Goal: Task Accomplishment & Management: Manage account settings

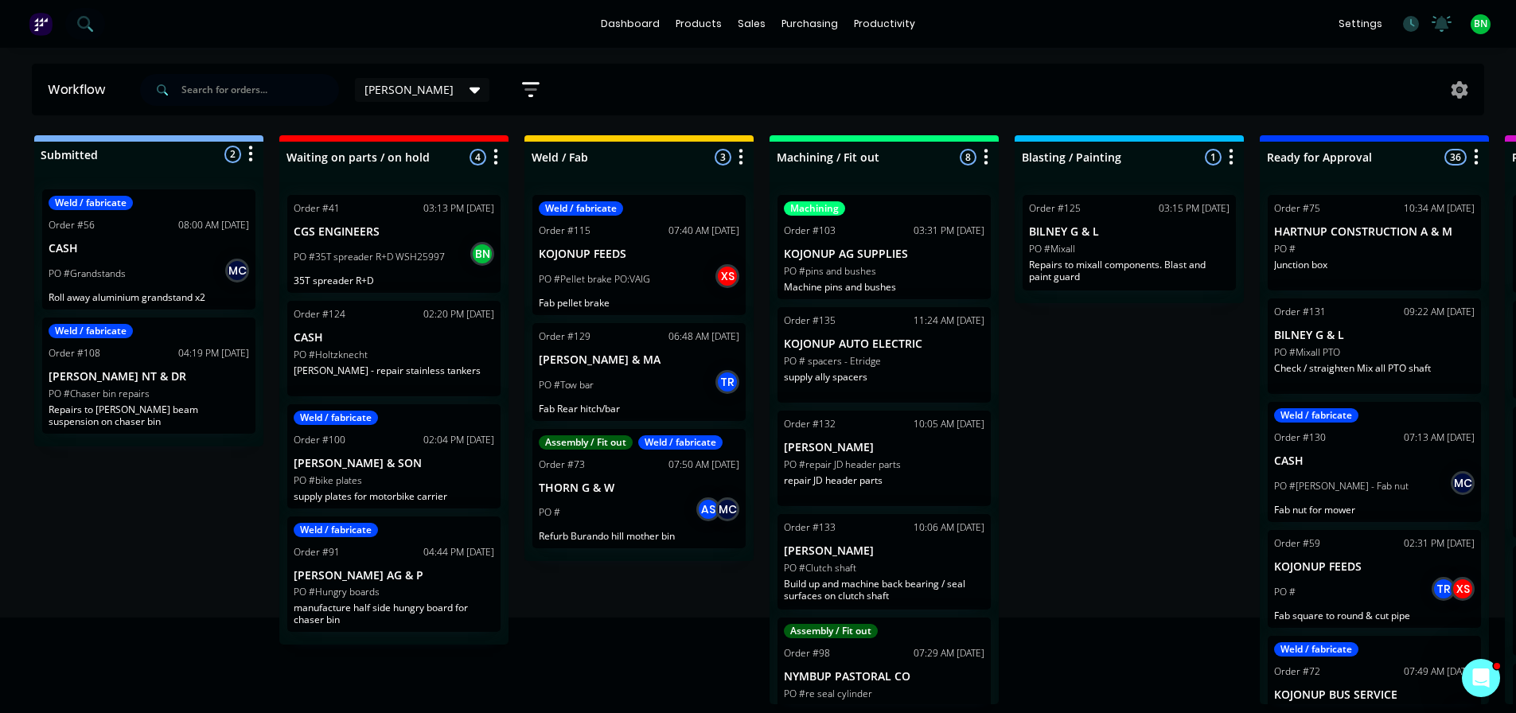
scroll to position [357, 0]
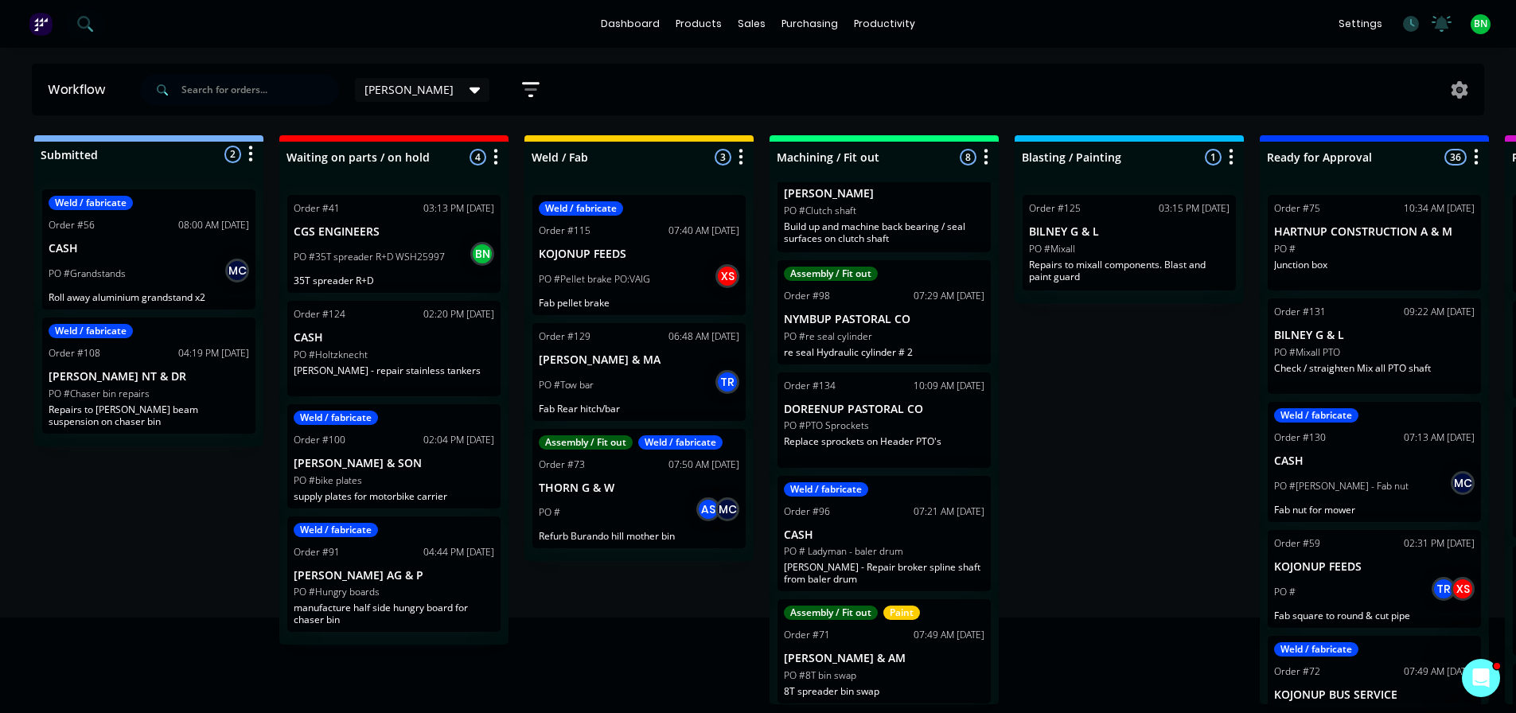
click at [684, 304] on p "Fab pellet brake" at bounding box center [639, 303] width 201 height 12
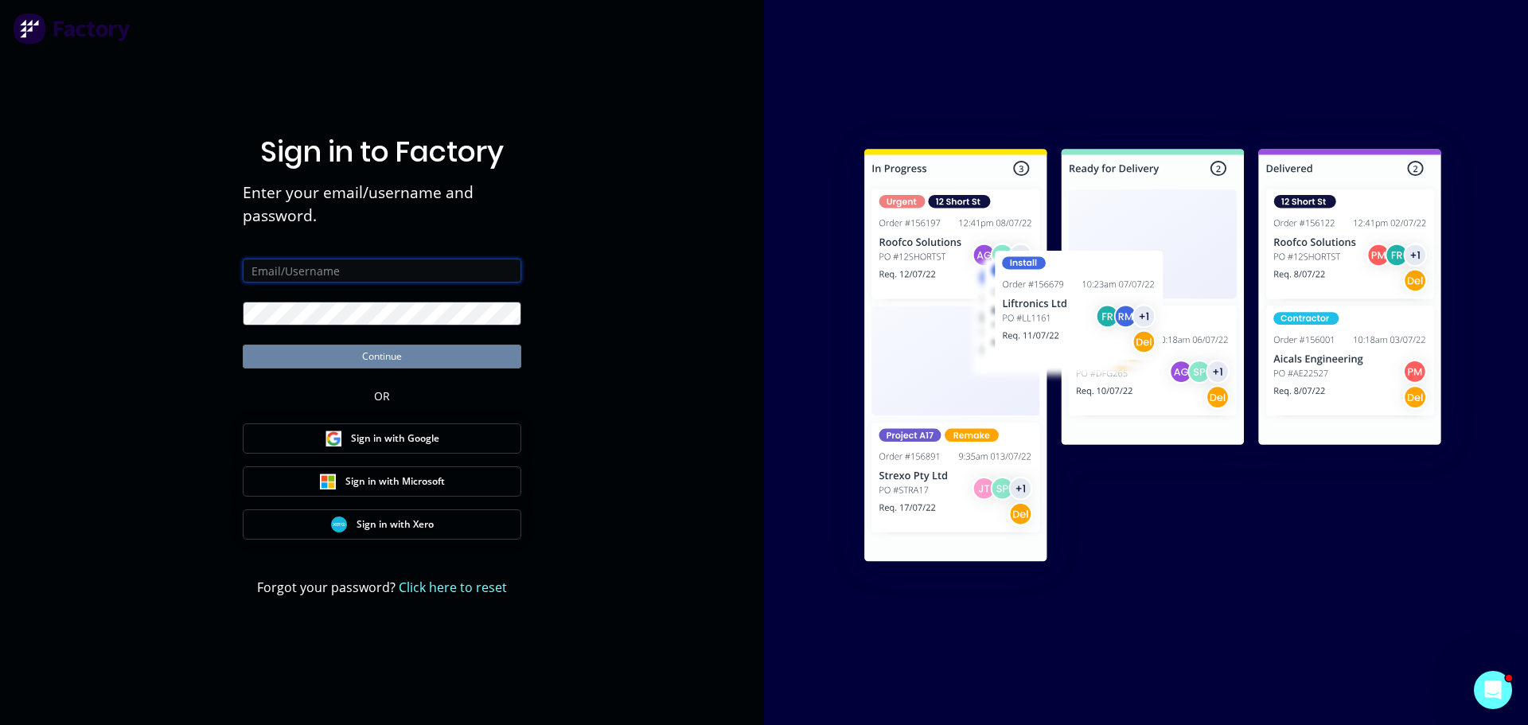
type input "brad@cgsengineers.com.au"
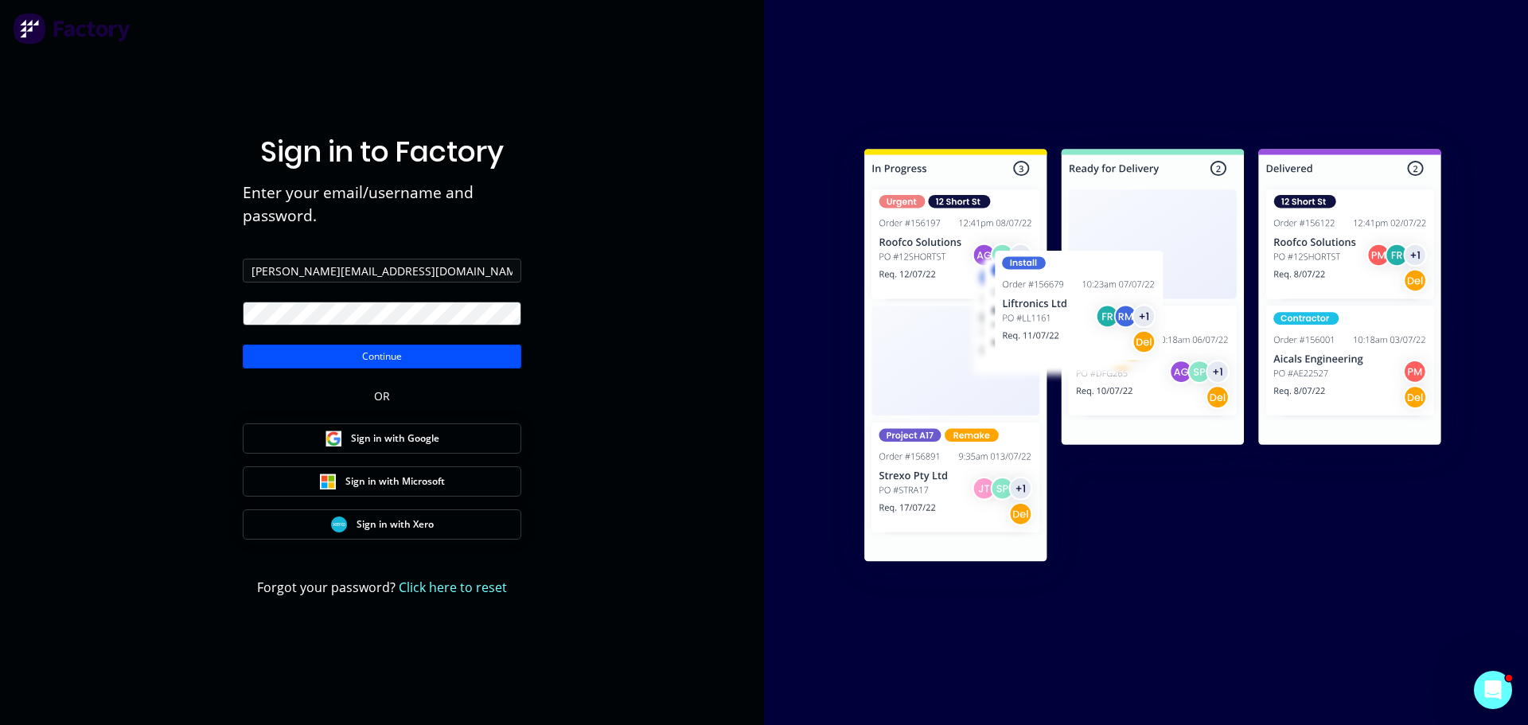
click at [360, 361] on button "Continue" at bounding box center [382, 357] width 279 height 24
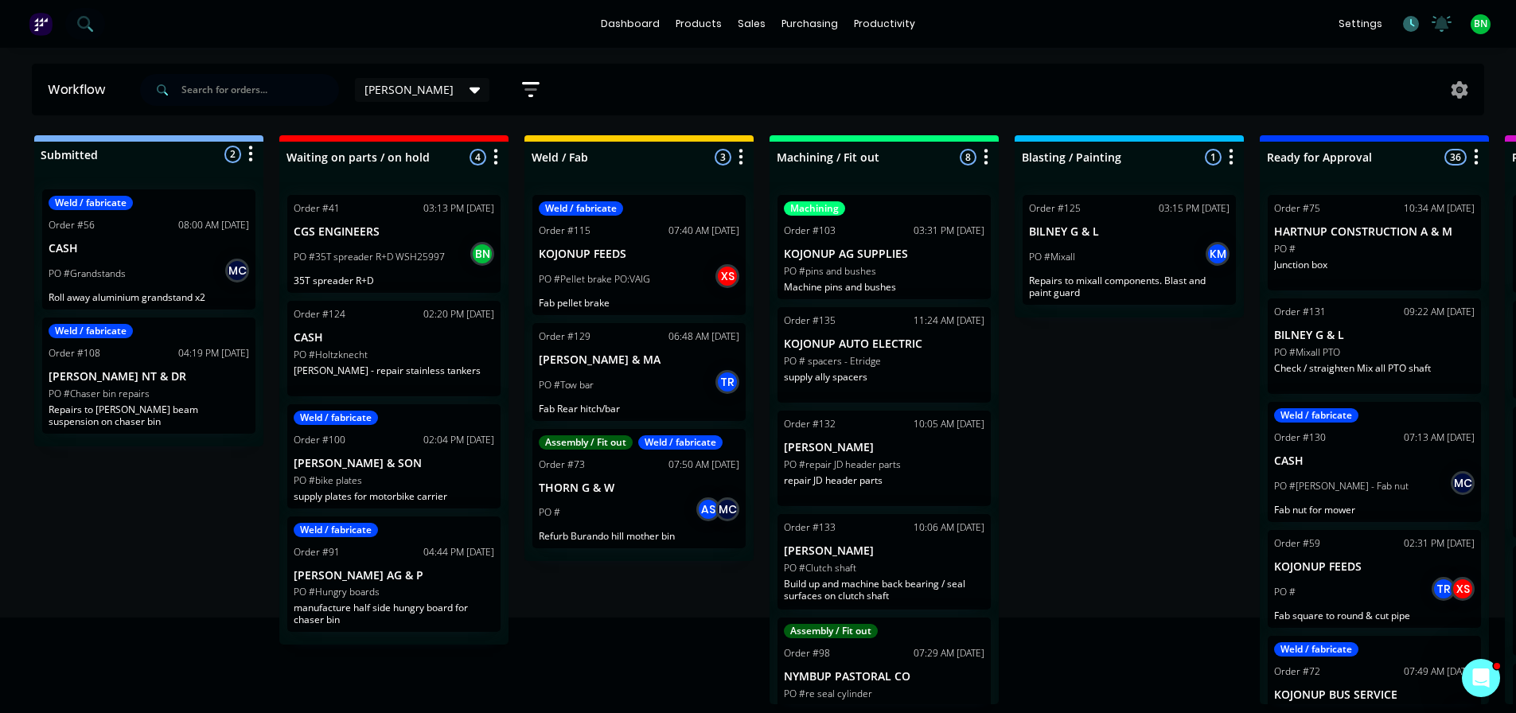
click at [1410, 24] on icon at bounding box center [1411, 24] width 16 height 16
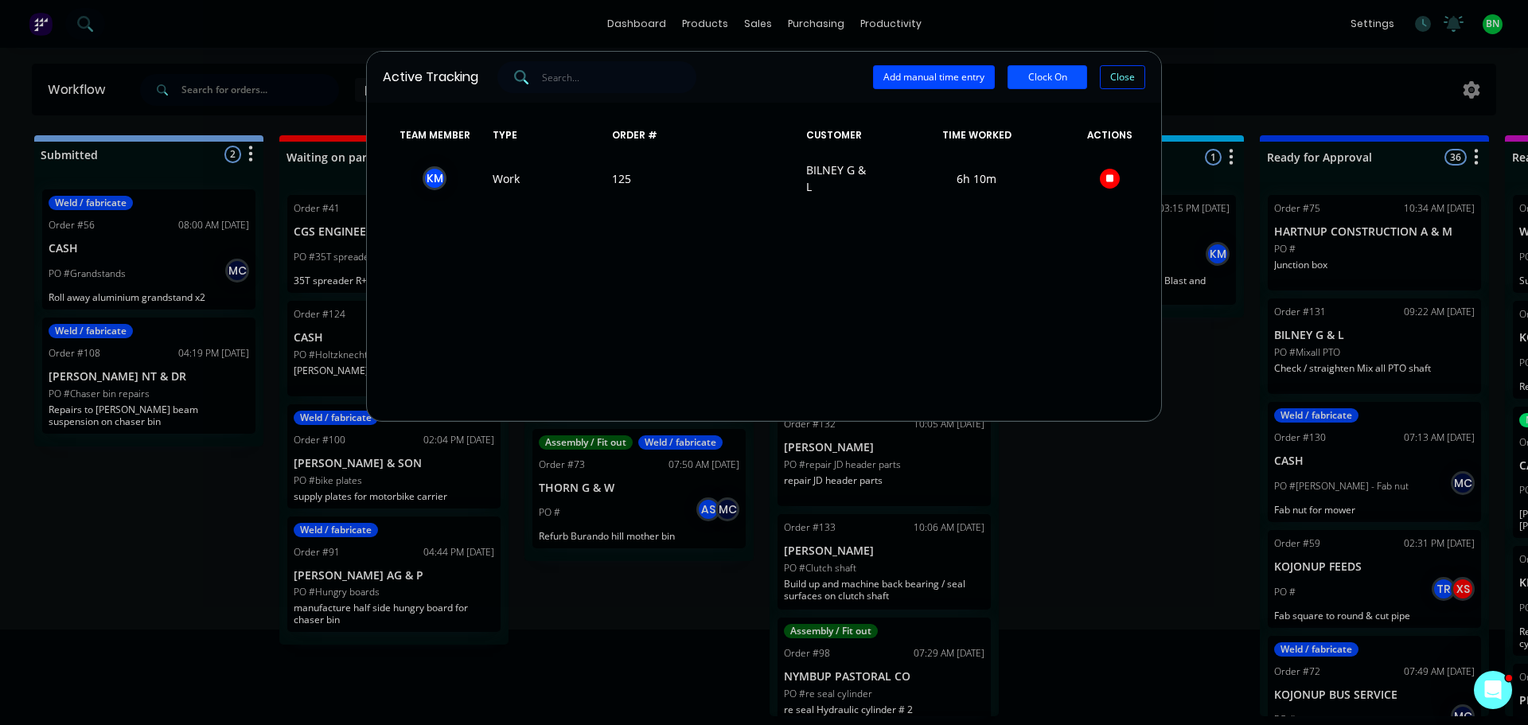
click at [1047, 78] on button "Clock On" at bounding box center [1048, 77] width 80 height 24
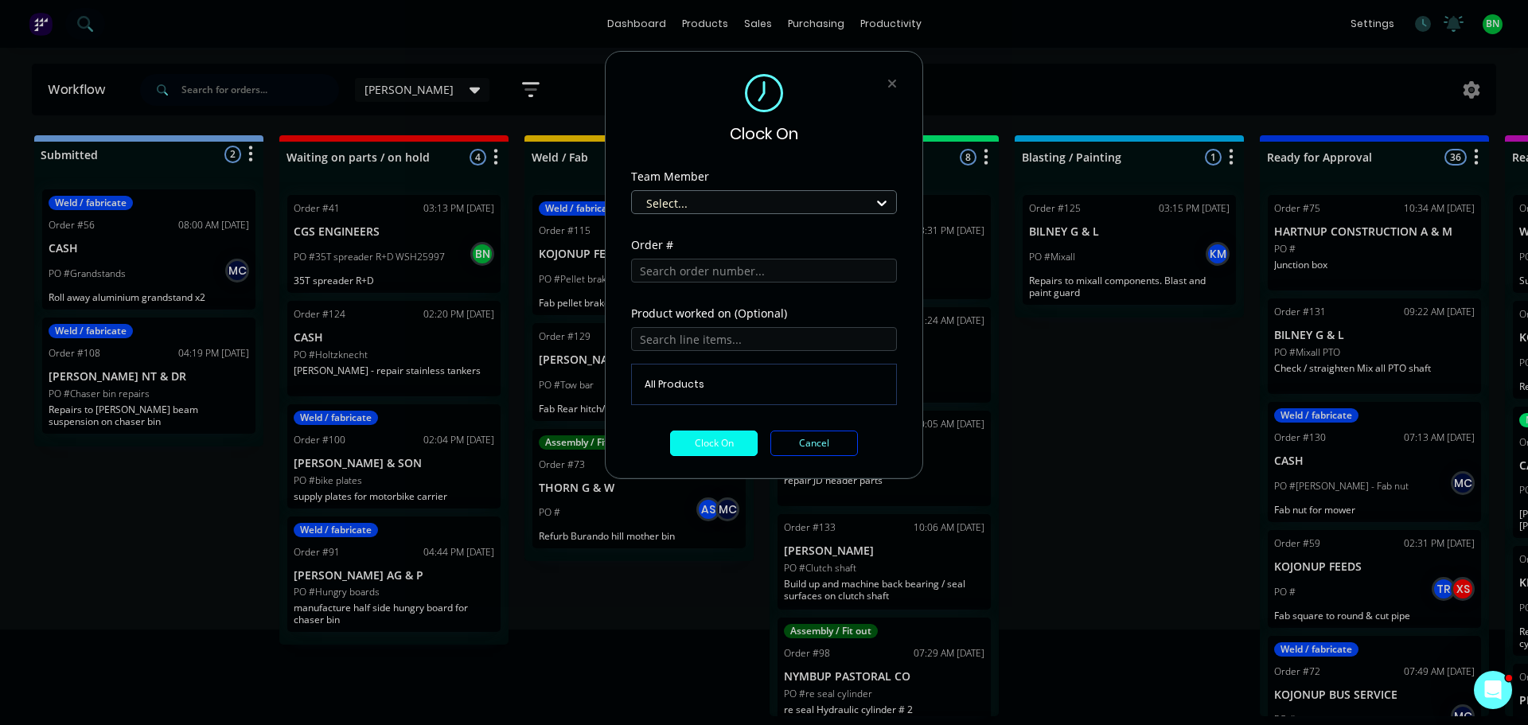
click at [834, 190] on div "Select..." at bounding box center [764, 202] width 266 height 24
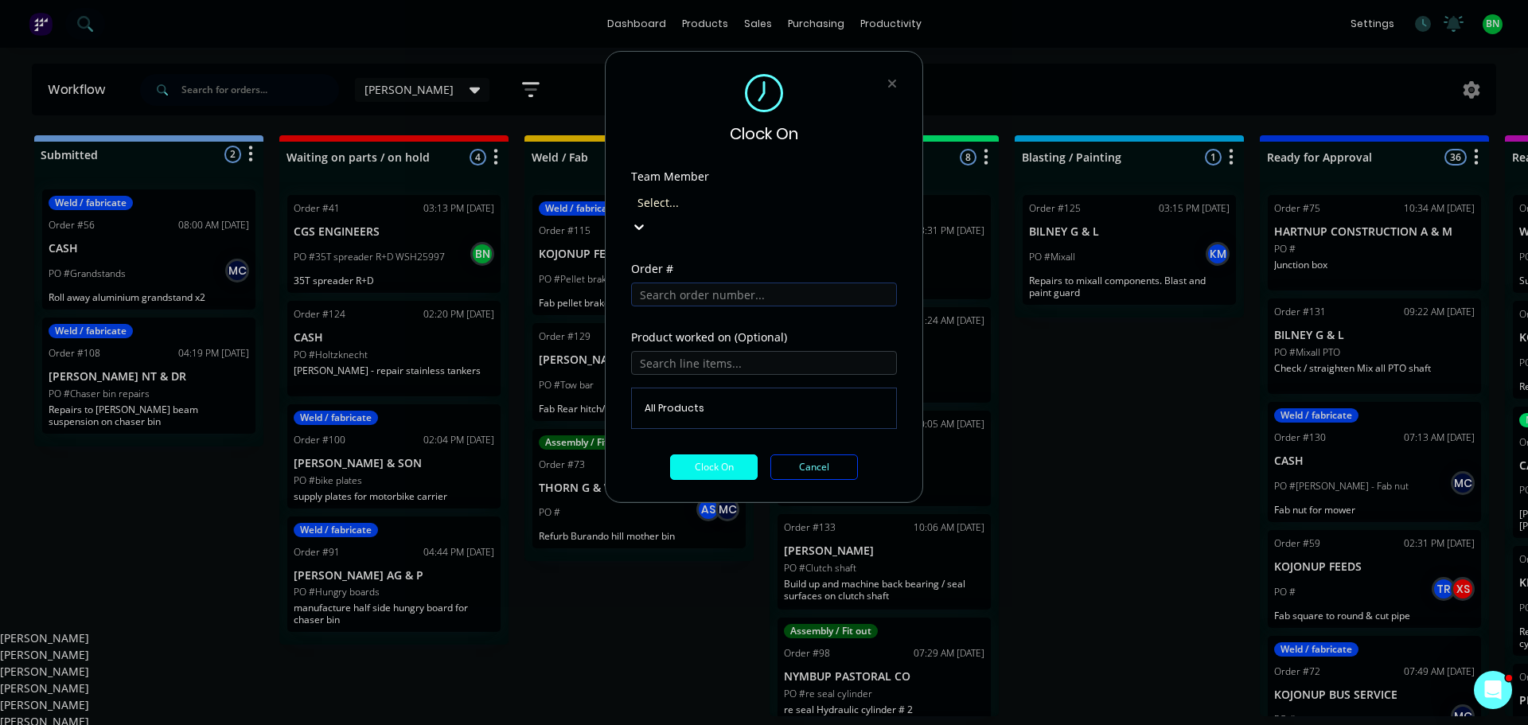
click at [682, 646] on div "[PERSON_NAME]" at bounding box center [764, 654] width 1528 height 17
click at [680, 283] on input "text" at bounding box center [764, 295] width 266 height 24
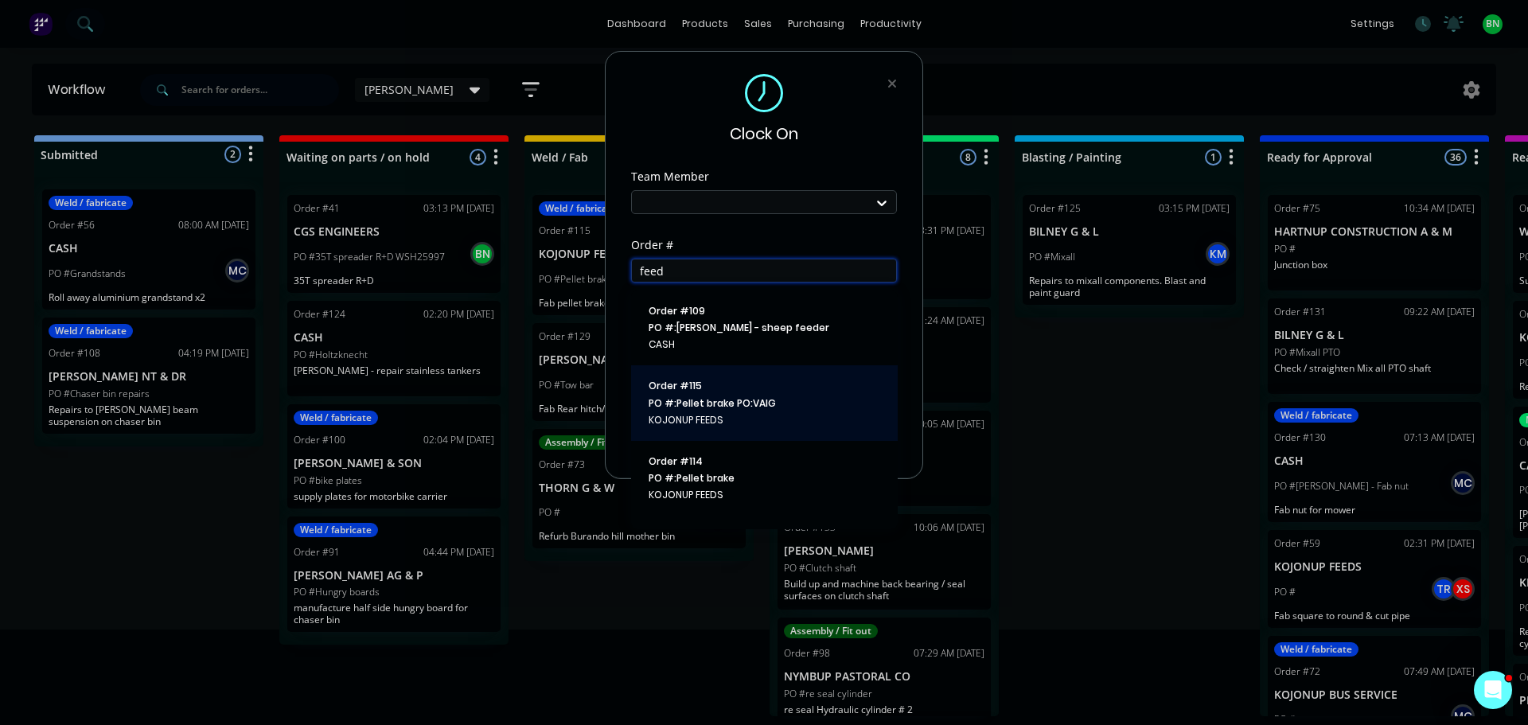
type input "feed"
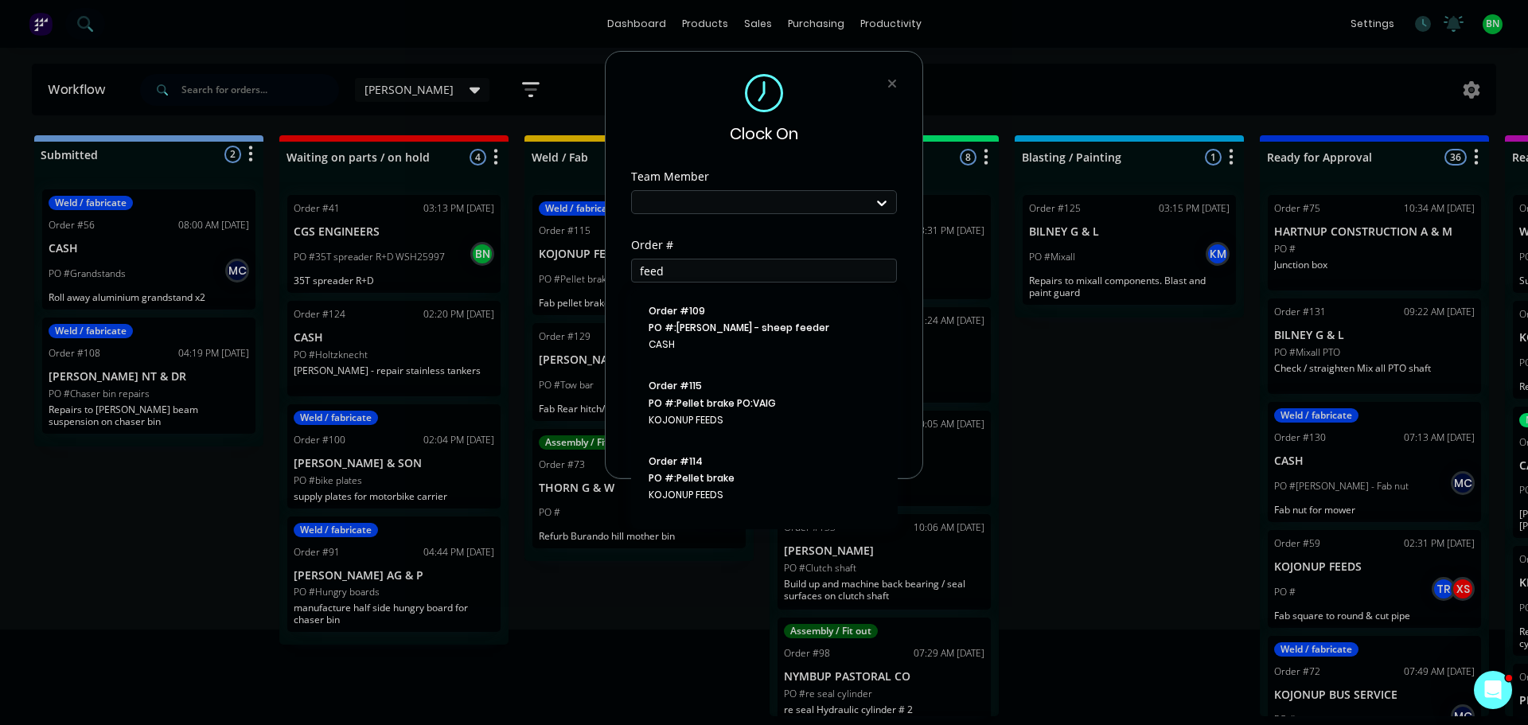
click at [801, 392] on span "Order # 115" at bounding box center [765, 386] width 232 height 14
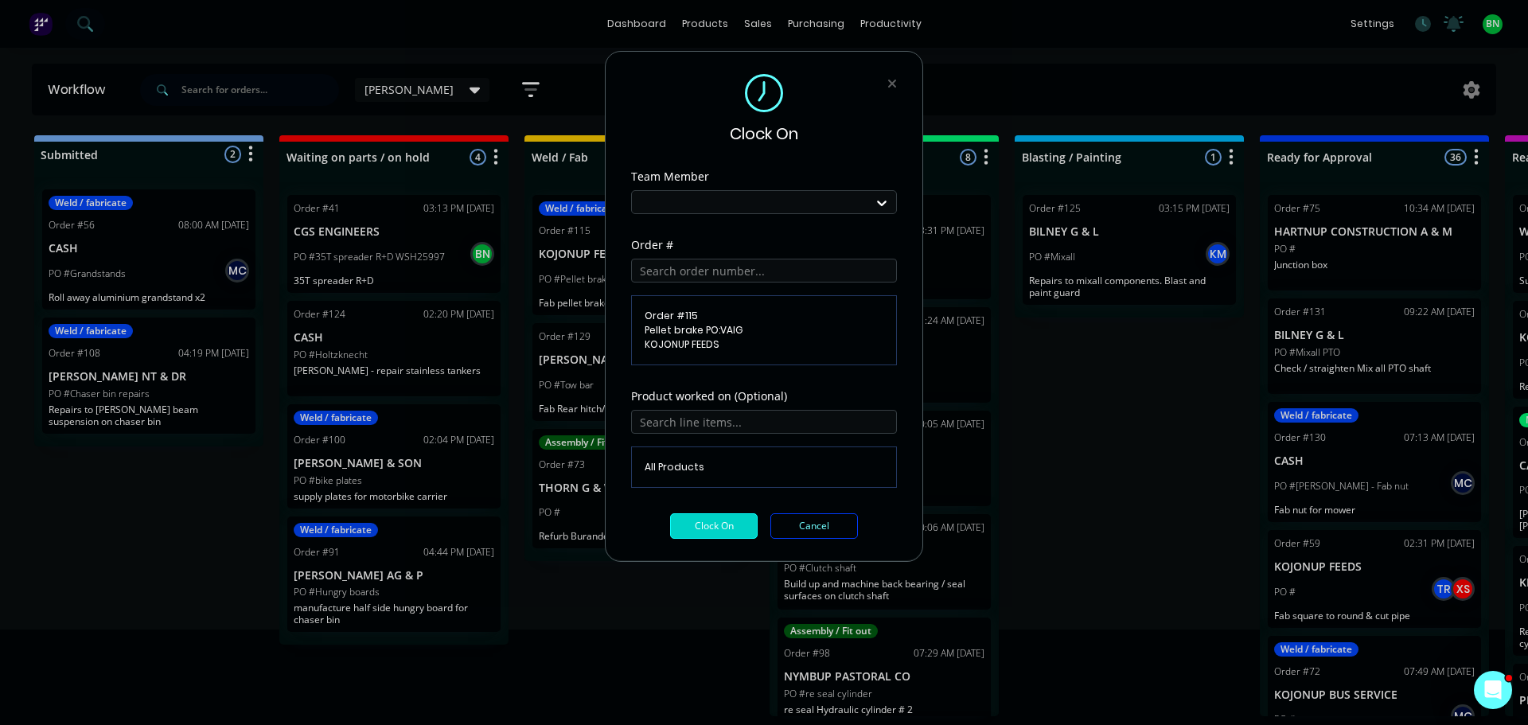
click at [701, 521] on button "Clock On" at bounding box center [714, 525] width 88 height 25
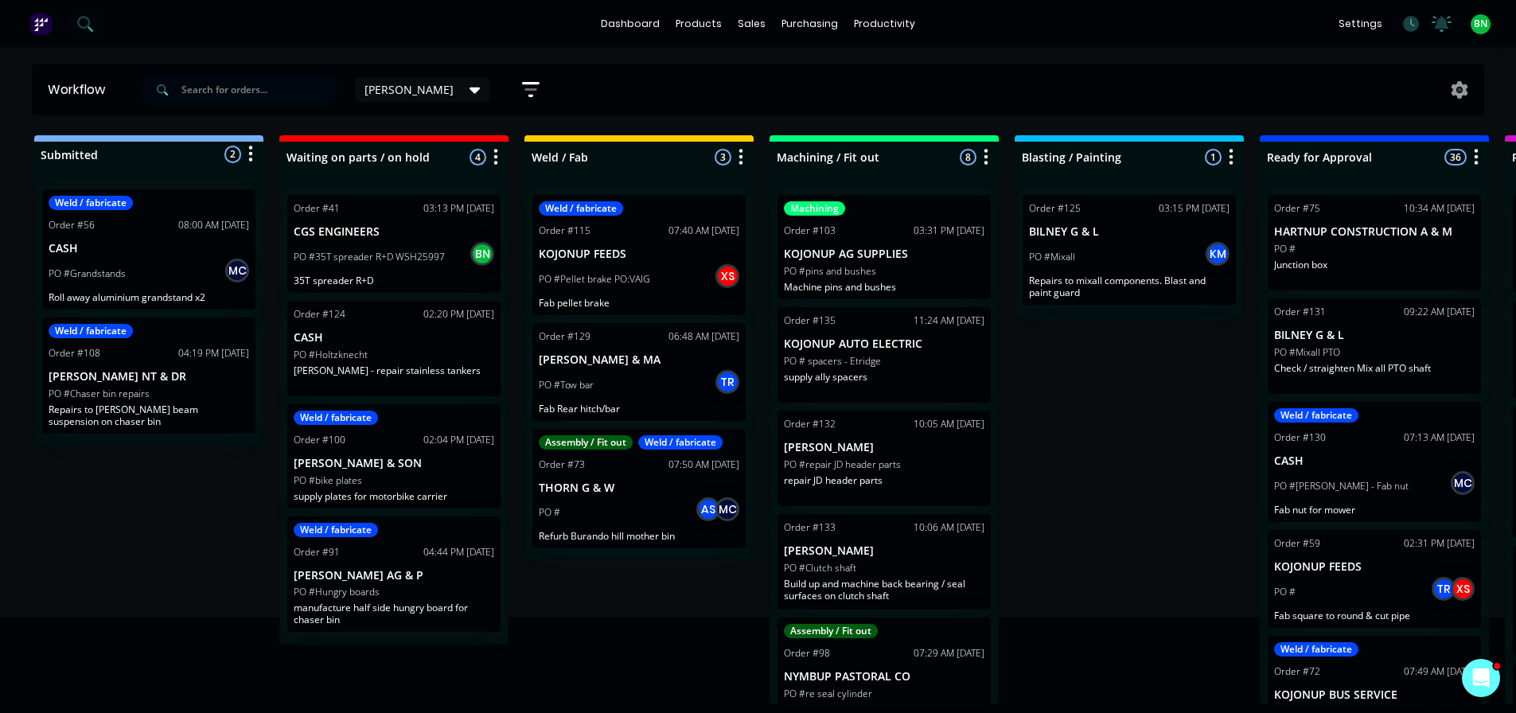
click at [1020, 384] on div "Submitted 2 Status colour #273444 hex #273444 Save Cancel Summaries Total order…" at bounding box center [1200, 419] width 2424 height 569
click at [864, 253] on p "KOJONUP AG SUPPLIES" at bounding box center [884, 255] width 201 height 14
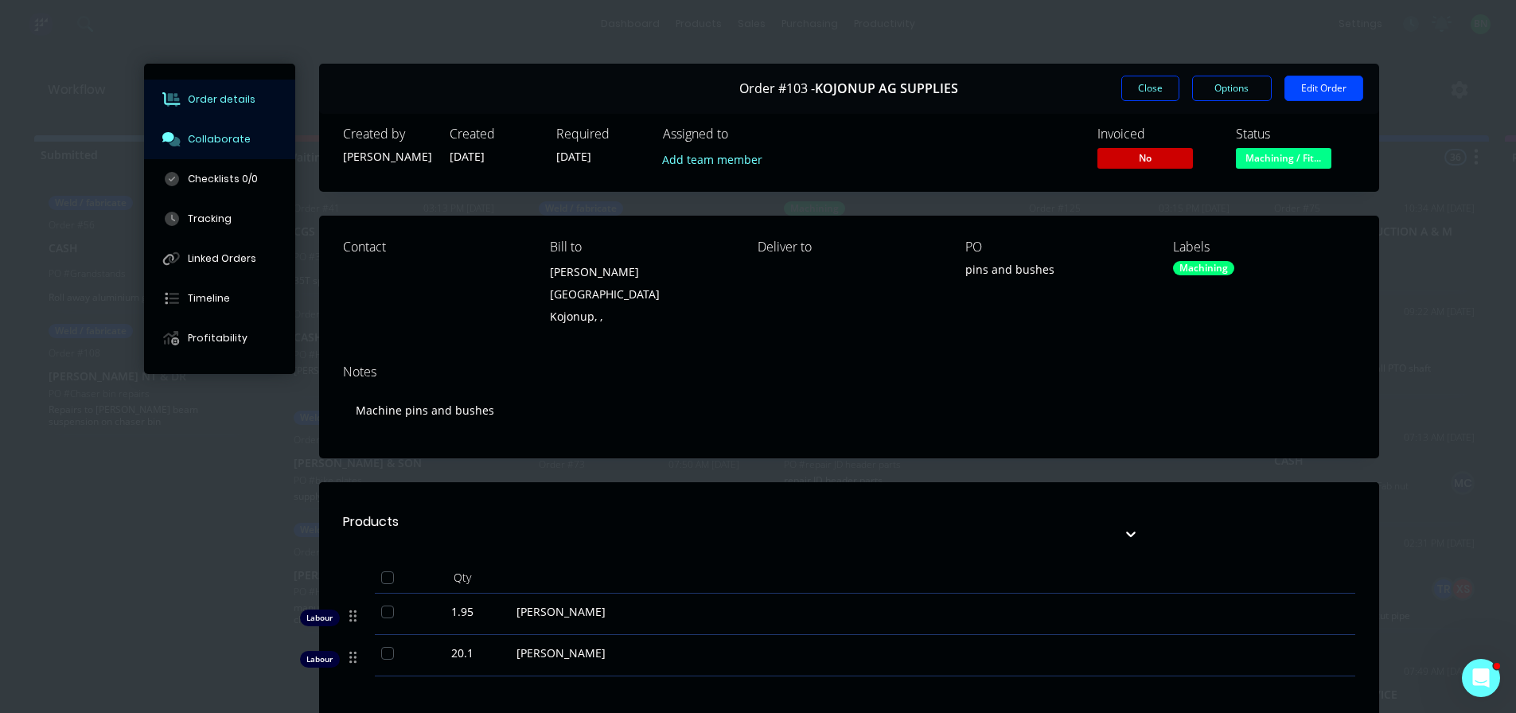
click at [205, 142] on div "Collaborate" at bounding box center [219, 139] width 63 height 14
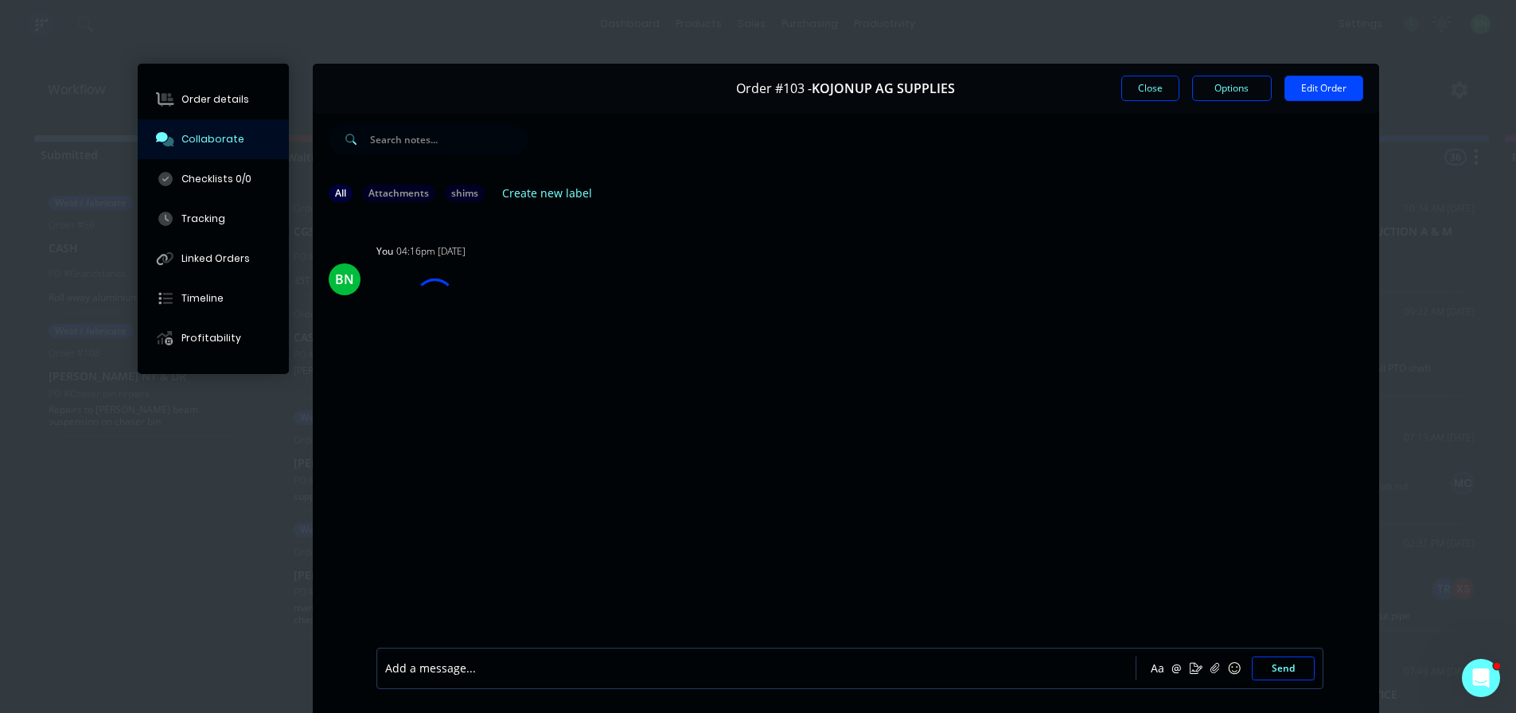
click at [498, 670] on div at bounding box center [734, 669] width 696 height 17
drag, startPoint x: 411, startPoint y: 672, endPoint x: 376, endPoint y: 673, distance: 35.0
click at [376, 673] on div "@Jay Aa @ ☺ Send" at bounding box center [849, 668] width 947 height 41
click at [692, 560] on div "BN You 04:16pm 01/10/25 h81kaIrdG19.png Labels Download Delete" at bounding box center [846, 431] width 1067 height 431
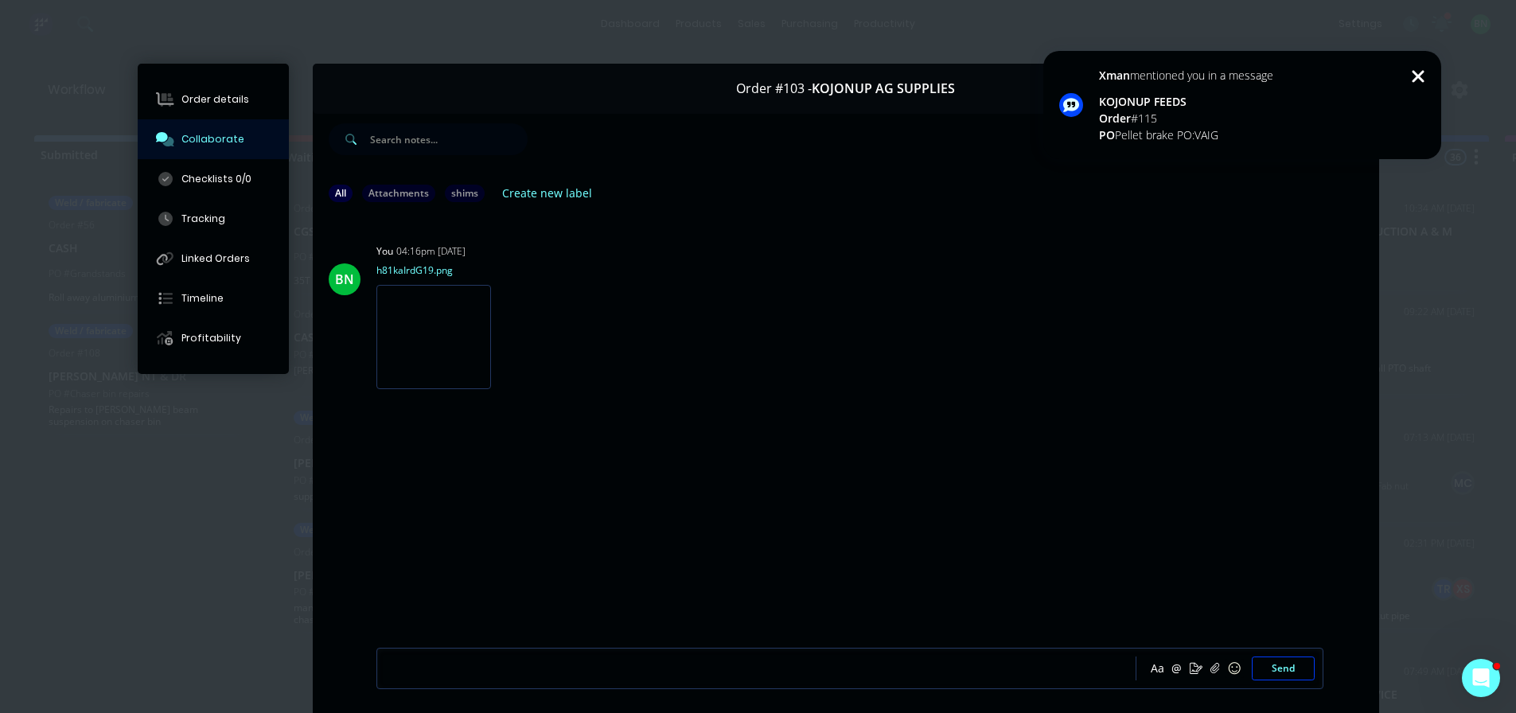
click at [1163, 110] on div "Order # 115" at bounding box center [1186, 118] width 174 height 17
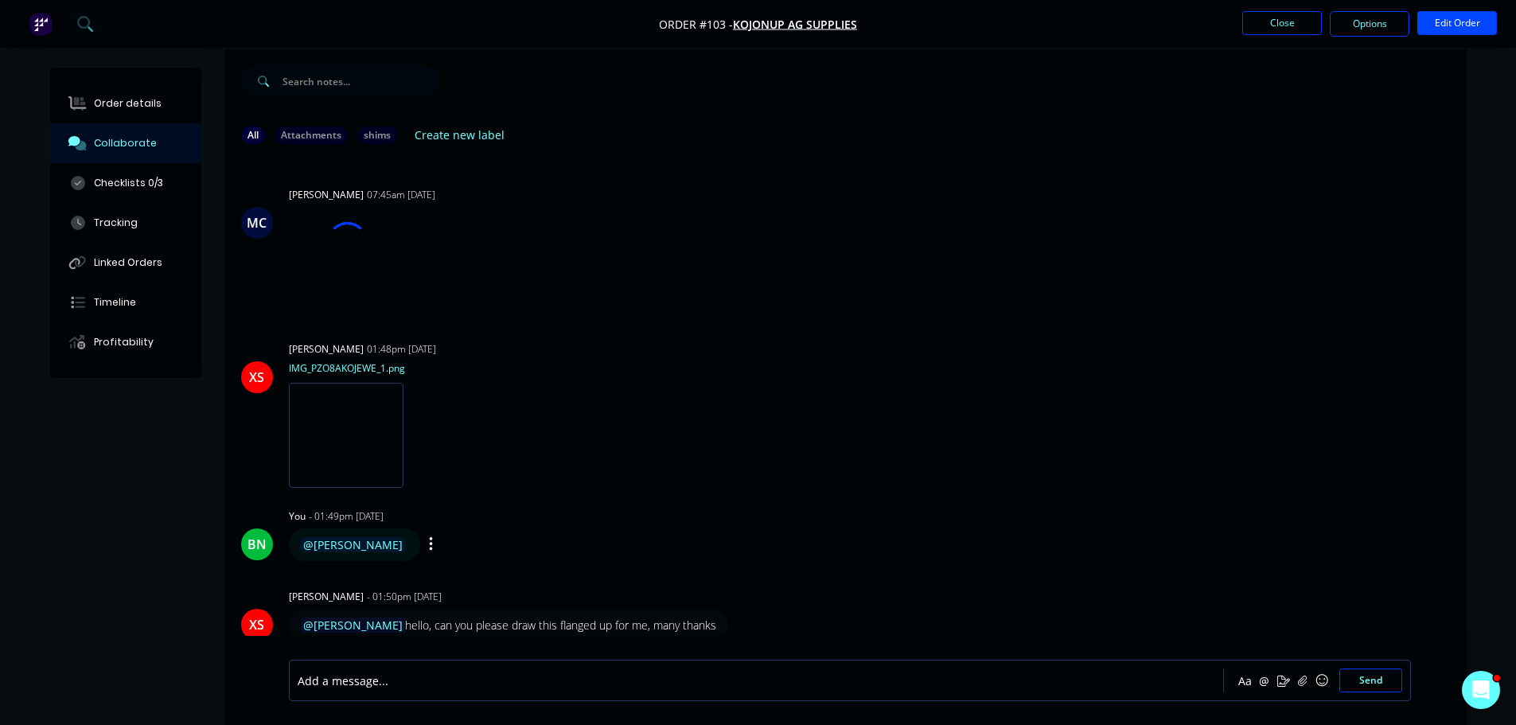
scroll to position [24, 0]
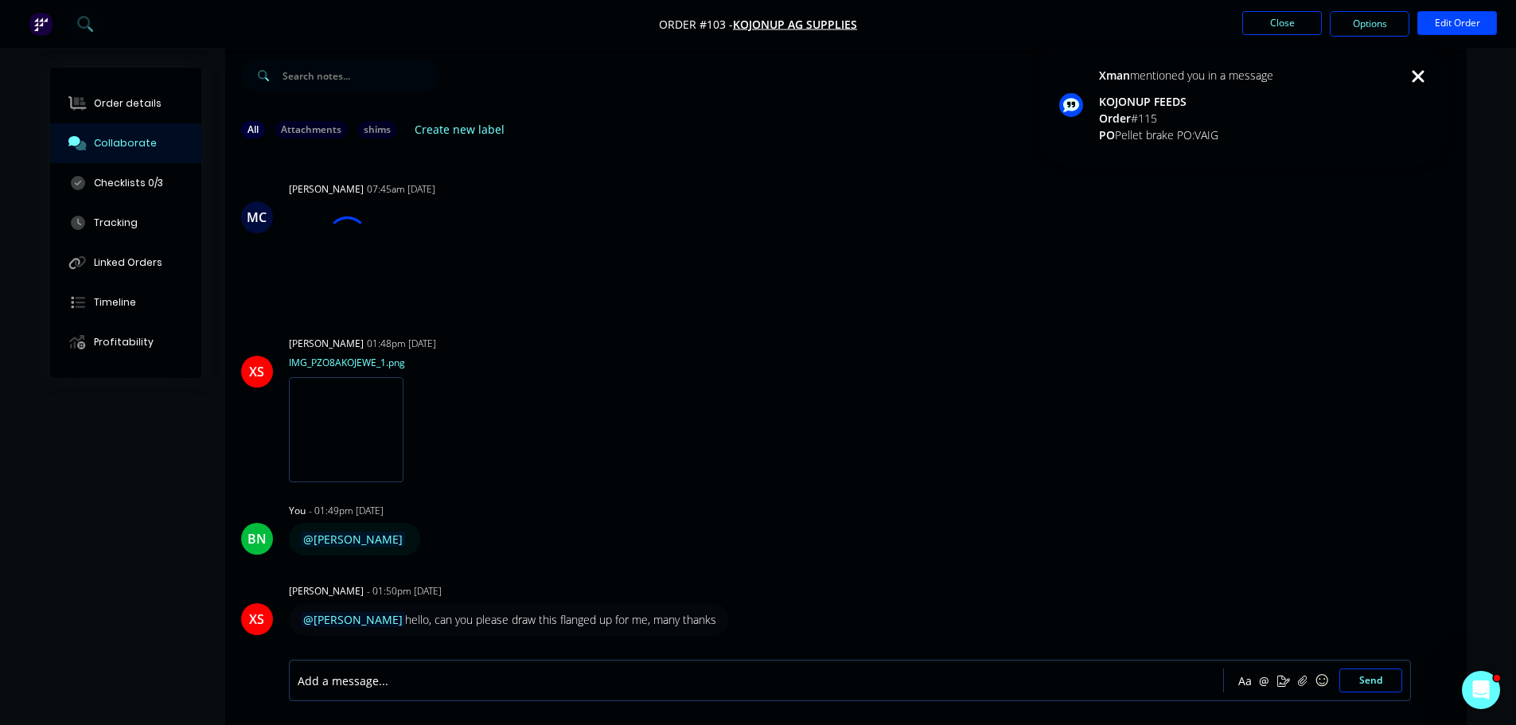
click at [1235, 121] on div "Order # 115" at bounding box center [1186, 118] width 174 height 17
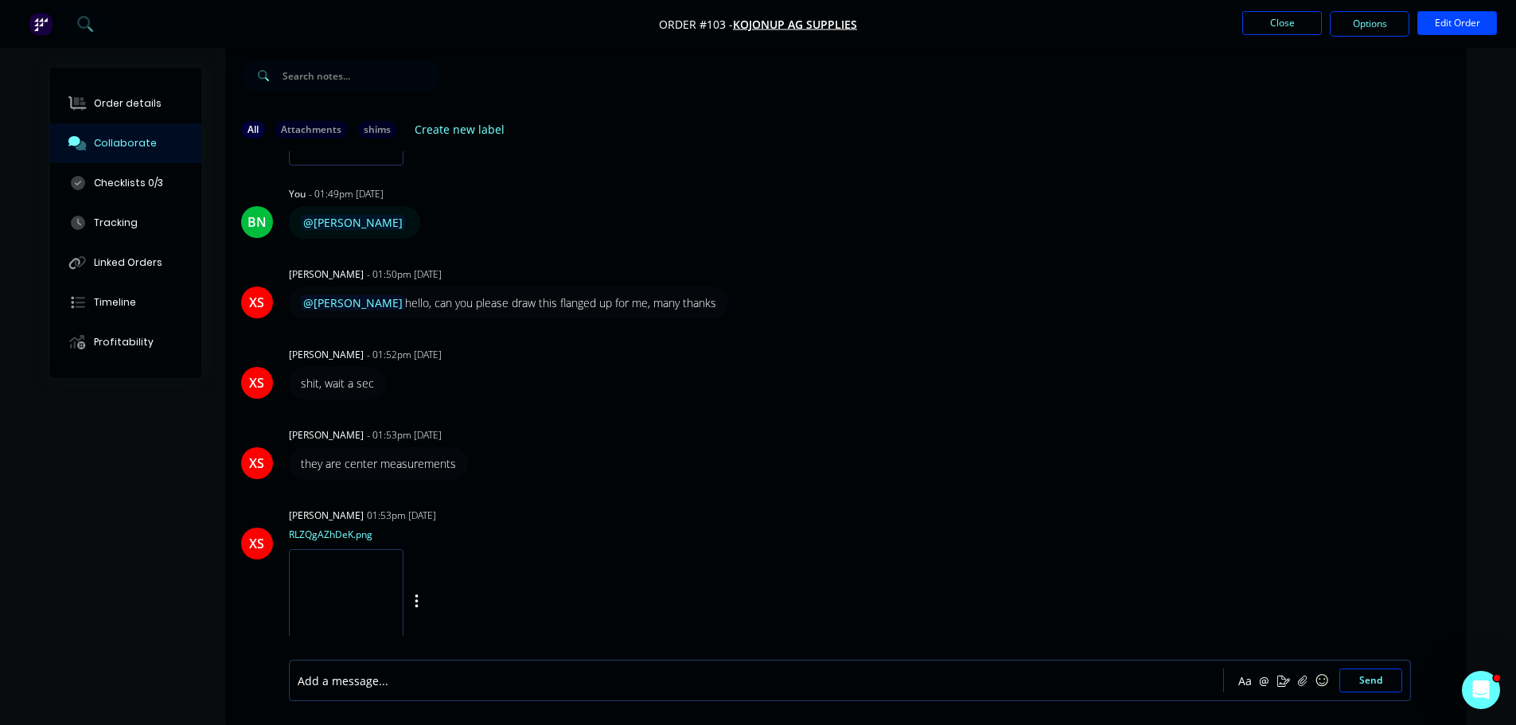
scroll to position [494, 0]
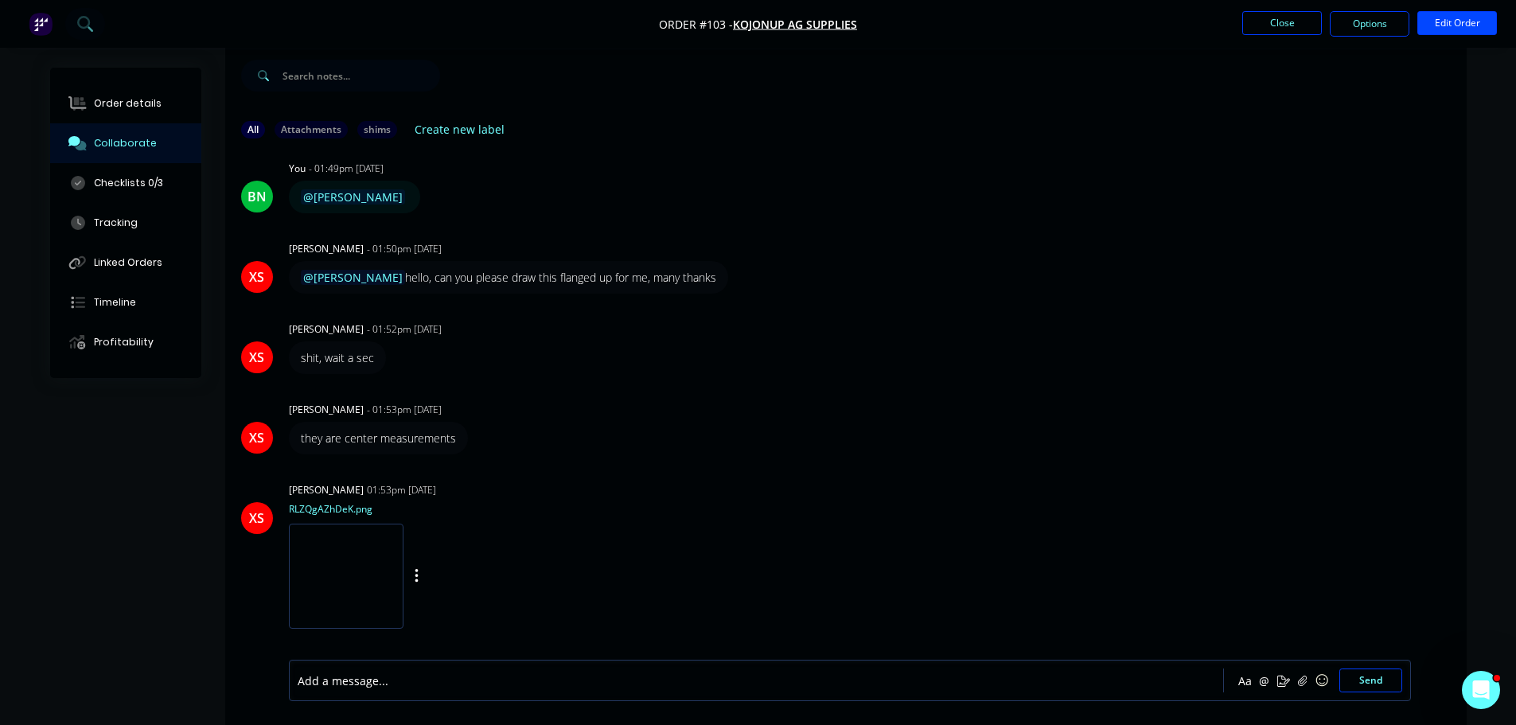
click at [357, 575] on img at bounding box center [346, 576] width 115 height 104
click at [636, 427] on div "they are center measurements Labels Edit Delete" at bounding box center [537, 438] width 497 height 33
click at [380, 564] on img at bounding box center [346, 576] width 115 height 104
click at [1290, 28] on button "Close" at bounding box center [1282, 23] width 80 height 24
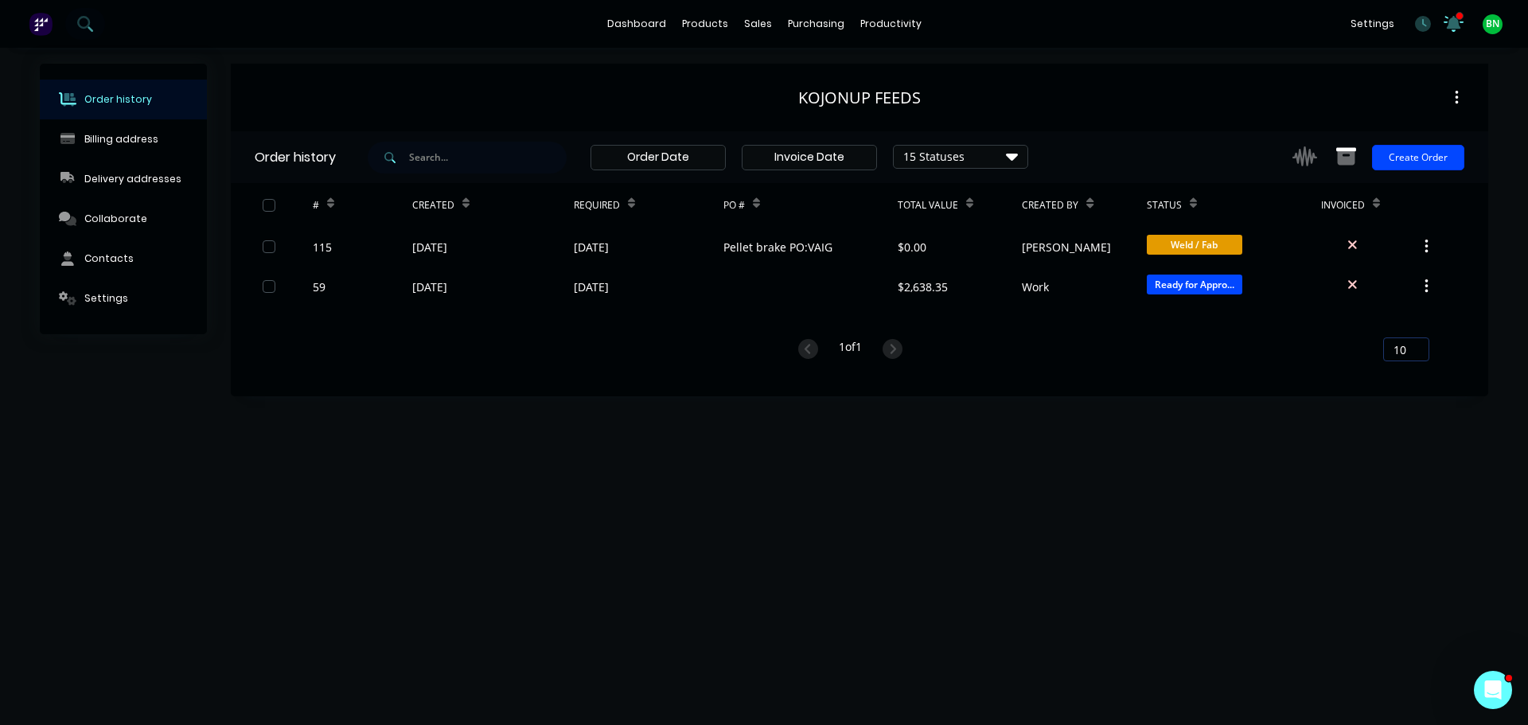
click at [1453, 21] on icon at bounding box center [1453, 21] width 16 height 15
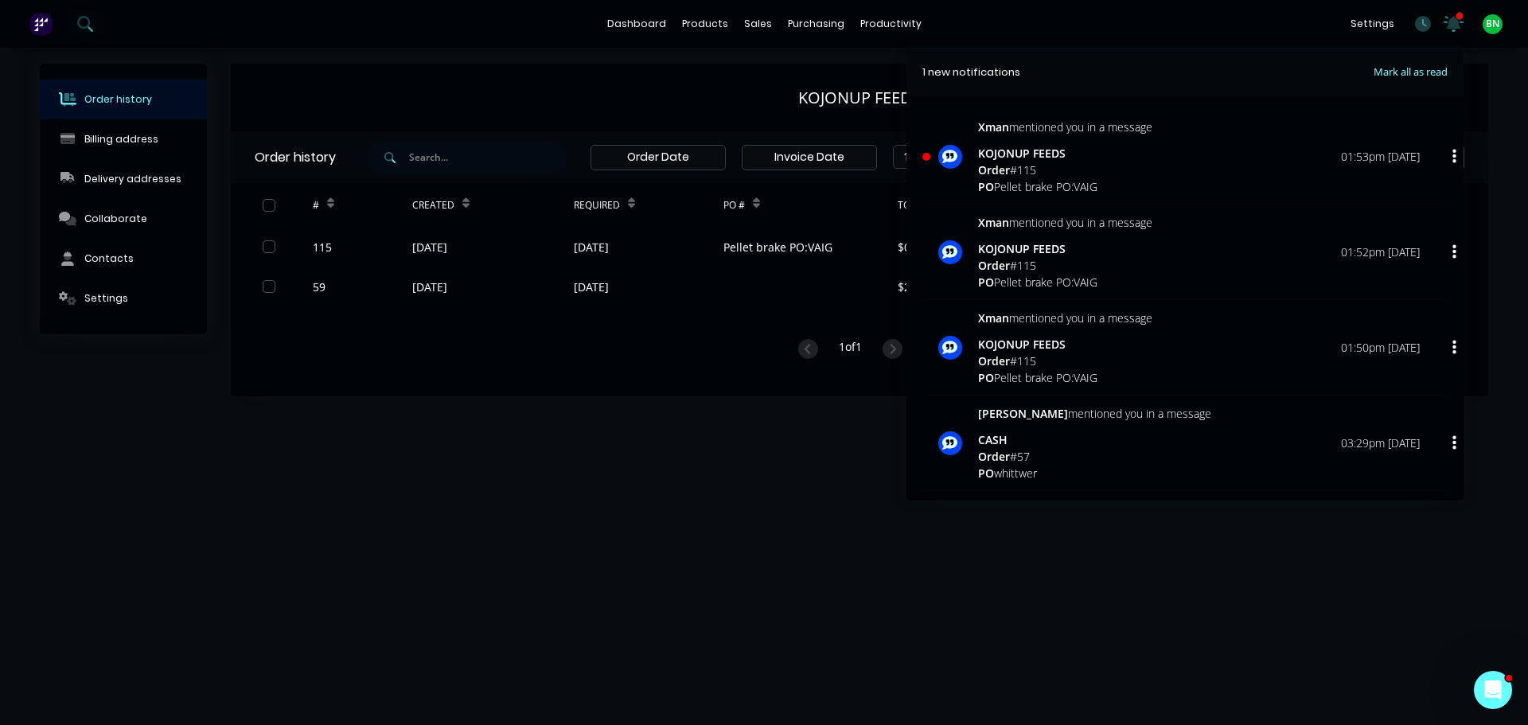
click at [1070, 162] on div "Order # 115" at bounding box center [1065, 170] width 174 height 17
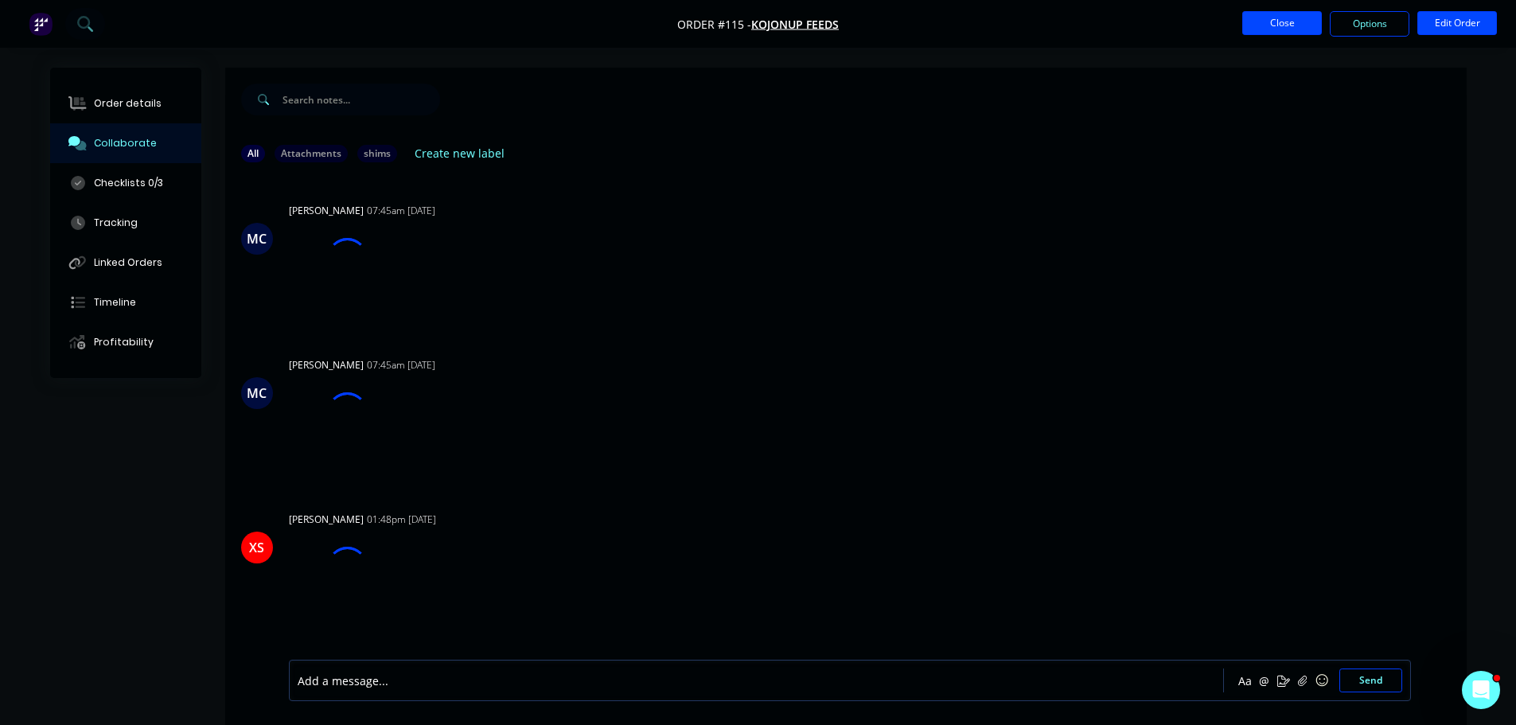
click at [1296, 21] on button "Close" at bounding box center [1282, 23] width 80 height 24
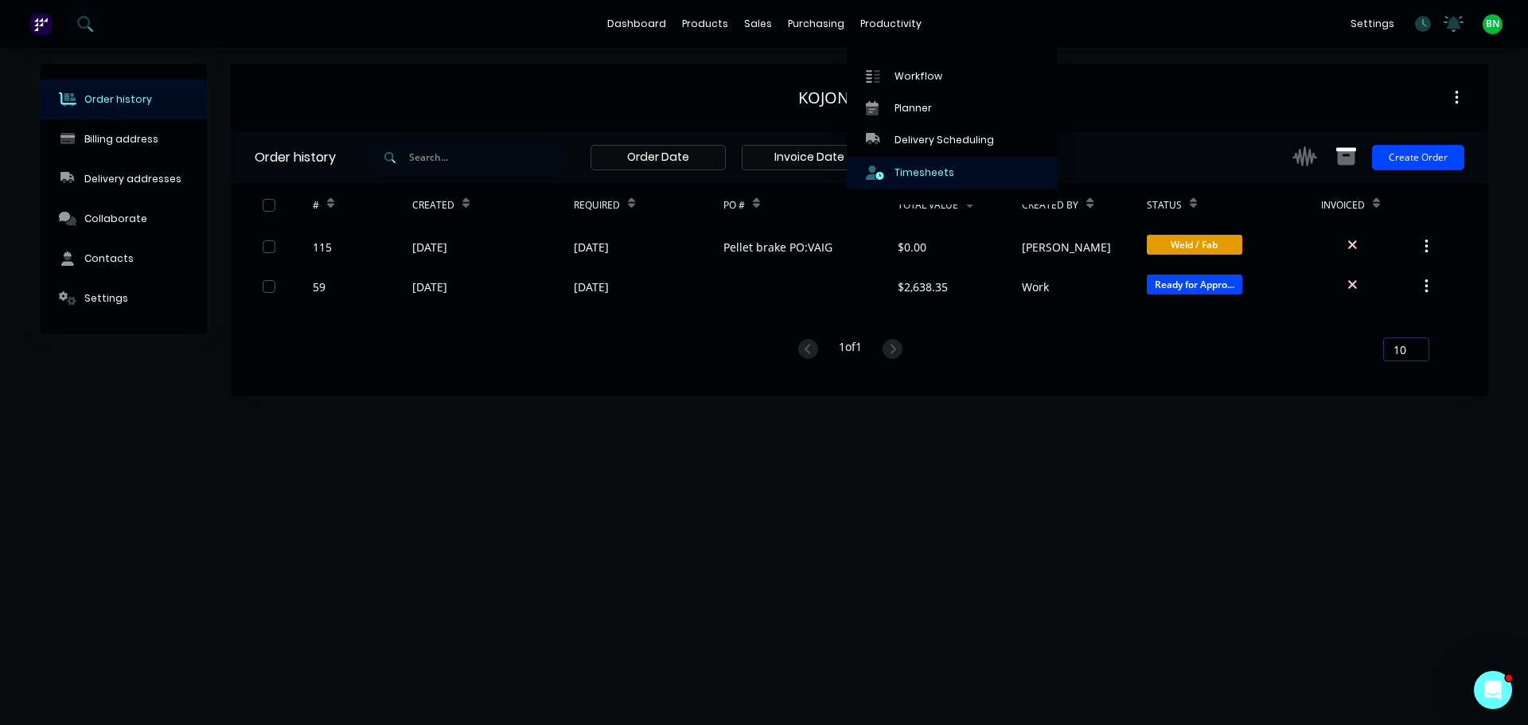
click at [907, 171] on div "Timesheets" at bounding box center [925, 173] width 60 height 14
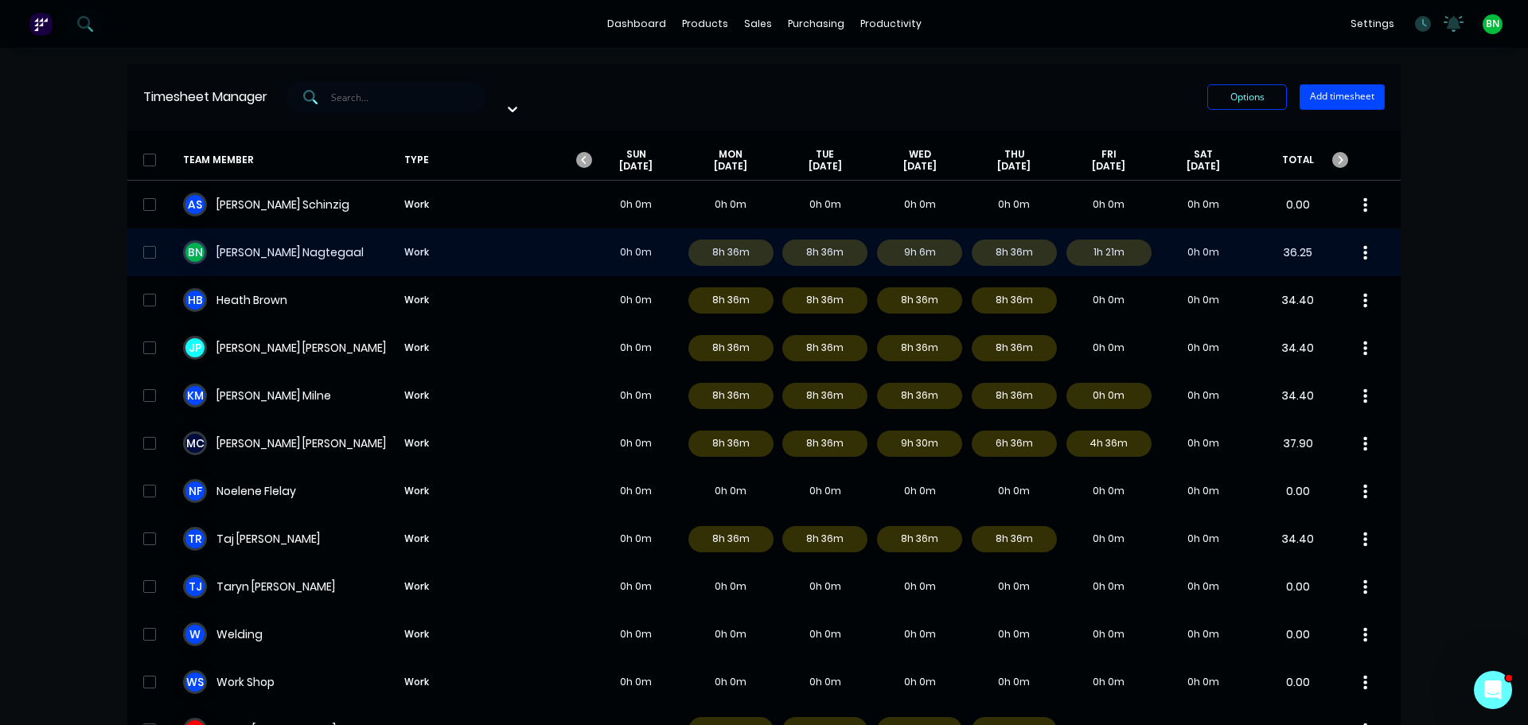
click at [224, 240] on div "B N Brad Nagtegaal Work 0h 0m 8h 36m 8h 36m 9h 6m 8h 36m 1h 21m 0h 0m 36.25" at bounding box center [763, 252] width 1273 height 48
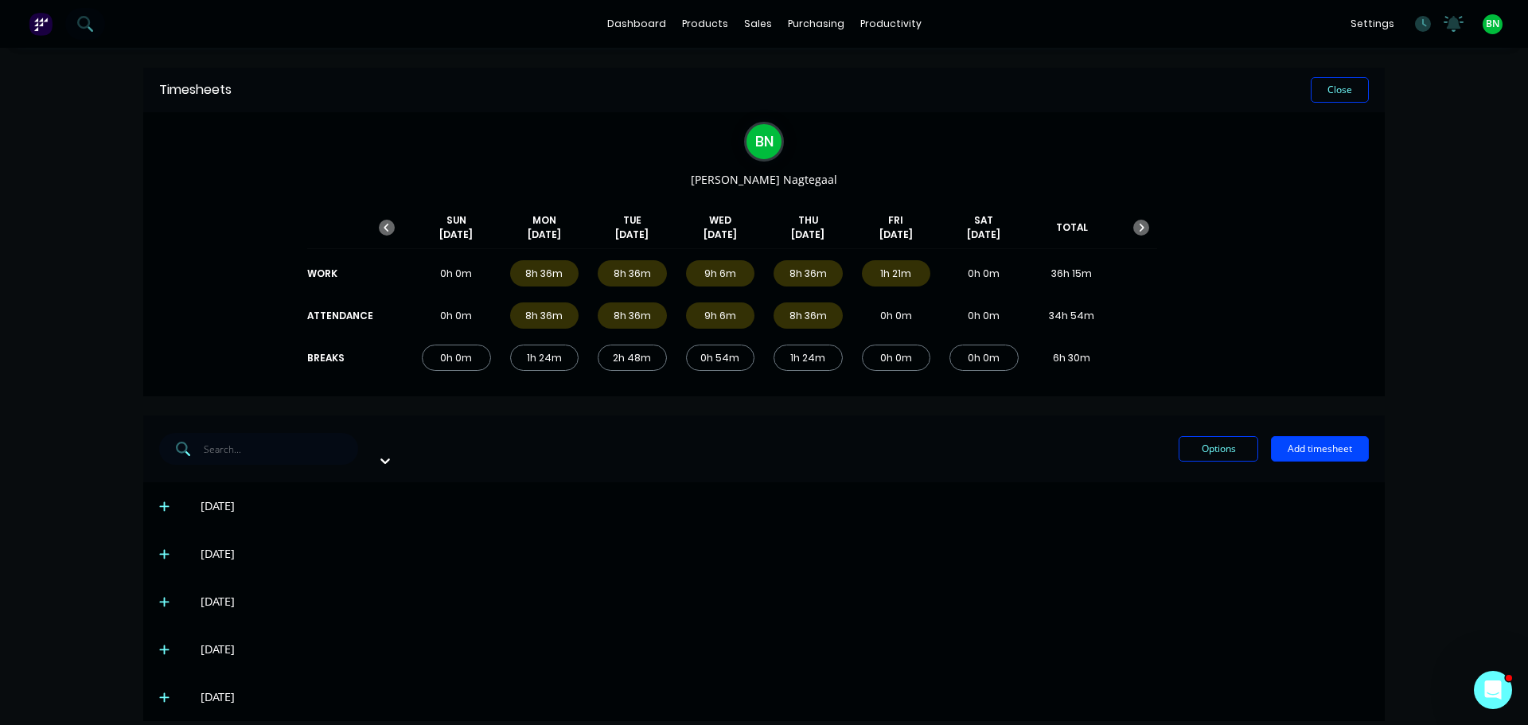
click at [161, 693] on icon at bounding box center [164, 698] width 10 height 10
click at [1415, 26] on icon at bounding box center [1423, 24] width 16 height 16
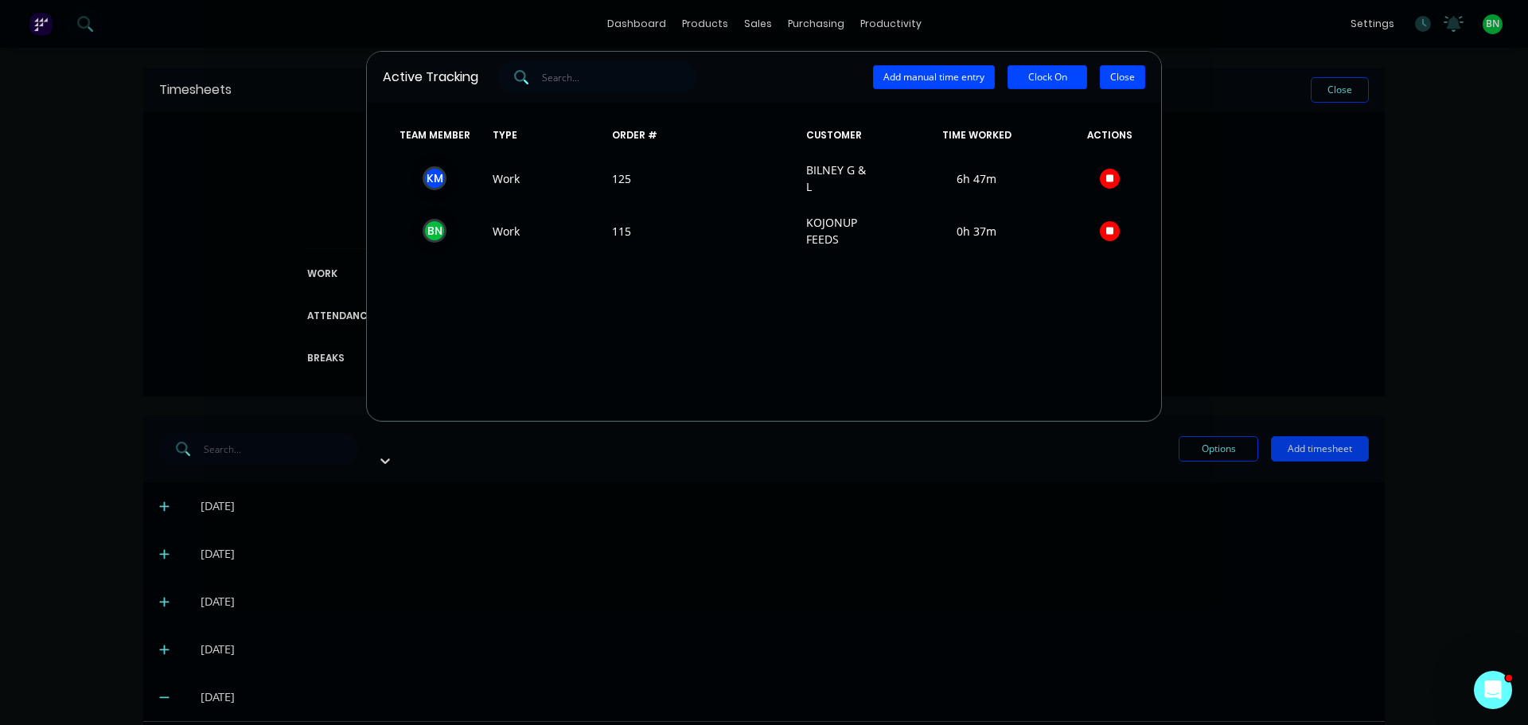
click at [1123, 85] on button "Close" at bounding box center [1122, 77] width 45 height 24
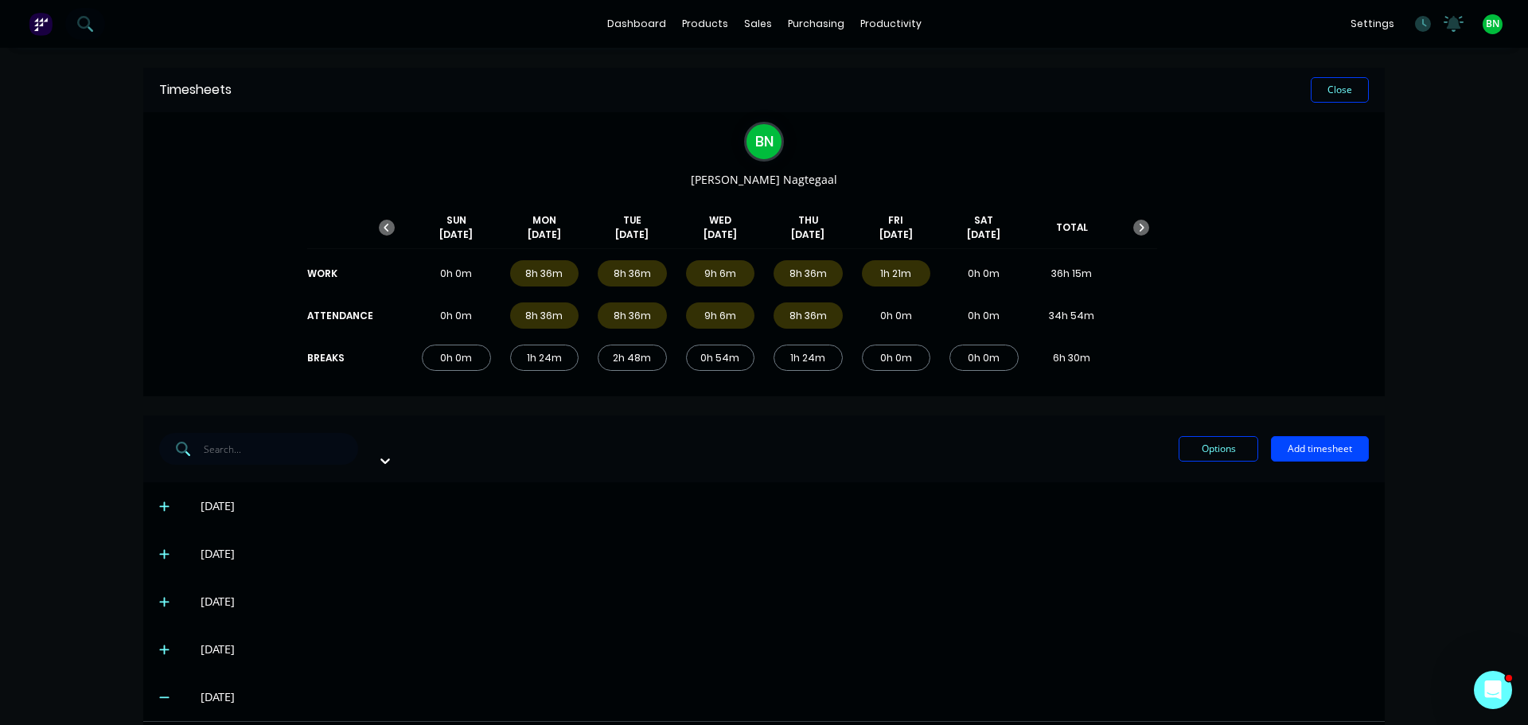
click at [1360, 257] on div "B N Brad Nagtegaal SUN Oct 5th MON Oct 6th TUE Oct 7th WED Oct 8th THU Oct 9th …" at bounding box center [764, 254] width 1242 height 284
click at [1063, 578] on div "[DATE]" at bounding box center [764, 602] width 1242 height 48
click at [1000, 504] on div "[DATE]" at bounding box center [764, 506] width 1242 height 48
drag, startPoint x: 1142, startPoint y: 75, endPoint x: 1171, endPoint y: 75, distance: 28.7
click at [1151, 75] on div "Timesheets Close" at bounding box center [764, 90] width 1242 height 45
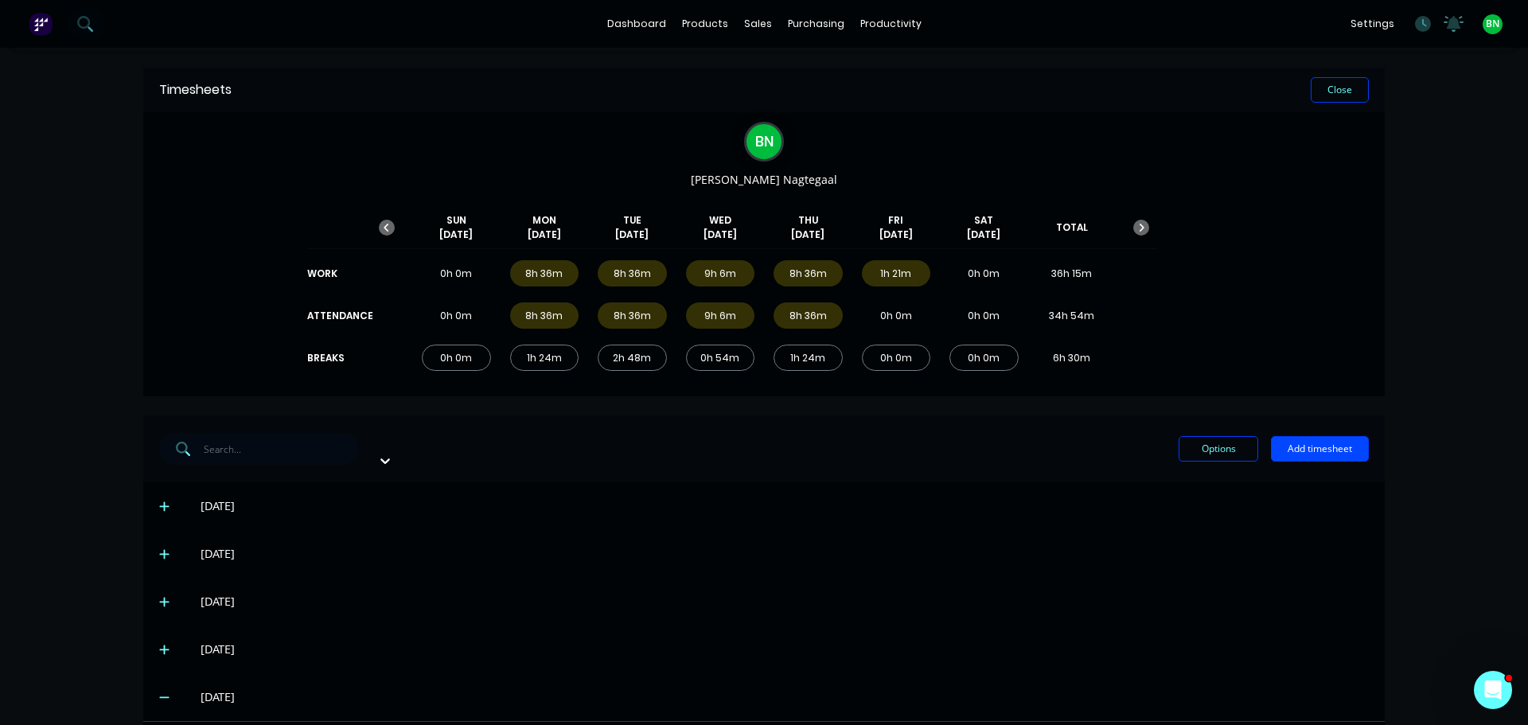
click at [1121, 641] on div "[DATE]" at bounding box center [785, 650] width 1168 height 18
click at [1054, 99] on div "Close" at bounding box center [800, 89] width 1137 height 25
click at [1448, 21] on icon at bounding box center [1454, 24] width 20 height 16
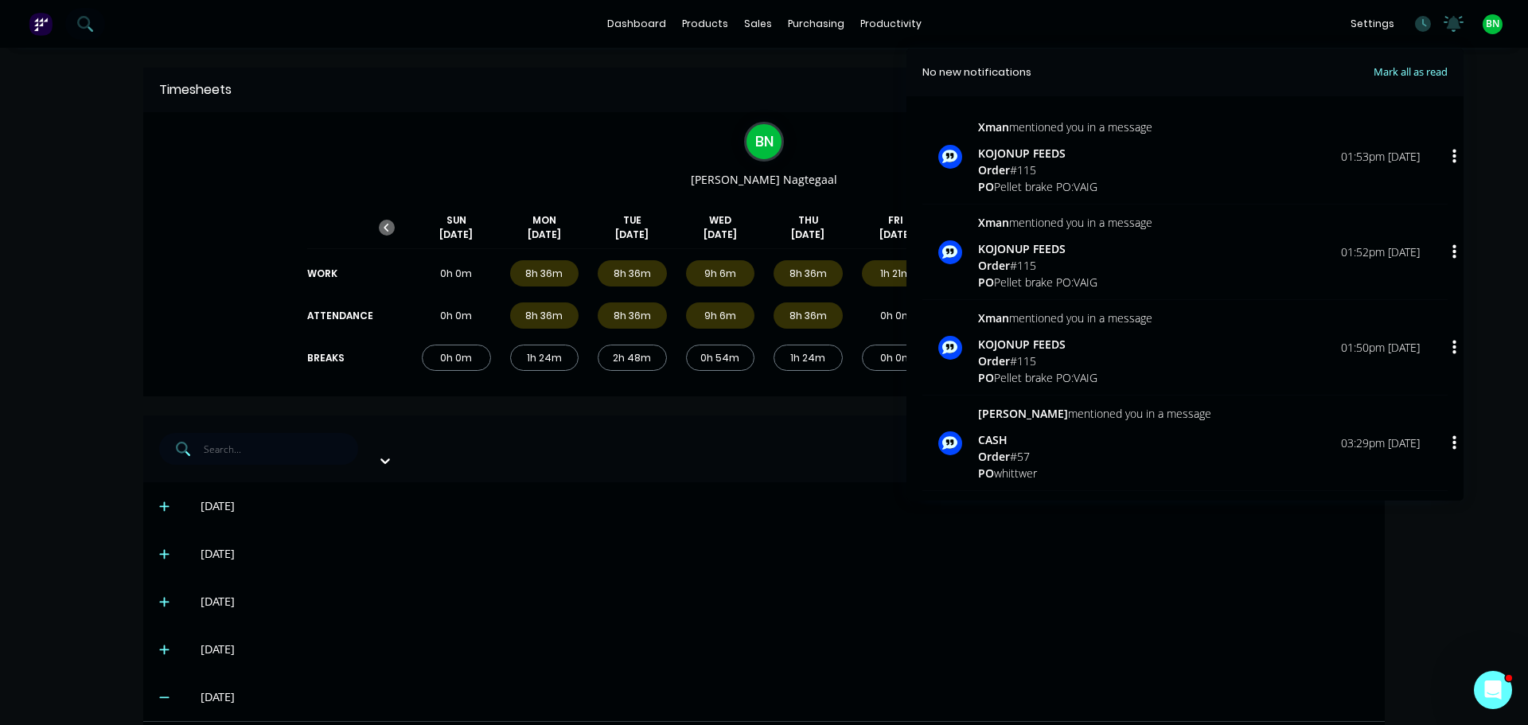
click at [1082, 146] on div "KOJONUP FEEDS" at bounding box center [1065, 153] width 174 height 17
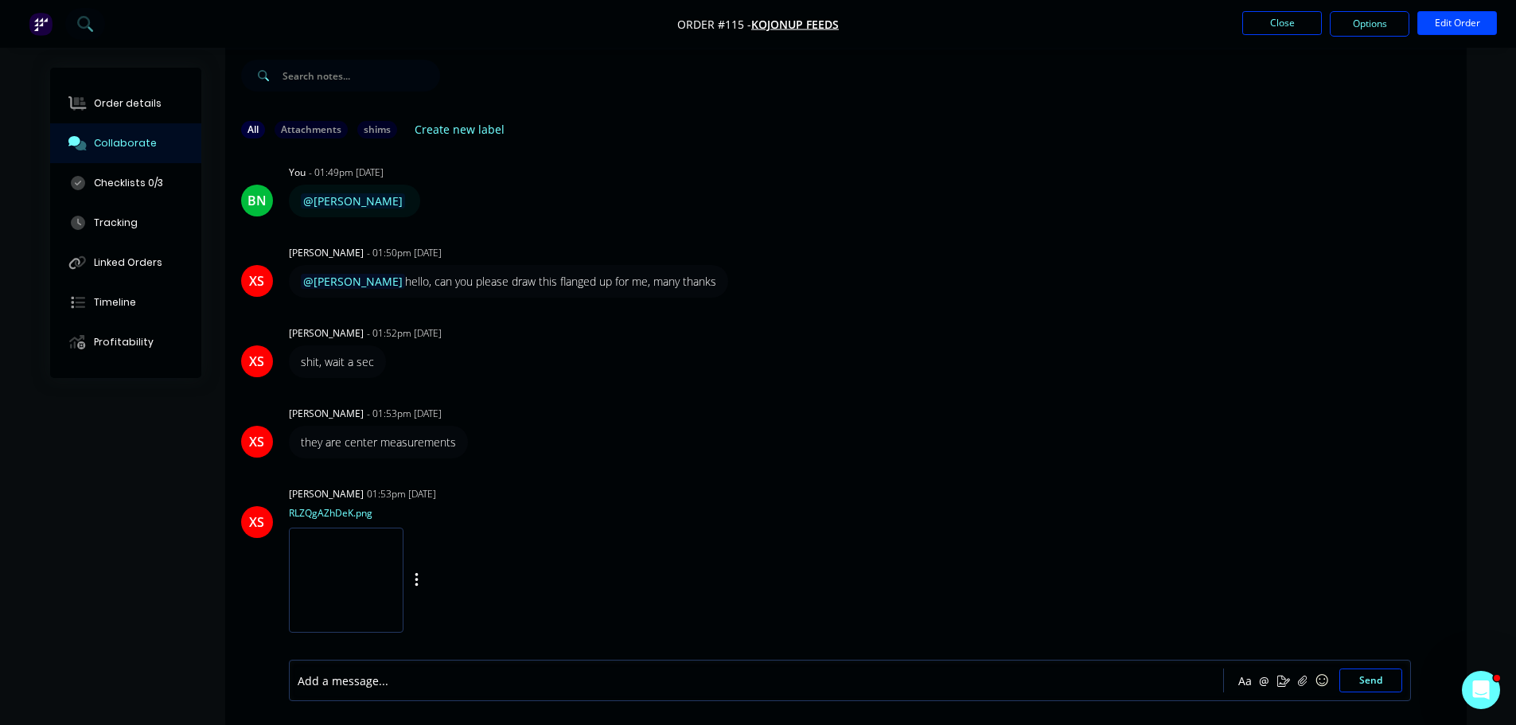
scroll to position [494, 0]
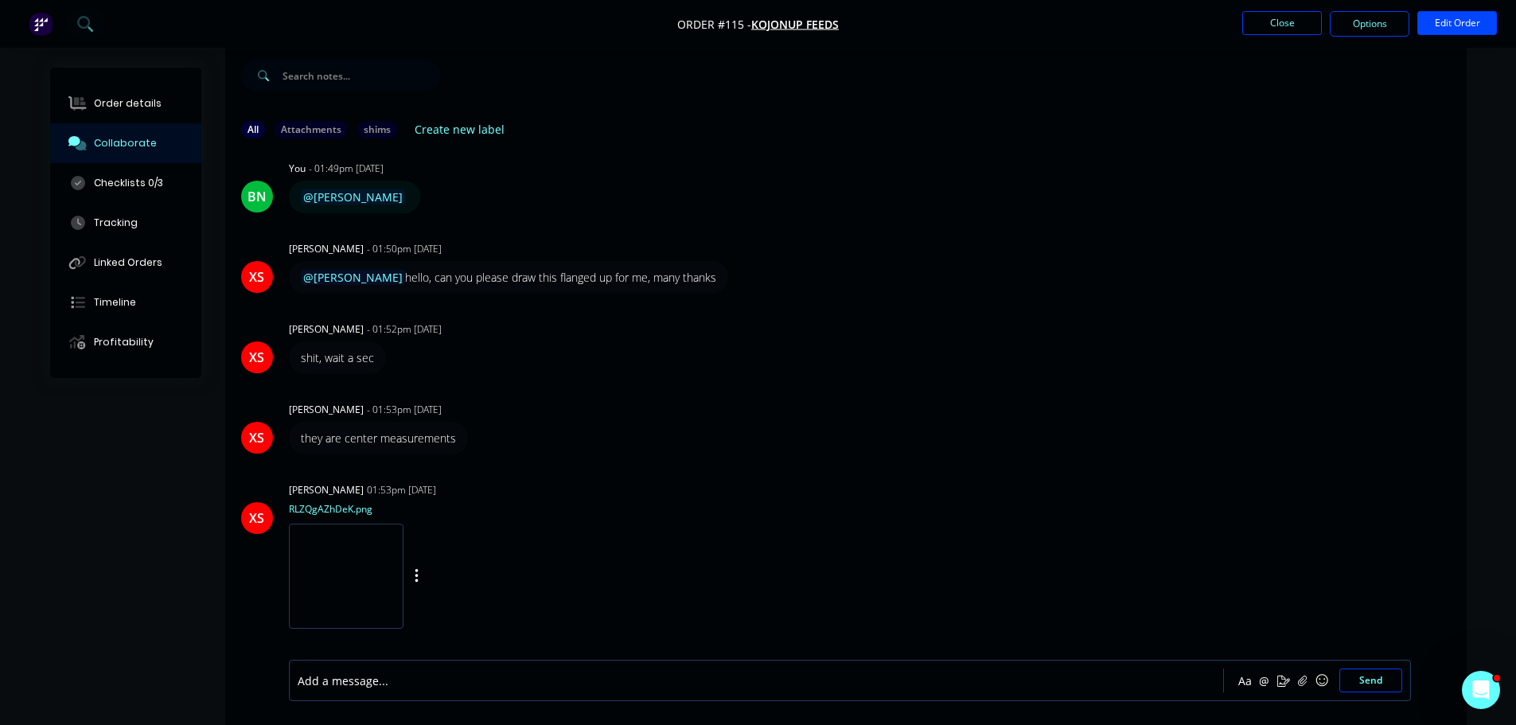
click at [330, 580] on img at bounding box center [346, 576] width 115 height 104
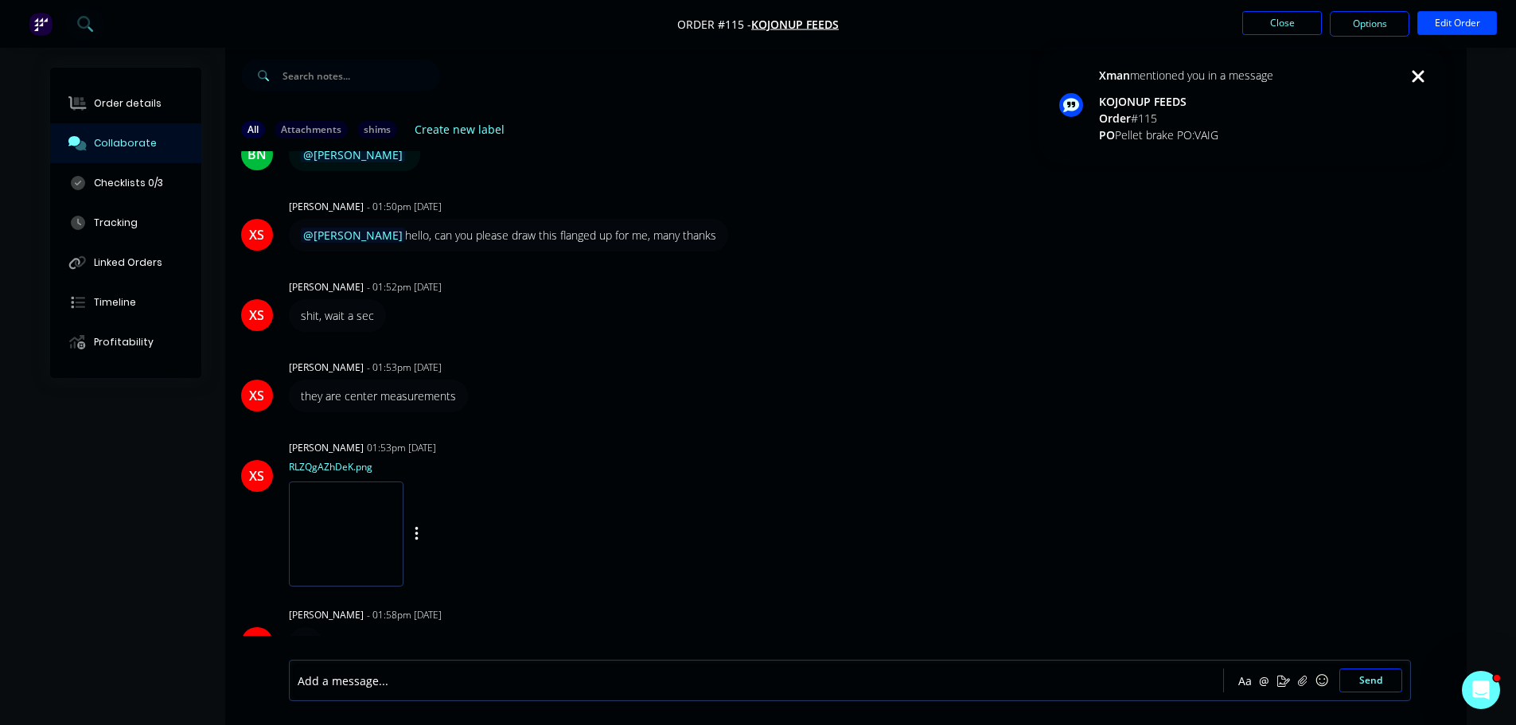
scroll to position [560, 0]
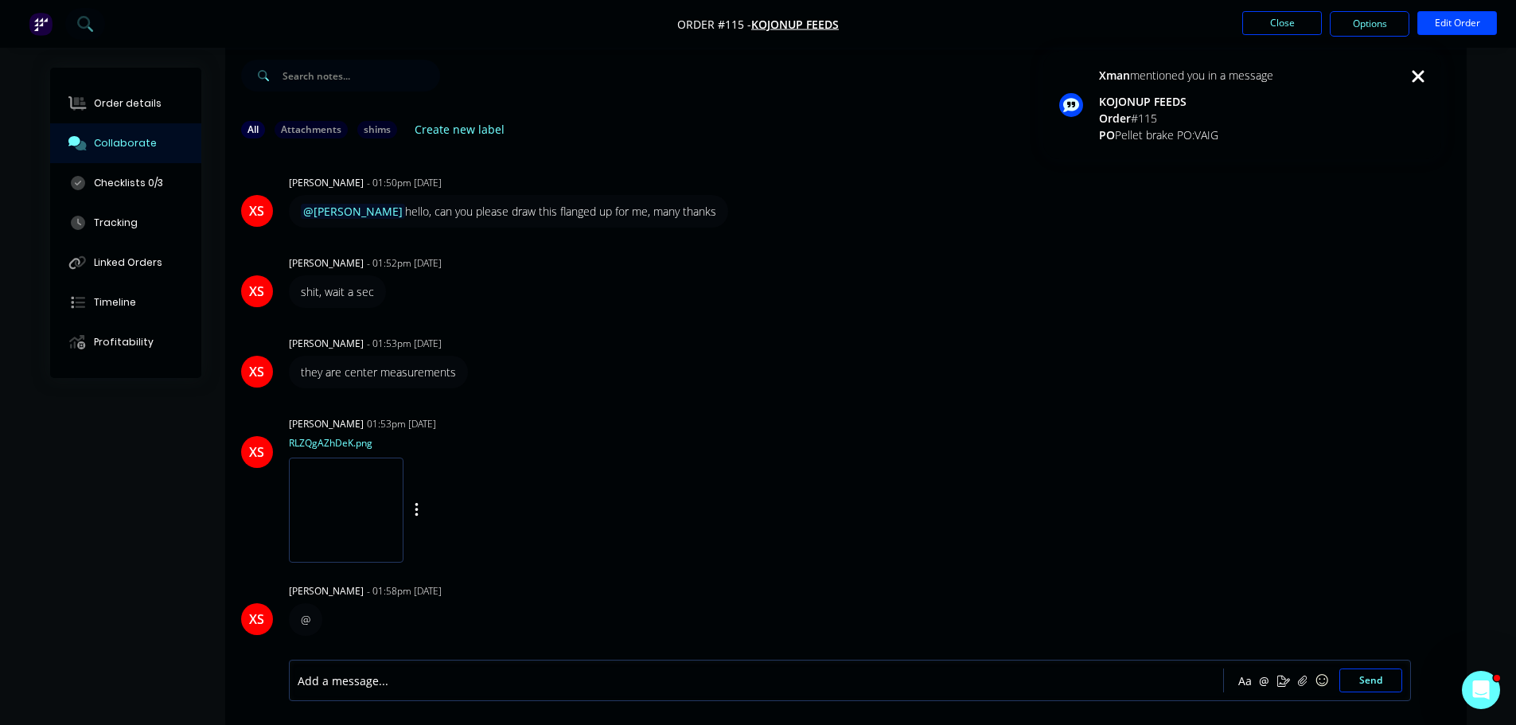
click at [753, 512] on div "Xman Smith 01:53pm 10/10/25 RLZQgAZhDeK.png Labels Download Delete" at bounding box center [537, 483] width 497 height 143
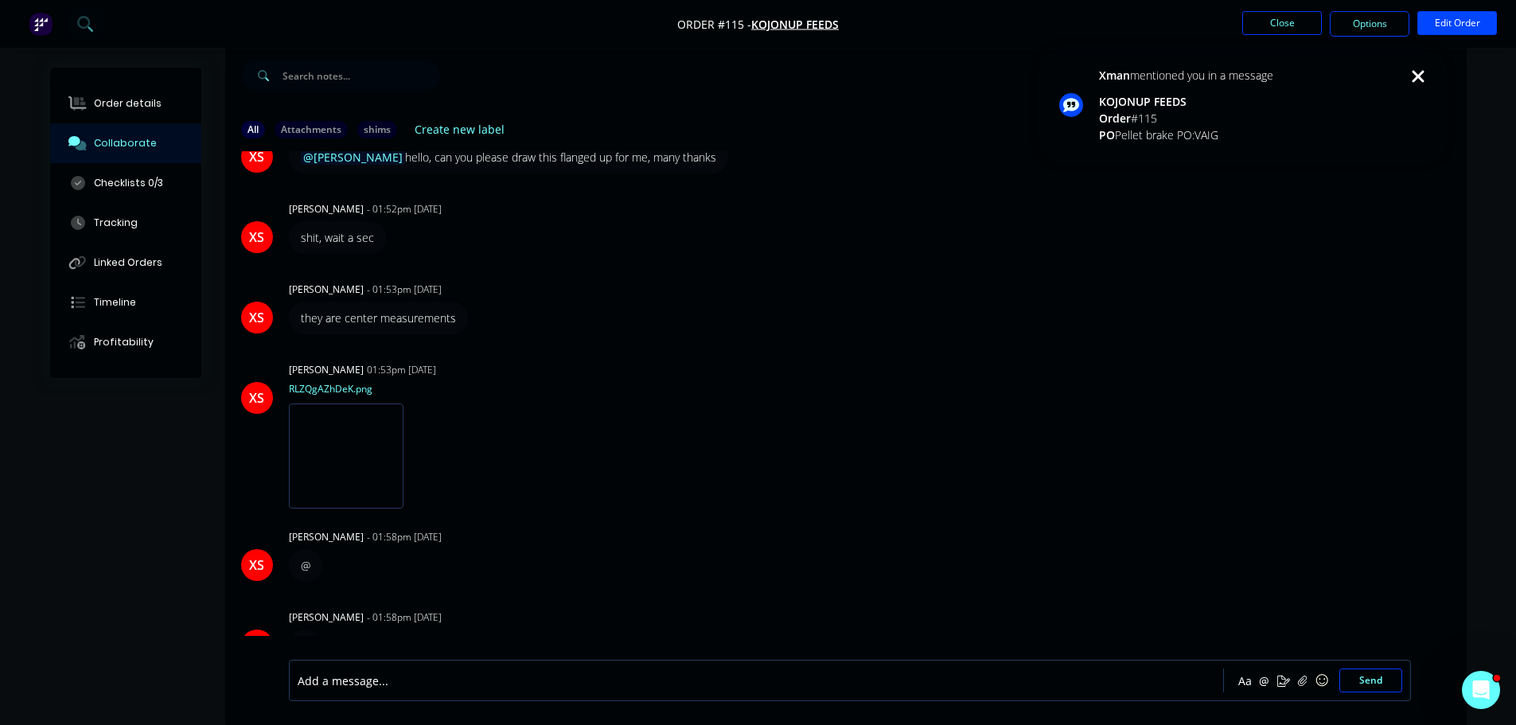
scroll to position [641, 0]
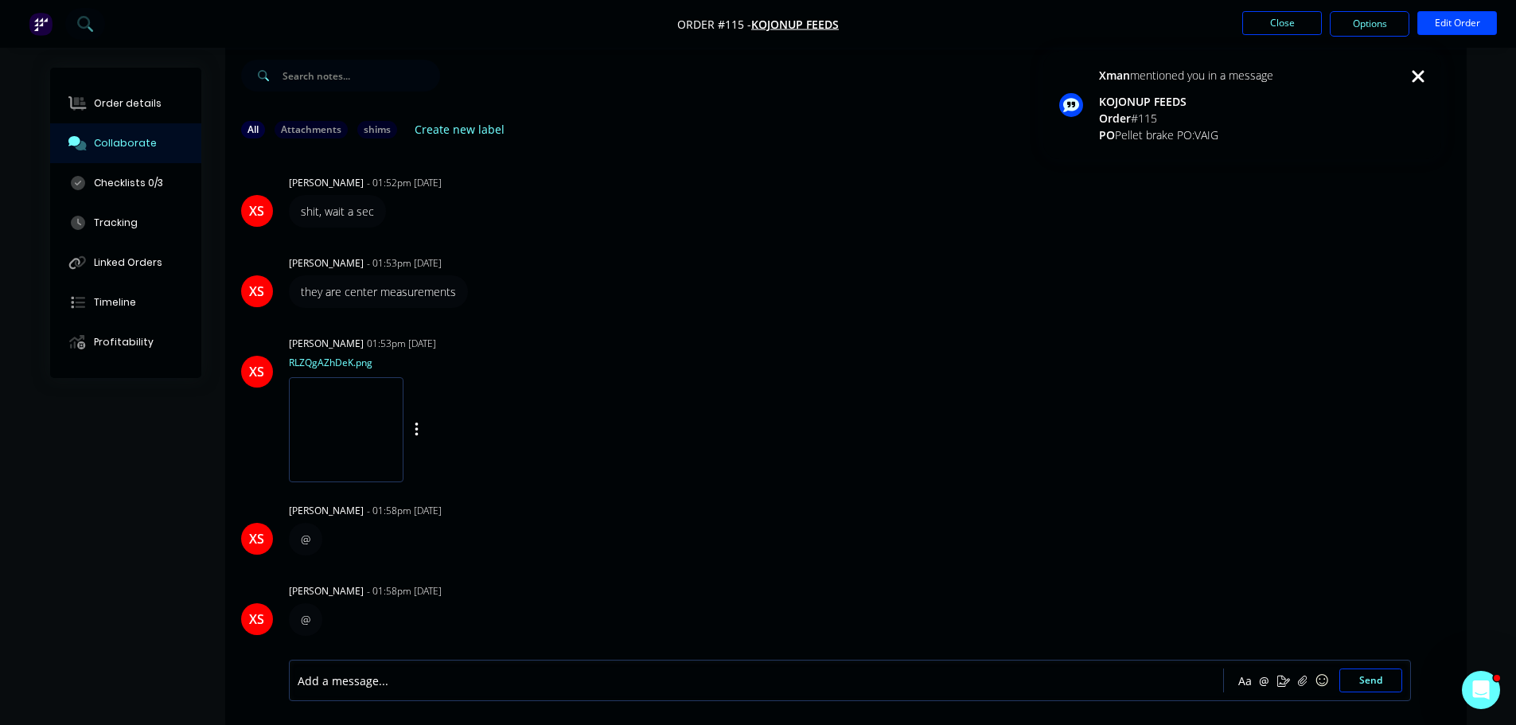
click at [923, 366] on div "XS Xman Smith 01:53pm 10/10/25 RLZQgAZhDeK.png Labels Download Delete" at bounding box center [846, 403] width 1242 height 143
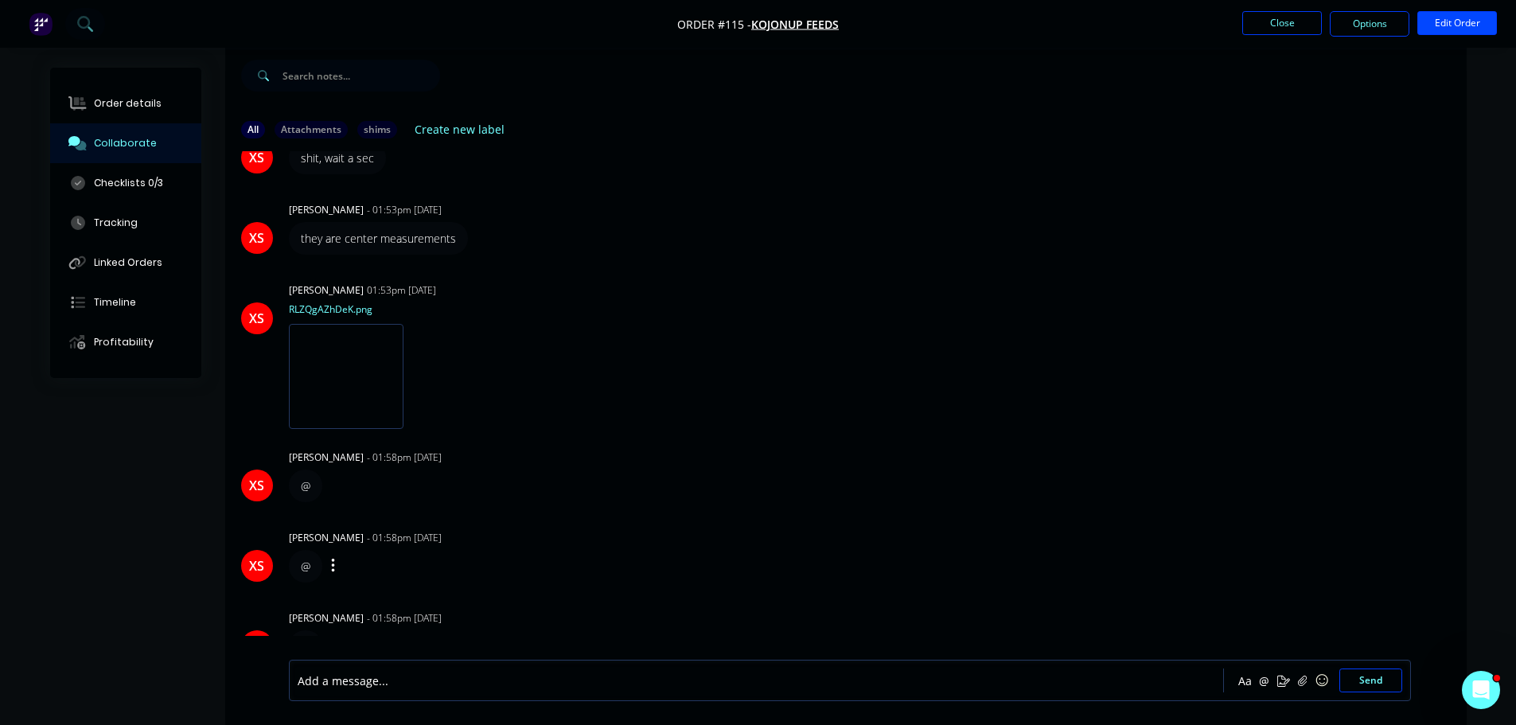
scroll to position [721, 0]
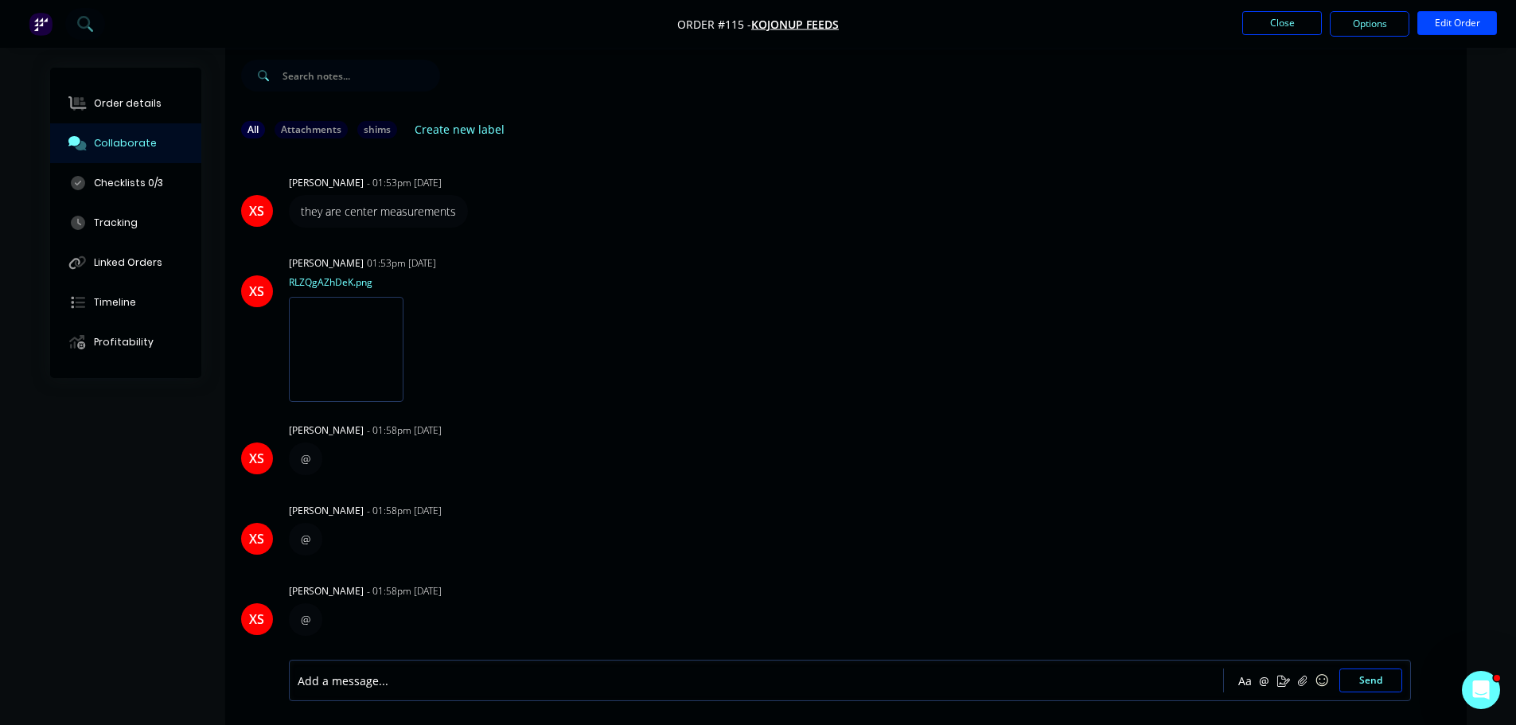
drag, startPoint x: 911, startPoint y: 447, endPoint x: 1328, endPoint y: 5, distance: 607.0
click at [912, 447] on div "XS Xman Smith - 01:58pm 10/10/25 @ Labels Edit Delete" at bounding box center [846, 447] width 1242 height 57
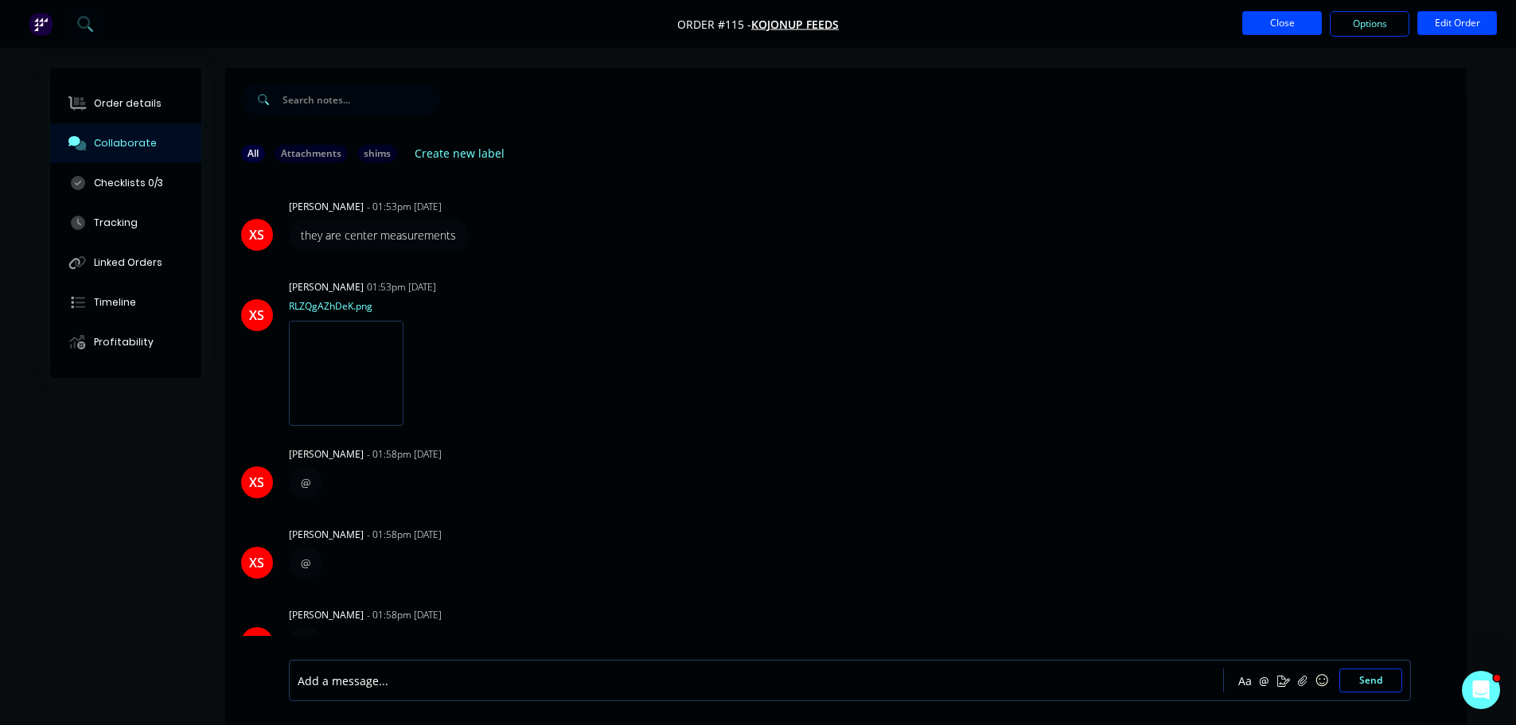
click at [1294, 29] on button "Close" at bounding box center [1282, 23] width 80 height 24
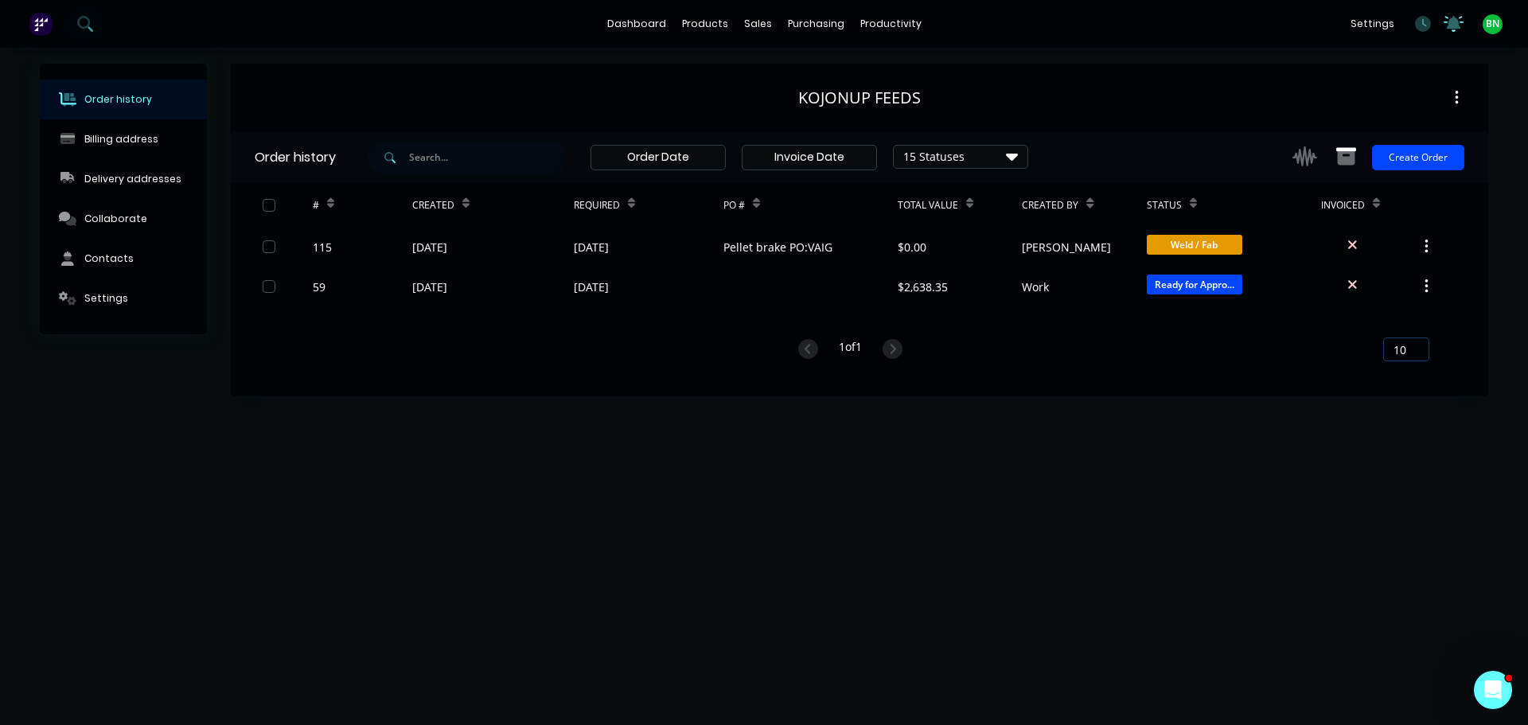
click at [1451, 27] on icon at bounding box center [1454, 22] width 14 height 13
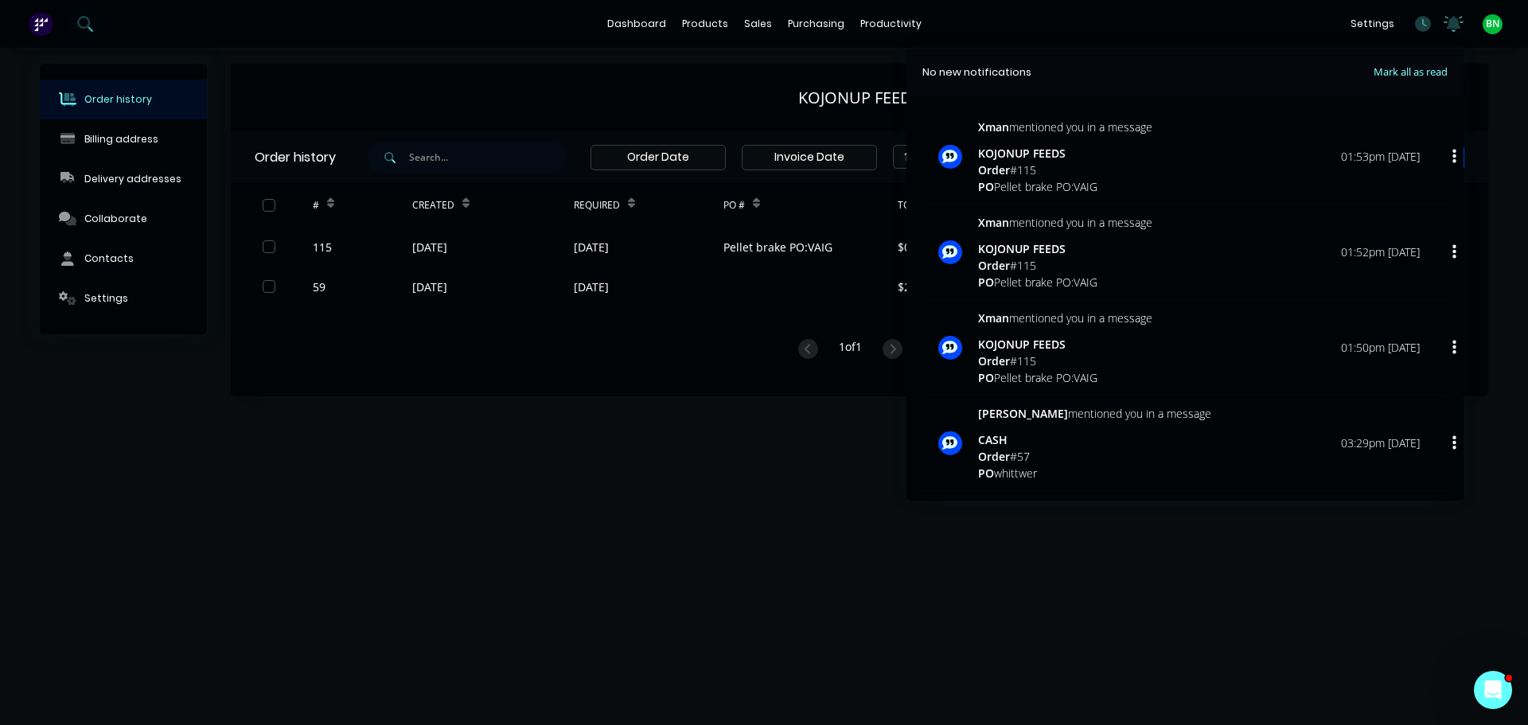
click at [1090, 154] on div "KOJONUP FEEDS" at bounding box center [1065, 153] width 174 height 17
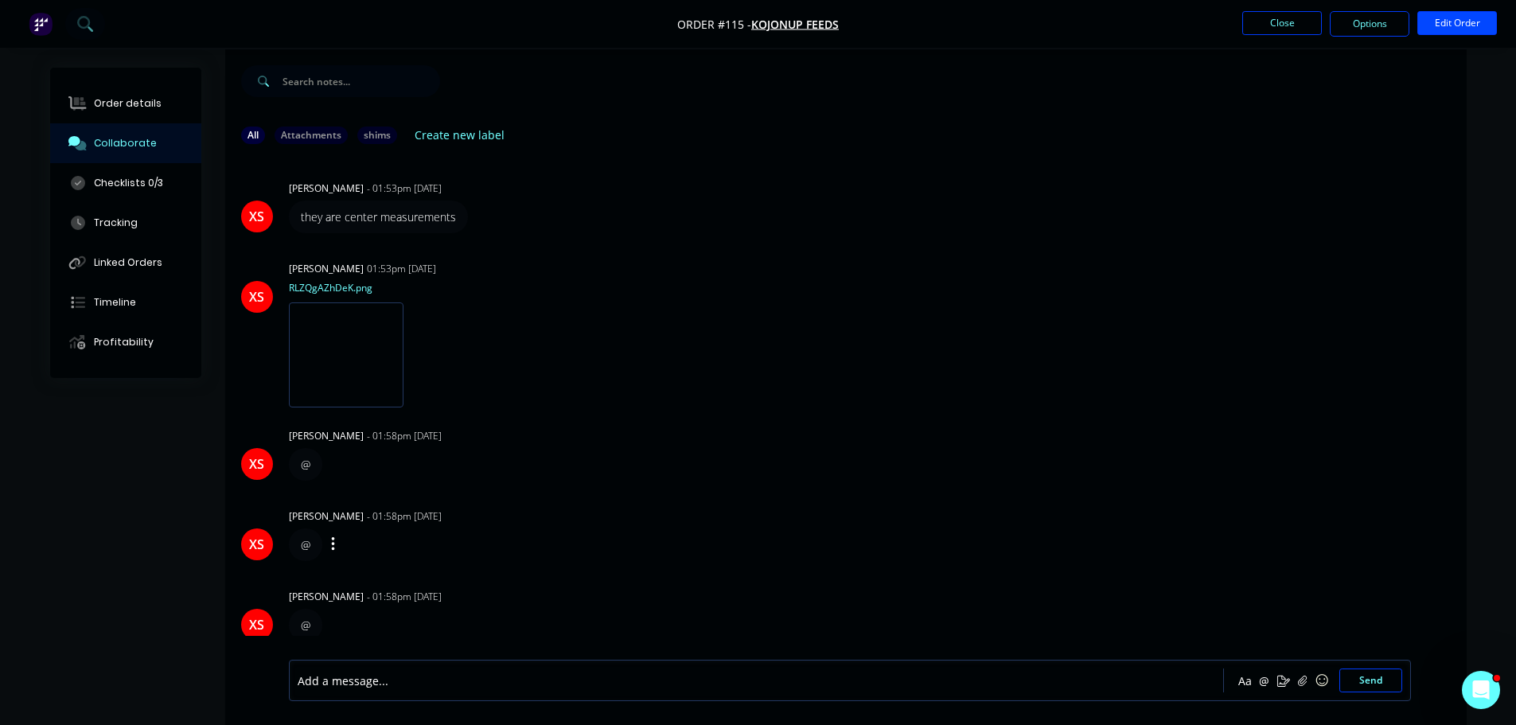
scroll to position [24, 0]
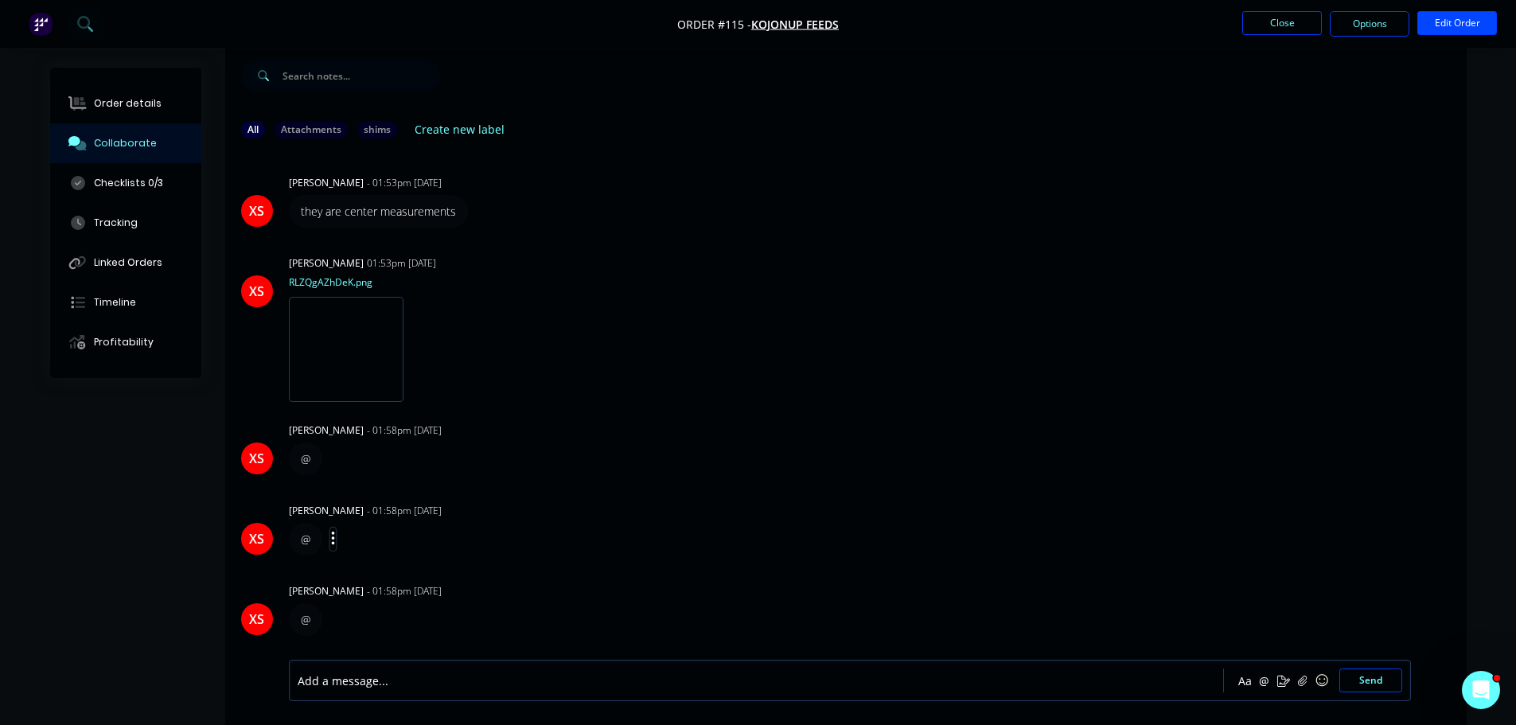
click at [331, 540] on icon "button" at bounding box center [333, 539] width 5 height 18
click at [613, 575] on div "MC Matt Crabb 07:45am 07/10/25 IMG_ZYOWKAARWGL_1.png Labels Download Delete MC …" at bounding box center [846, 393] width 1242 height 485
click at [415, 677] on div at bounding box center [712, 681] width 828 height 17
click at [400, 686] on span "they are allready to cut" at bounding box center [406, 680] width 123 height 15
click at [406, 684] on span "they are allready to cut" at bounding box center [406, 680] width 123 height 15
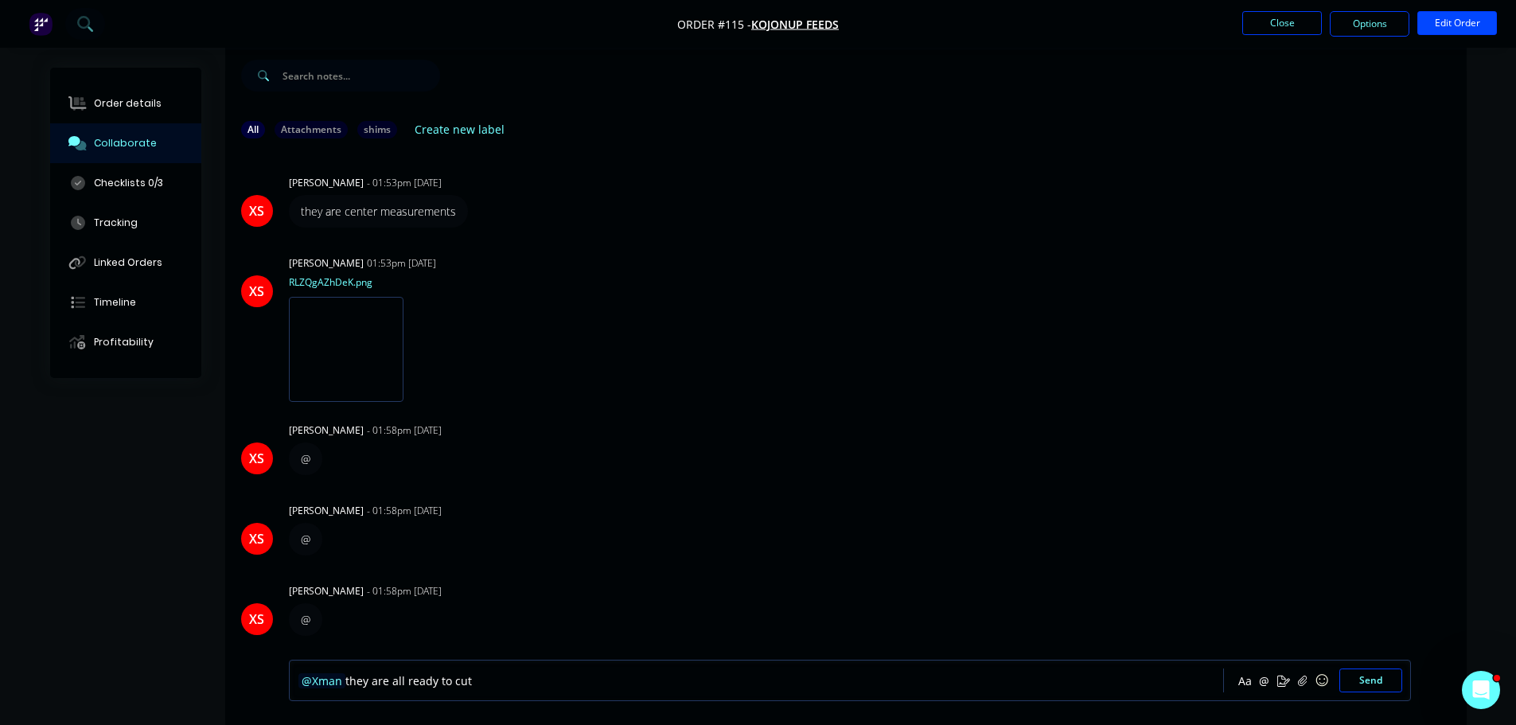
click at [580, 681] on div "@Xman they are all ready to cut" at bounding box center [712, 681] width 828 height 17
click at [1371, 684] on button "Send" at bounding box center [1371, 681] width 63 height 24
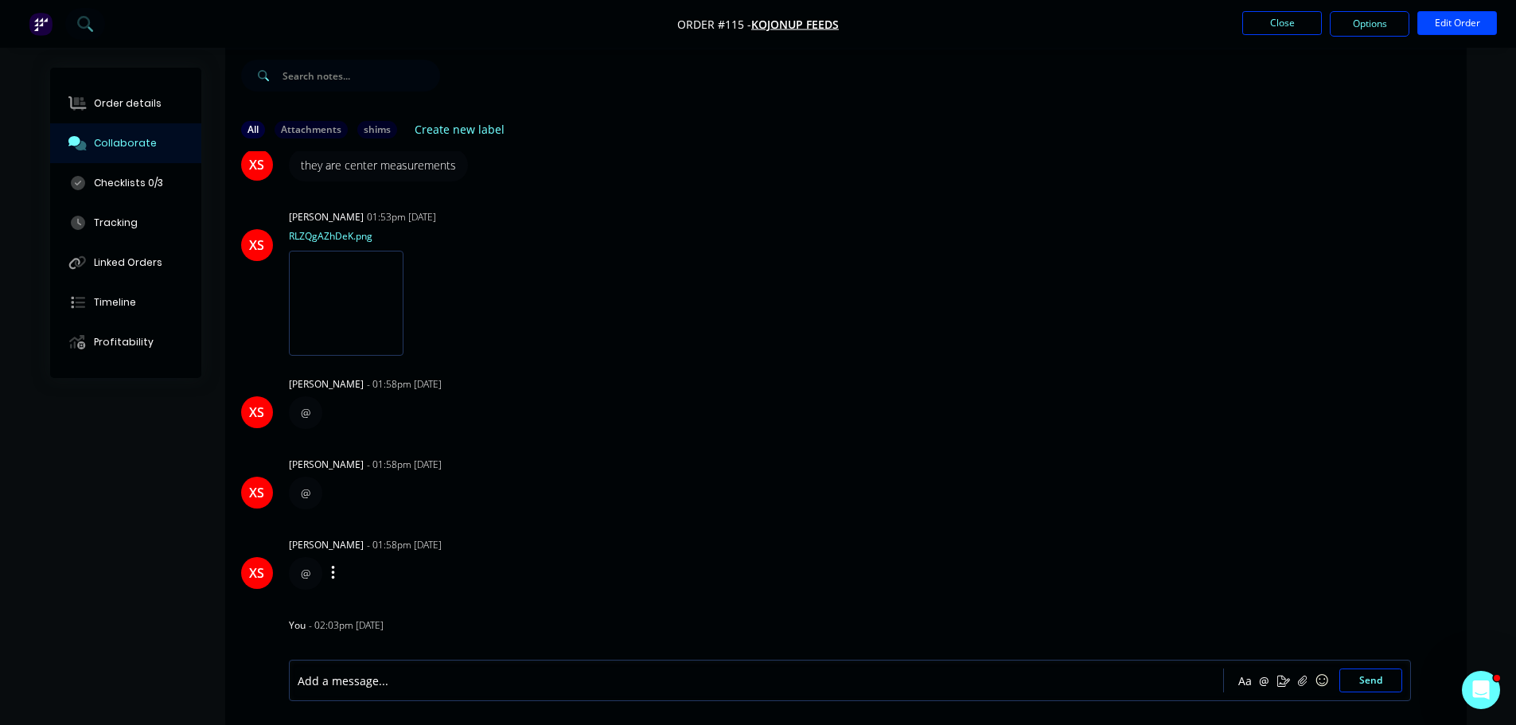
scroll to position [801, 0]
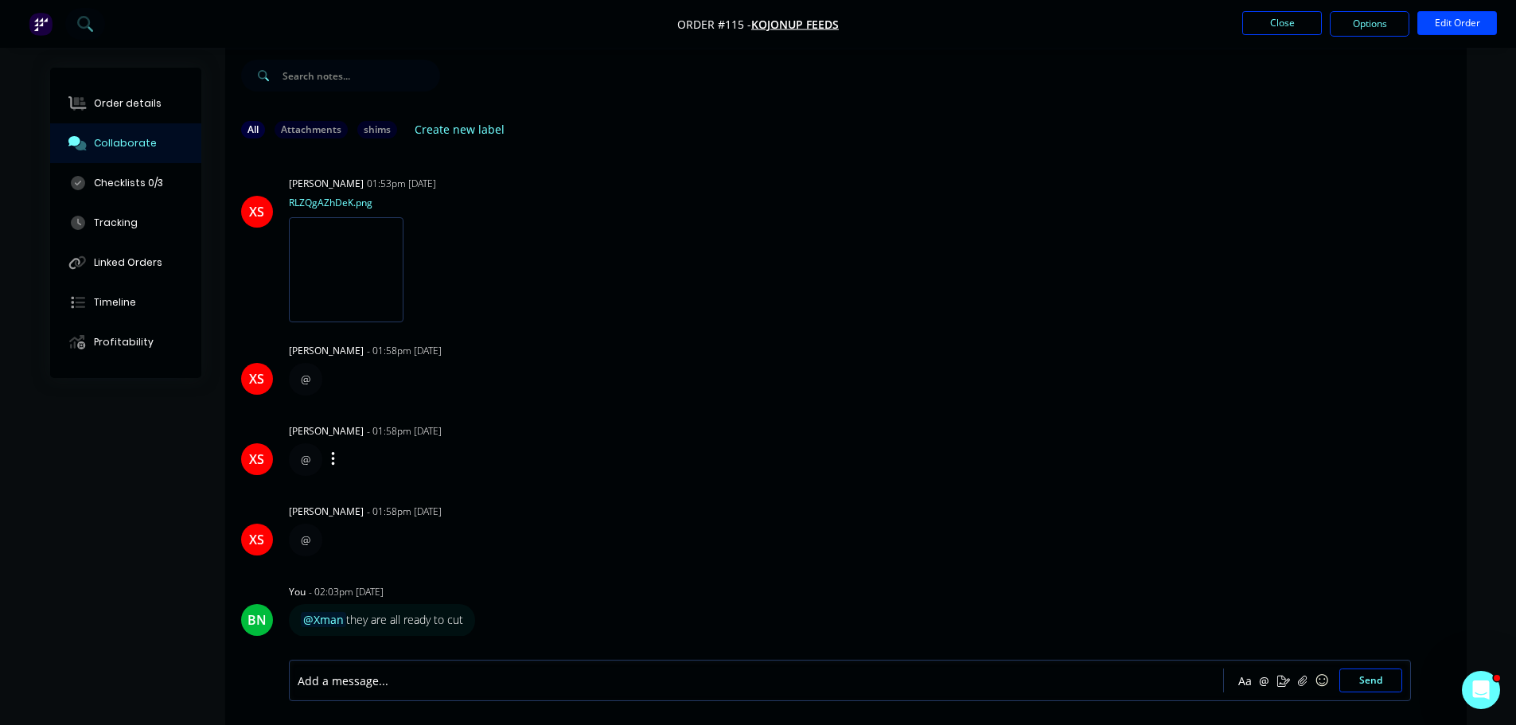
click at [700, 460] on div "@ Labels Edit Delete" at bounding box center [537, 459] width 497 height 33
click at [1297, 25] on button "Close" at bounding box center [1282, 23] width 80 height 24
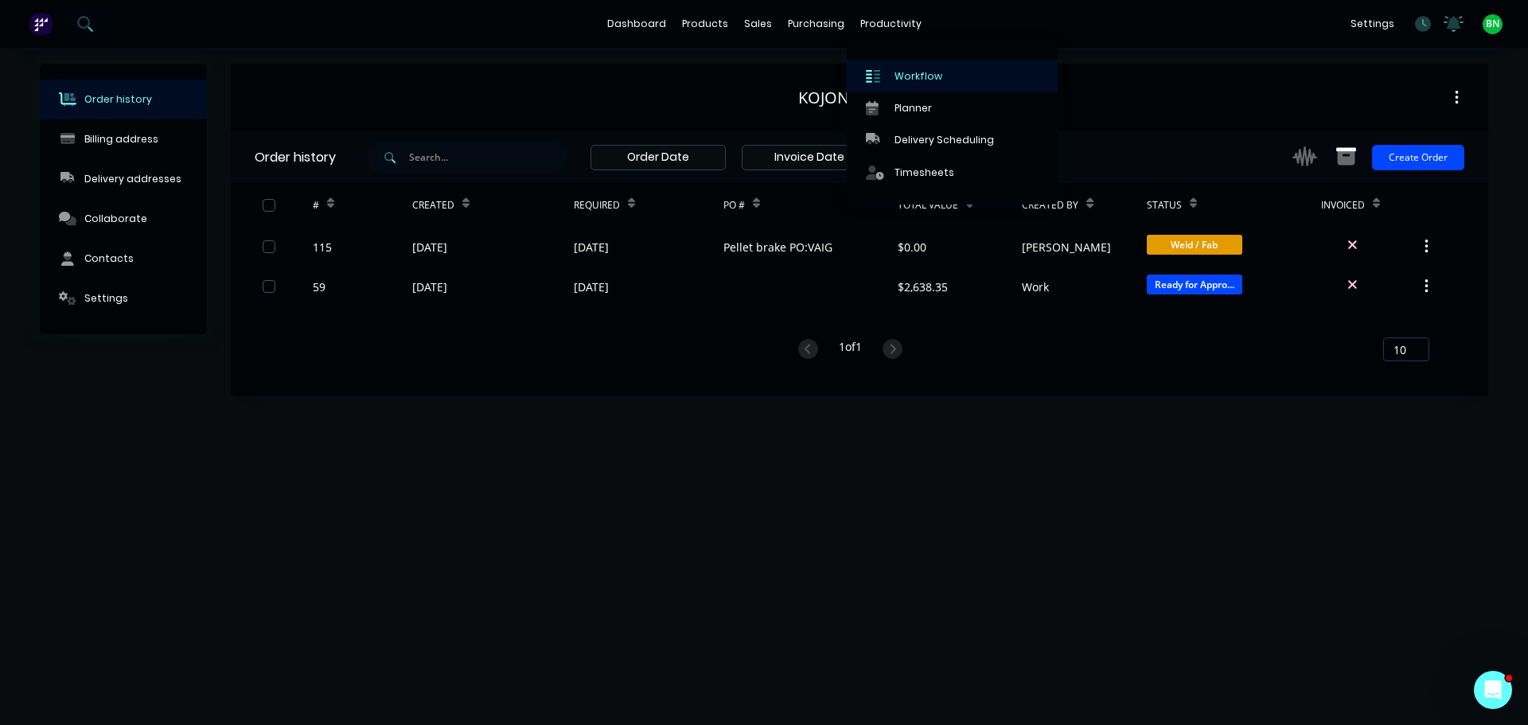
click at [895, 69] on div "Workflow" at bounding box center [919, 76] width 48 height 14
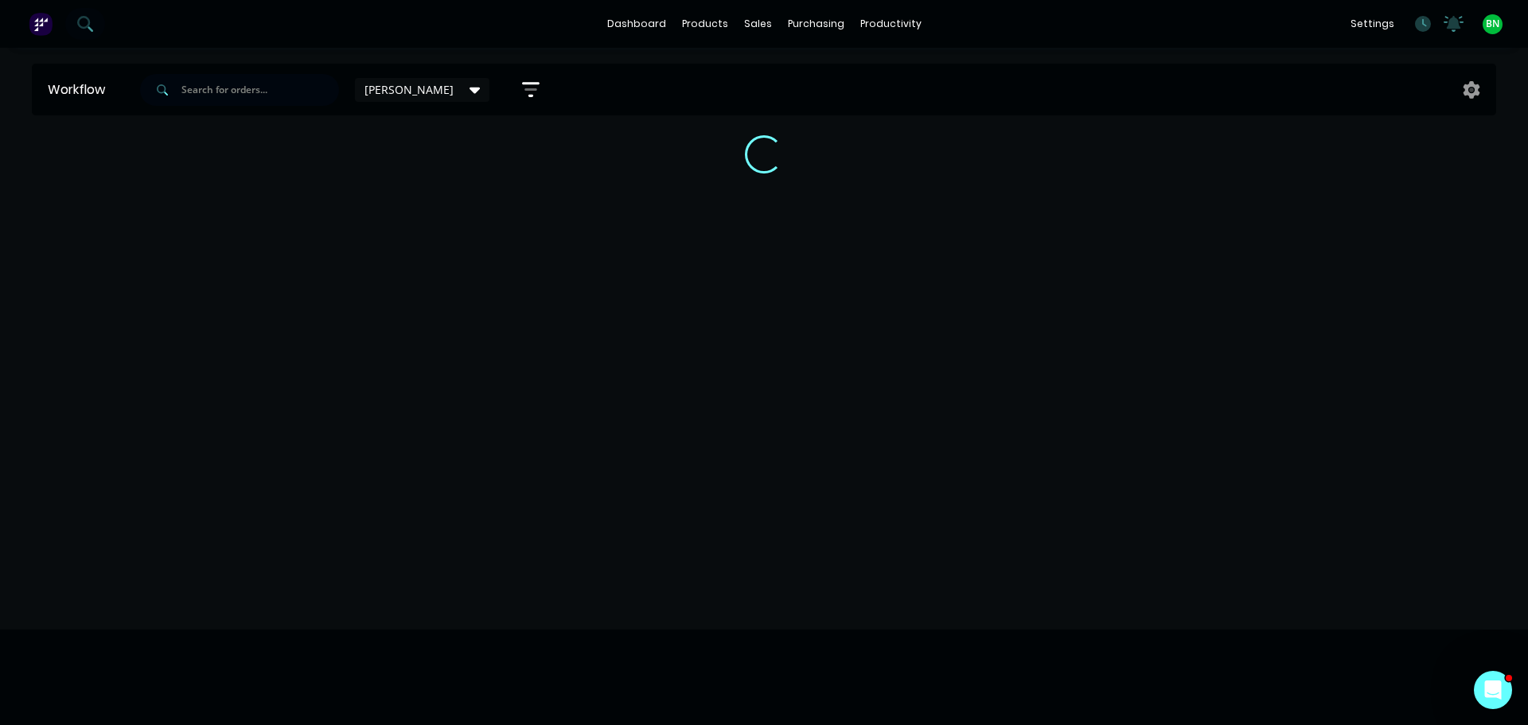
click at [1047, 427] on div "Workflow brad Save new view None edit brad (Default) edit Workshop View edit Sh…" at bounding box center [764, 379] width 1528 height 630
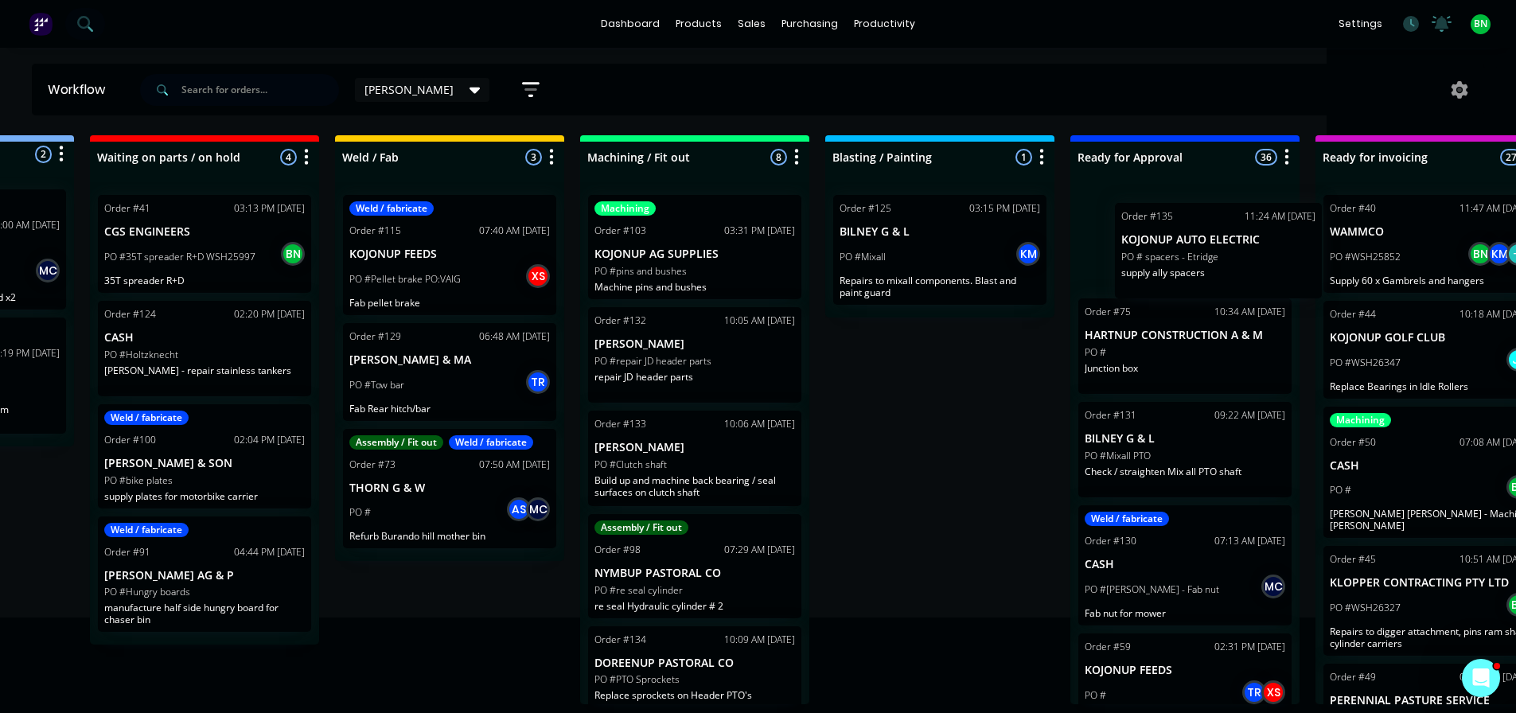
drag, startPoint x: 911, startPoint y: 367, endPoint x: 1101, endPoint y: 255, distance: 220.2
click at [1186, 248] on div "Submitted 2 Status colour #273444 hex #273444 Save Cancel Summaries Total order…" at bounding box center [1011, 419] width 2424 height 569
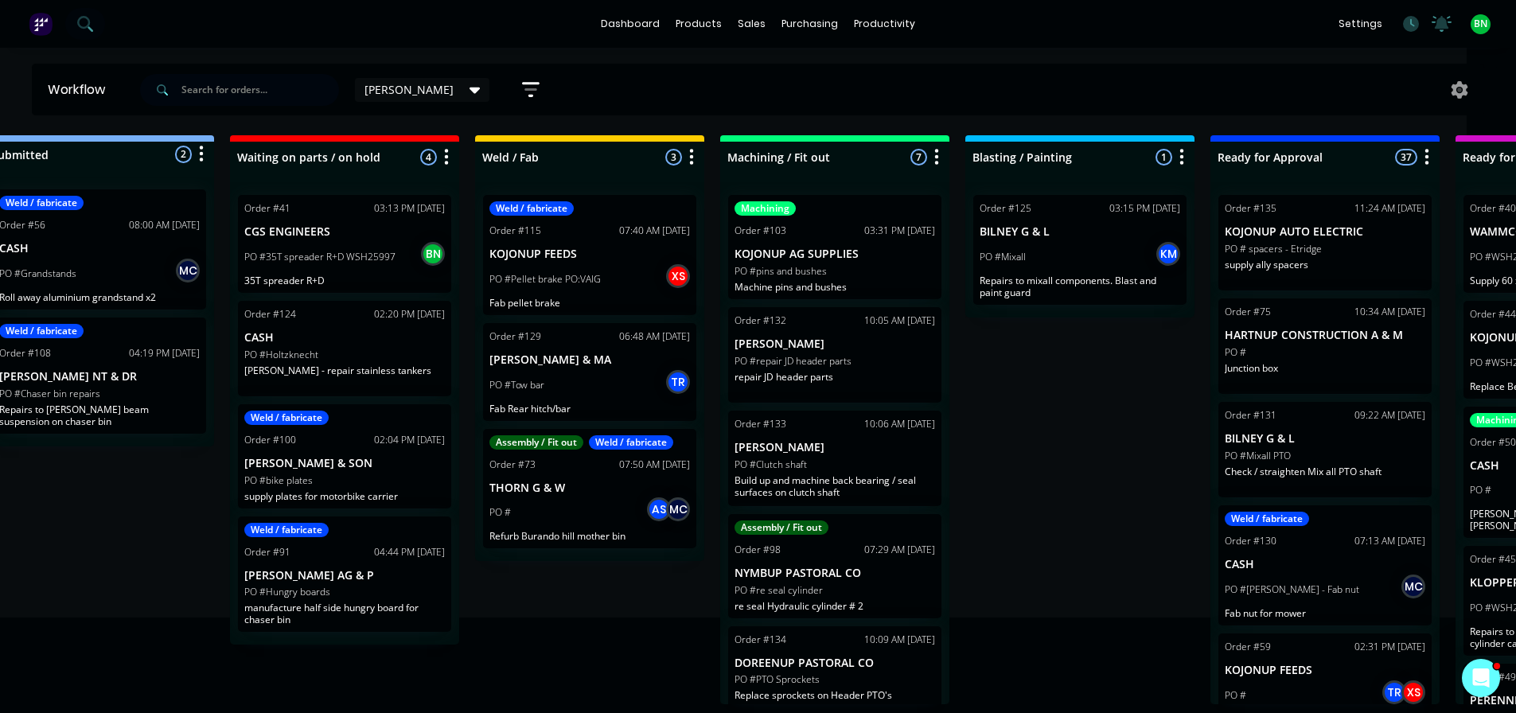
drag, startPoint x: 361, startPoint y: 450, endPoint x: 282, endPoint y: 450, distance: 79.6
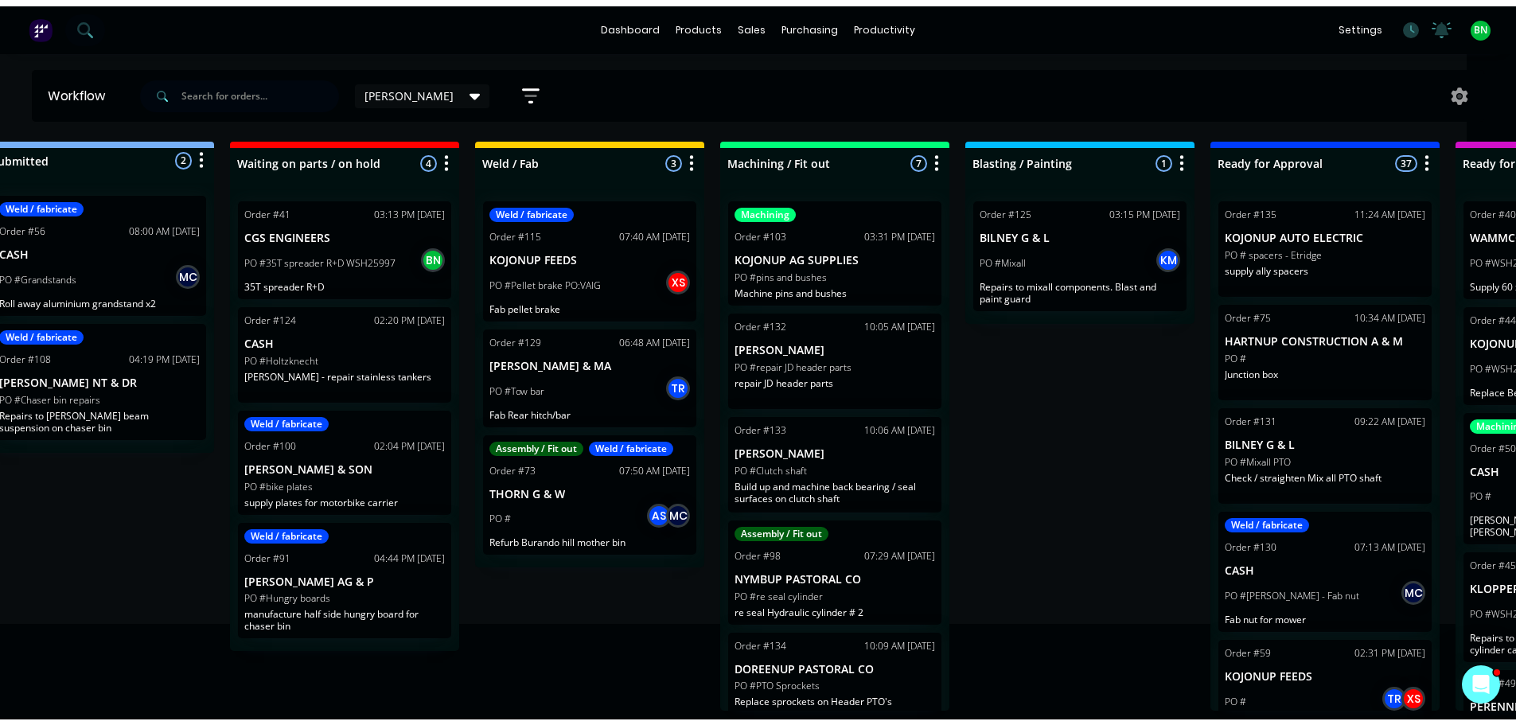
scroll to position [0, 0]
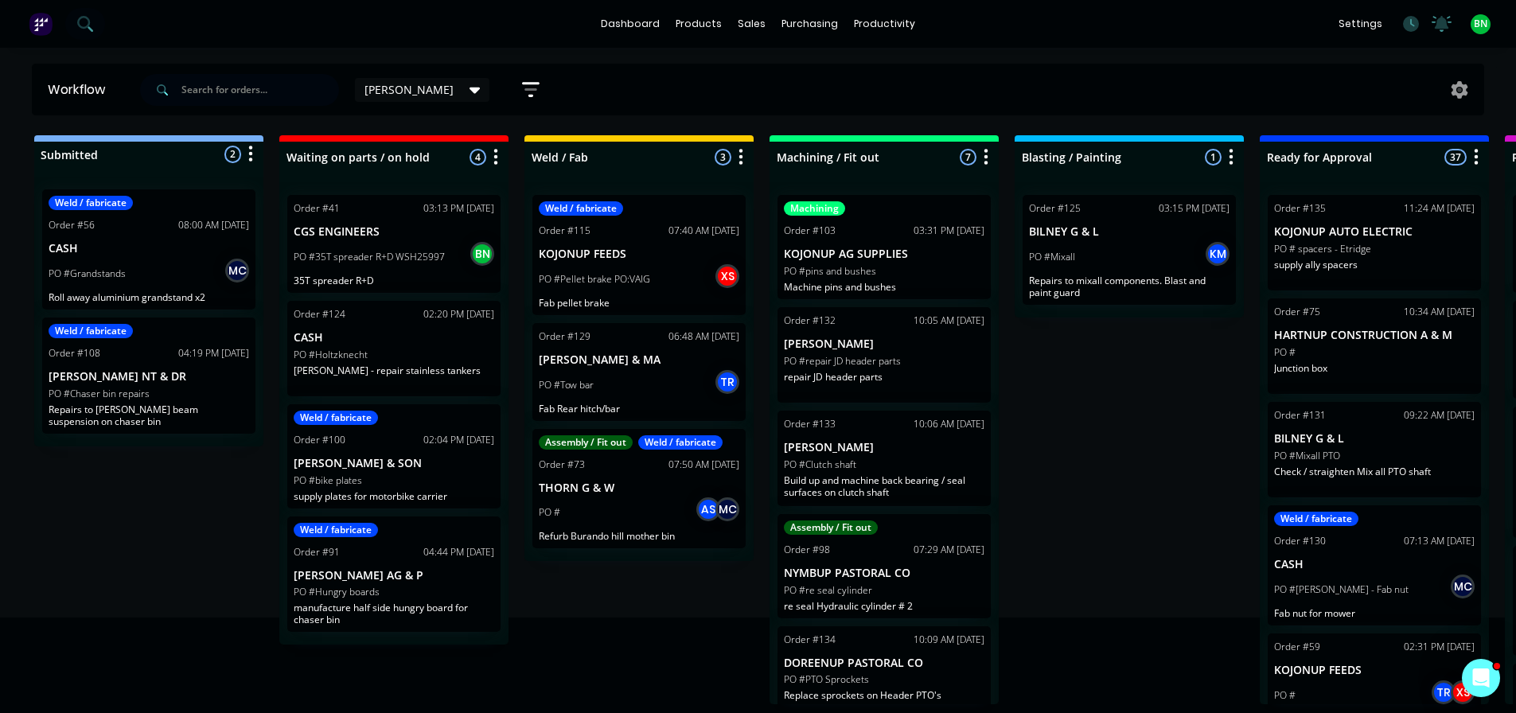
drag, startPoint x: 604, startPoint y: 438, endPoint x: 411, endPoint y: 452, distance: 193.9
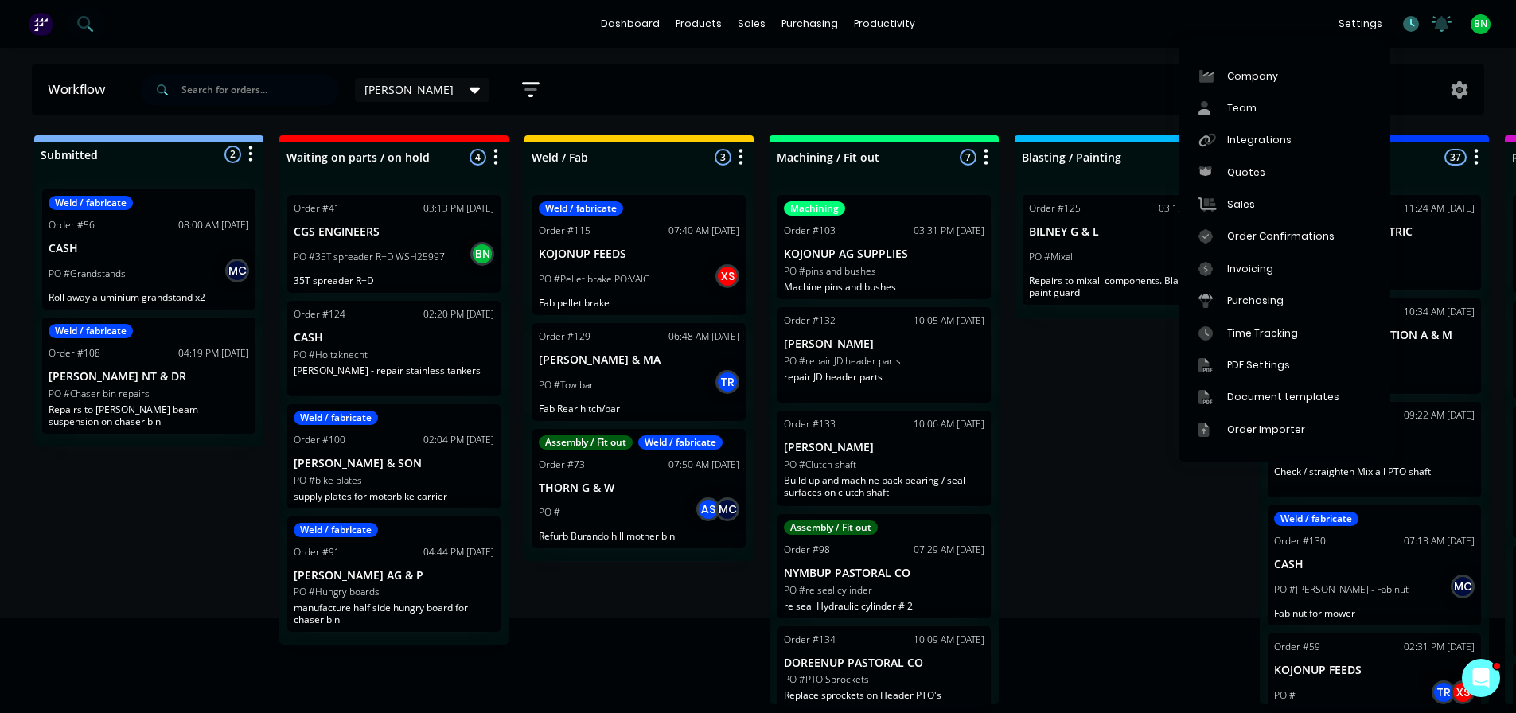
click at [1406, 14] on div "settings No new notifications Mark all as read Xman mentioned you in a message …" at bounding box center [1423, 24] width 185 height 24
click at [1410, 25] on icon at bounding box center [1411, 24] width 16 height 16
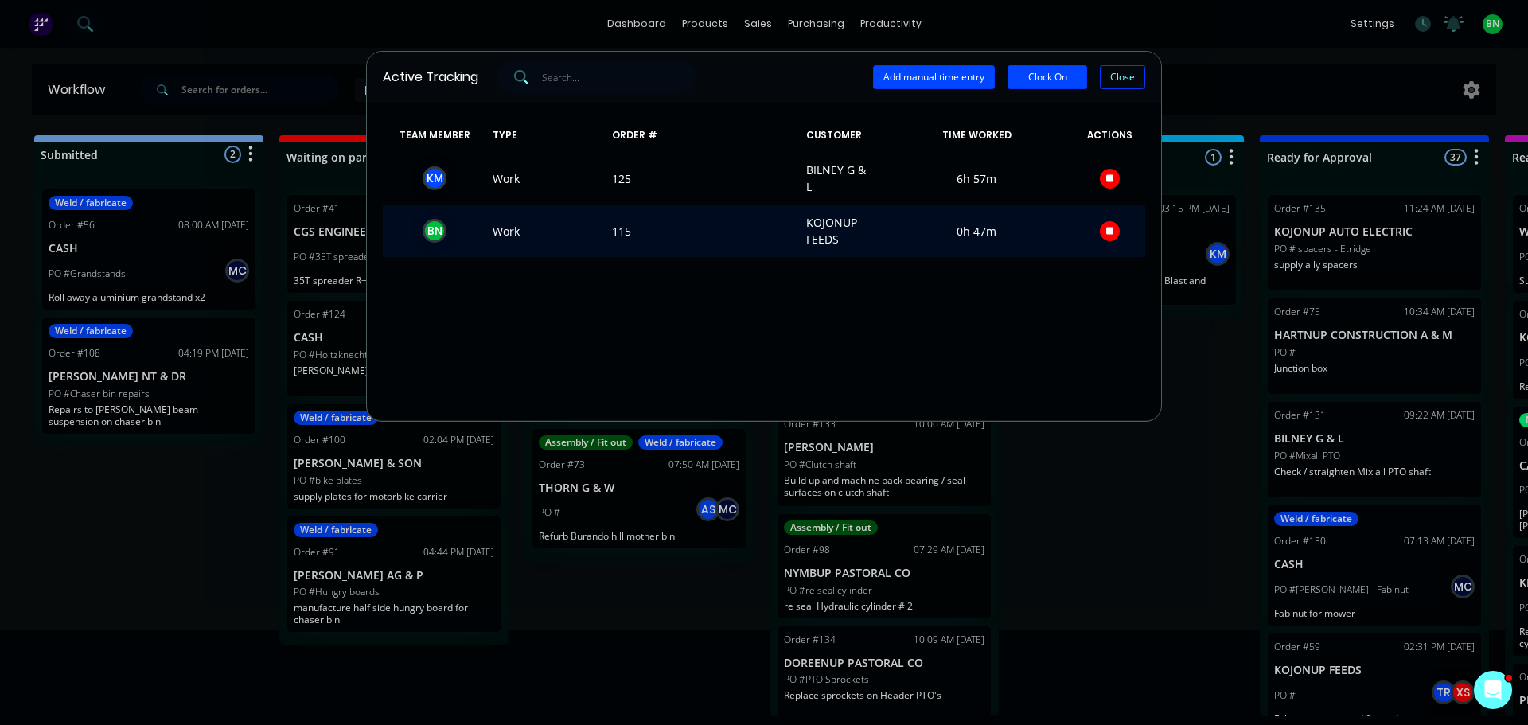
click at [1108, 237] on button "button" at bounding box center [1110, 231] width 20 height 20
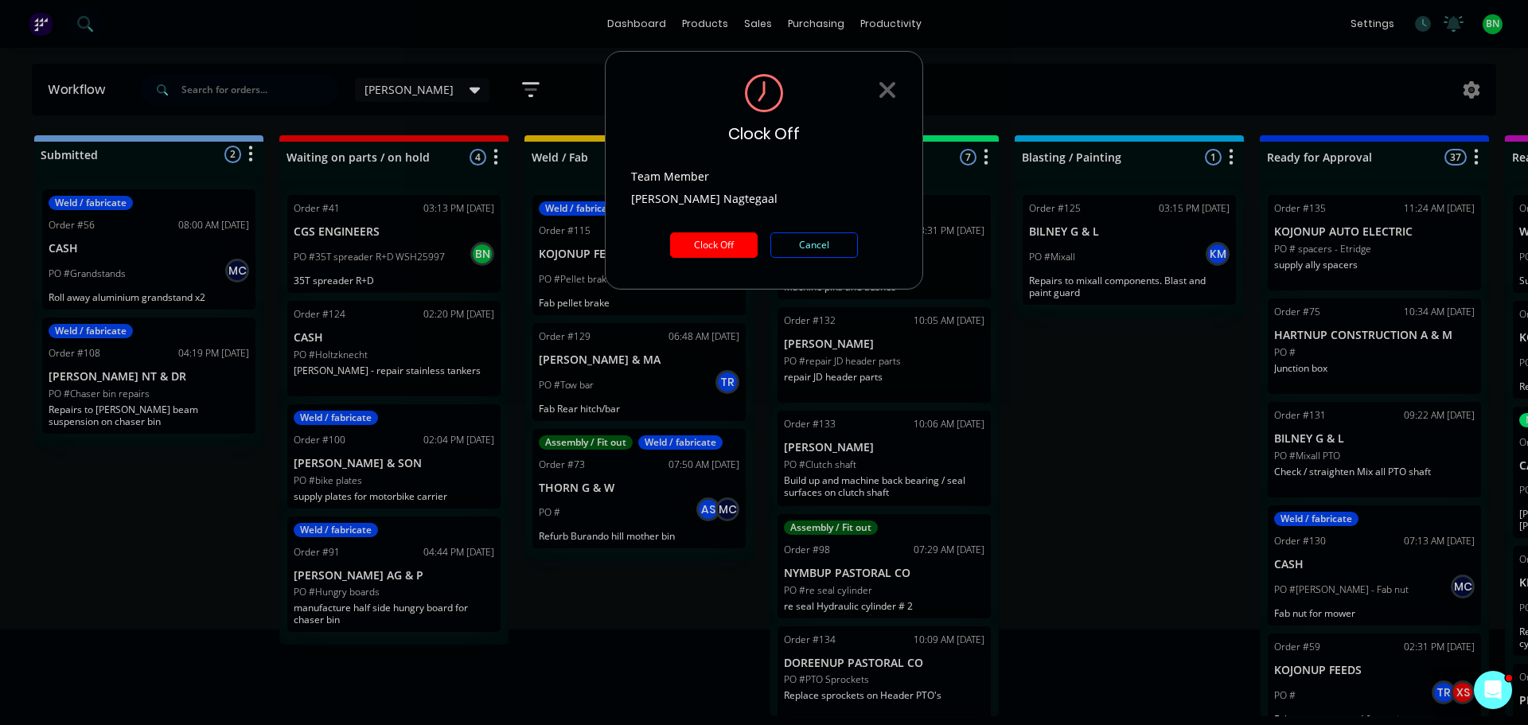
click at [706, 244] on button "Clock Off" at bounding box center [714, 244] width 88 height 25
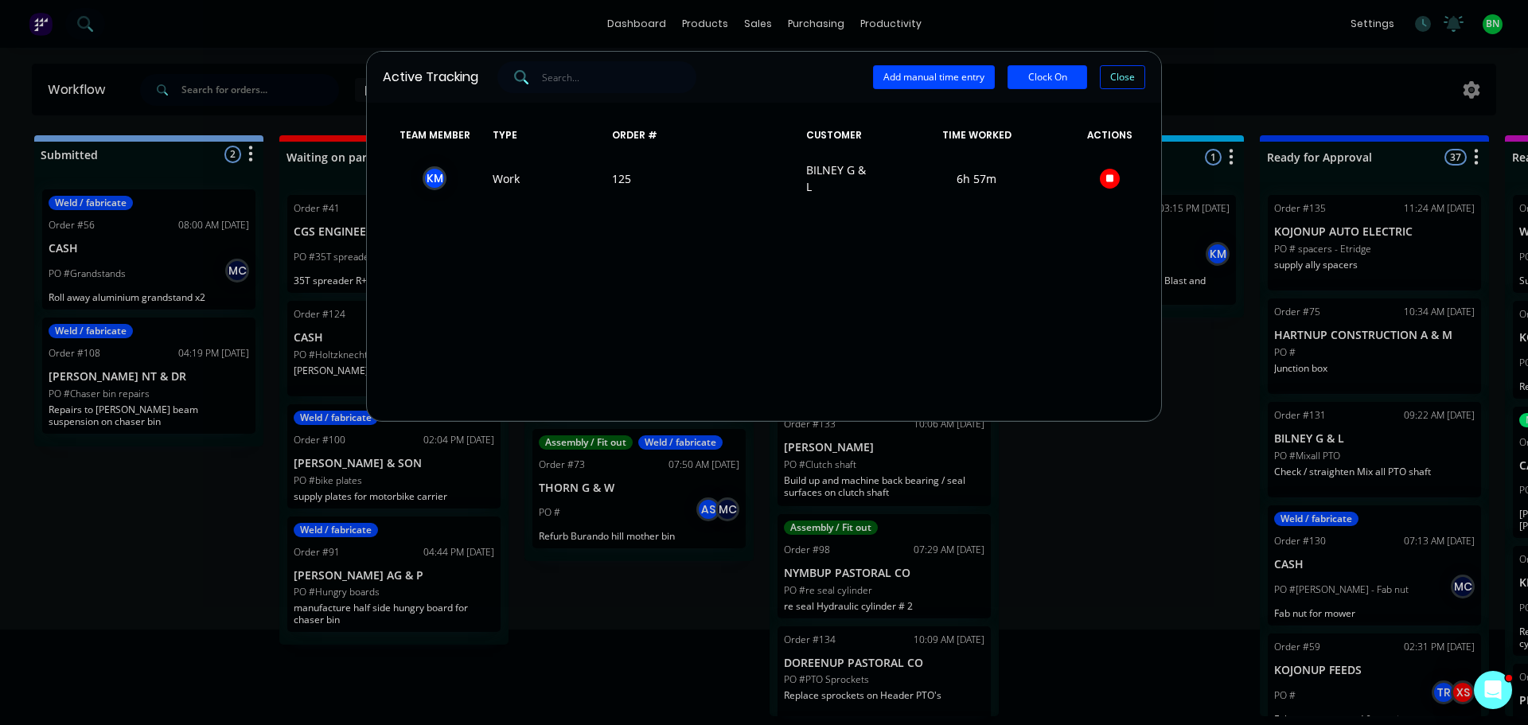
click at [1156, 586] on div "Active Tracking Add manual time entry Clock On Close TEAM MEMBER TYPE ORDER # C…" at bounding box center [764, 362] width 1528 height 725
click at [1114, 73] on button "Close" at bounding box center [1122, 77] width 45 height 24
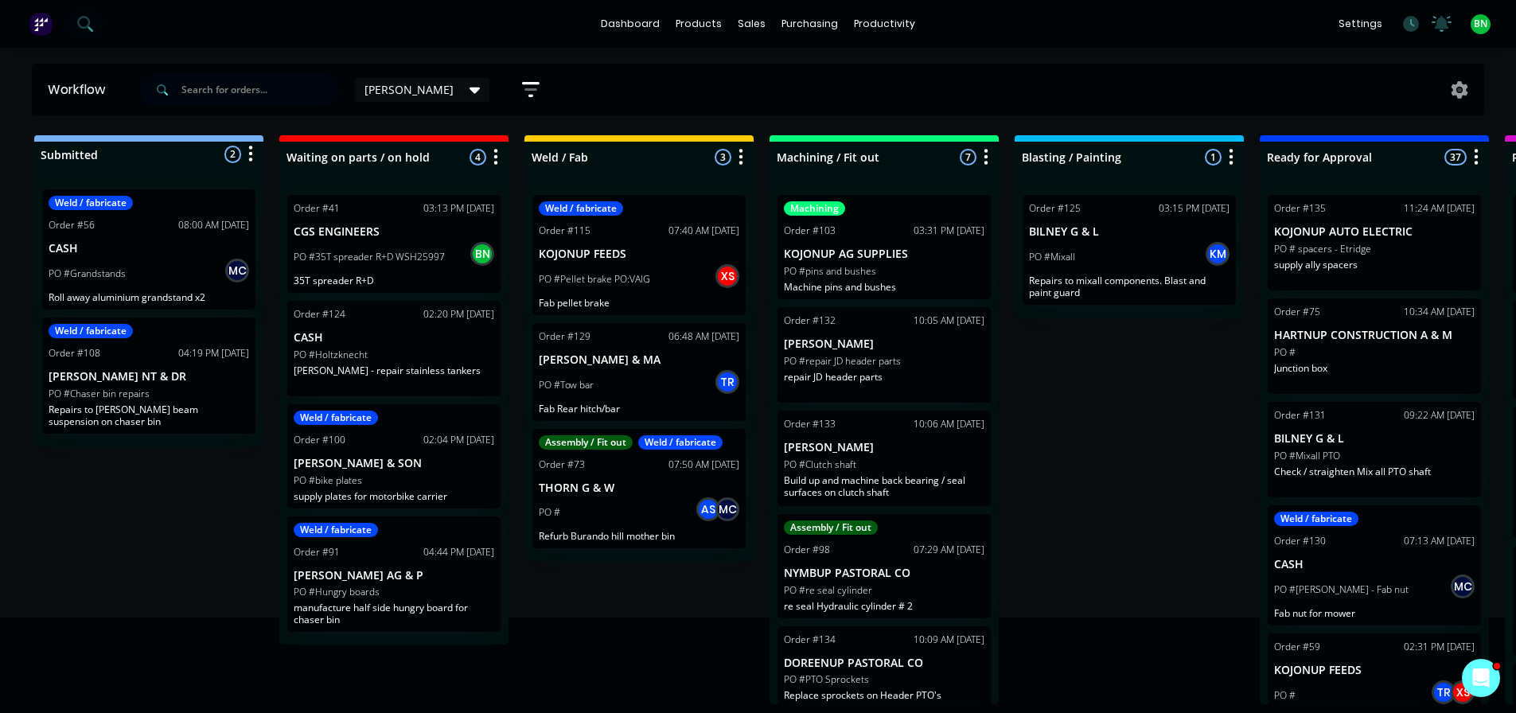
click at [1156, 528] on div "Submitted 2 Status colour #273444 hex #273444 Save Cancel Summaries Total order…" at bounding box center [1200, 419] width 2424 height 569
click at [628, 606] on div "Submitted 2 Status colour #273444 hex #273444 Save Cancel Summaries Total order…" at bounding box center [1200, 419] width 2424 height 569
click at [76, 29] on button at bounding box center [85, 24] width 40 height 32
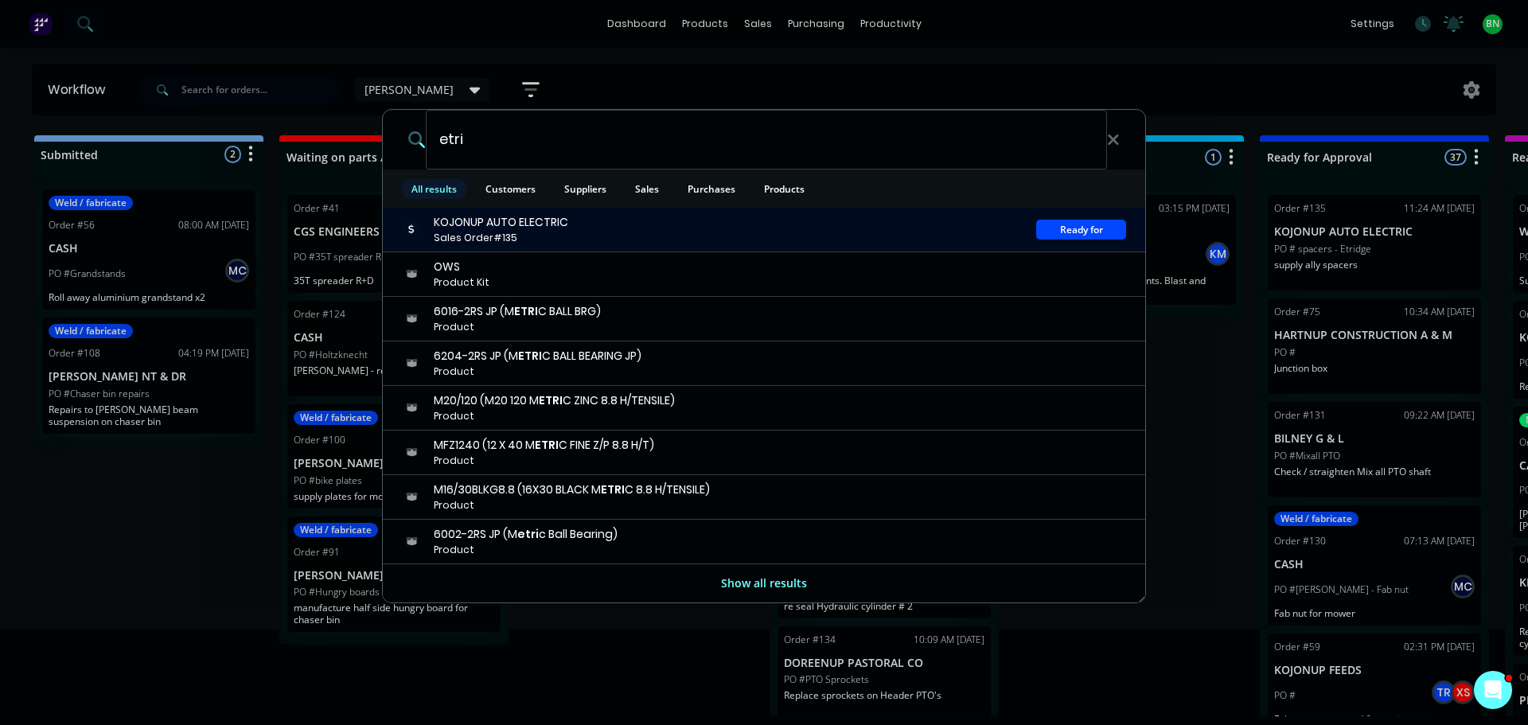
type input "etri"
click at [474, 228] on div "KOJONUP AUTO ELECTRIC" at bounding box center [501, 222] width 135 height 17
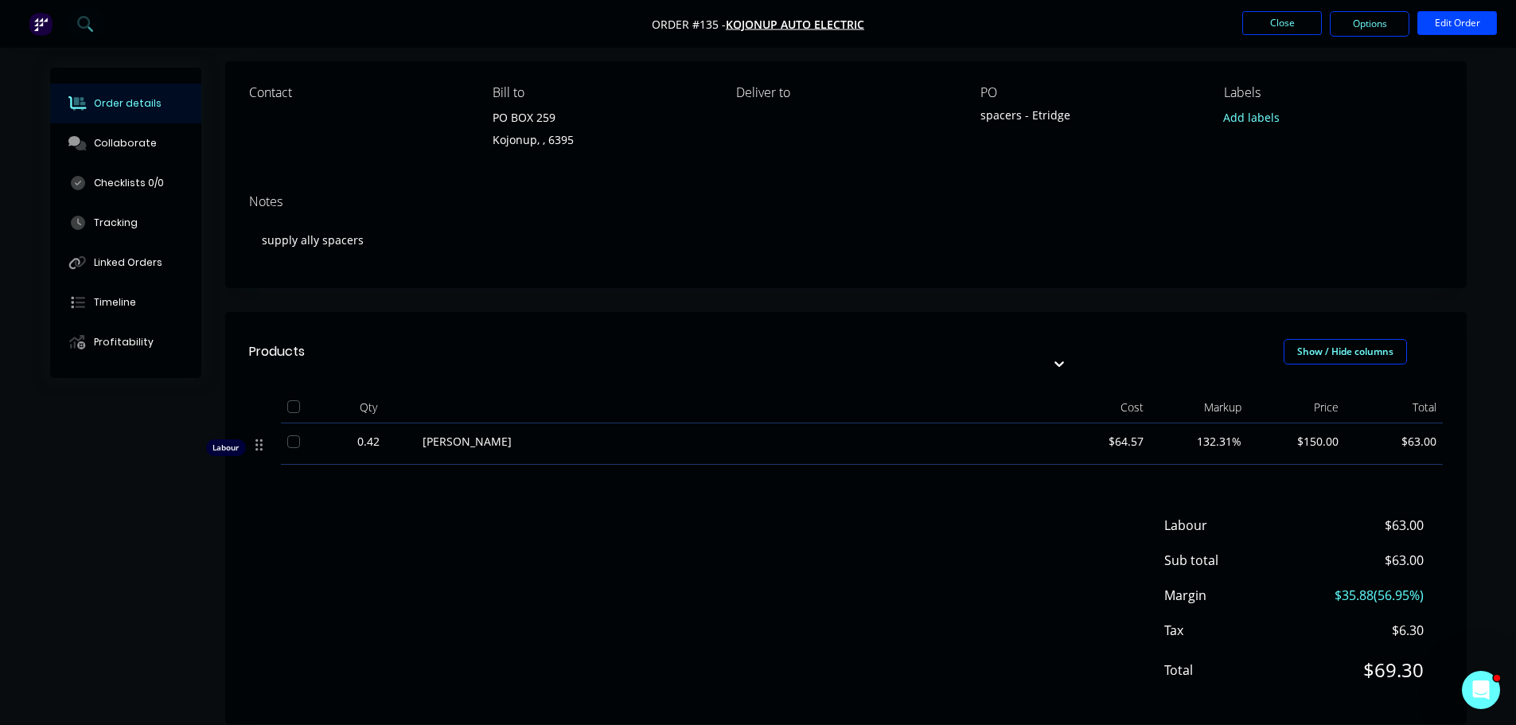
scroll to position [115, 0]
drag, startPoint x: 974, startPoint y: 525, endPoint x: 1276, endPoint y: 370, distance: 339.2
click at [979, 520] on div "Labour $63.00 Sub total $63.00 Margin $35.88 ( 56.95 %) Tax $6.30 Total $69.30" at bounding box center [846, 607] width 1194 height 185
click at [1457, 29] on button "Edit Order" at bounding box center [1458, 23] width 80 height 24
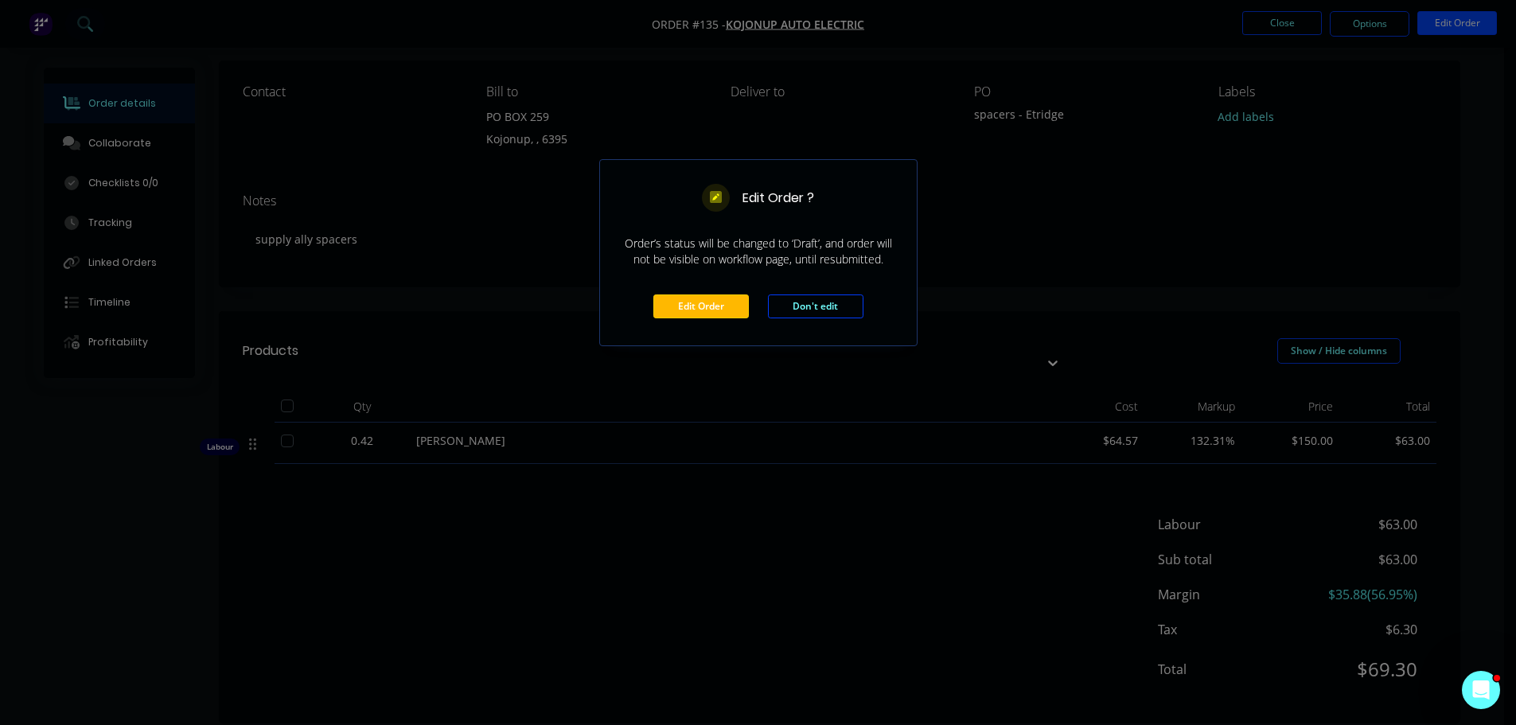
click at [699, 305] on button "Edit Order" at bounding box center [701, 306] width 96 height 24
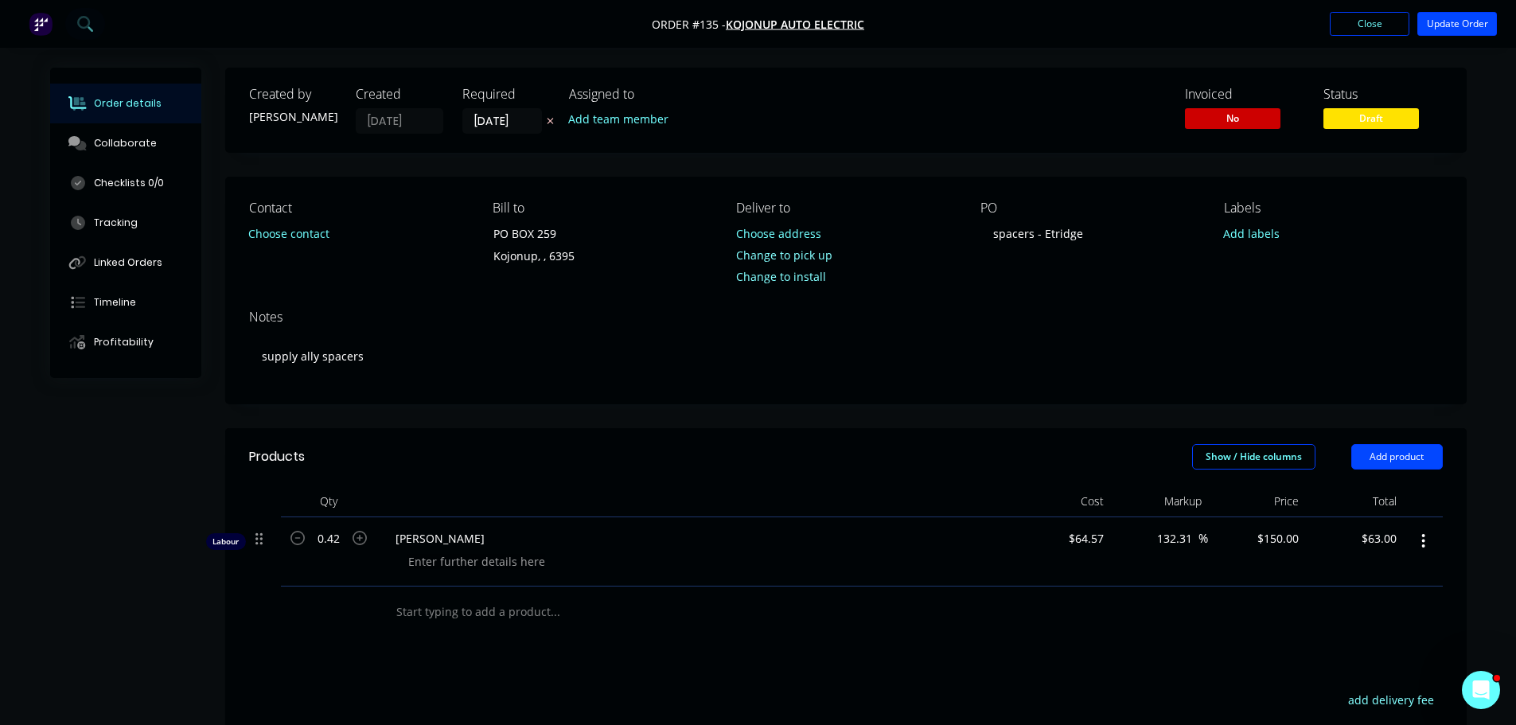
click at [485, 614] on input "text" at bounding box center [555, 612] width 318 height 32
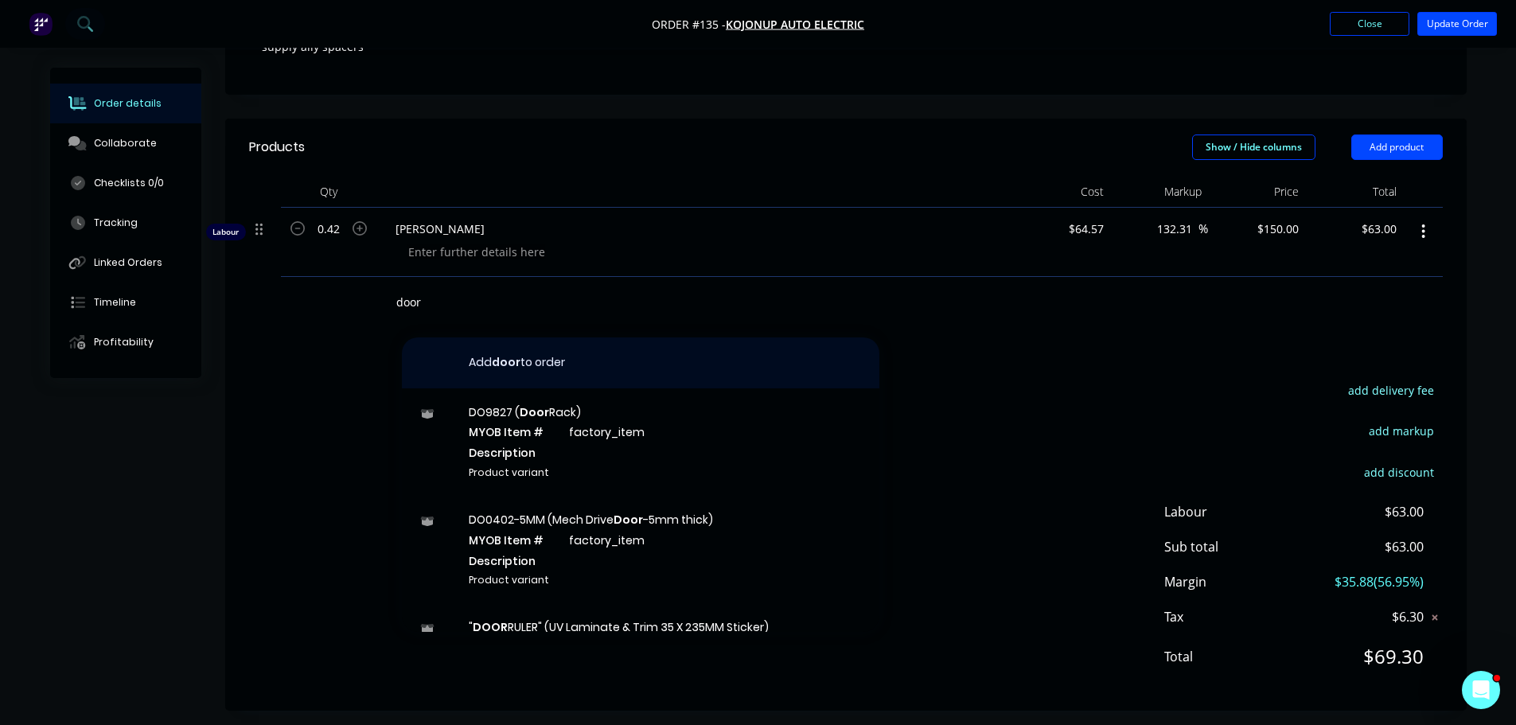
scroll to position [319, 0]
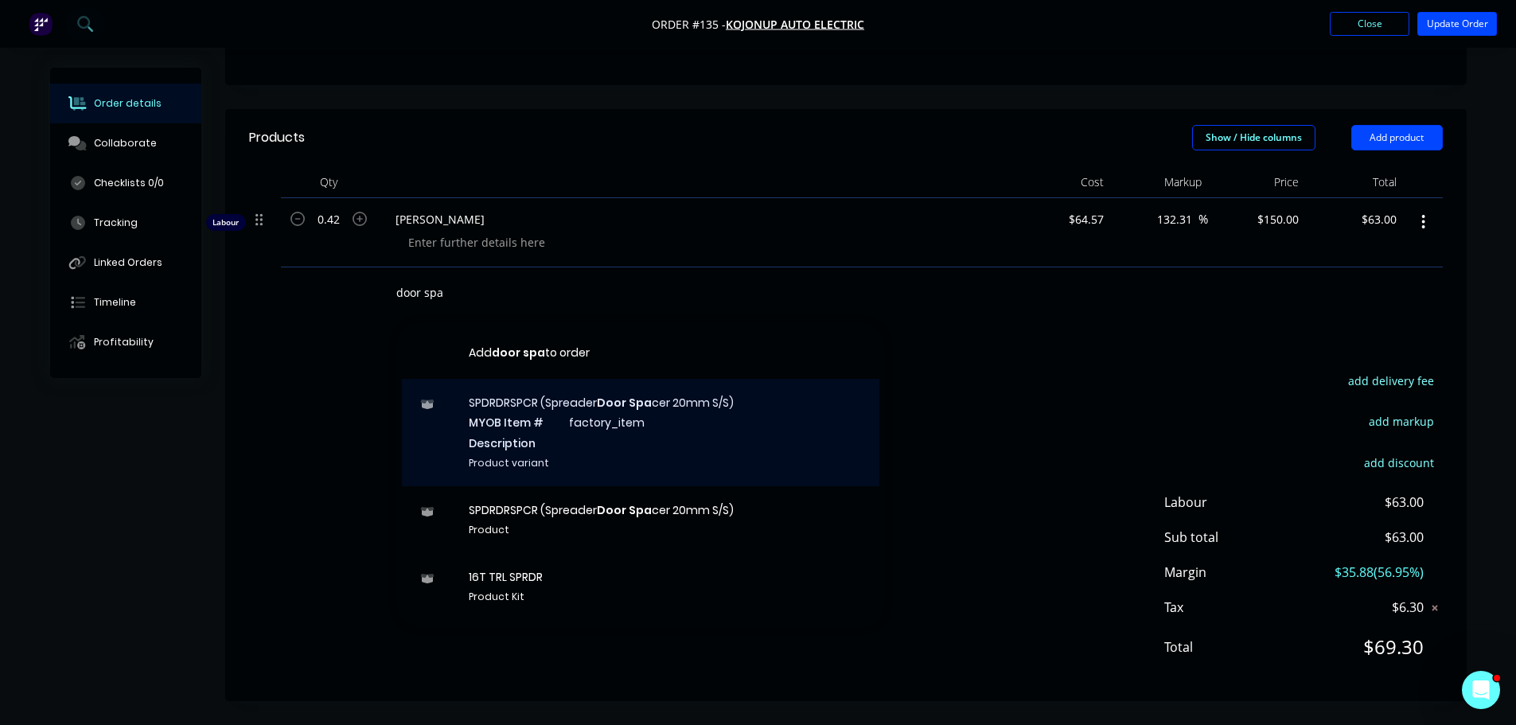
type input "door spa"
click at [629, 410] on div "SPDRDRSPCR (Spreader Door Spa cer 20mm S/S) MYOB Item # factory_item Descriptio…" at bounding box center [641, 432] width 478 height 107
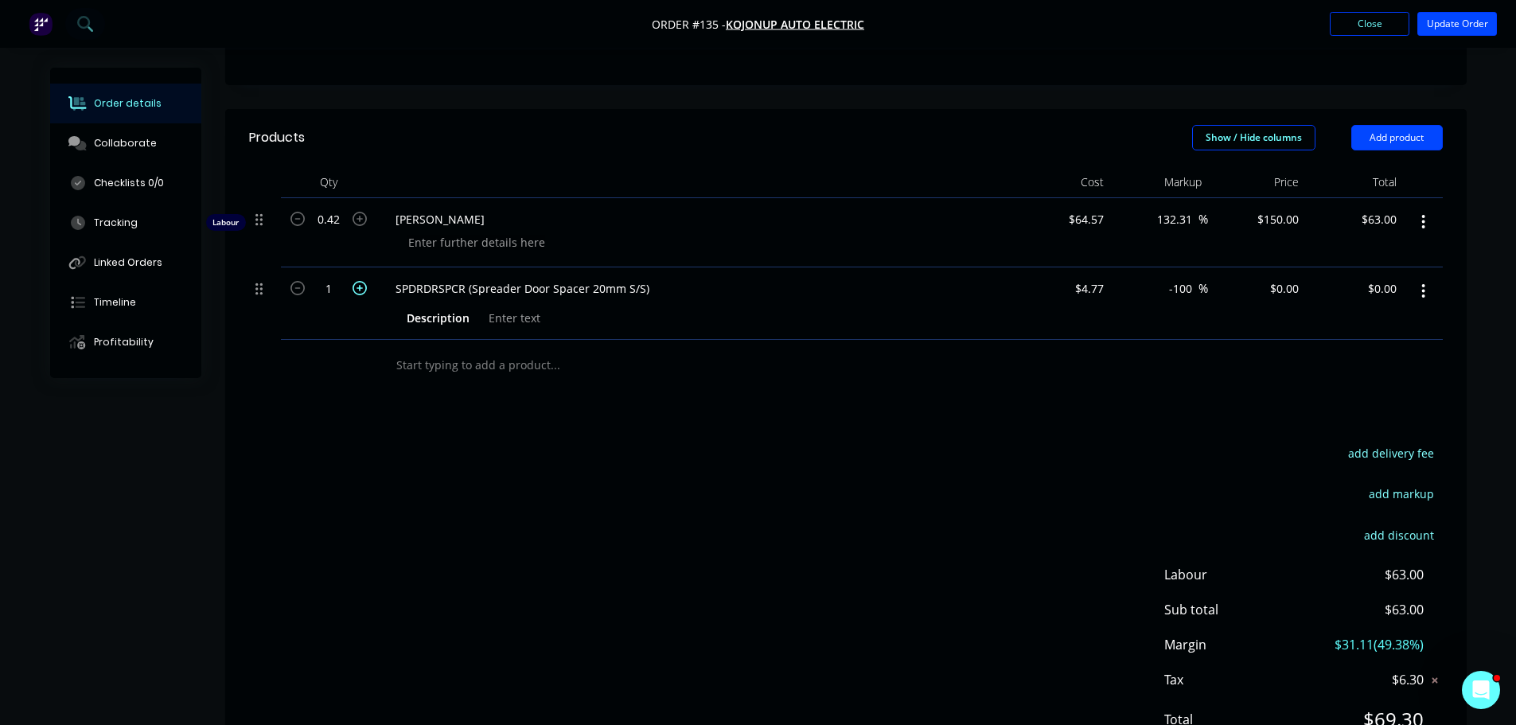
click at [359, 294] on icon "button" at bounding box center [360, 288] width 14 height 14
type input "2"
click at [969, 421] on div "Products Show / Hide columns Add product Qty Cost Markup Price Total Labour 0.4…" at bounding box center [846, 441] width 1242 height 665
click at [1393, 286] on input "0.00" at bounding box center [1385, 288] width 37 height 23
type input "$0.00"
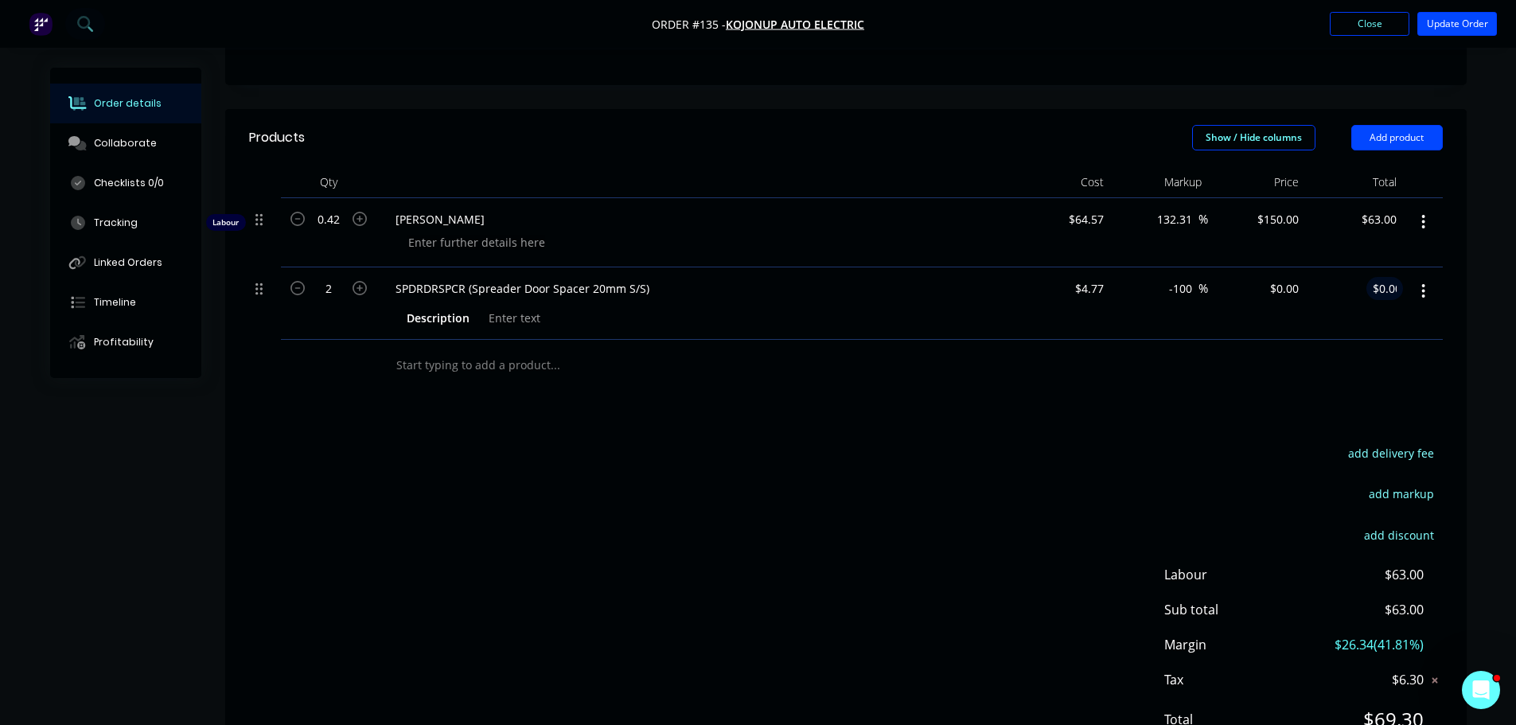
drag, startPoint x: 1149, startPoint y: 365, endPoint x: 923, endPoint y: 325, distance: 229.7
click at [1128, 359] on div at bounding box center [846, 366] width 1194 height 52
click at [1207, 389] on div at bounding box center [846, 366] width 1194 height 52
click at [1446, 27] on button "Update Order" at bounding box center [1458, 24] width 80 height 24
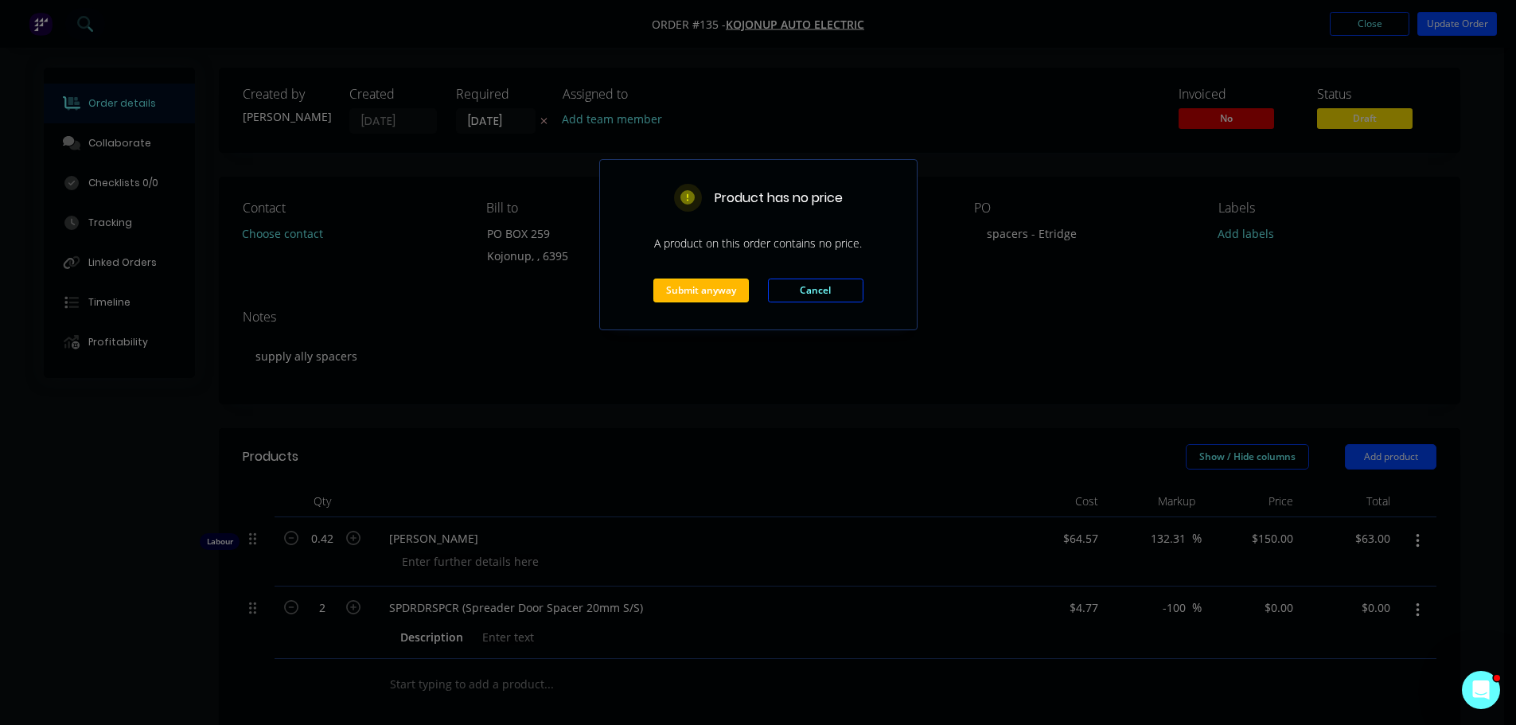
click at [707, 290] on button "Submit anyway" at bounding box center [701, 291] width 96 height 24
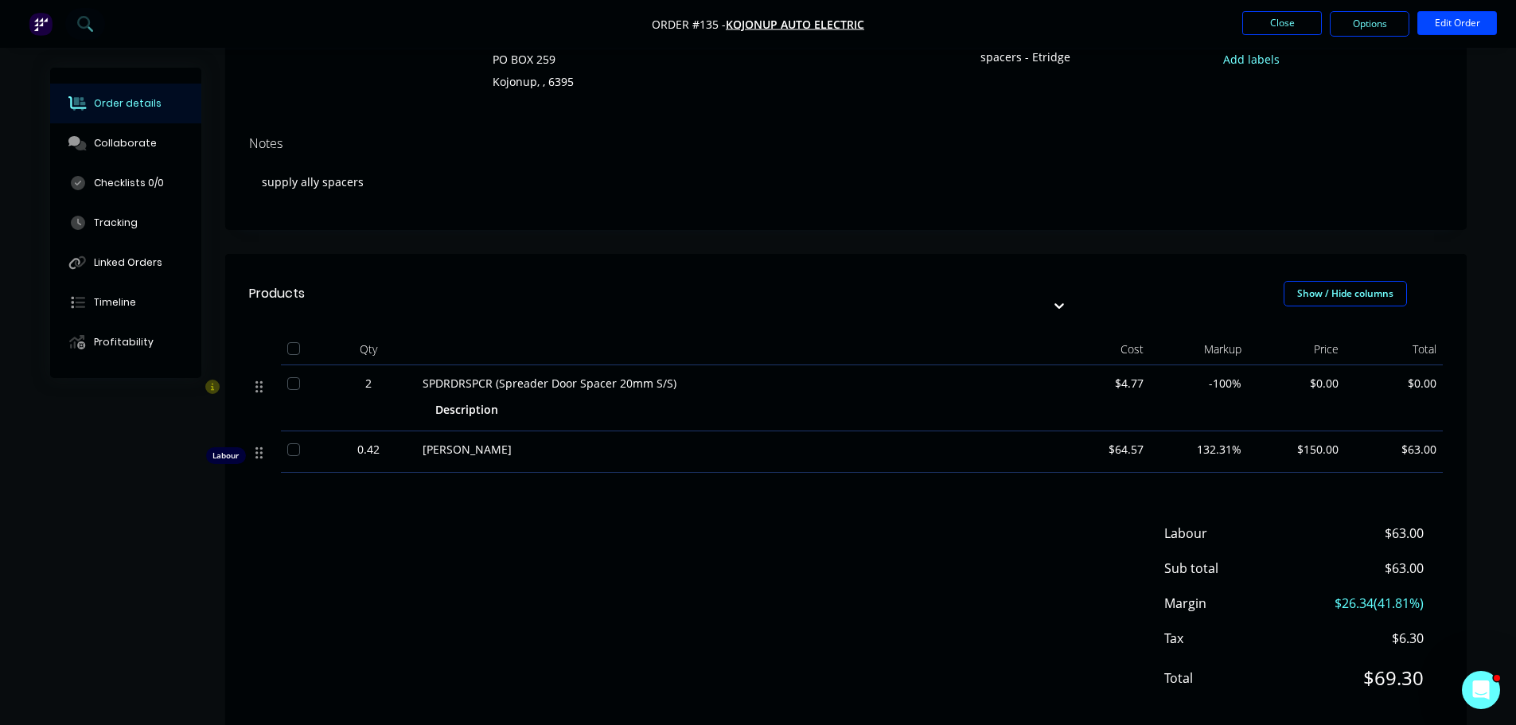
scroll to position [181, 0]
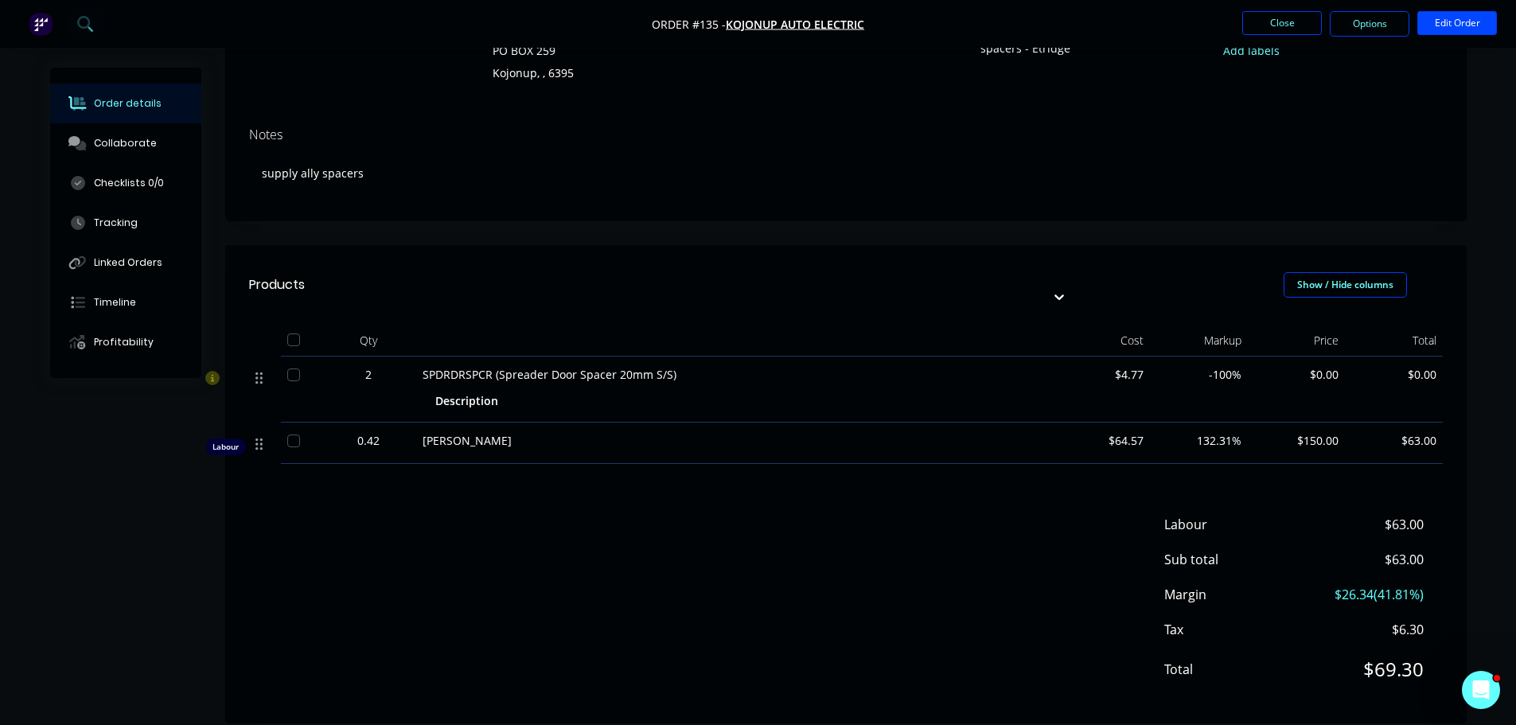
click at [989, 515] on div "Labour $63.00 Sub total $63.00 Margin $26.34 ( 41.81 %) Tax $6.30 Total $69.30" at bounding box center [846, 607] width 1194 height 185
click at [1279, 32] on button "Close" at bounding box center [1282, 23] width 80 height 24
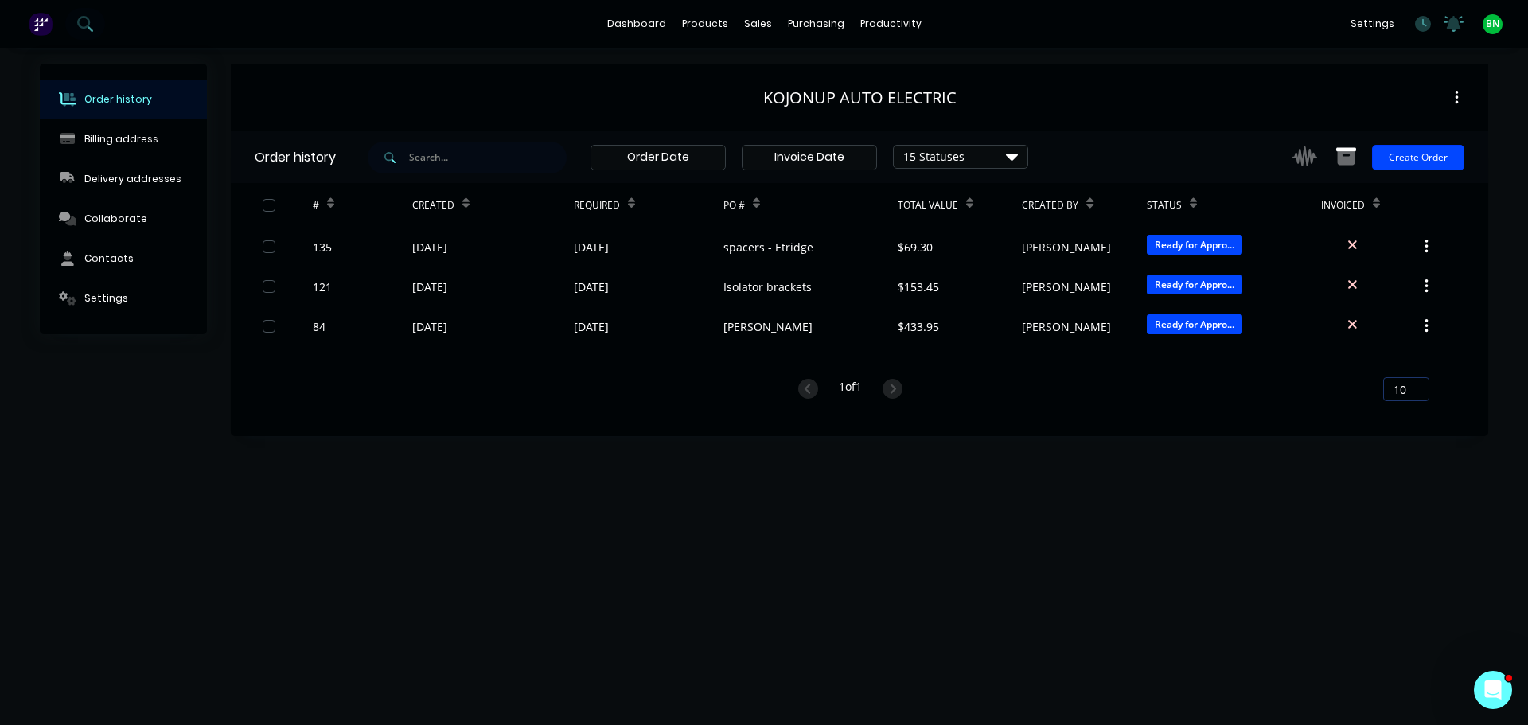
click at [1315, 505] on div "Order history Billing address Delivery addresses Collaborate Contacts Settings …" at bounding box center [764, 386] width 1528 height 677
click at [973, 599] on div "Order history Billing address Delivery addresses Collaborate Contacts Settings …" at bounding box center [764, 386] width 1528 height 677
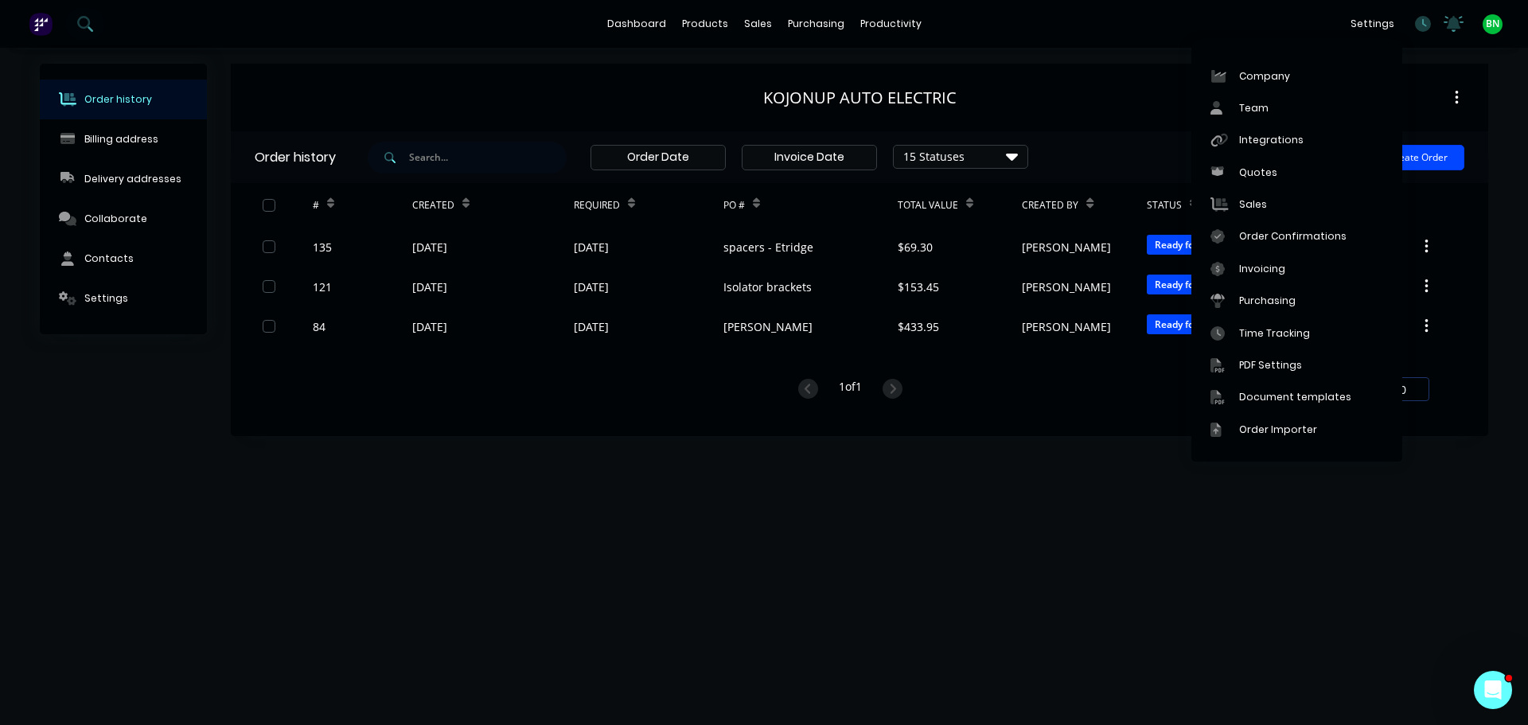
click at [968, 566] on div "Order history Billing address Delivery addresses Collaborate Contacts Settings …" at bounding box center [764, 386] width 1528 height 677
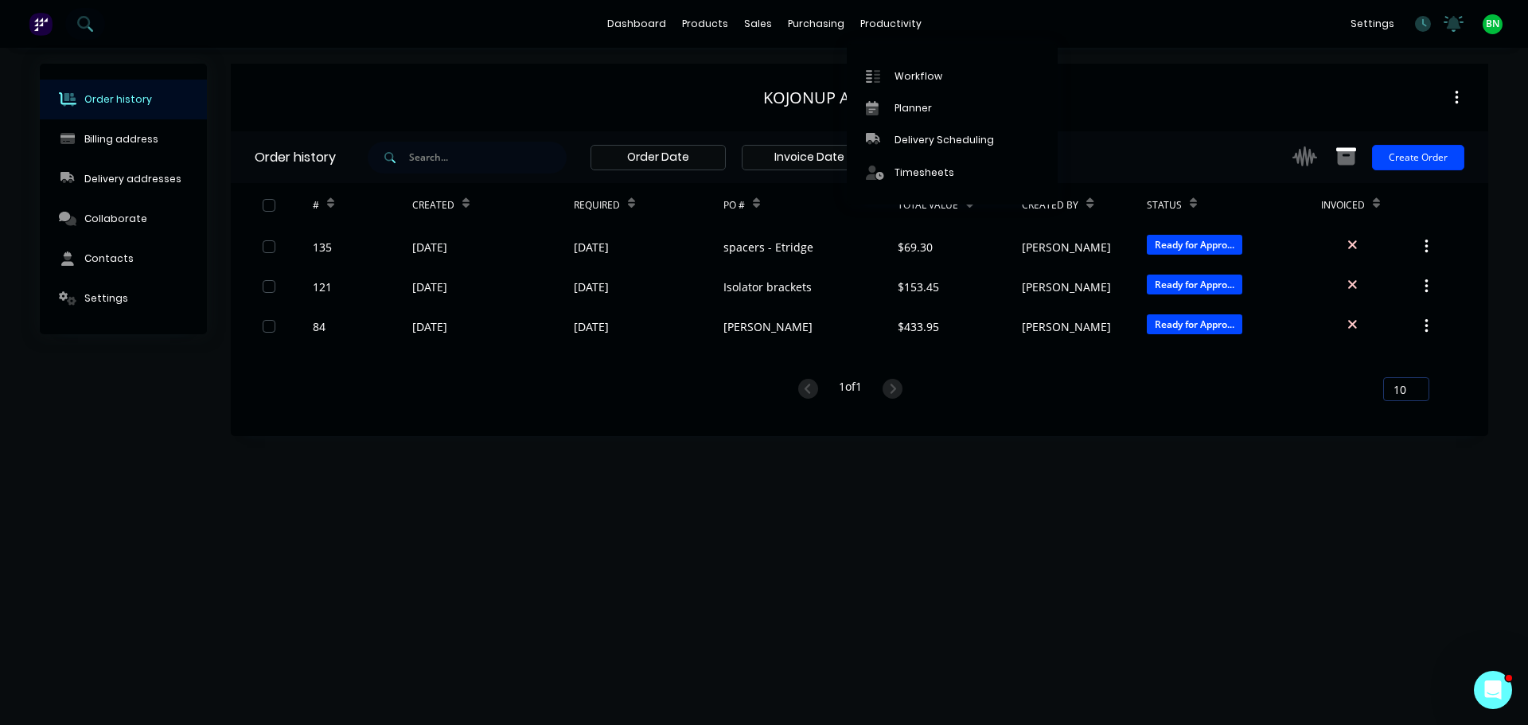
click at [886, 57] on div "Workflow Planner Delivery Scheduling Timesheets" at bounding box center [952, 124] width 211 height 161
click at [893, 68] on link "Workflow" at bounding box center [952, 76] width 211 height 32
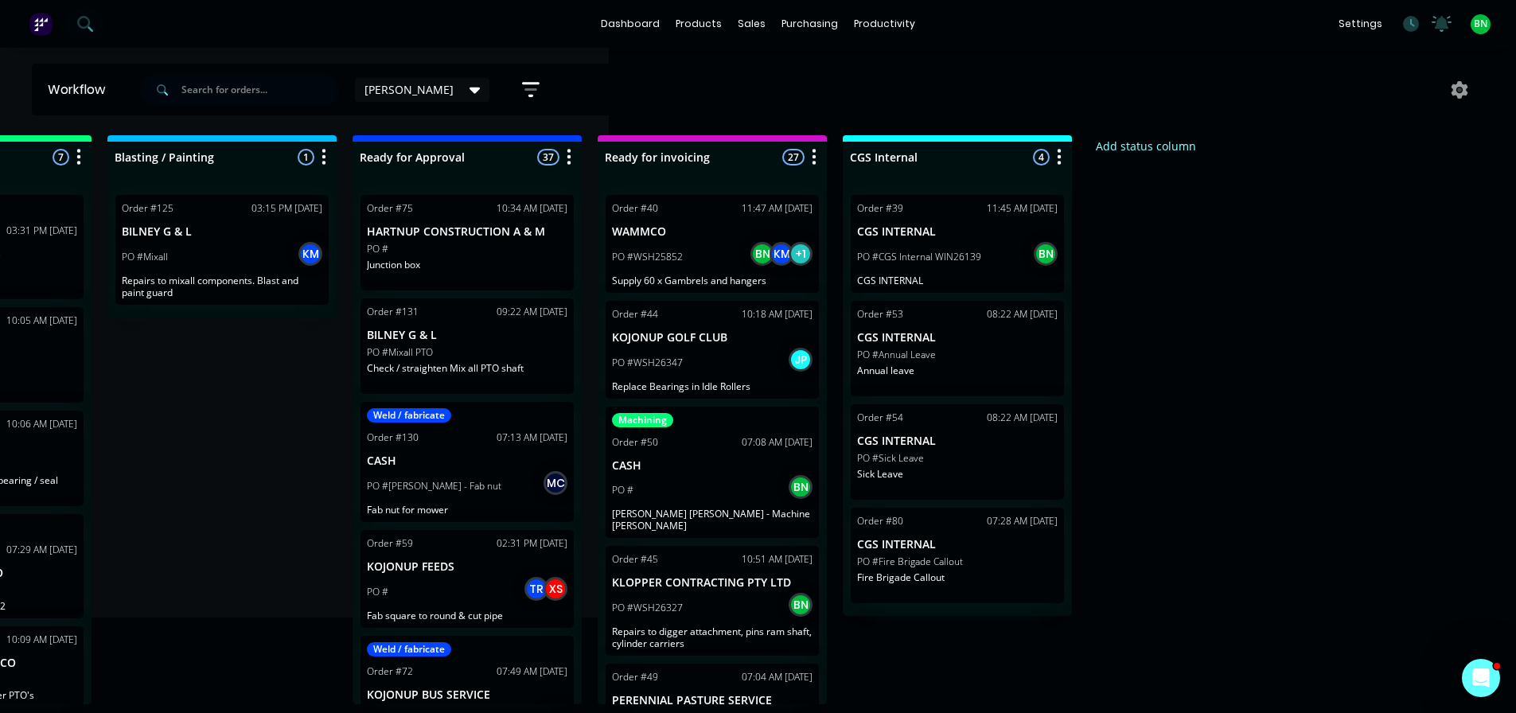
drag, startPoint x: 1138, startPoint y: 549, endPoint x: 1098, endPoint y: 520, distance: 49.5
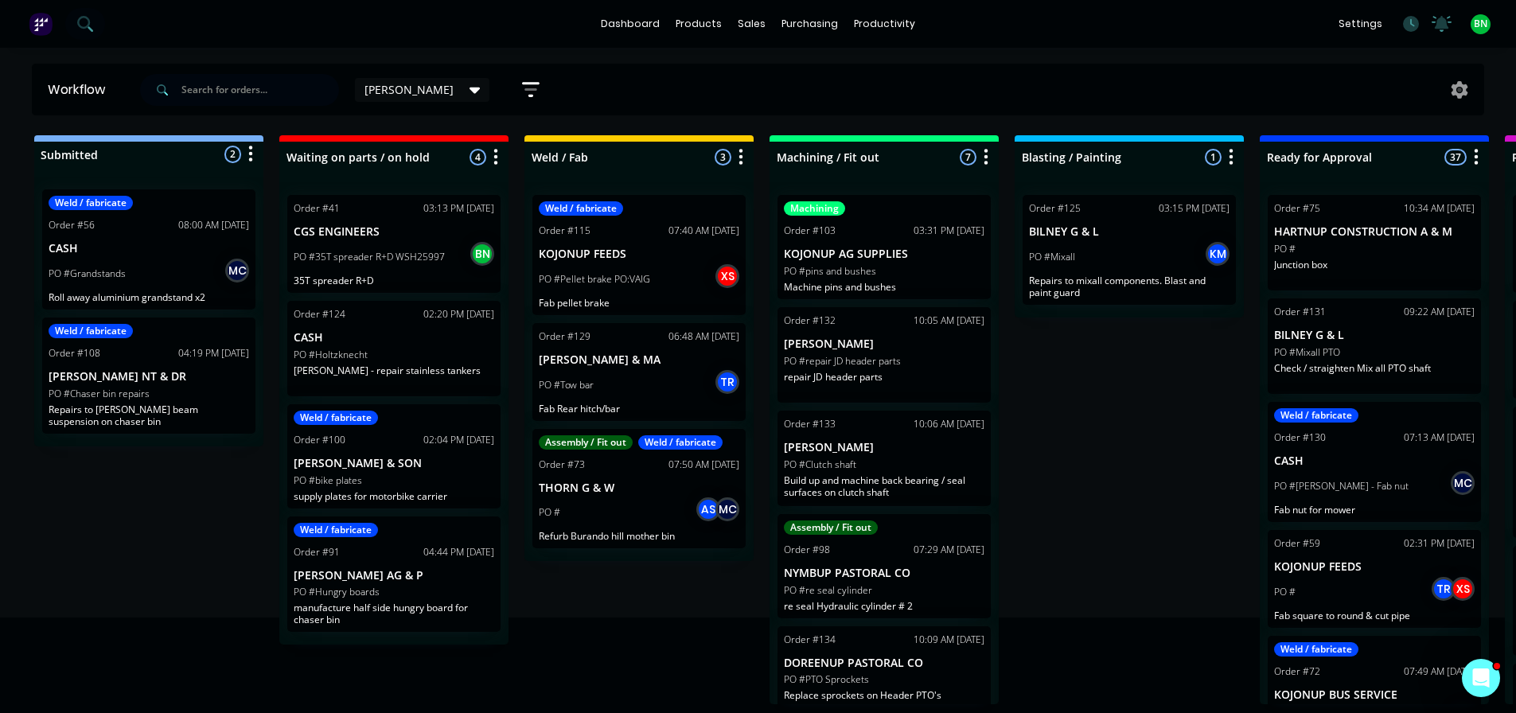
drag, startPoint x: 1190, startPoint y: 395, endPoint x: 867, endPoint y: 388, distance: 323.2
click at [1209, 521] on div "Submitted 2 Status colour #273444 hex #273444 Save Cancel Summaries Total order…" at bounding box center [1200, 419] width 2424 height 569
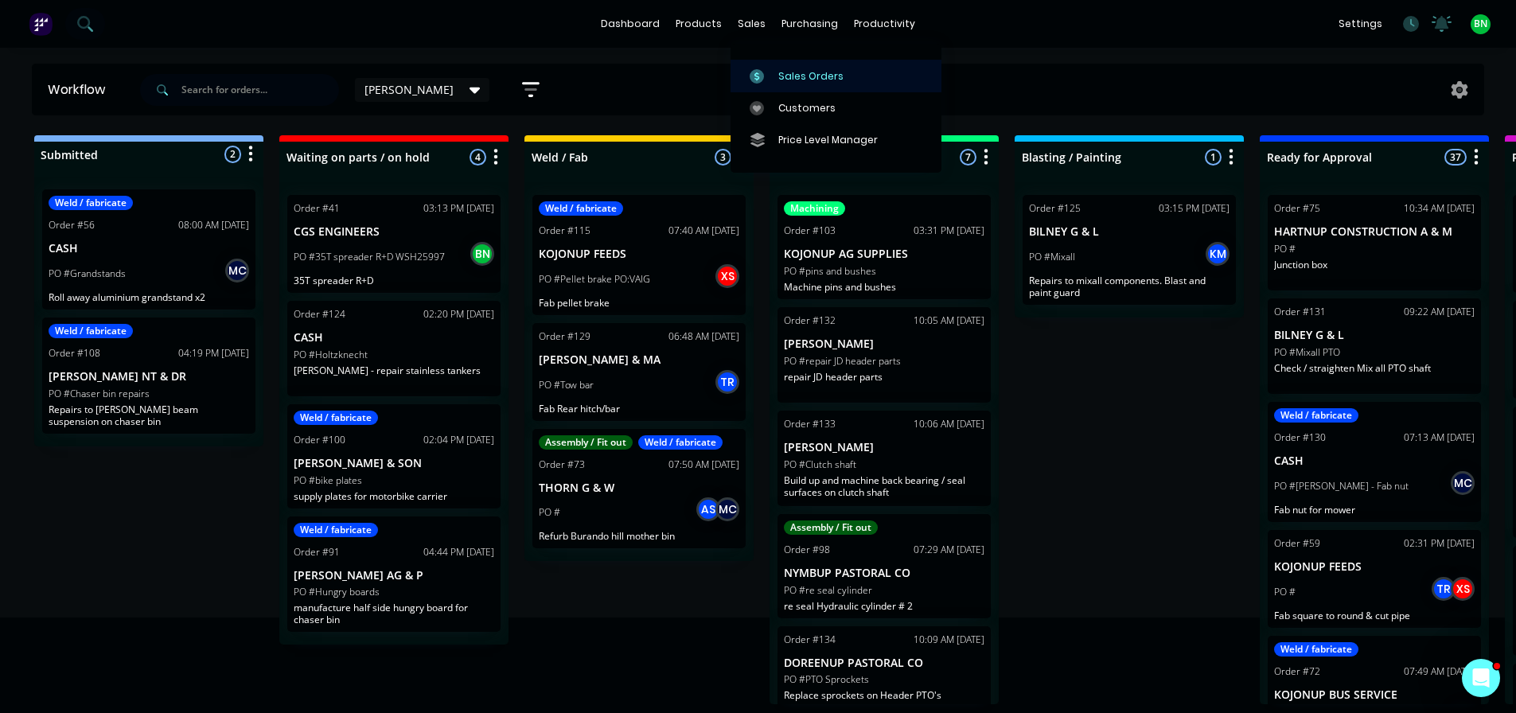
click at [764, 71] on div at bounding box center [762, 76] width 24 height 14
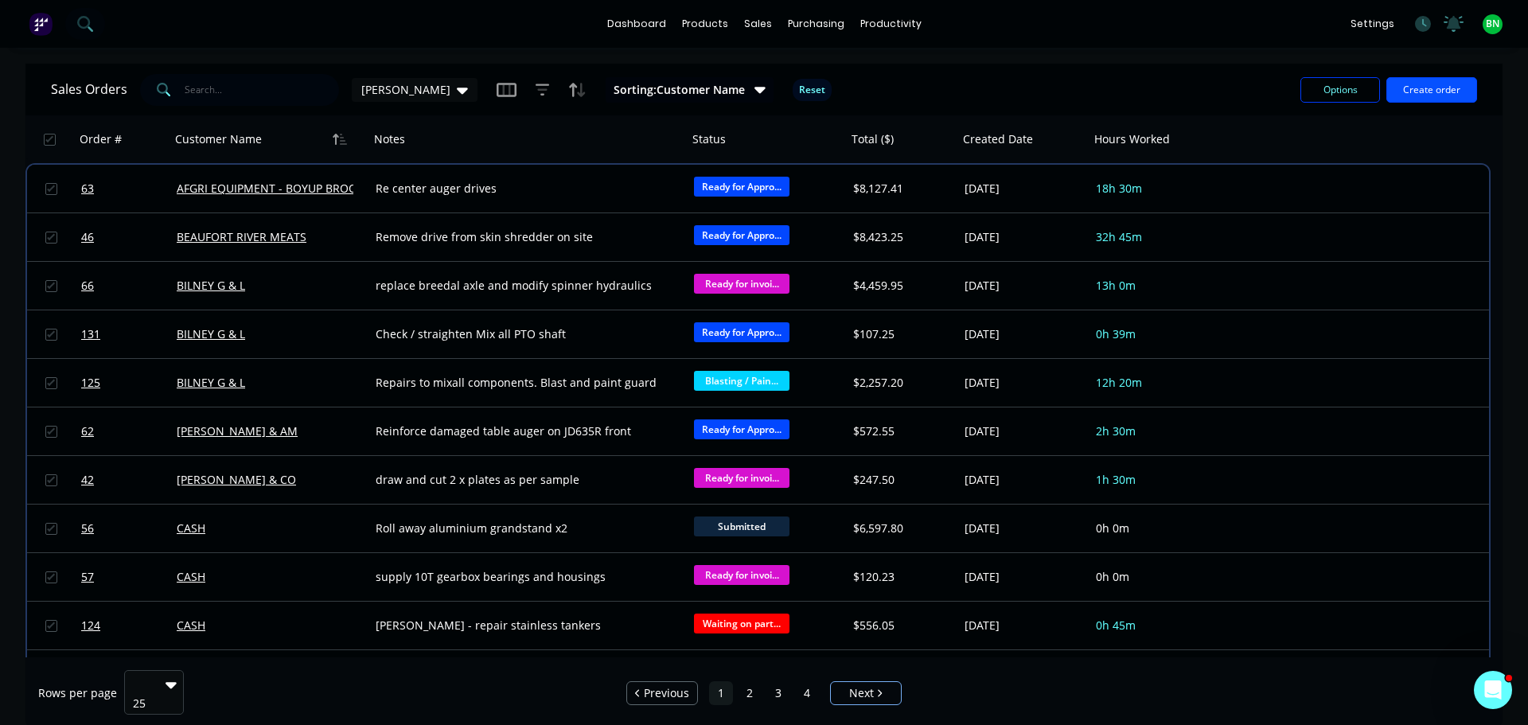
click at [1395, 88] on button "Create order" at bounding box center [1432, 89] width 91 height 25
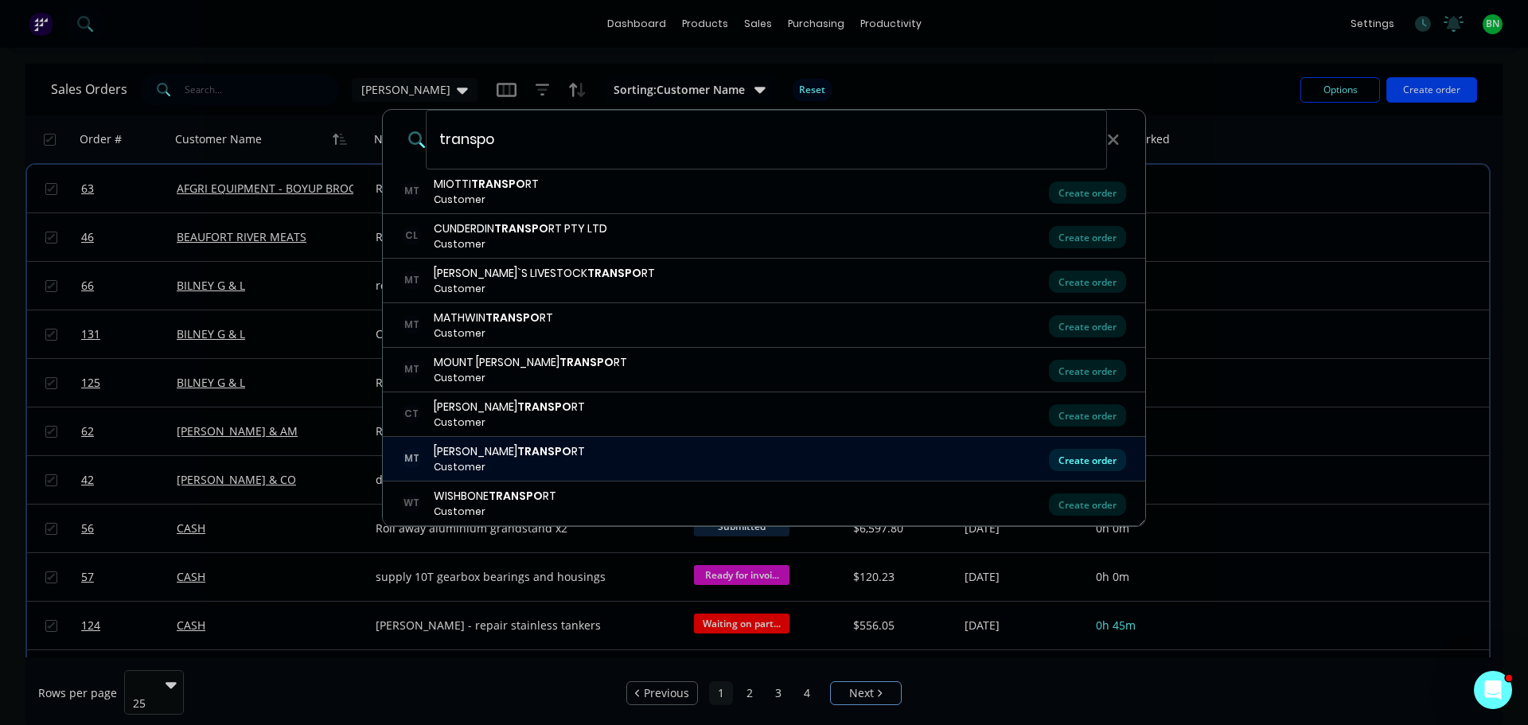
type input "transpo"
click at [1069, 460] on div "Create order" at bounding box center [1087, 460] width 77 height 22
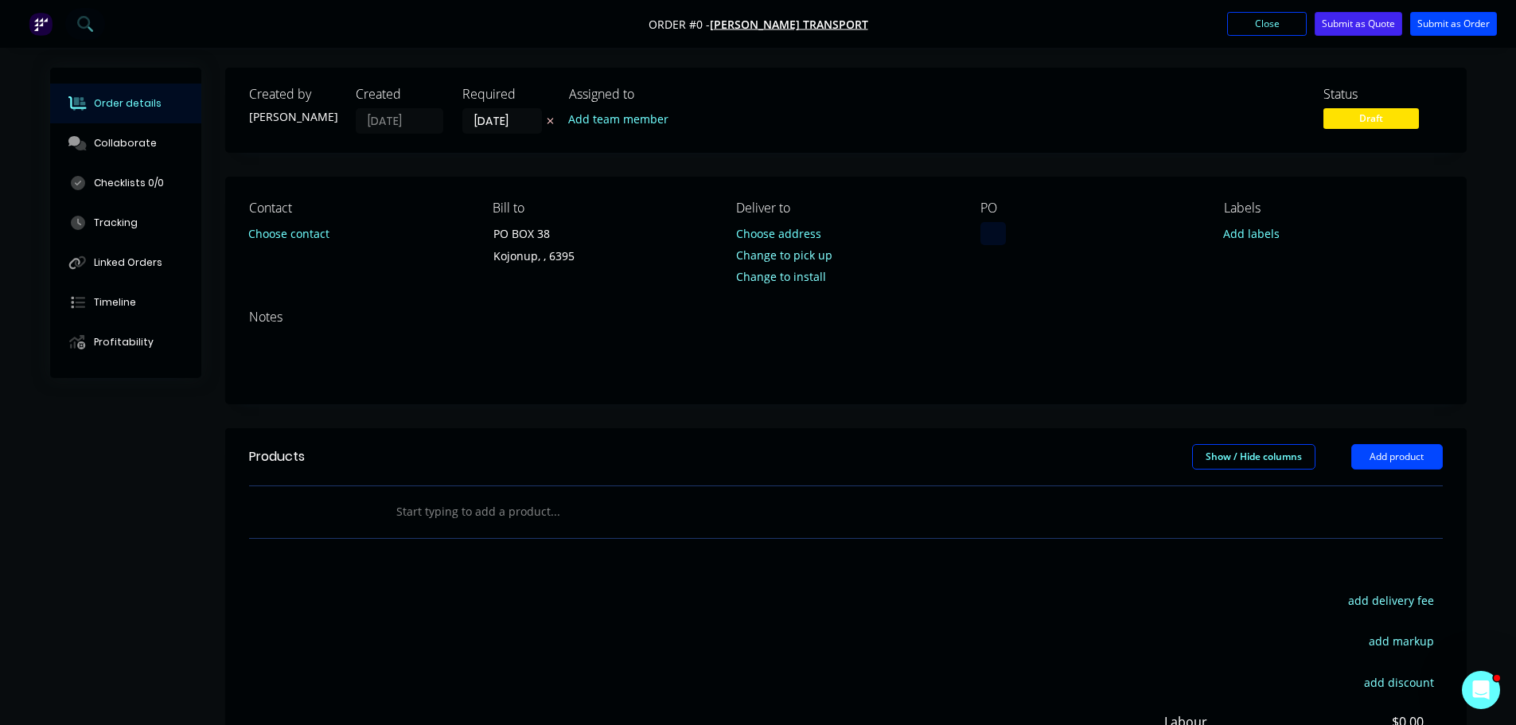
click at [996, 231] on div at bounding box center [993, 233] width 25 height 23
click at [1066, 232] on div "countersink loactor" at bounding box center [1045, 233] width 128 height 23
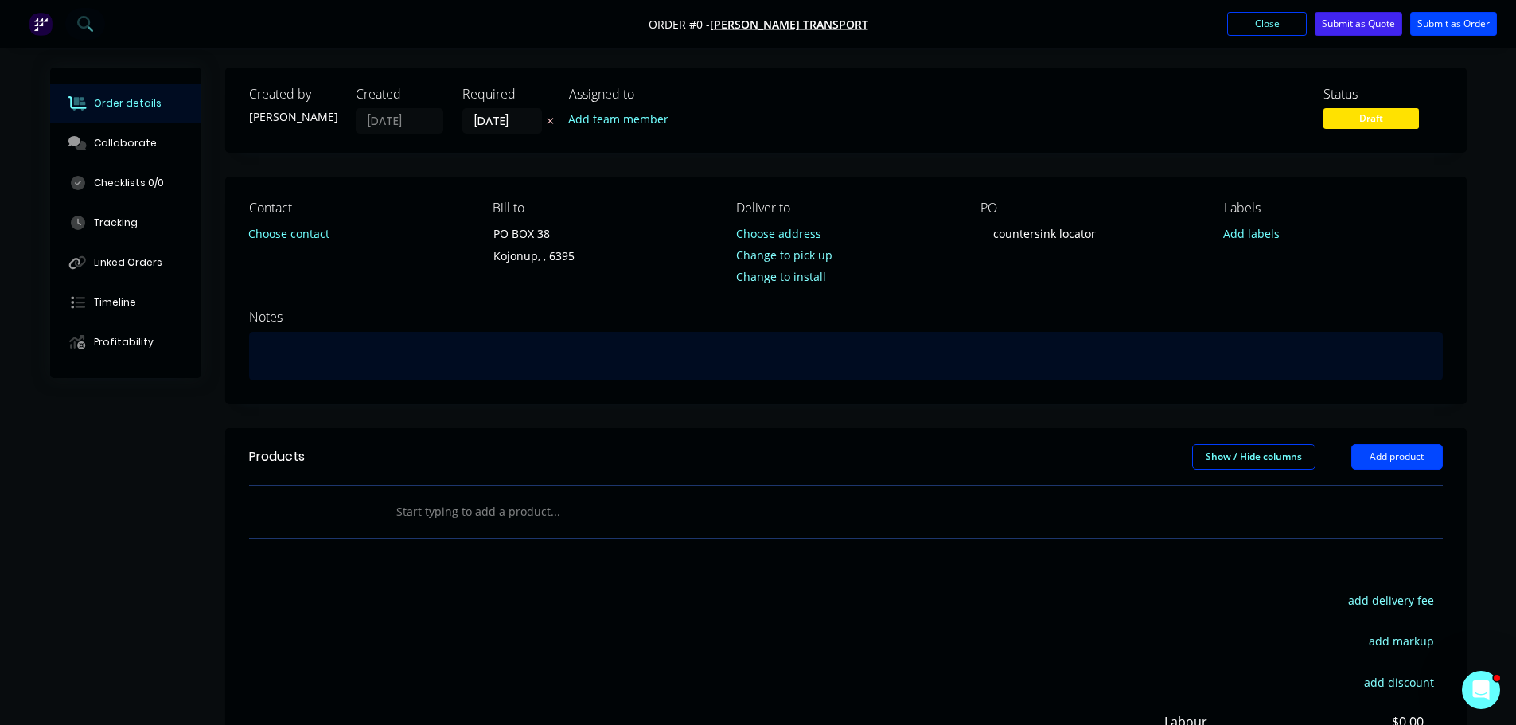
click at [286, 355] on div "Order details Collaborate Checklists 0/0 Tracking Linked Orders Timeline Profit…" at bounding box center [758, 506] width 1449 height 877
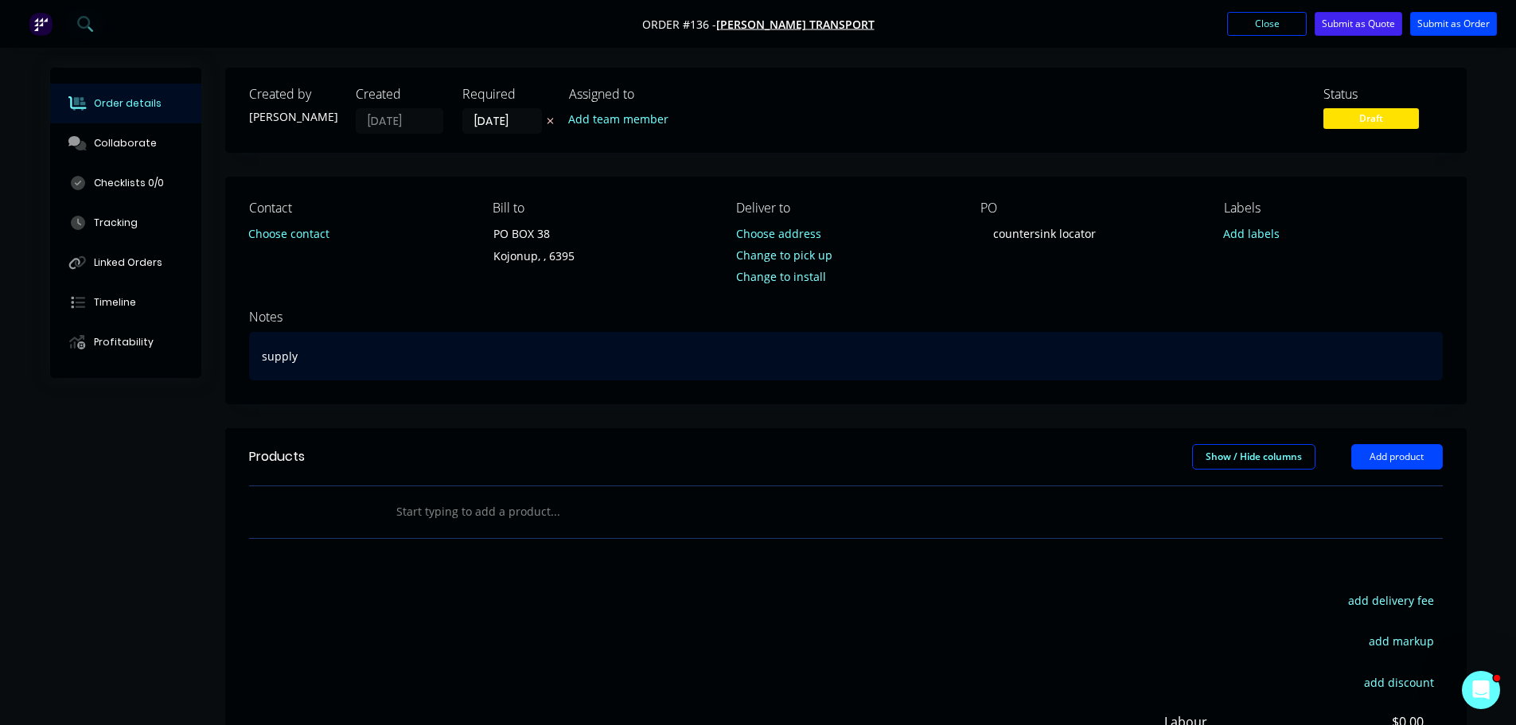
click at [348, 362] on div "supply" at bounding box center [846, 356] width 1194 height 49
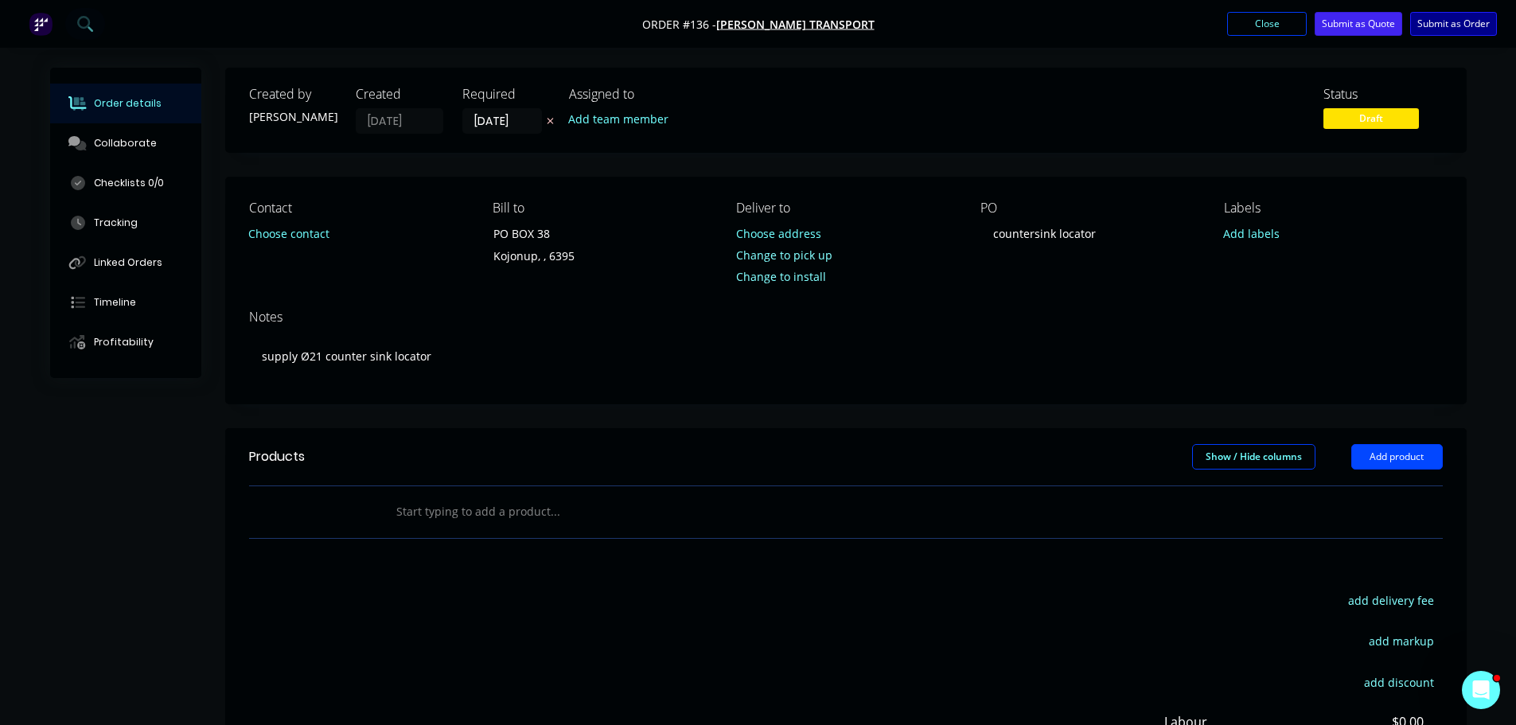
click at [1448, 28] on button "Submit as Order" at bounding box center [1453, 24] width 87 height 24
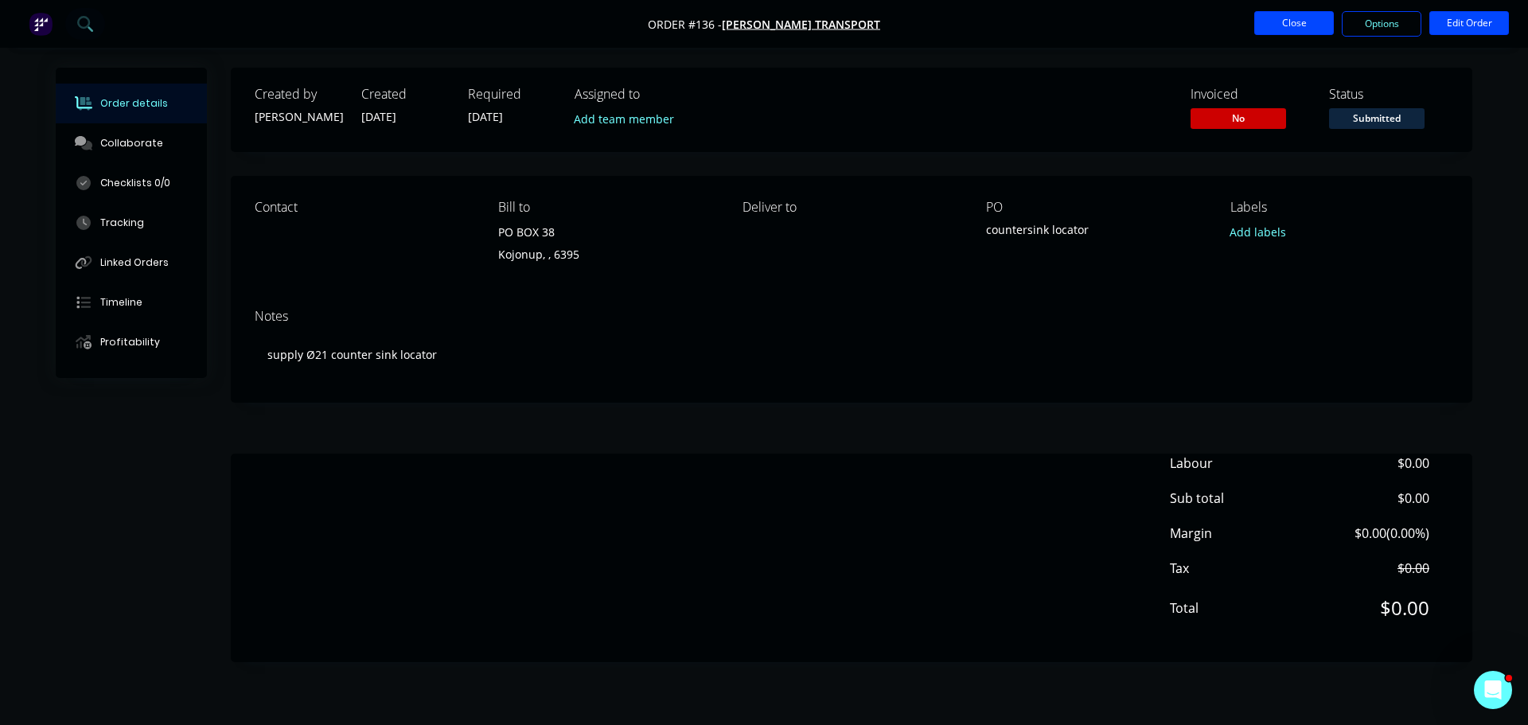
click at [1277, 19] on button "Close" at bounding box center [1294, 23] width 80 height 24
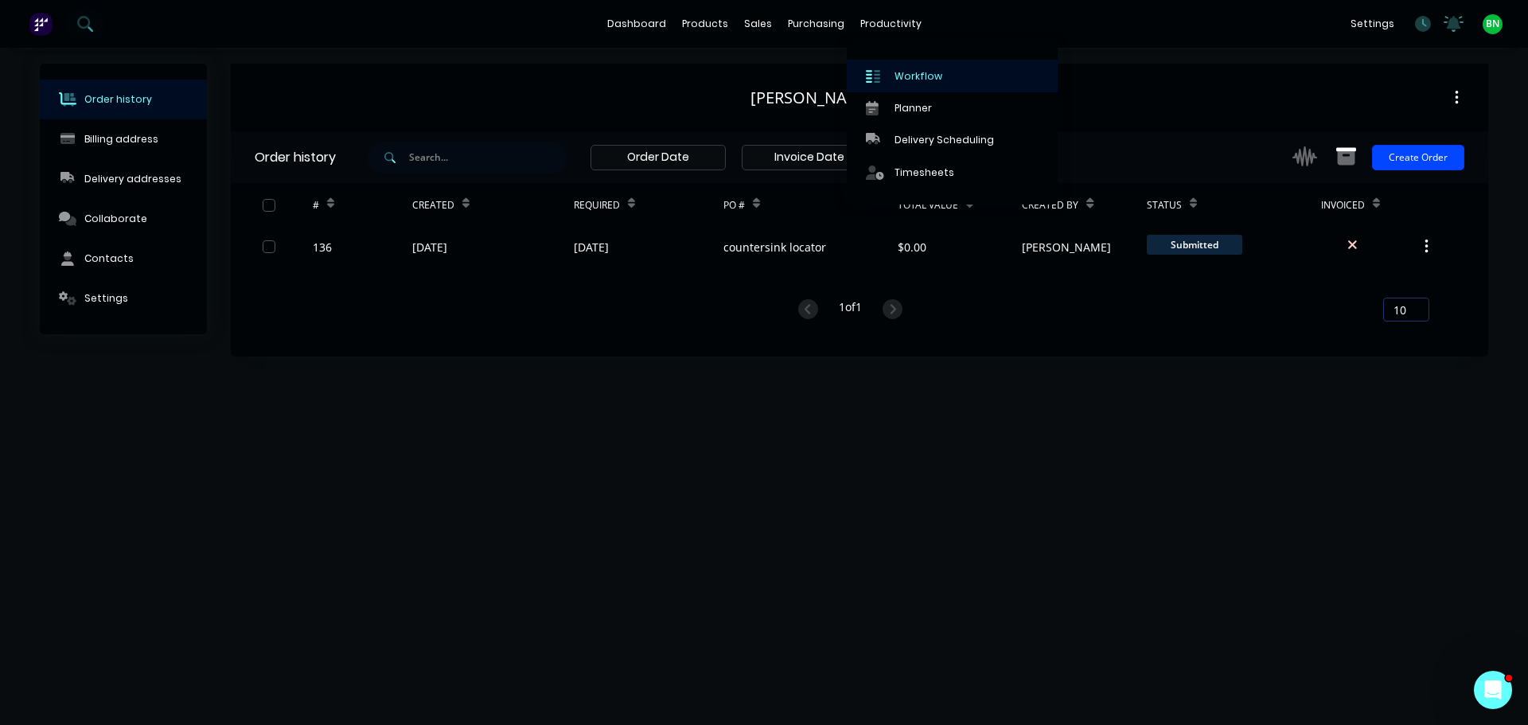
click at [901, 66] on link "Workflow" at bounding box center [952, 76] width 211 height 32
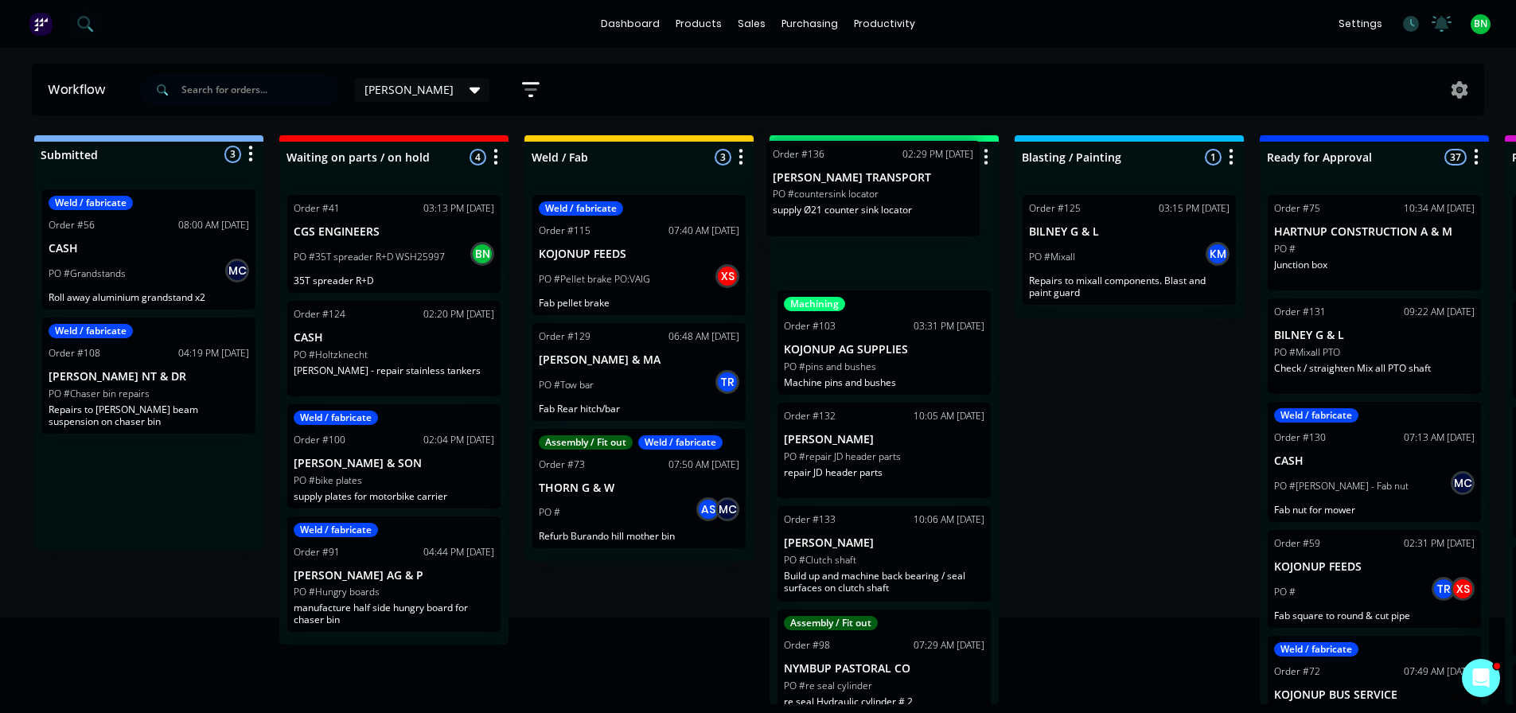
drag, startPoint x: 145, startPoint y: 487, endPoint x: 905, endPoint y: 212, distance: 808.5
click at [905, 212] on div "Submitted 3 Status colour #273444 hex #273444 Save Cancel Summaries Total order…" at bounding box center [1200, 419] width 2424 height 569
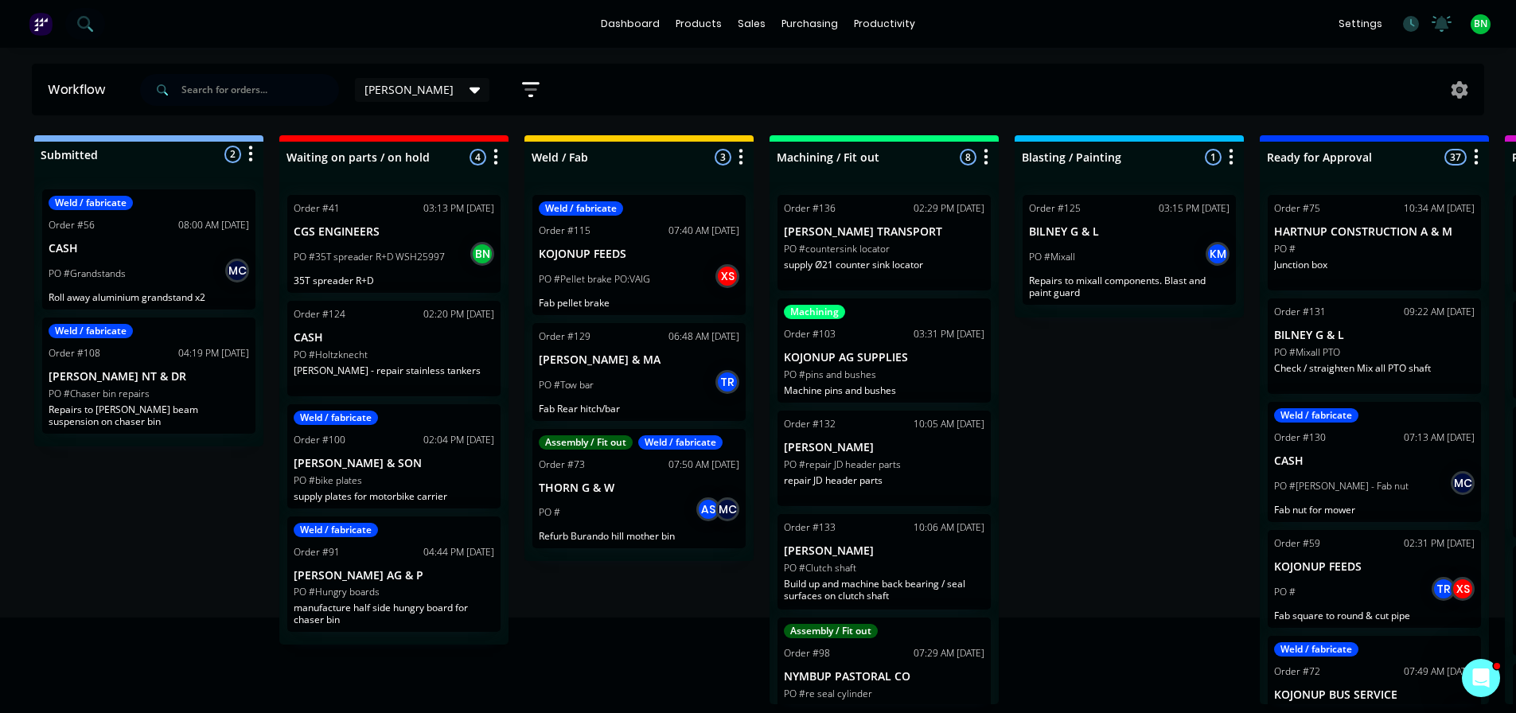
click at [1077, 423] on div "Submitted 2 Status colour #273444 hex #273444 Save Cancel Summaries Total order…" at bounding box center [1200, 419] width 2424 height 569
click at [1196, 471] on div "Submitted 2 Status colour #273444 hex #273444 Save Cancel Summaries Total order…" at bounding box center [1200, 419] width 2424 height 569
drag, startPoint x: 1178, startPoint y: 524, endPoint x: 1255, endPoint y: 431, distance: 121.0
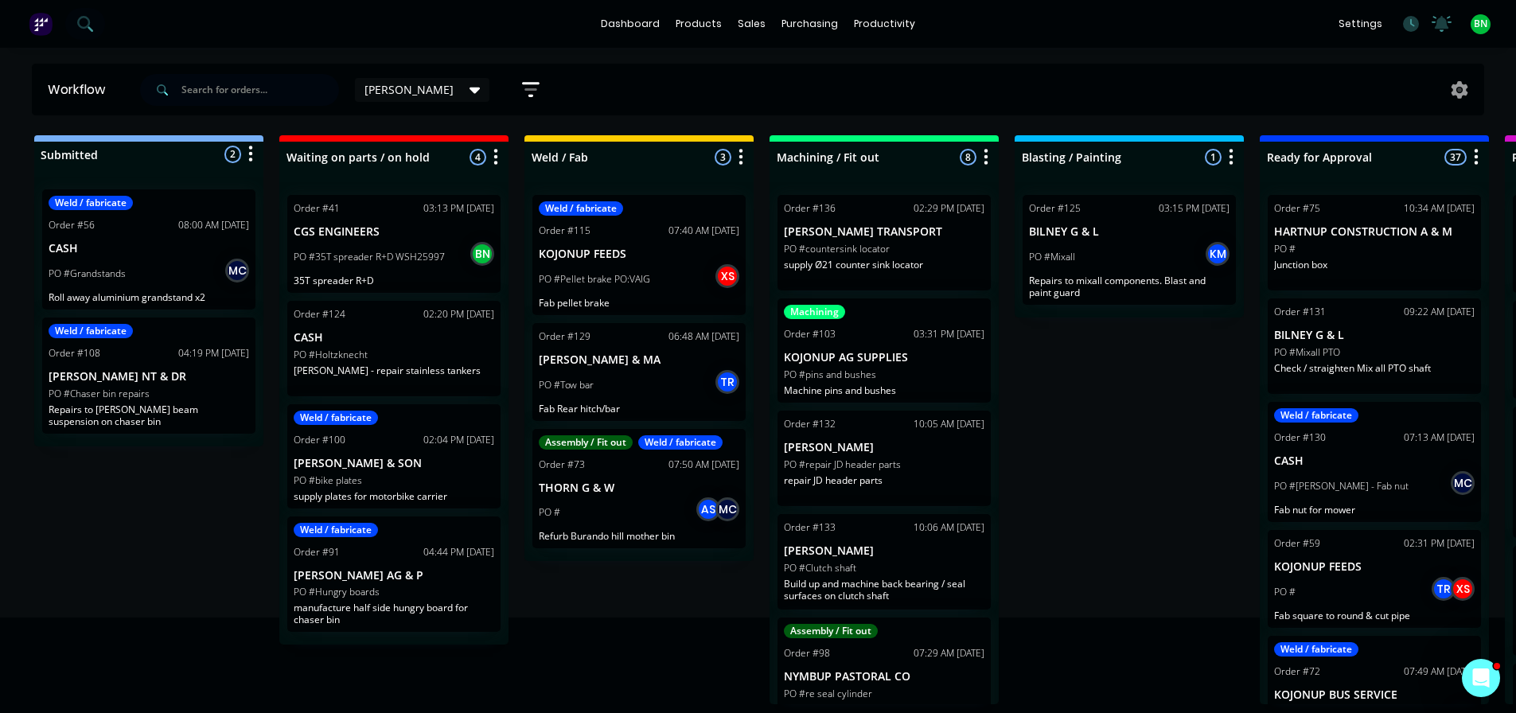
click at [1180, 521] on div "Submitted 2 Status colour #273444 hex #273444 Save Cancel Summaries Total order…" at bounding box center [1200, 419] width 2424 height 569
click at [1475, 156] on icon "button" at bounding box center [1476, 157] width 5 height 20
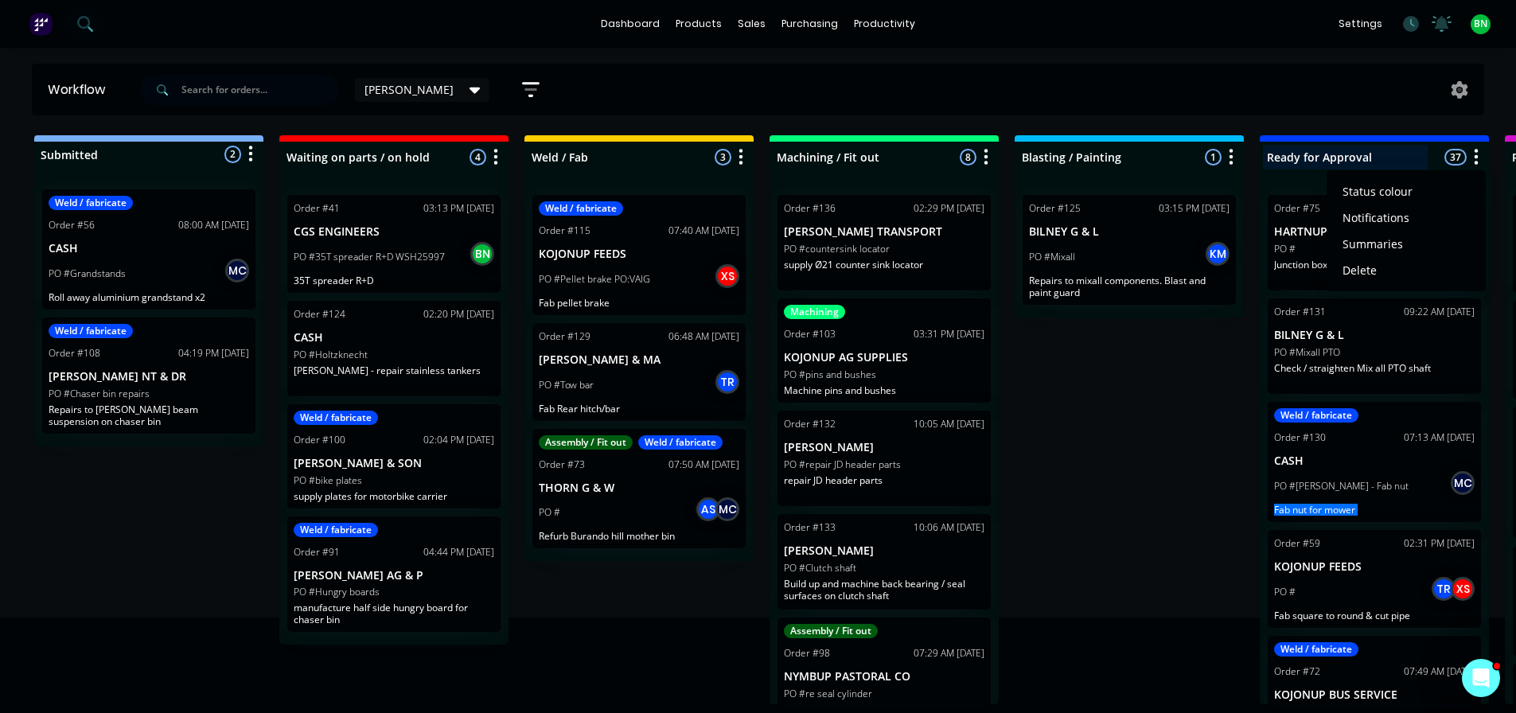
click at [1377, 153] on div at bounding box center [1374, 157] width 229 height 31
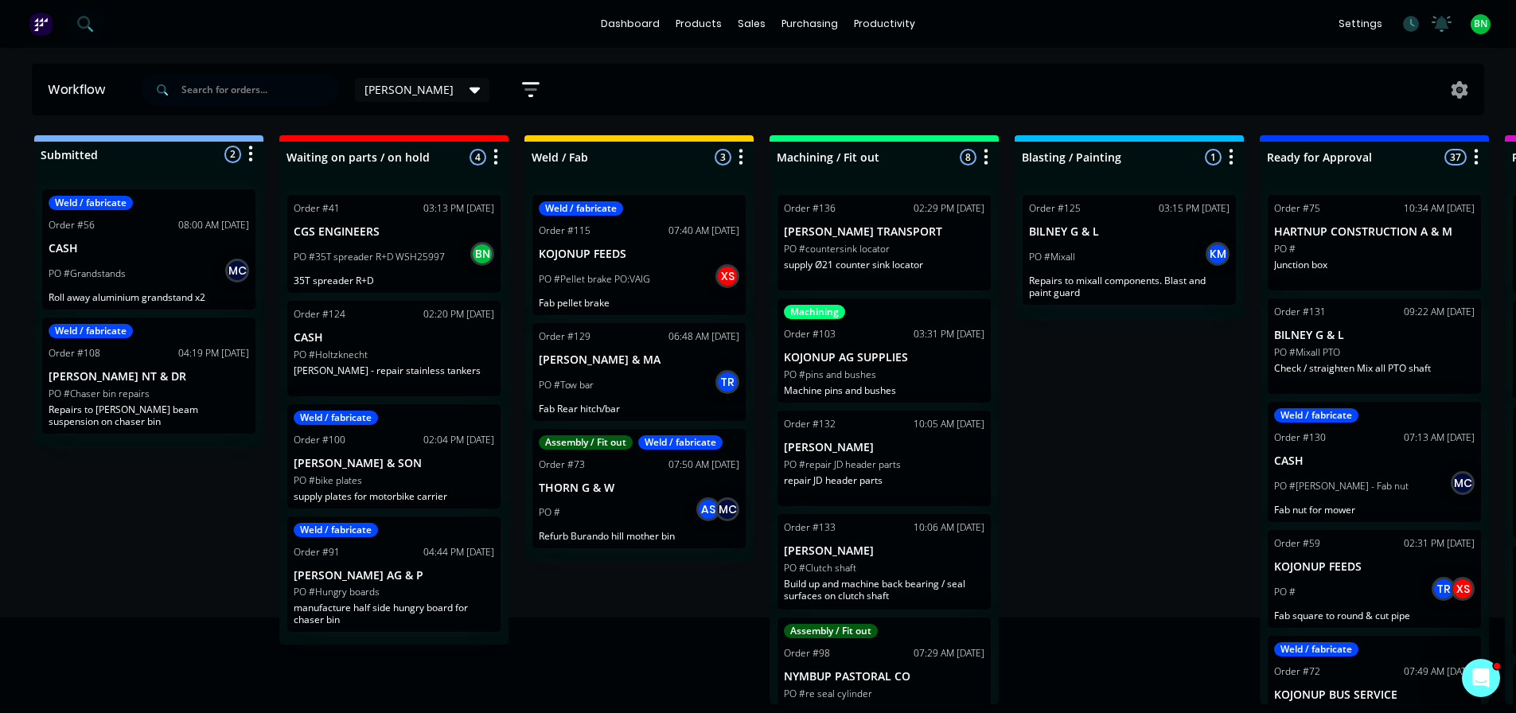
click at [1422, 154] on div "Ready for Approval 37 Status colour #4169E1 hex #4169E1 Save Cancel Notificatio…" at bounding box center [1374, 153] width 229 height 37
click at [1476, 162] on icon "button" at bounding box center [1476, 157] width 5 height 20
click at [1170, 401] on div "Submitted 2 Status colour #273444 hex #273444 Save Cancel Summaries Total order…" at bounding box center [1200, 419] width 2424 height 569
click at [1231, 164] on icon "button" at bounding box center [1232, 157] width 4 height 16
drag, startPoint x: 1175, startPoint y: 430, endPoint x: 1228, endPoint y: 385, distance: 69.5
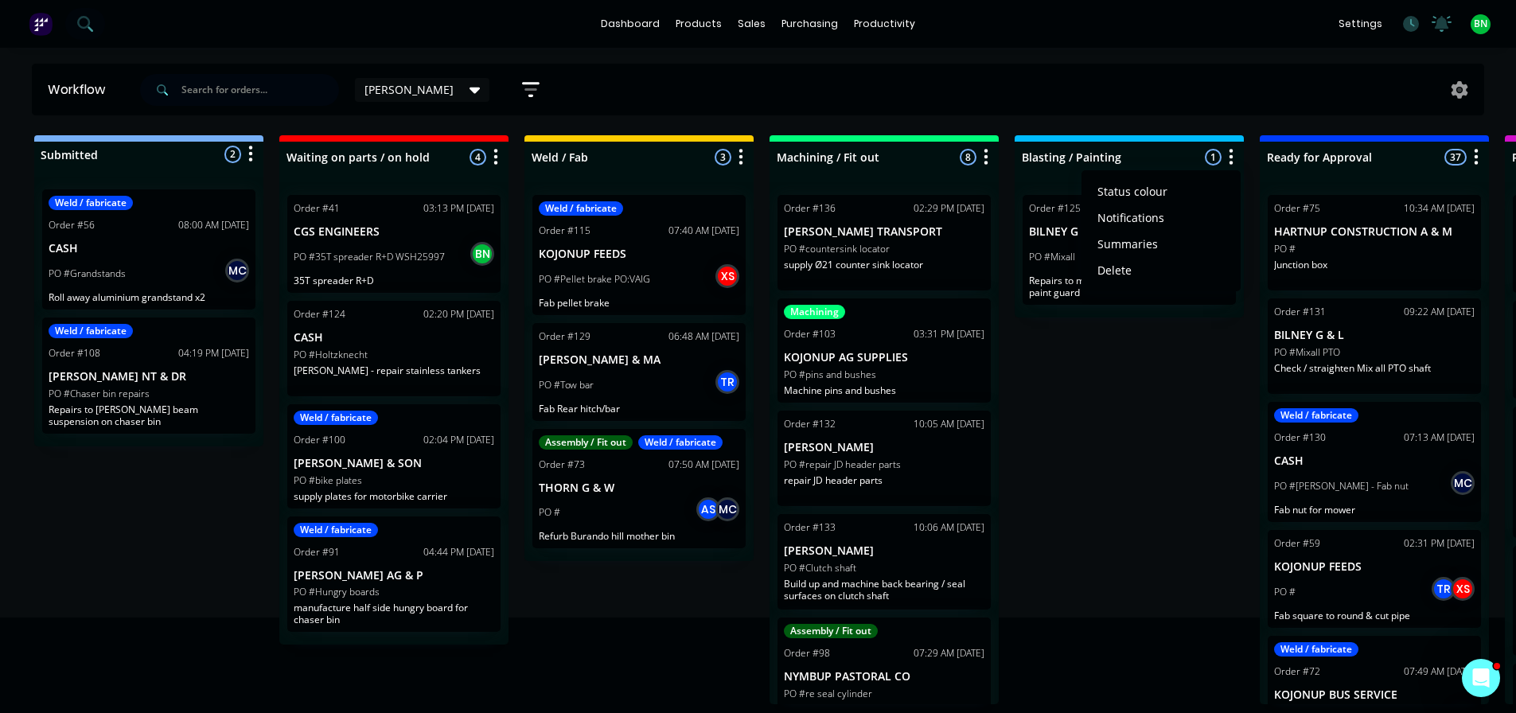
click at [1199, 409] on div "Submitted 2 Status colour #273444 hex #273444 Save Cancel Summaries Total order…" at bounding box center [1200, 419] width 2424 height 569
drag, startPoint x: 1436, startPoint y: 170, endPoint x: 1105, endPoint y: 462, distance: 441.0
click at [1105, 462] on div "Submitted 2 Status colour #273444 hex #273444 Save Cancel Summaries Total order…" at bounding box center [1200, 419] width 2424 height 569
click at [1172, 417] on div "Submitted 2 Status colour #273444 hex #273444 Save Cancel Summaries Total order…" at bounding box center [1200, 419] width 2424 height 569
click at [1121, 450] on div "Submitted 2 Status colour #273444 hex #273444 Save Cancel Summaries Total order…" at bounding box center [1200, 419] width 2424 height 569
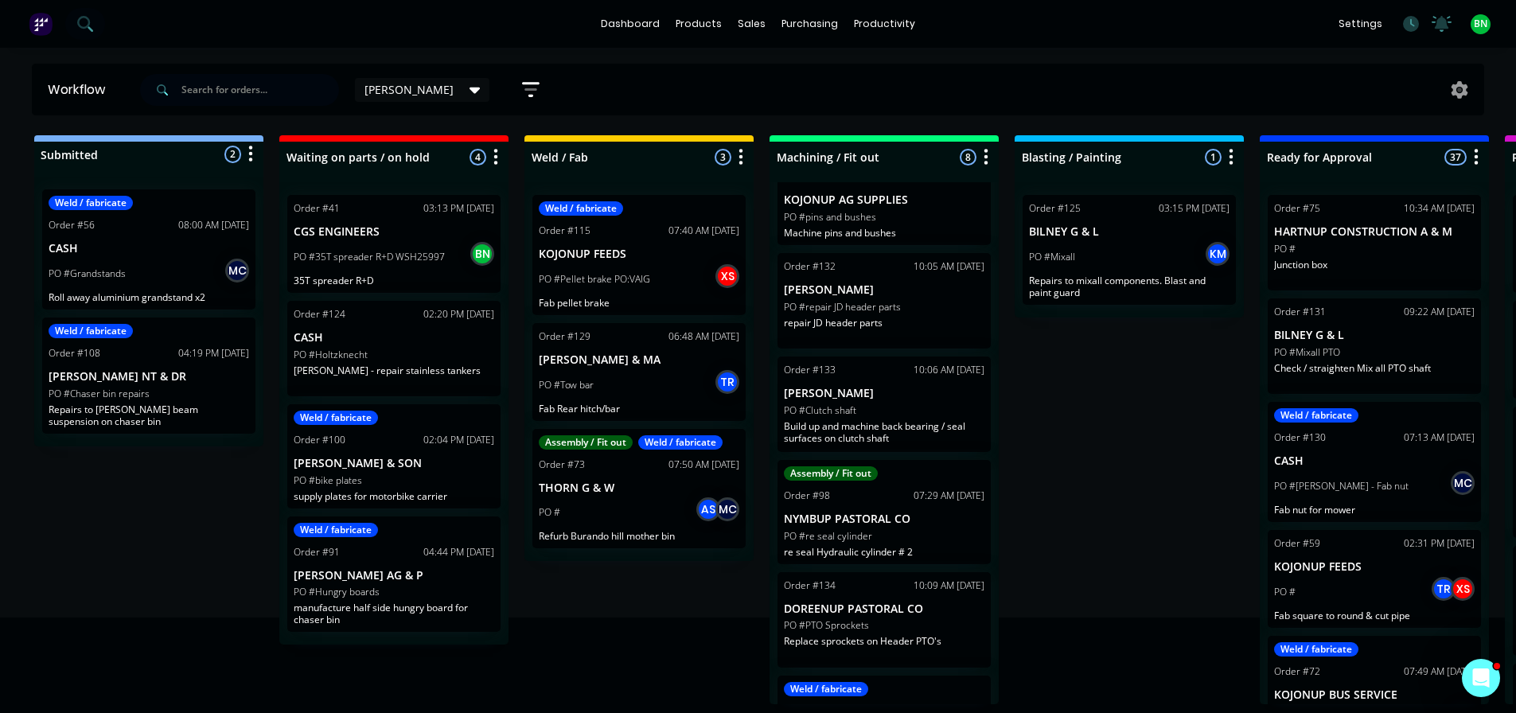
scroll to position [159, 0]
click at [1099, 478] on div "Submitted 2 Status colour #273444 hex #273444 Save Cancel Summaries Total order…" at bounding box center [1200, 419] width 2424 height 569
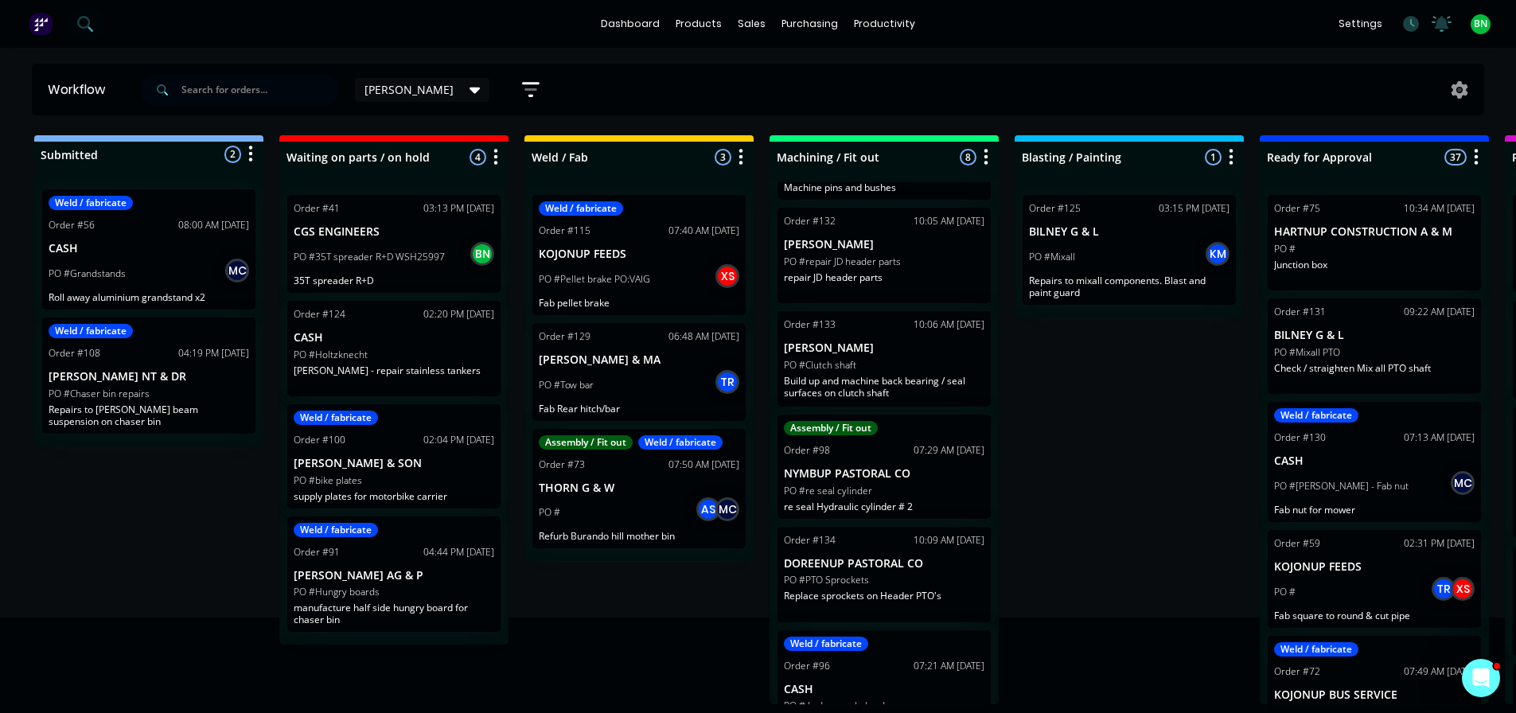
scroll to position [357, 0]
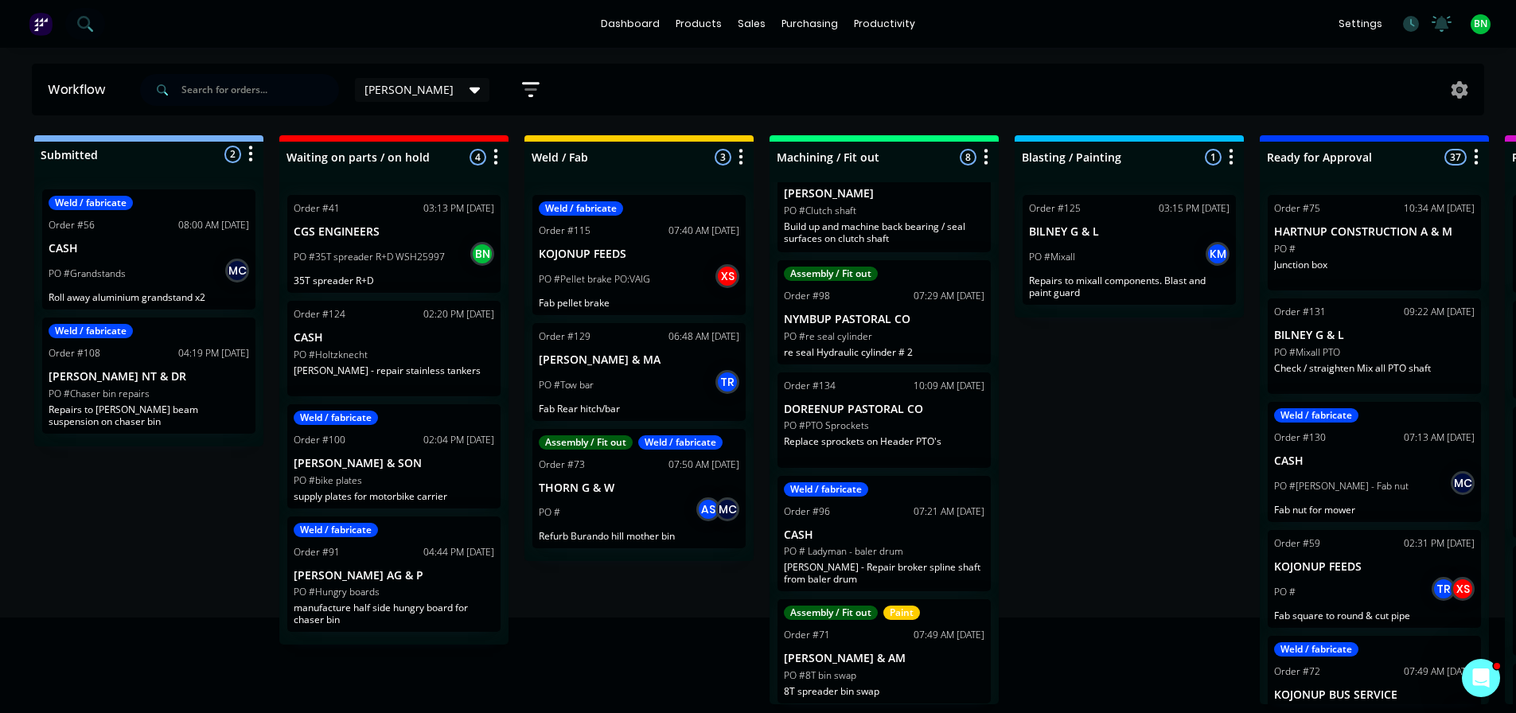
click at [1132, 486] on div "Submitted 2 Status colour #273444 hex #273444 Save Cancel Summaries Total order…" at bounding box center [1200, 419] width 2424 height 569
click at [458, 173] on div at bounding box center [393, 178] width 229 height 10
click at [478, 150] on div at bounding box center [393, 157] width 229 height 31
click at [496, 155] on icon "button" at bounding box center [495, 157] width 5 height 20
click at [632, 186] on div "Weld / fabricate Order #115 07:40 AM 07/10/25 KOJONUP FEEDS PO #Pellet brake PO…" at bounding box center [639, 371] width 229 height 379
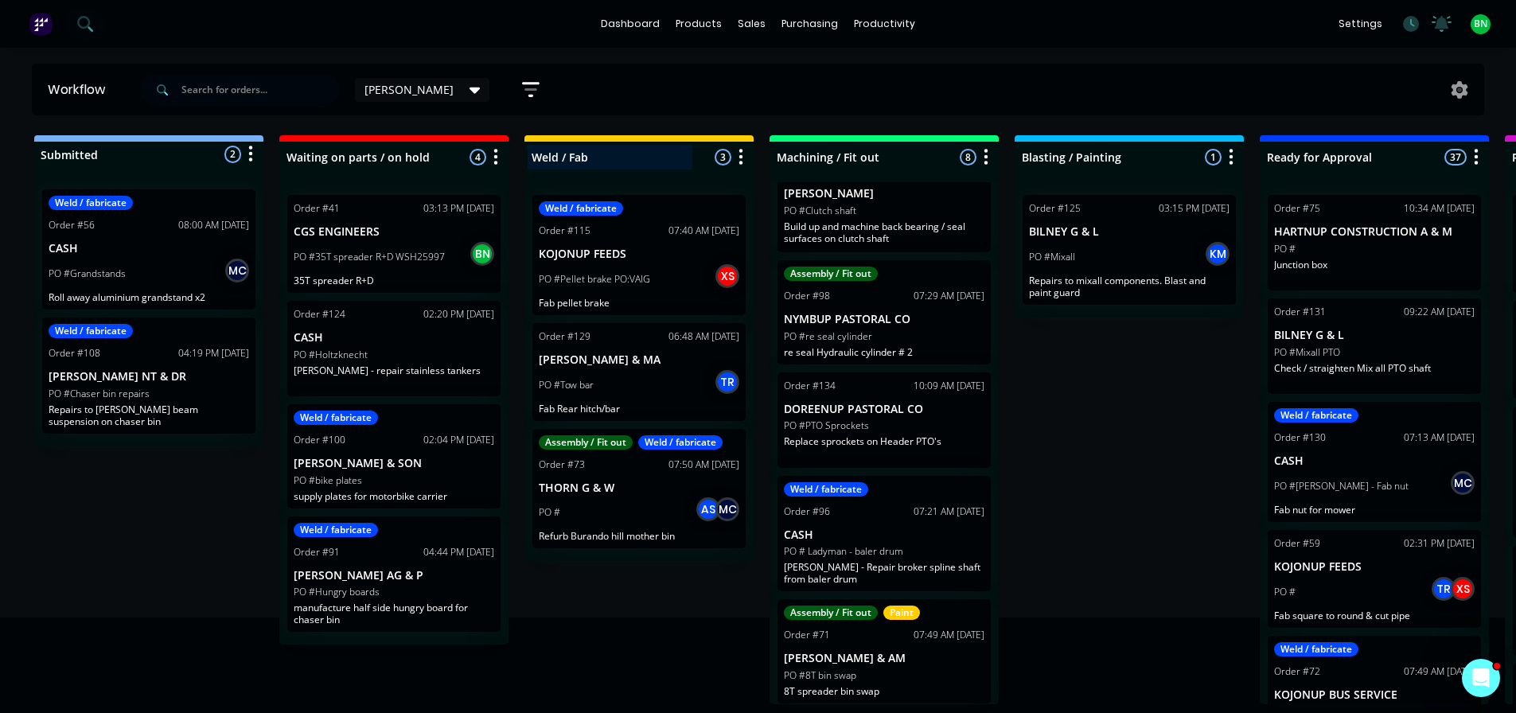
click at [634, 161] on div at bounding box center [639, 157] width 229 height 31
click at [673, 151] on div "Weld / Fab" at bounding box center [614, 157] width 173 height 25
click at [710, 153] on div "Weld / Fab 3 Status colour #FFC82C hex #FFC82C Save Cancel Notifications Email …" at bounding box center [639, 153] width 229 height 37
drag, startPoint x: 1157, startPoint y: 408, endPoint x: 1348, endPoint y: 209, distance: 275.3
click at [1158, 408] on div "Submitted 2 Status colour #273444 hex #273444 Save Cancel Summaries Total order…" at bounding box center [1200, 419] width 2424 height 569
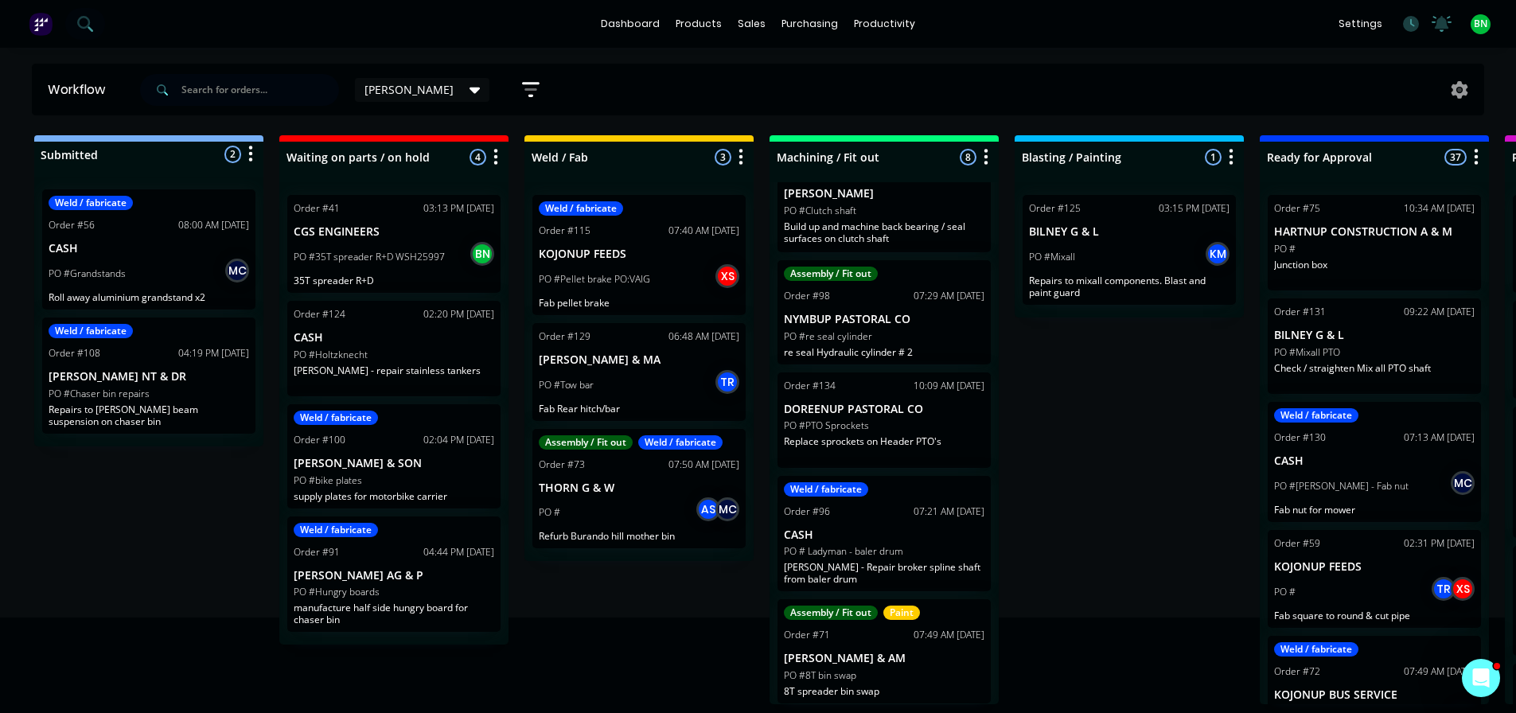
click at [522, 88] on icon "button" at bounding box center [531, 90] width 18 height 20
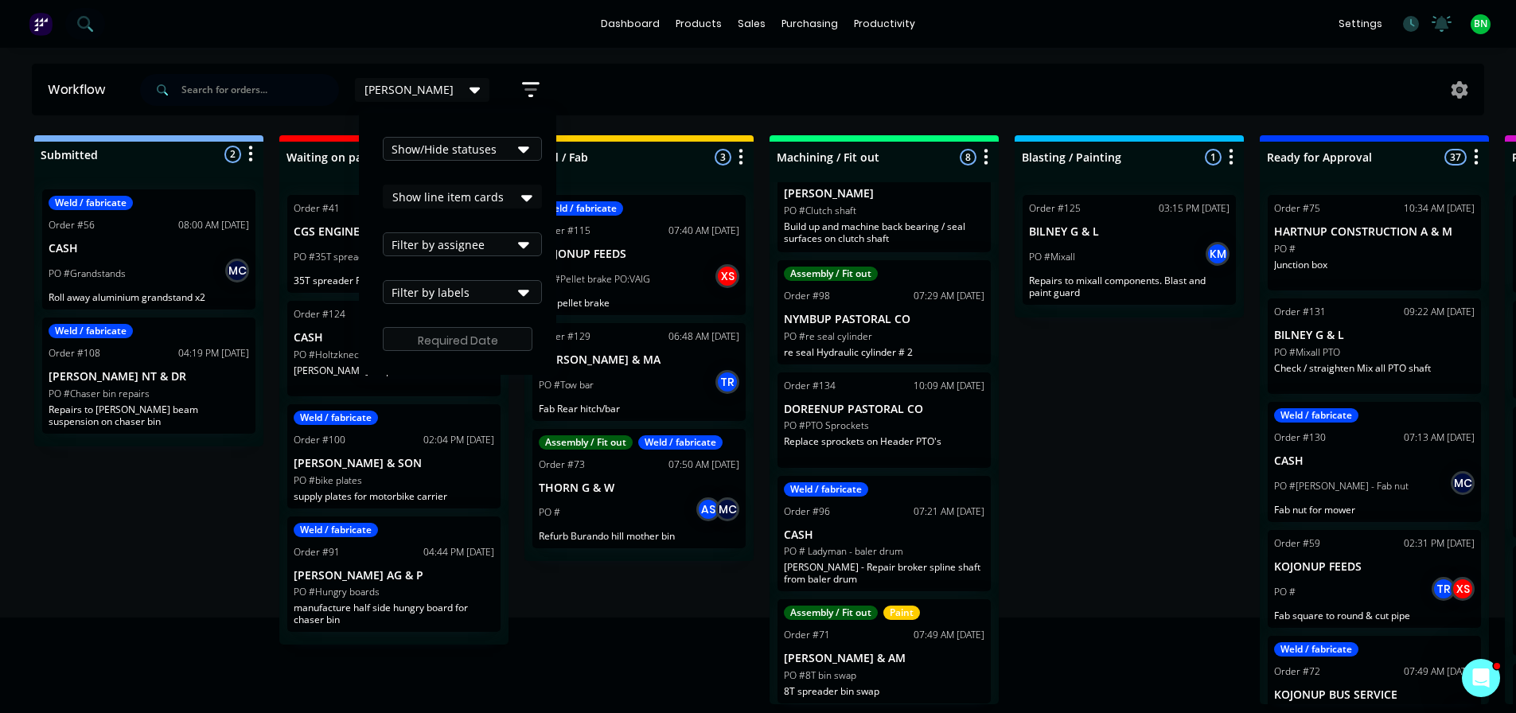
click at [160, 551] on div "Submitted 2 Status colour #273444 hex #273444 Save Cancel Summaries Total order…" at bounding box center [1200, 419] width 2424 height 569
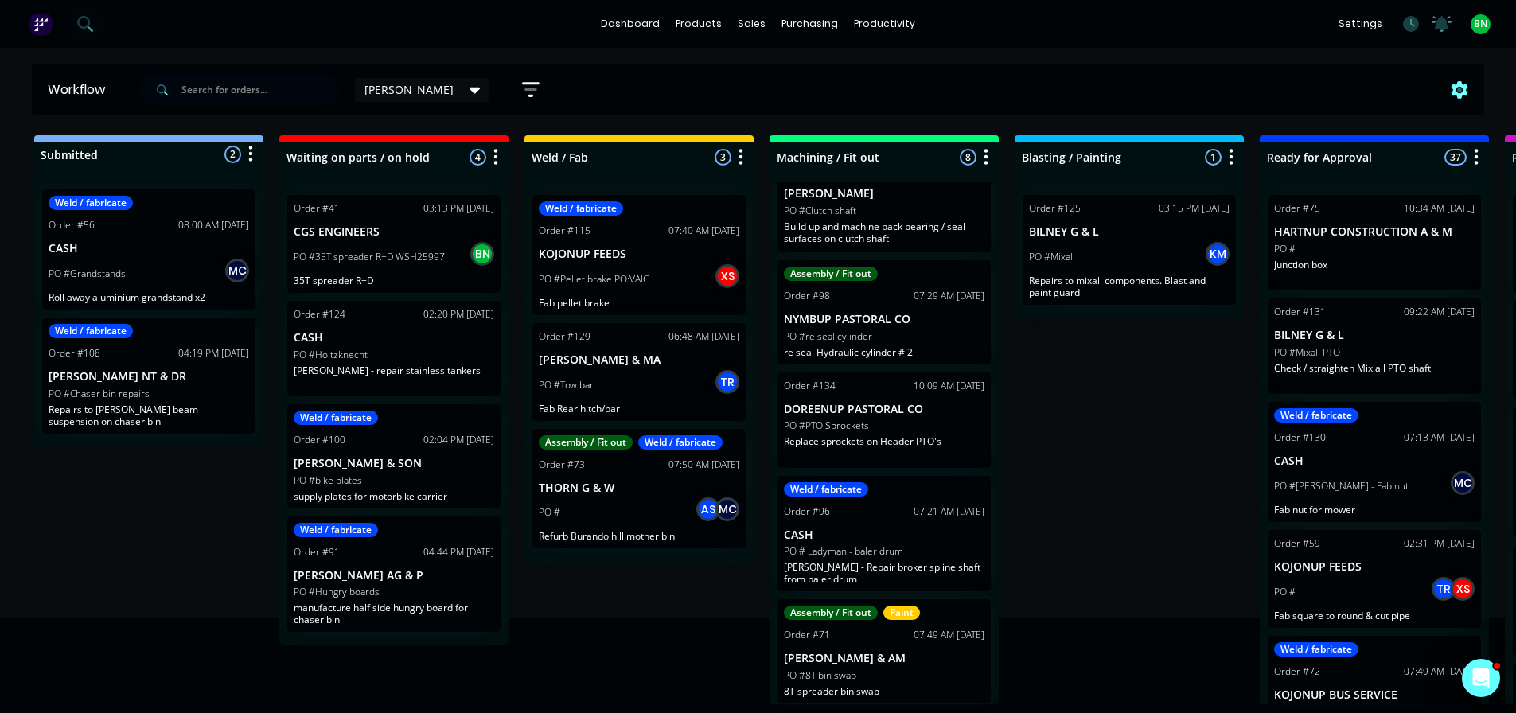
click at [1459, 88] on icon at bounding box center [1460, 90] width 18 height 18
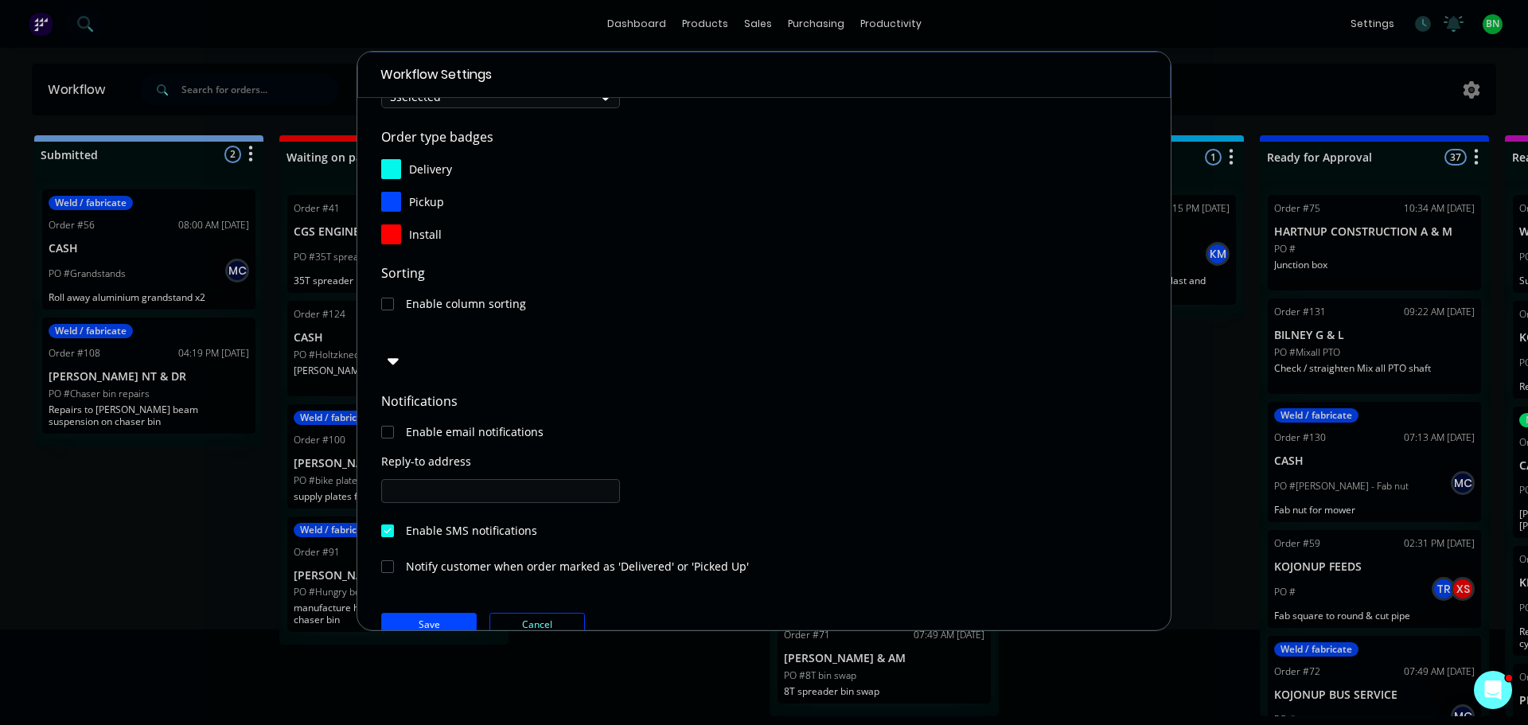
scroll to position [171, 0]
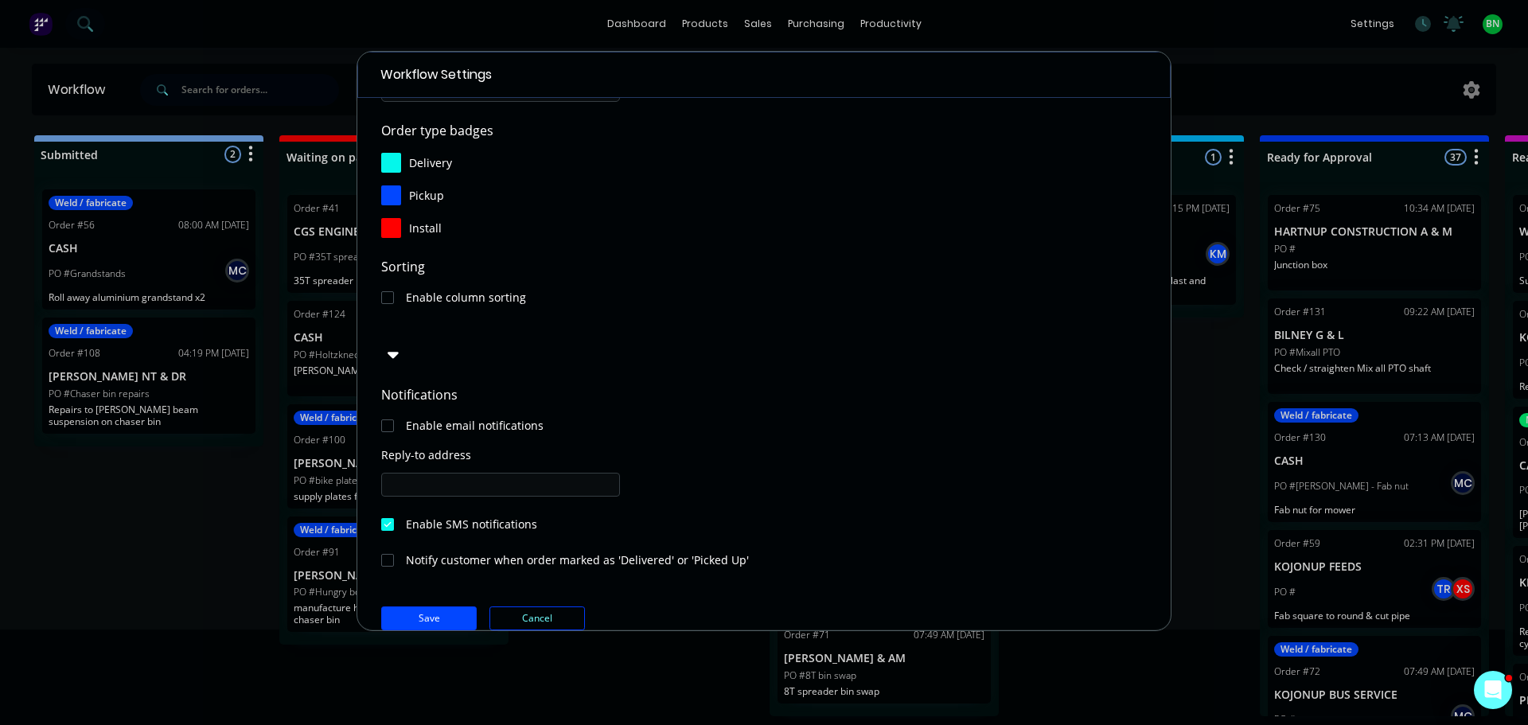
click at [555, 606] on button "Cancel" at bounding box center [537, 618] width 96 height 24
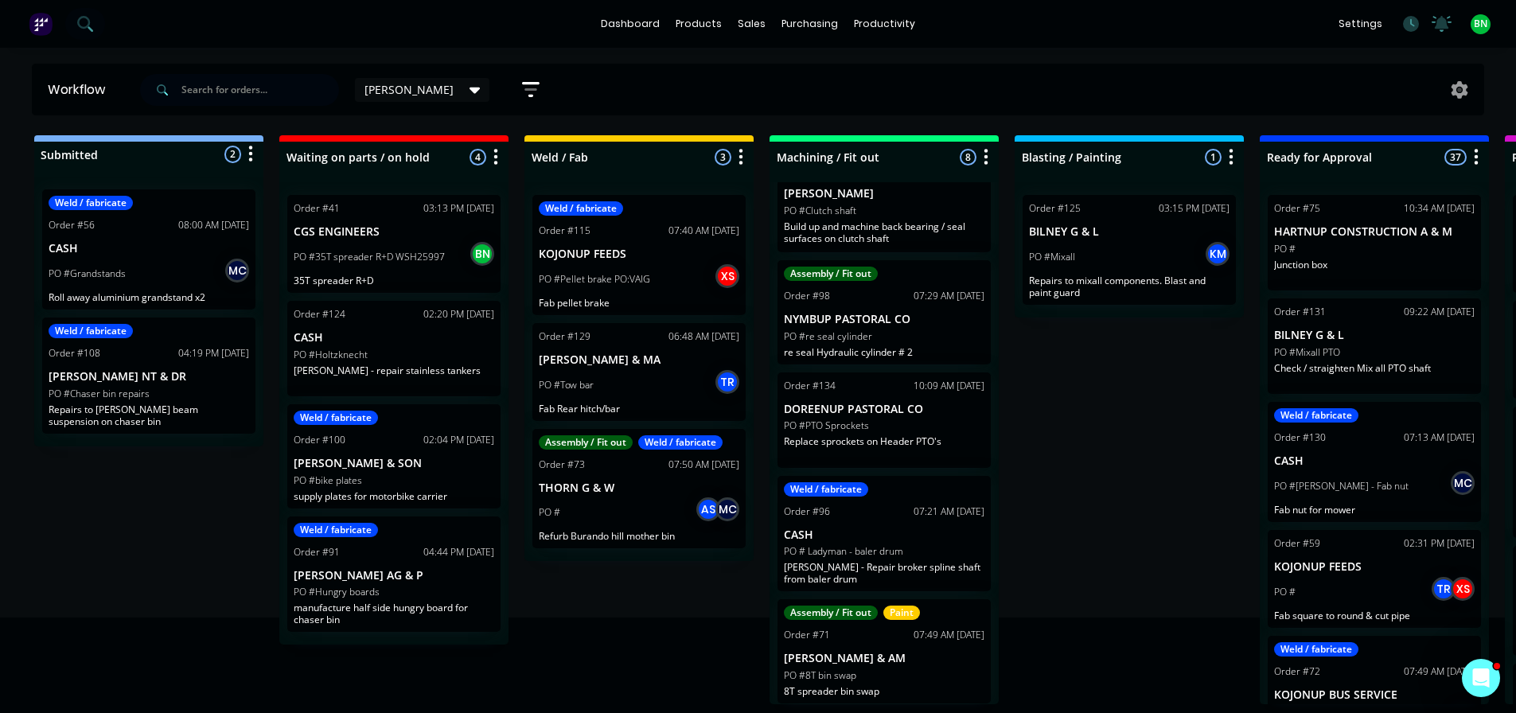
click at [625, 626] on div "Submitted 2 Status colour #273444 hex #273444 Save Cancel Summaries Total order…" at bounding box center [1200, 419] width 2424 height 569
click at [1141, 518] on div "Submitted 2 Status colour #273444 hex #273444 Save Cancel Summaries Total order…" at bounding box center [1200, 419] width 2424 height 569
click at [751, 21] on div "sales" at bounding box center [752, 24] width 44 height 24
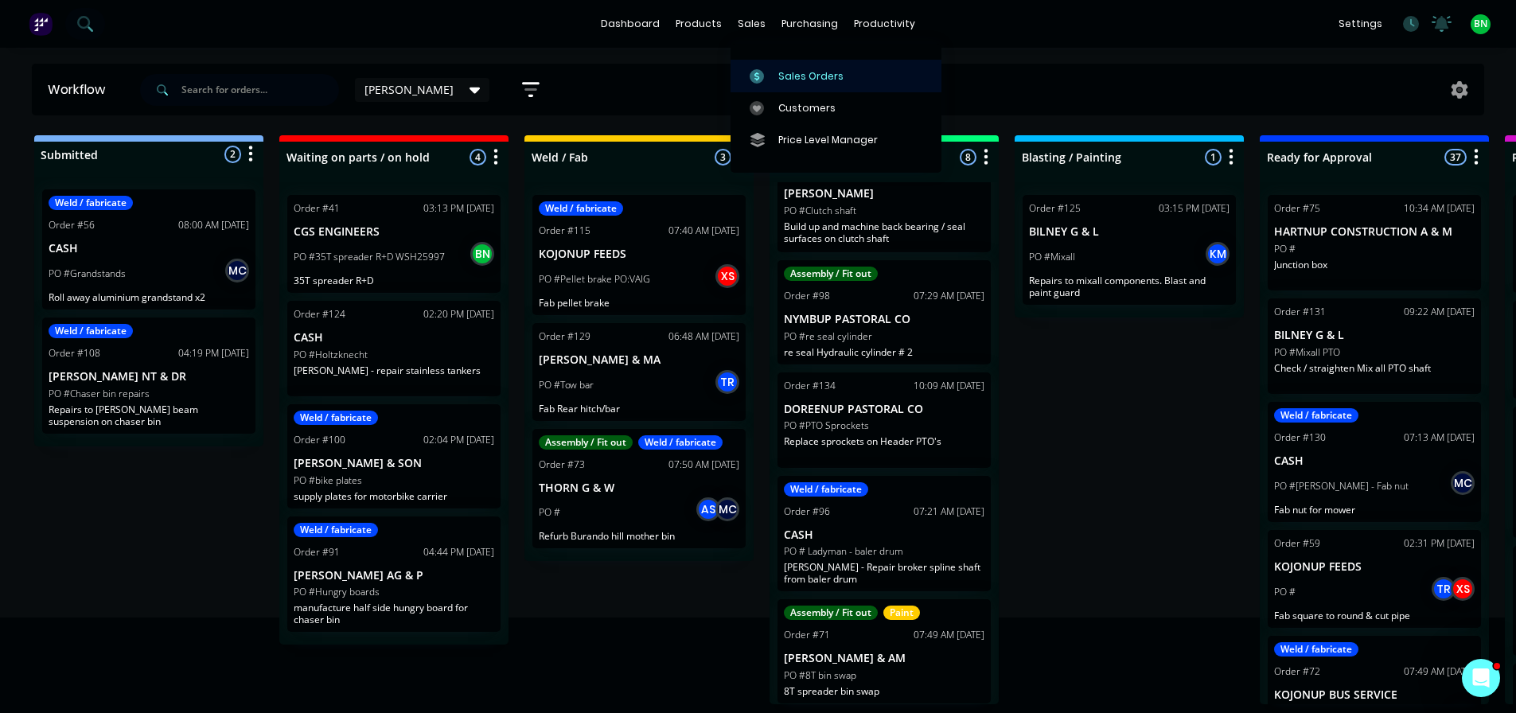
click at [798, 74] on div "Sales Orders" at bounding box center [810, 76] width 65 height 14
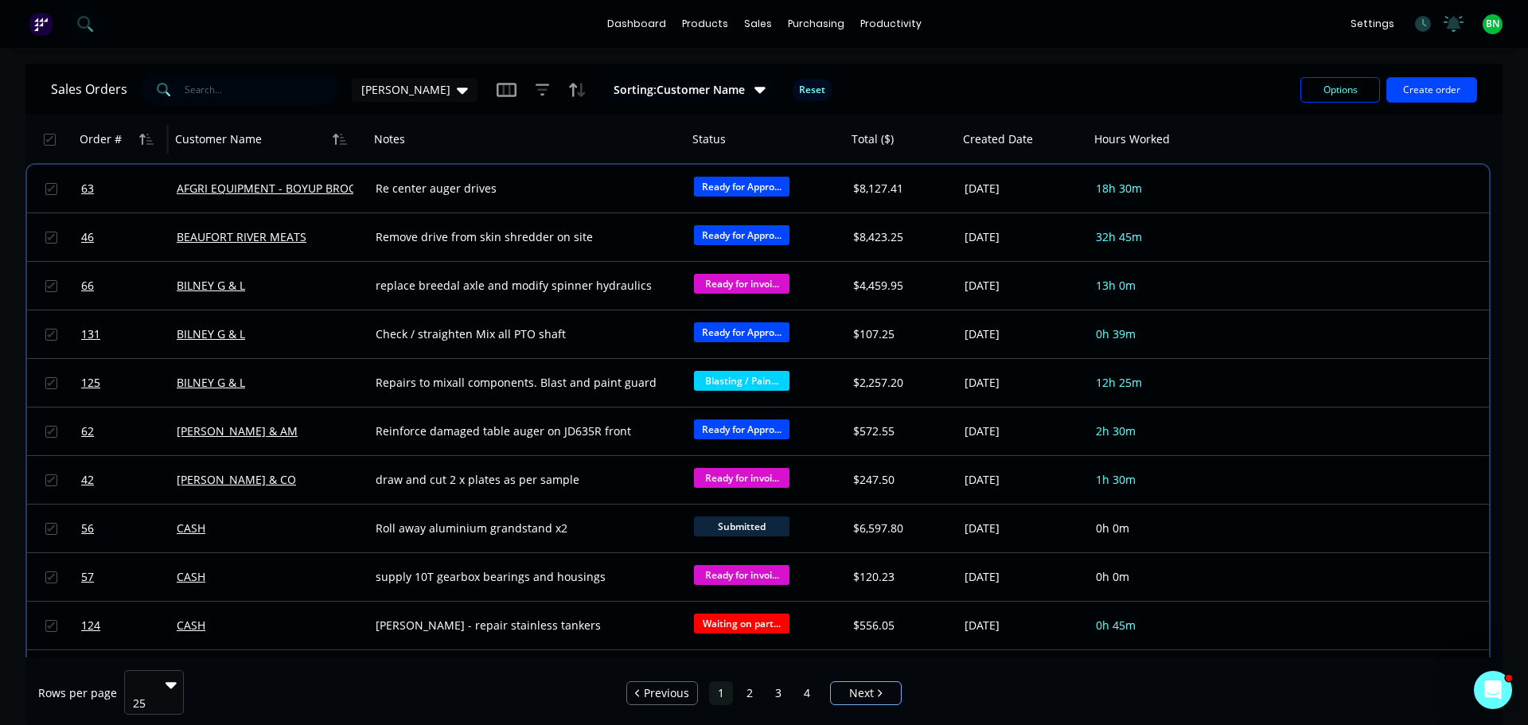
click at [103, 135] on div "Order #" at bounding box center [101, 139] width 42 height 16
click at [143, 139] on icon "button" at bounding box center [146, 139] width 14 height 13
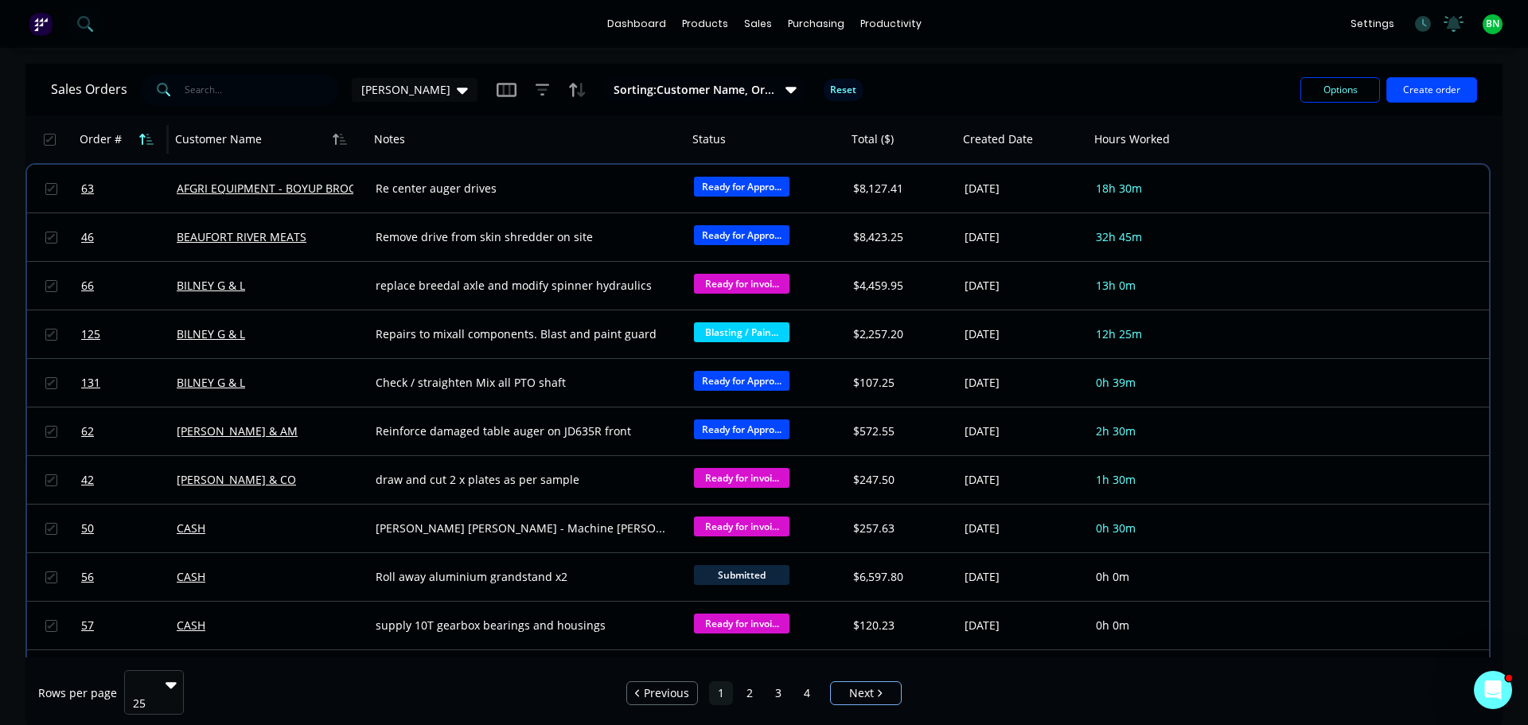
click at [146, 136] on icon "button" at bounding box center [146, 139] width 14 height 13
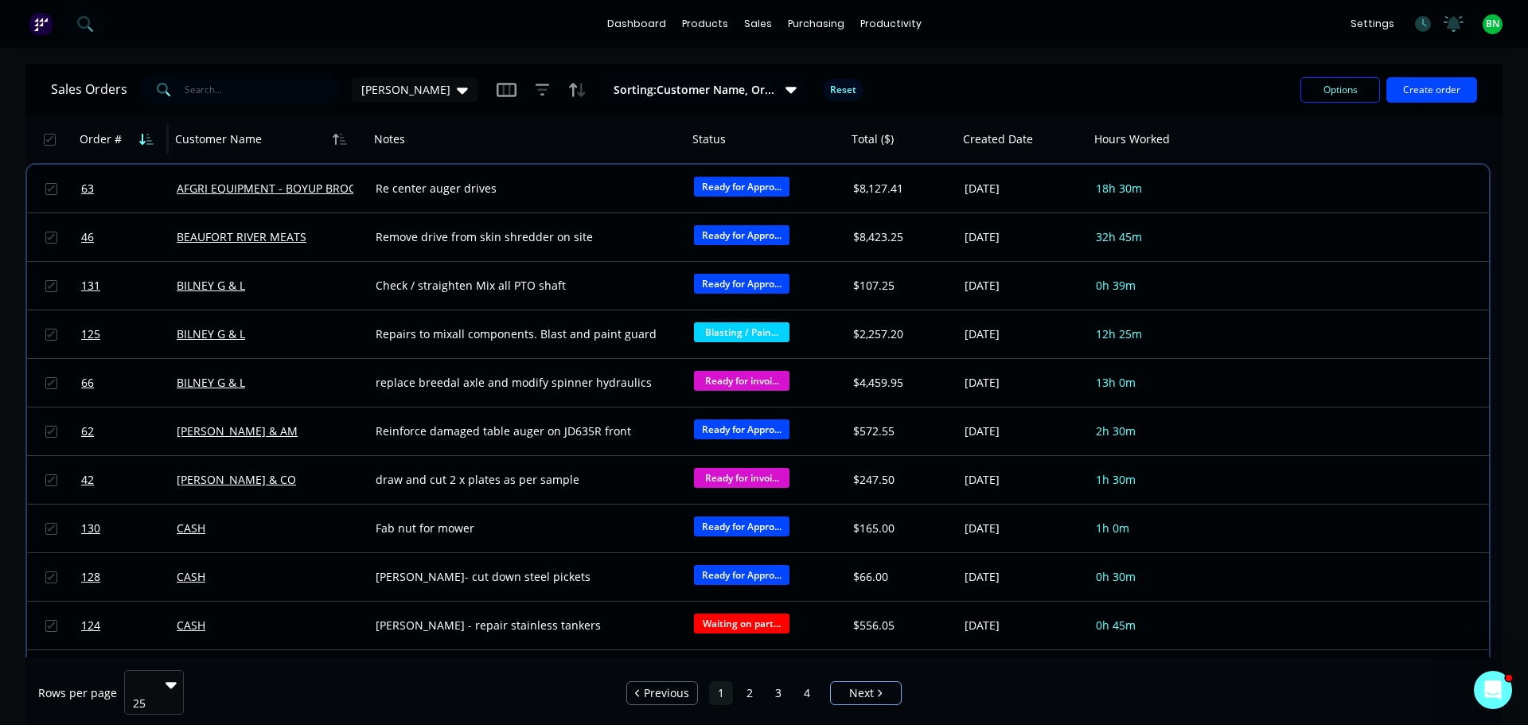
click at [140, 140] on icon "button" at bounding box center [146, 139] width 14 height 13
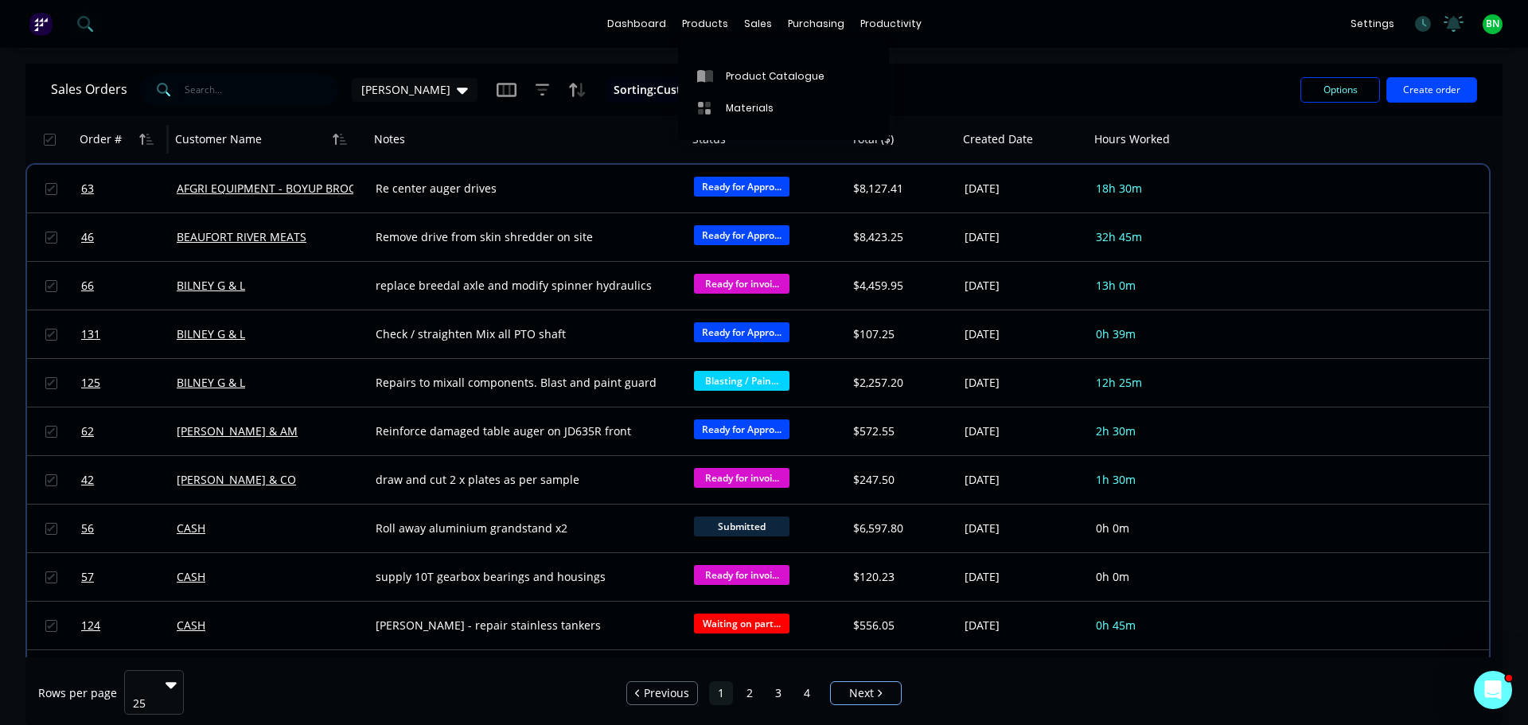
click at [614, 92] on span "Sorting: Customer Name" at bounding box center [679, 90] width 131 height 16
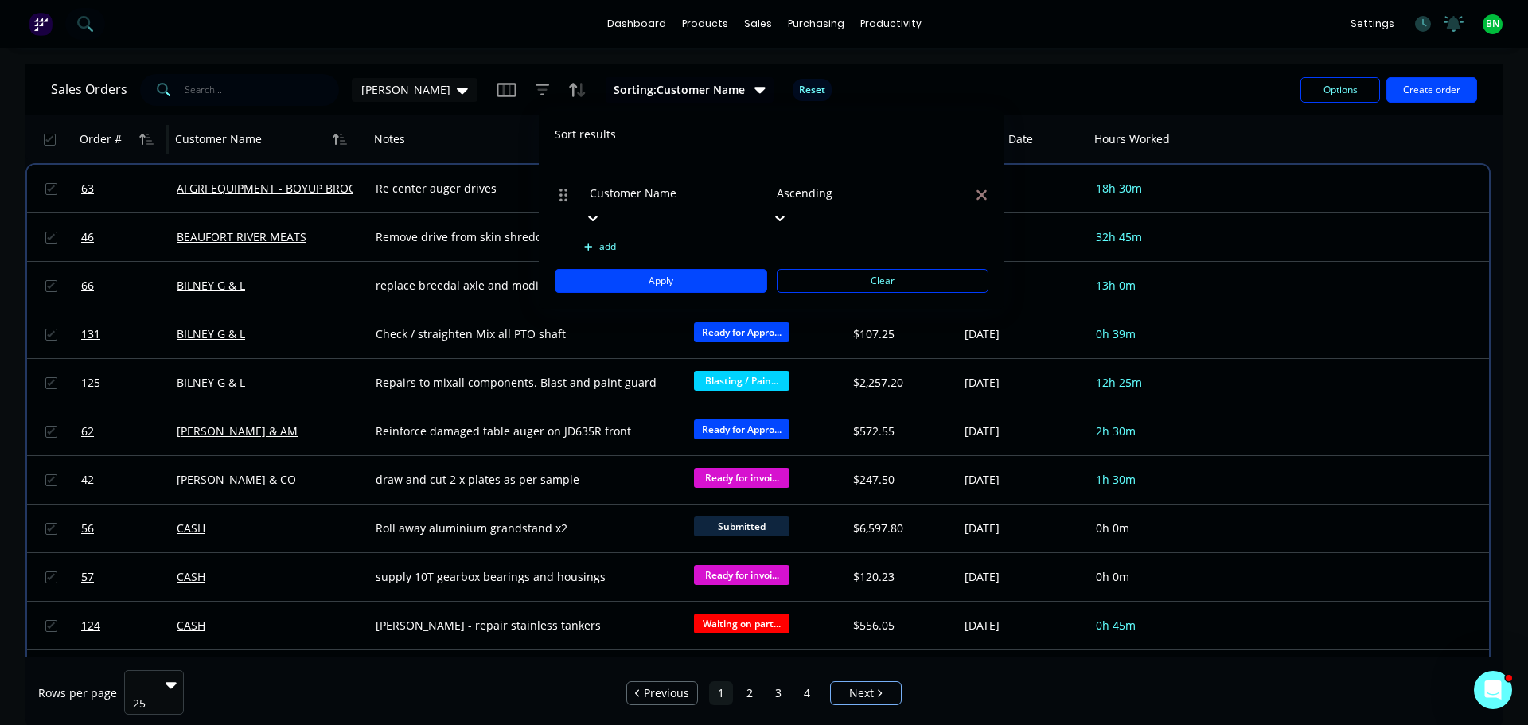
click at [598, 216] on icon at bounding box center [593, 219] width 10 height 6
click at [646, 712] on div "Order #" at bounding box center [764, 733] width 1528 height 17
click at [633, 269] on button "Apply" at bounding box center [661, 281] width 213 height 24
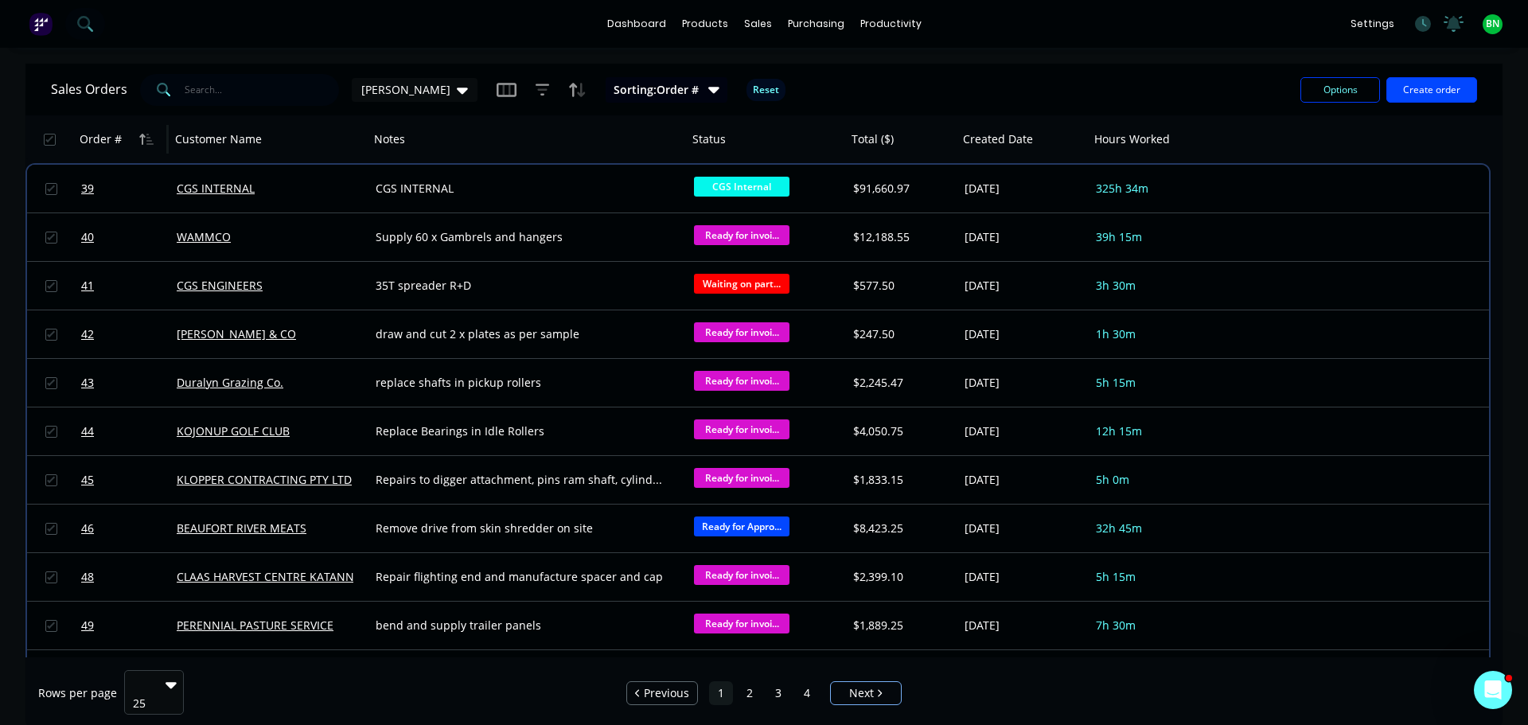
click at [614, 88] on span "Sorting: Order #" at bounding box center [656, 90] width 85 height 16
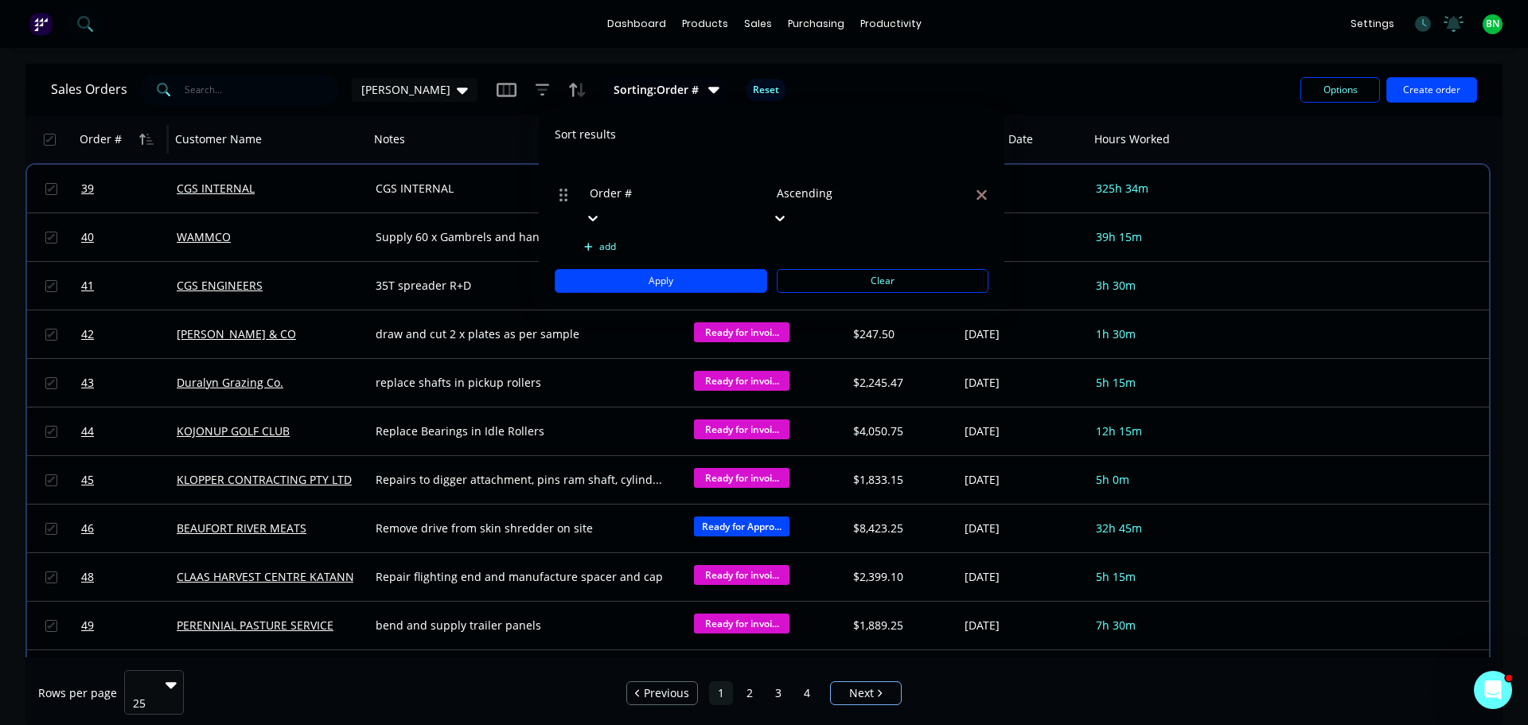
click at [840, 170] on div at bounding box center [891, 172] width 229 height 20
click at [697, 269] on button "Apply" at bounding box center [661, 281] width 213 height 24
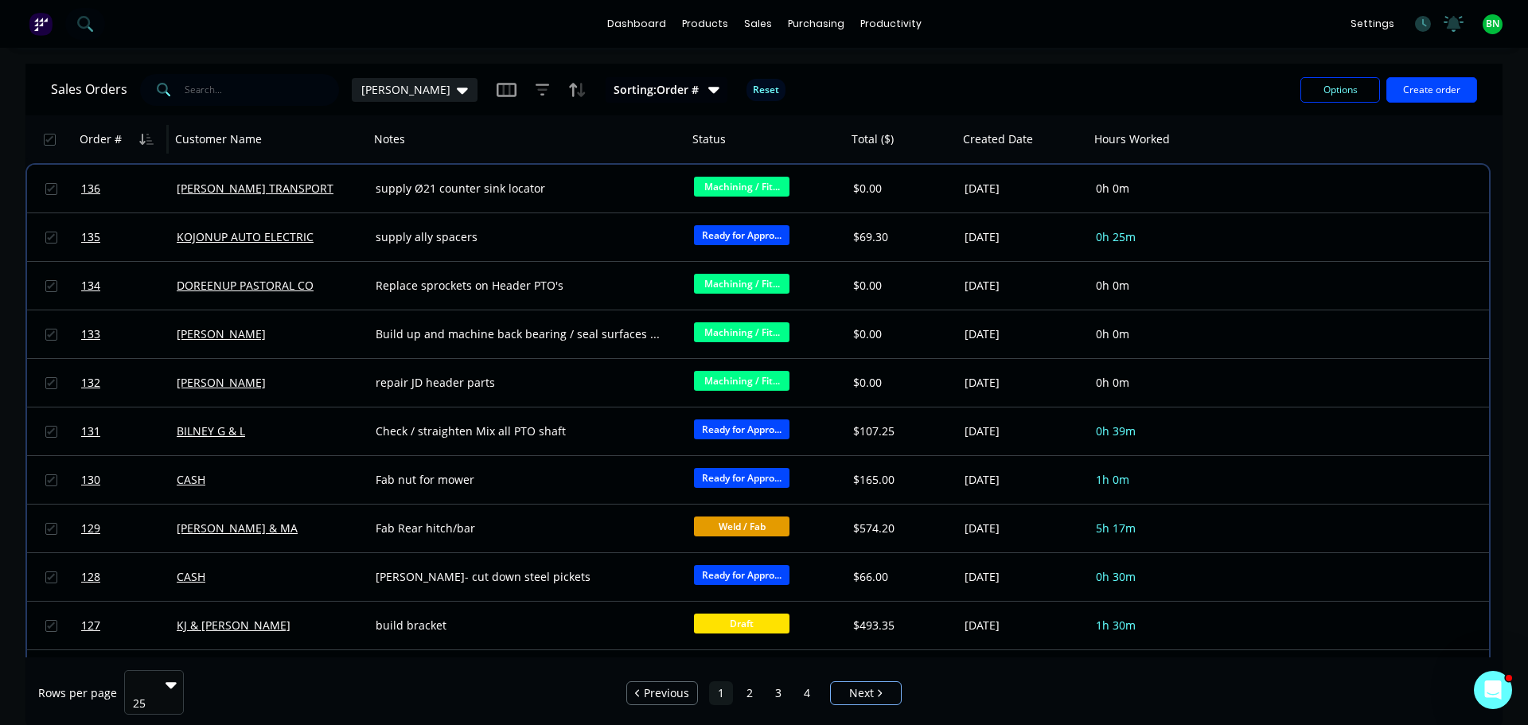
click at [457, 96] on icon at bounding box center [462, 90] width 11 height 18
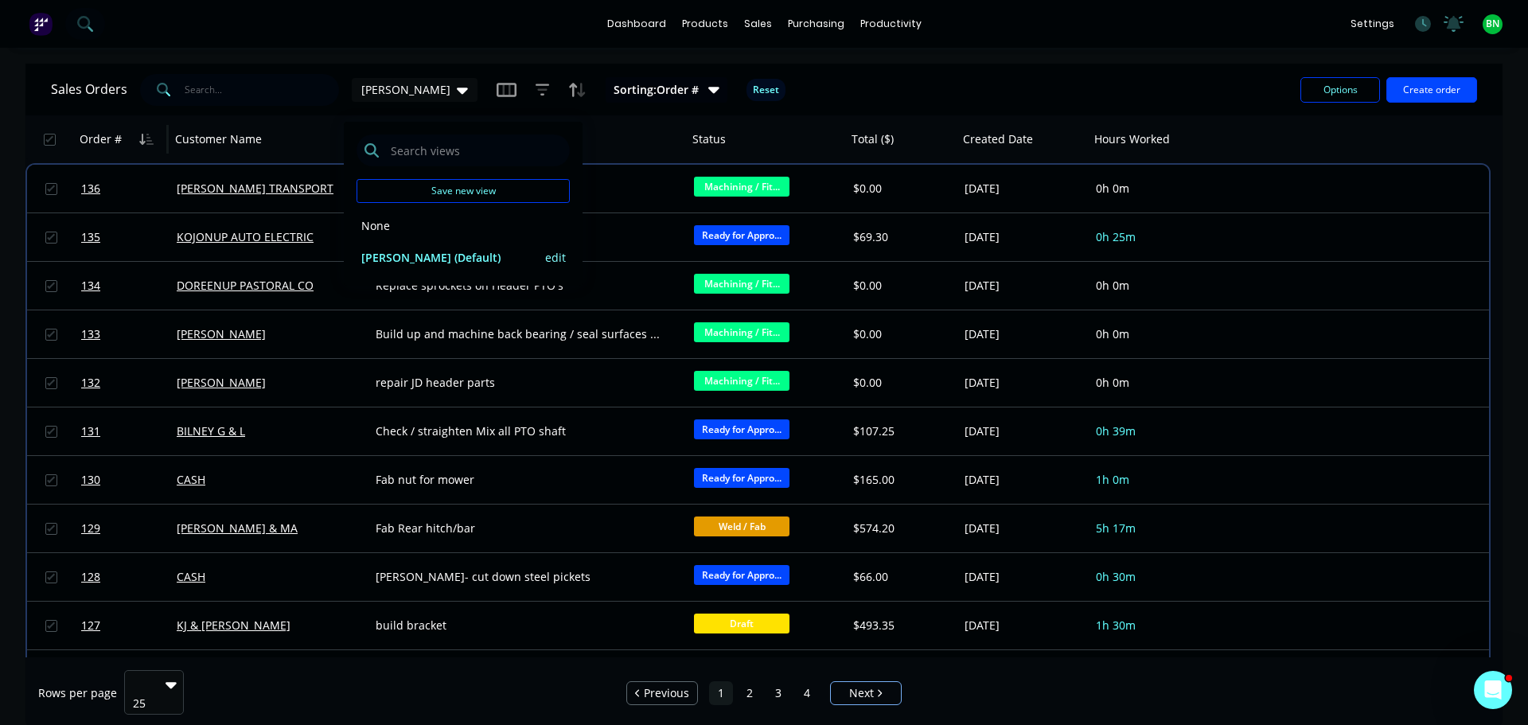
click at [559, 260] on button "edit" at bounding box center [555, 257] width 21 height 17
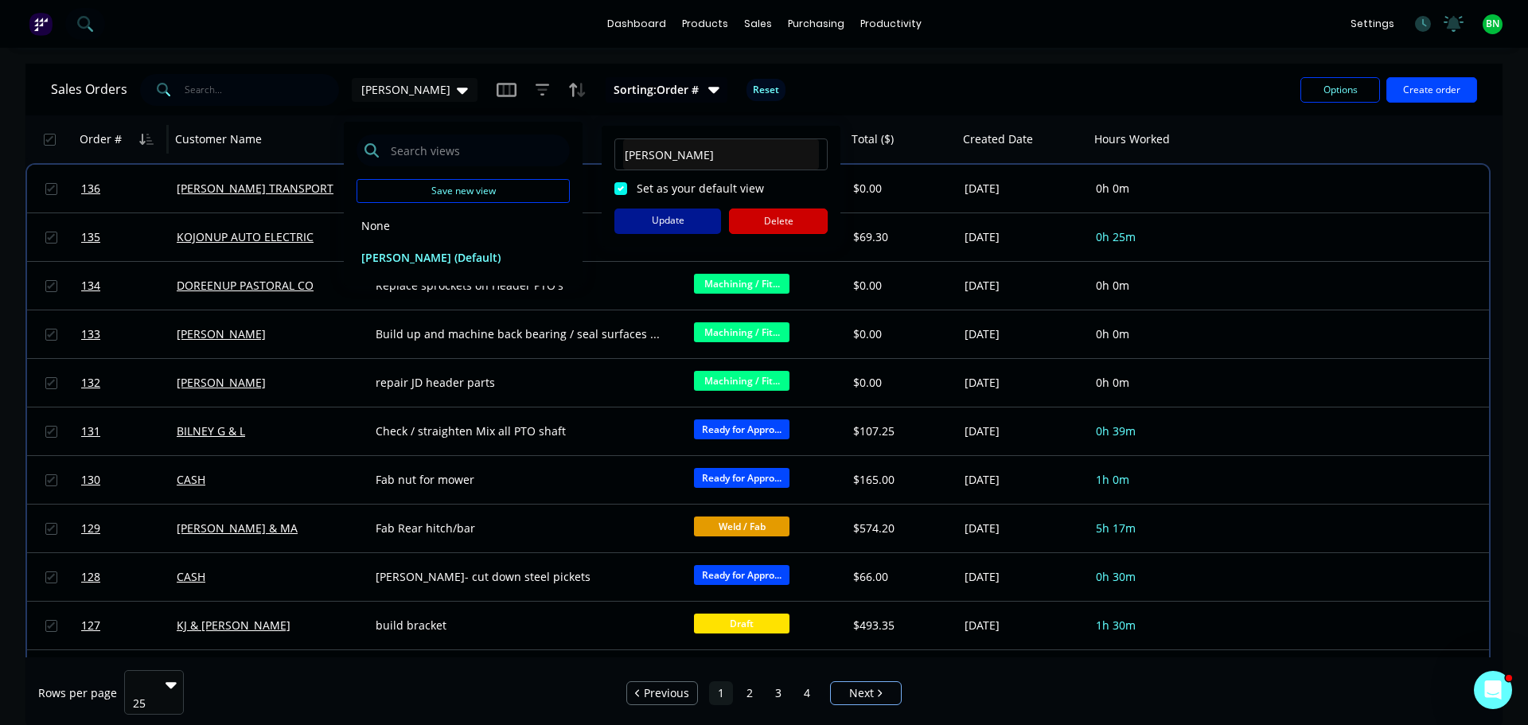
click at [649, 219] on button "Update" at bounding box center [667, 221] width 107 height 25
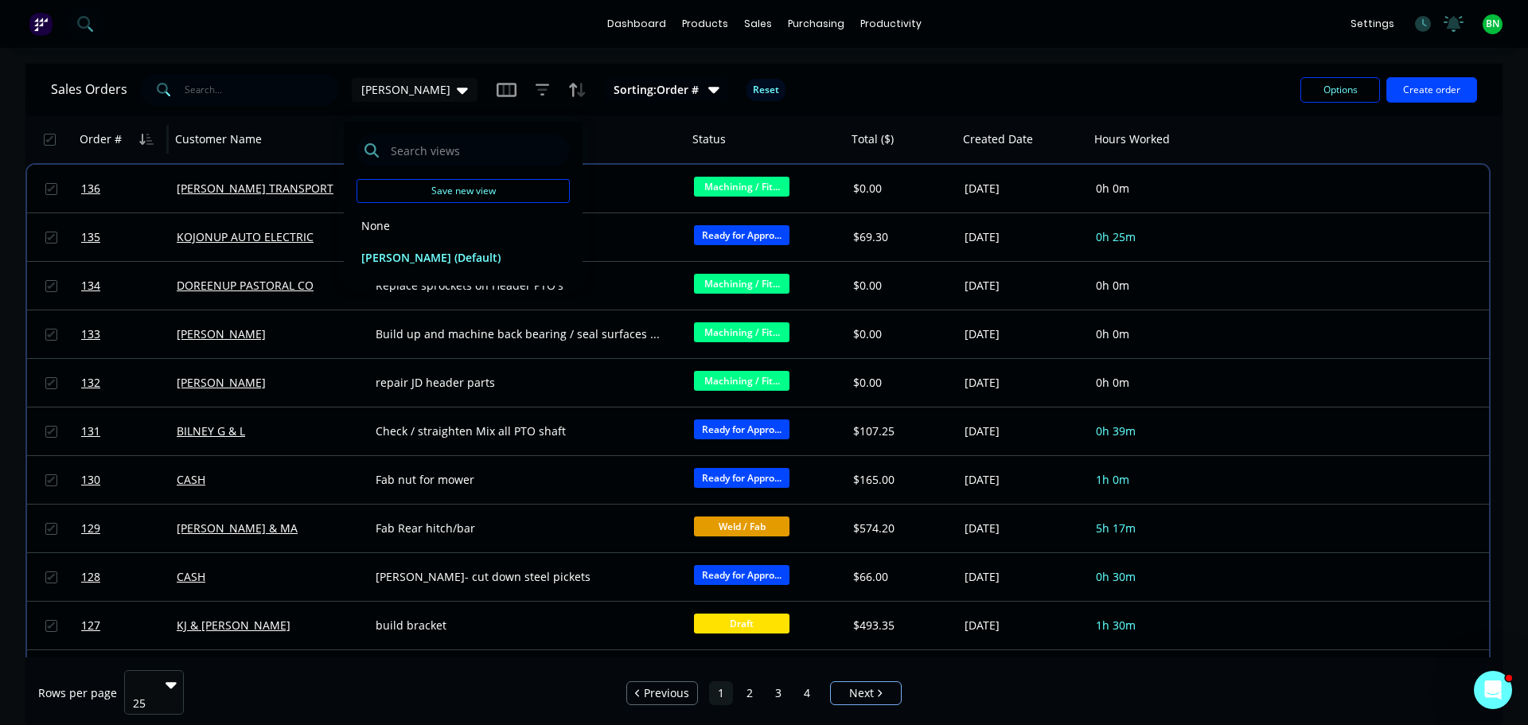
click at [1012, 87] on div "Sales Orders brad Sorting: Order # Reset" at bounding box center [669, 89] width 1237 height 39
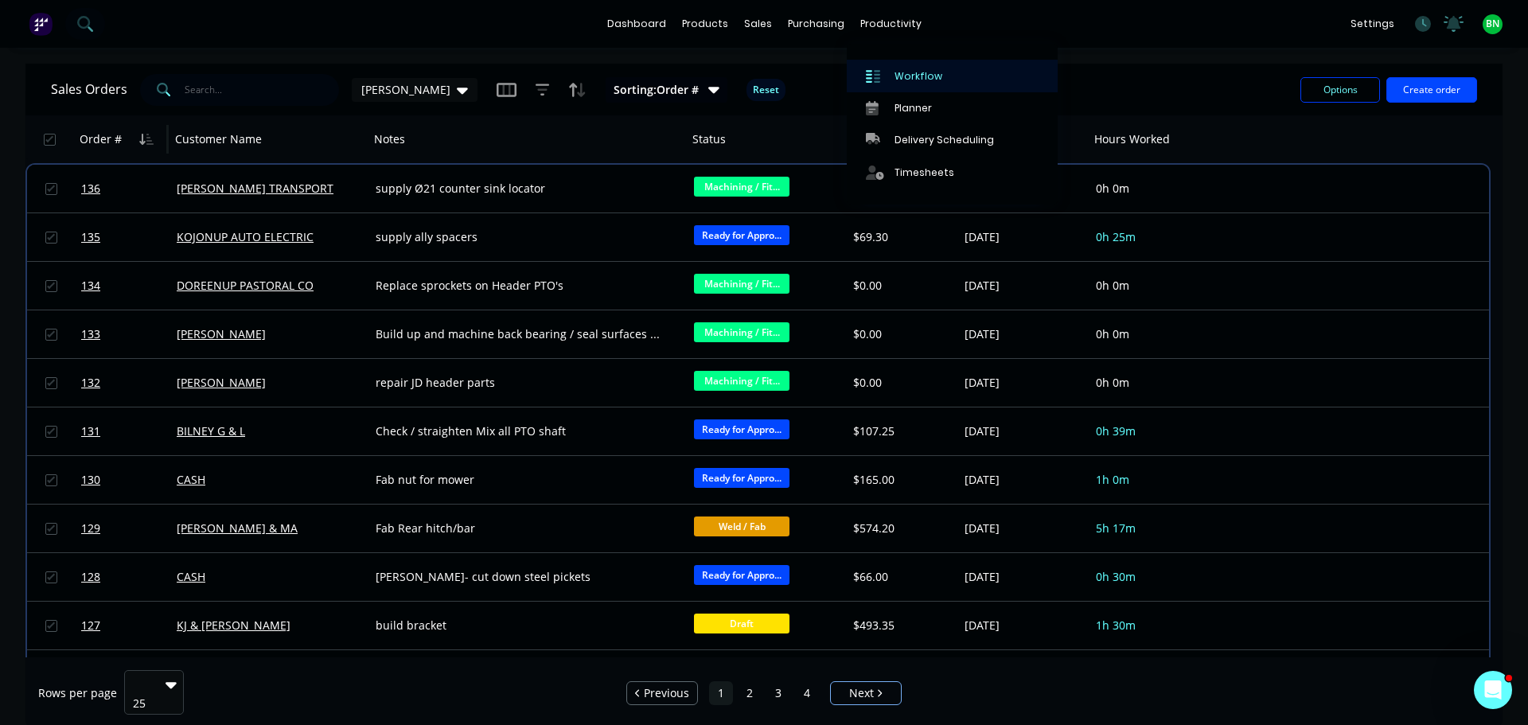
click at [901, 72] on div "Workflow" at bounding box center [919, 76] width 48 height 14
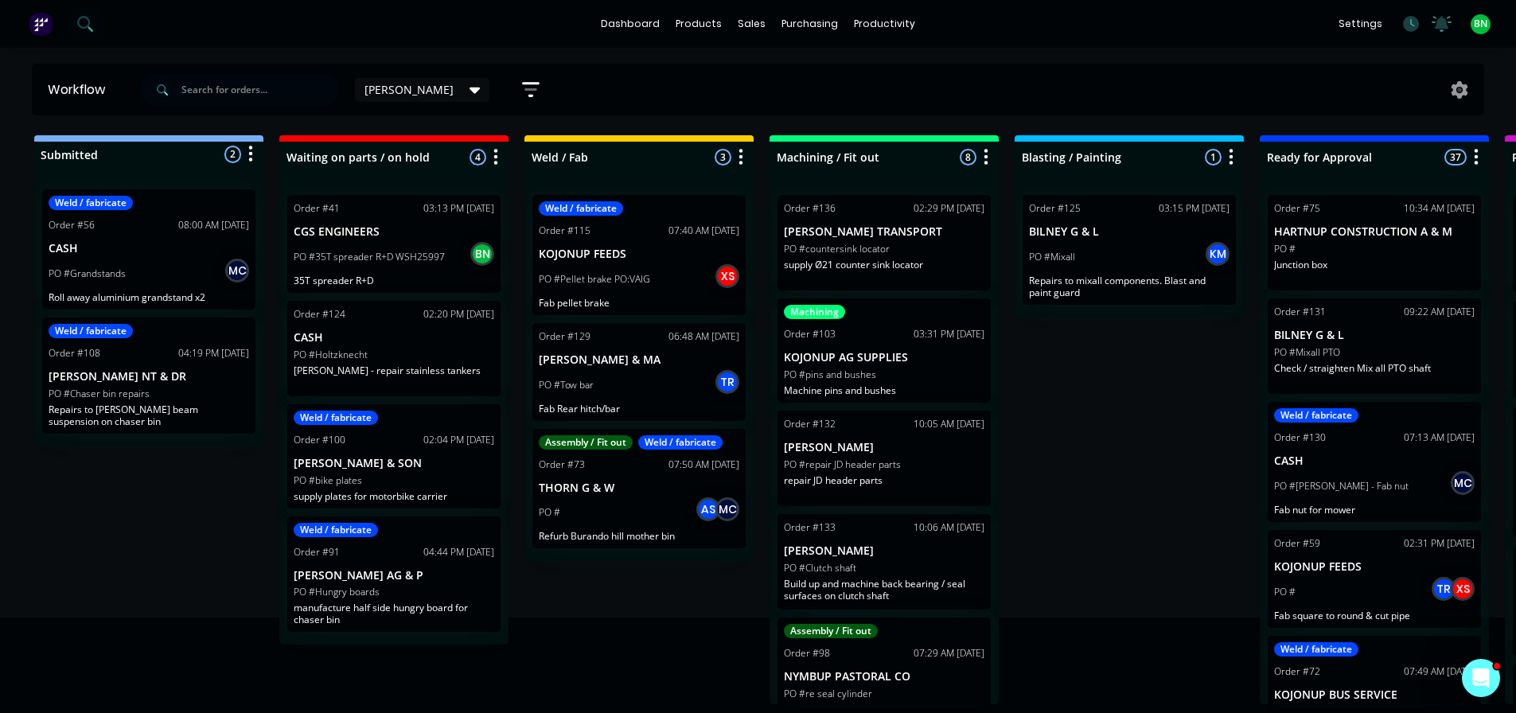
click at [1062, 438] on div "Submitted 2 Status colour #273444 hex #273444 Save Cancel Summaries Total order…" at bounding box center [1200, 419] width 2424 height 569
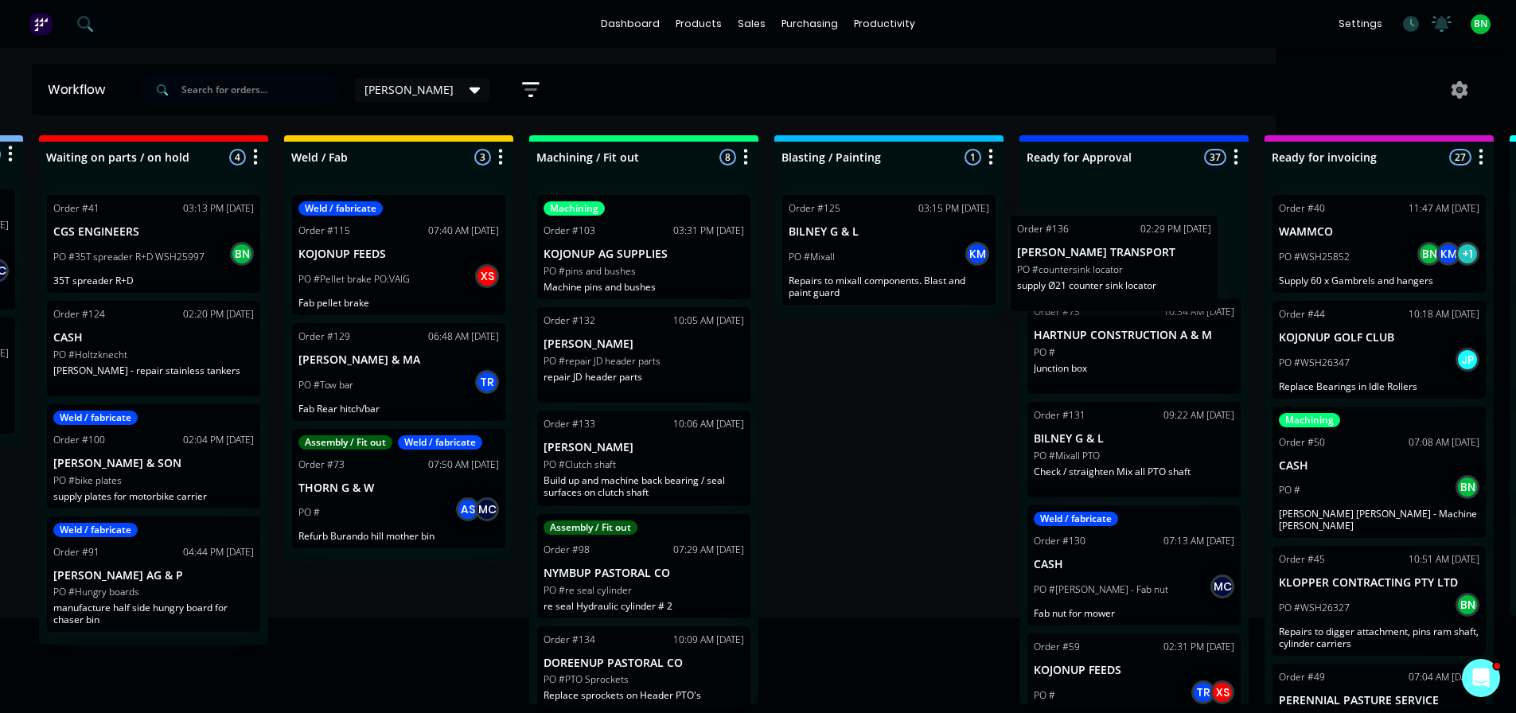
scroll to position [0, 242]
drag, startPoint x: 929, startPoint y: 248, endPoint x: 1279, endPoint y: 287, distance: 352.4
click at [1279, 287] on div "Submitted 2 Status colour #273444 hex #273444 Save Cancel Summaries Total order…" at bounding box center [958, 419] width 2424 height 569
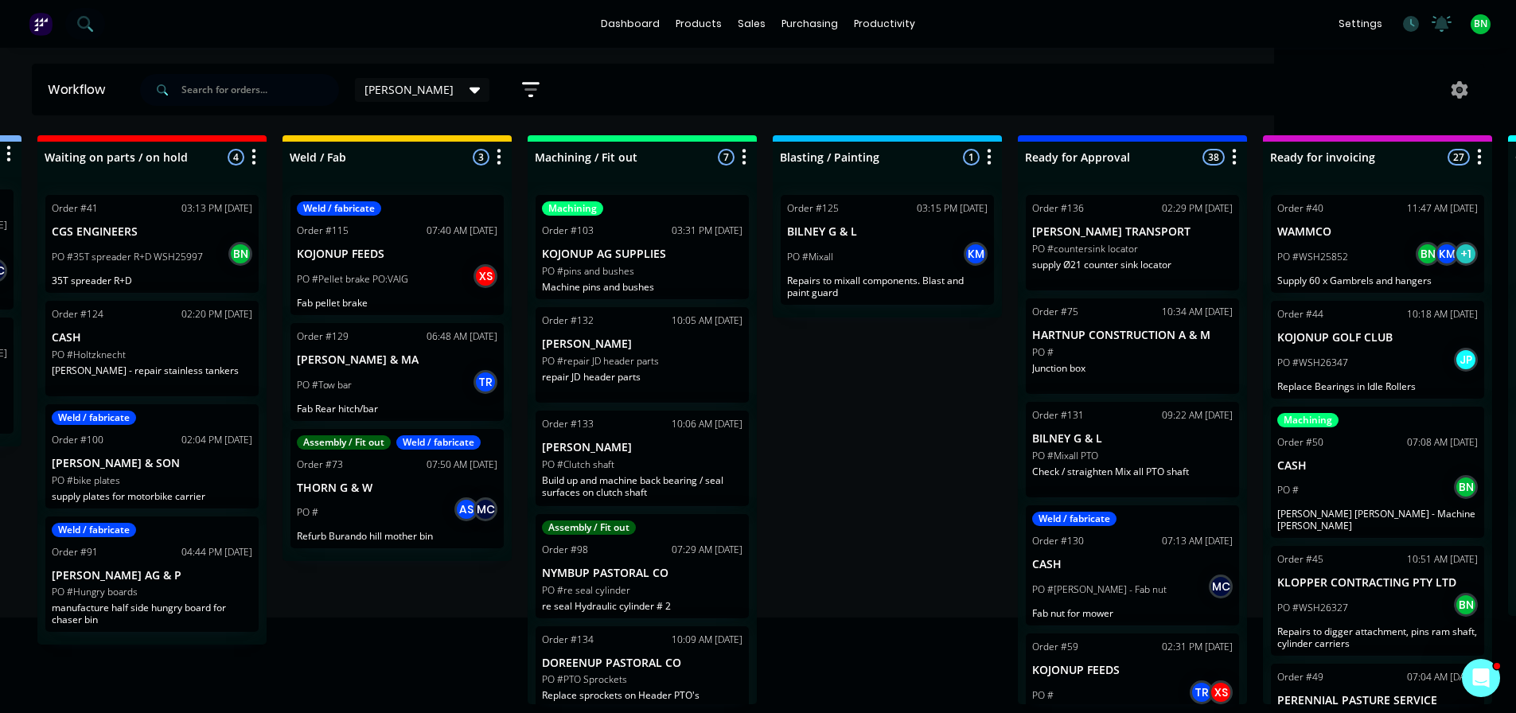
click at [907, 450] on div "Submitted 2 Status colour #273444 hex #273444 Save Cancel Summaries Total order…" at bounding box center [958, 419] width 2424 height 569
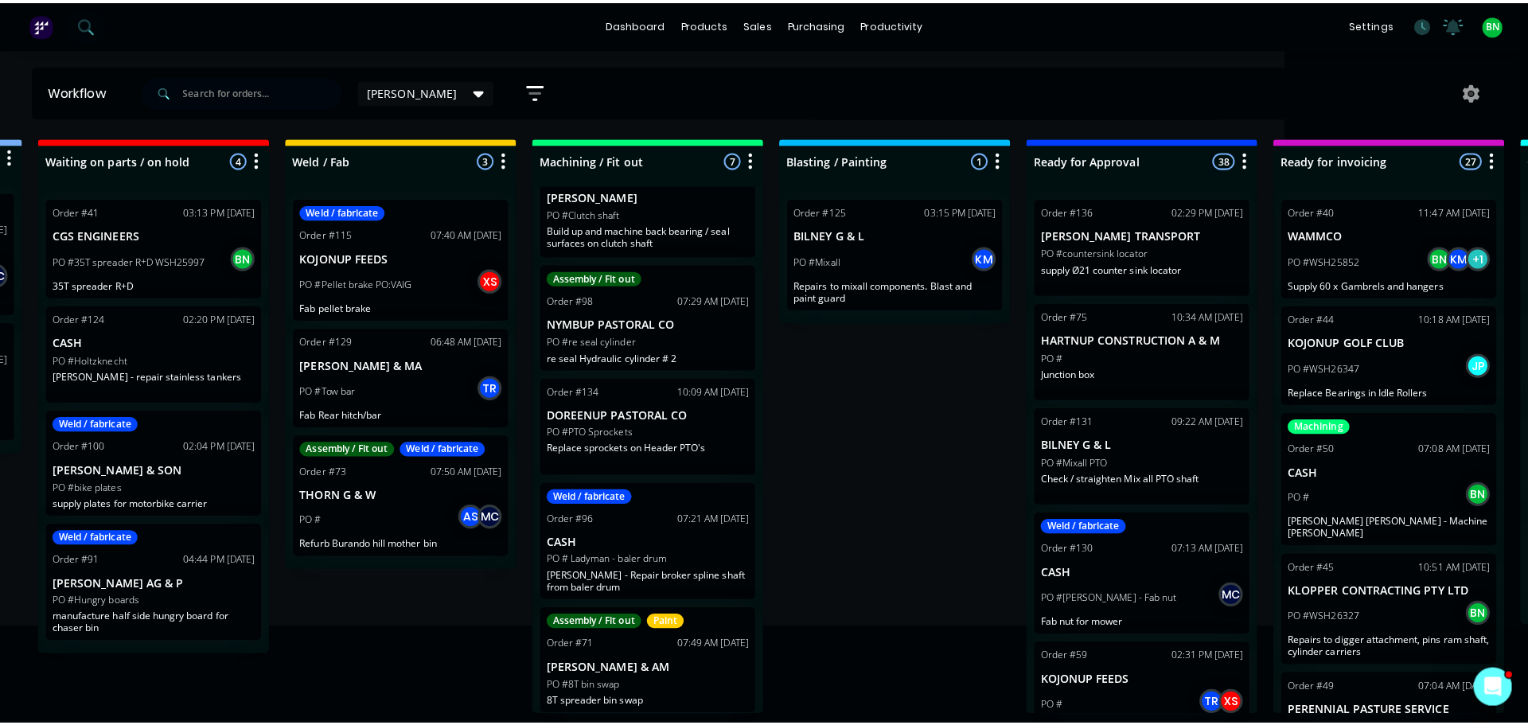
scroll to position [0, 0]
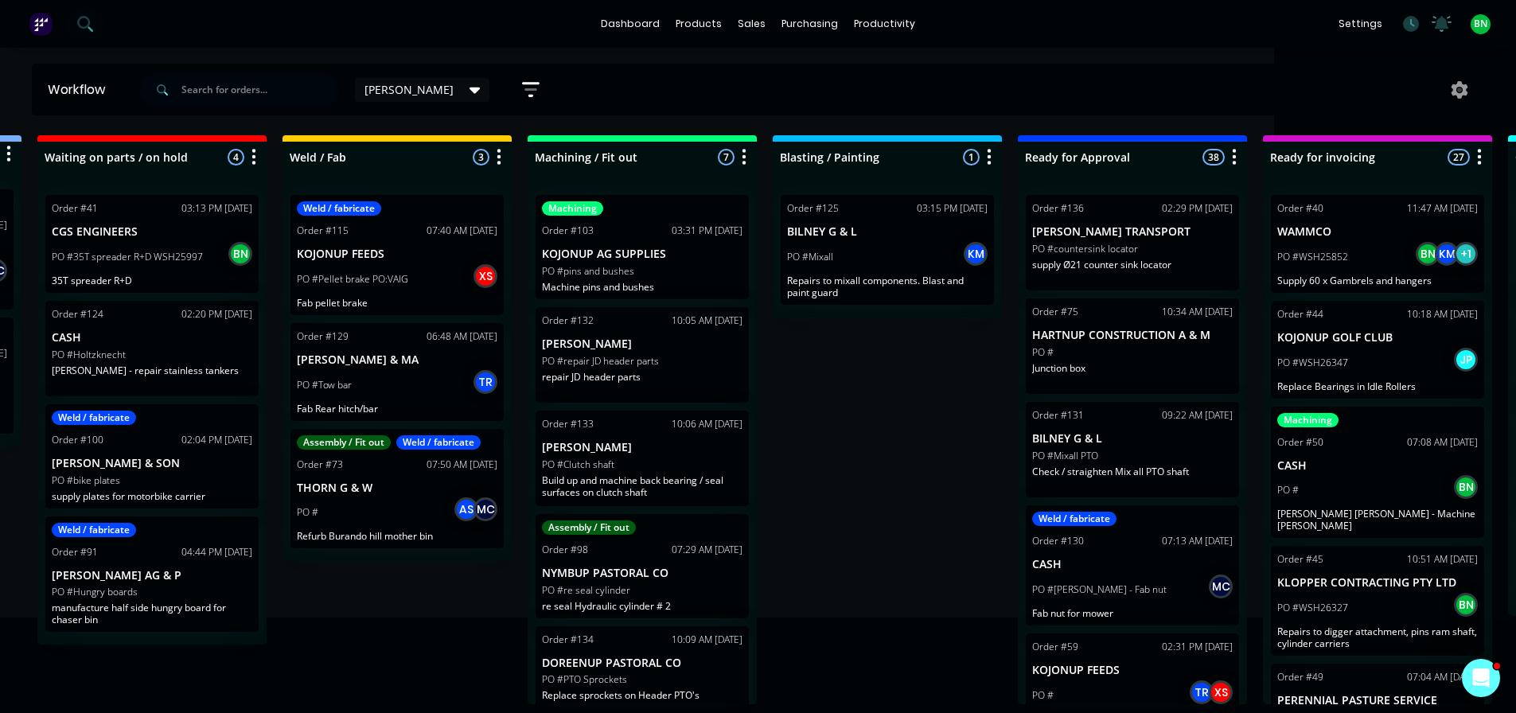
click at [860, 541] on div "Submitted 2 Status colour #273444 hex #273444 Save Cancel Summaries Total order…" at bounding box center [958, 419] width 2424 height 569
click at [1448, 87] on div at bounding box center [1463, 90] width 41 height 18
click at [1460, 90] on icon at bounding box center [1460, 90] width 5 height 5
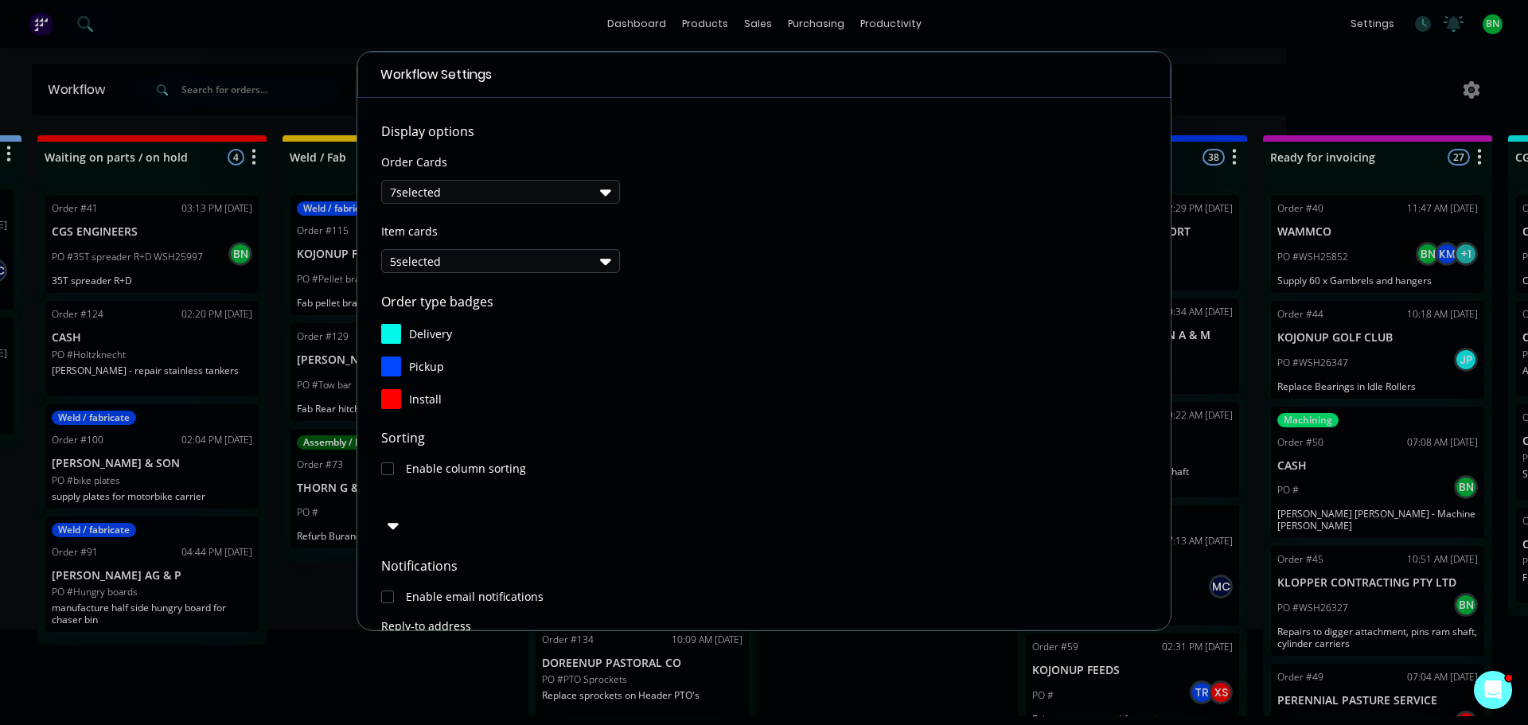
click at [1234, 88] on div "Workflow Settings Display options Order Cards 7 selected Item cards 5 selected …" at bounding box center [764, 362] width 1528 height 725
click at [1258, 73] on div "Workflow Settings Display options Order Cards 7 selected Item cards 5 selected …" at bounding box center [764, 362] width 1528 height 725
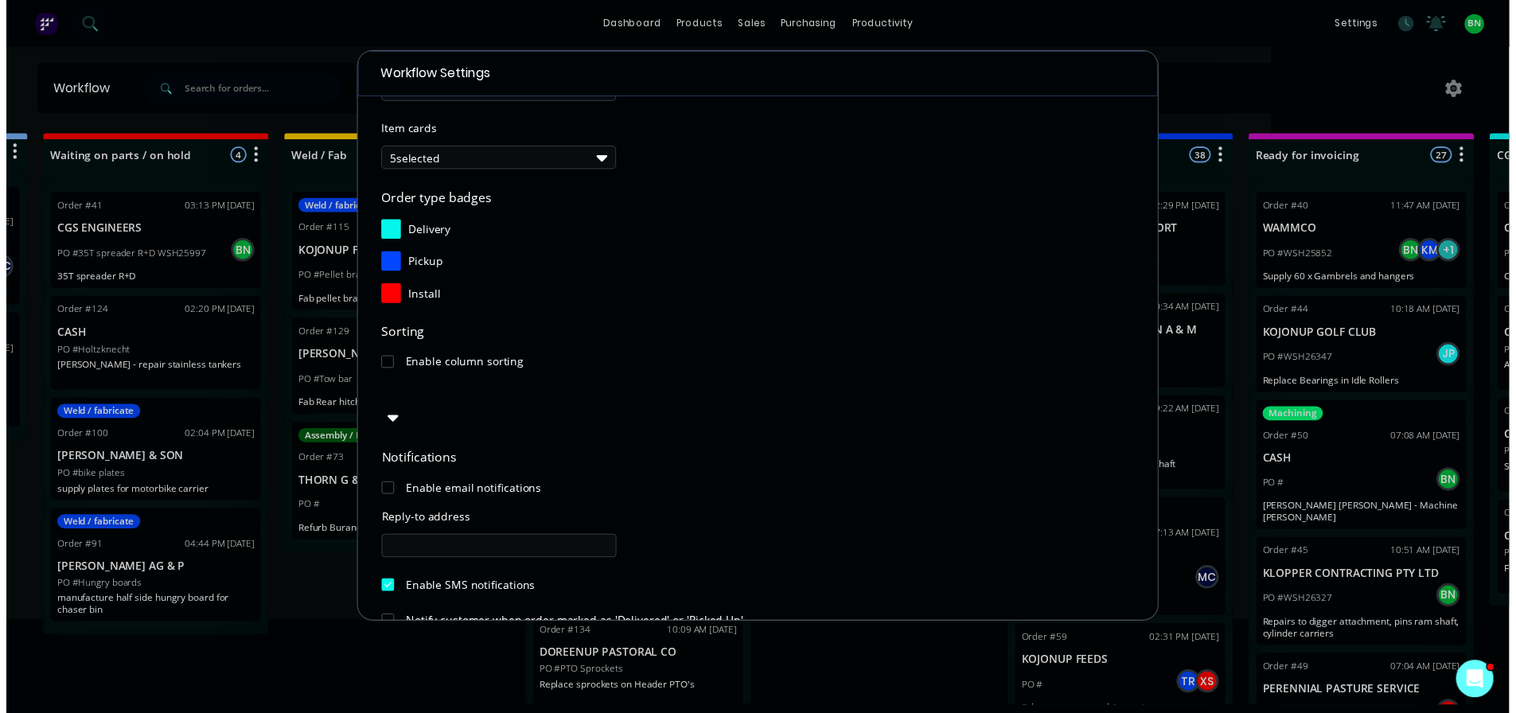
scroll to position [171, 0]
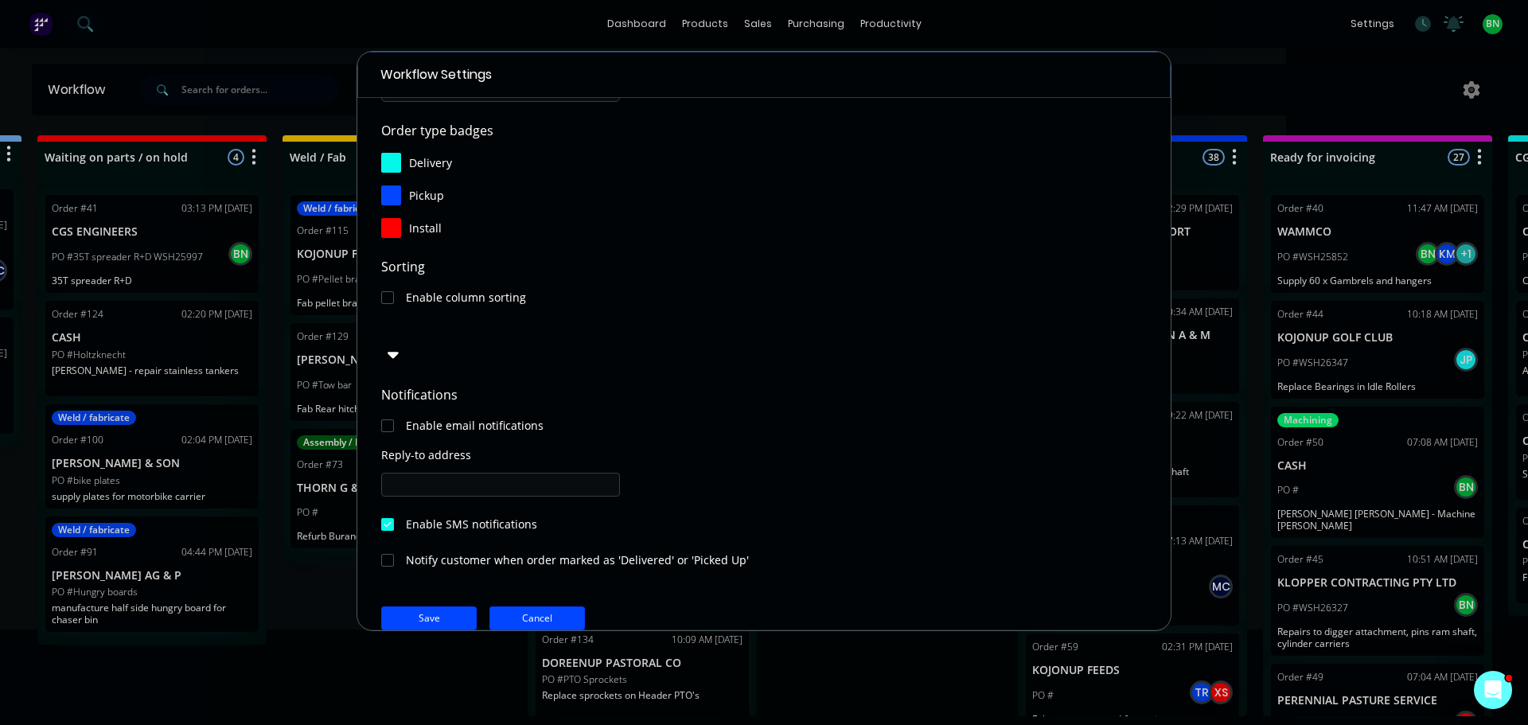
click at [544, 606] on button "Cancel" at bounding box center [537, 618] width 96 height 24
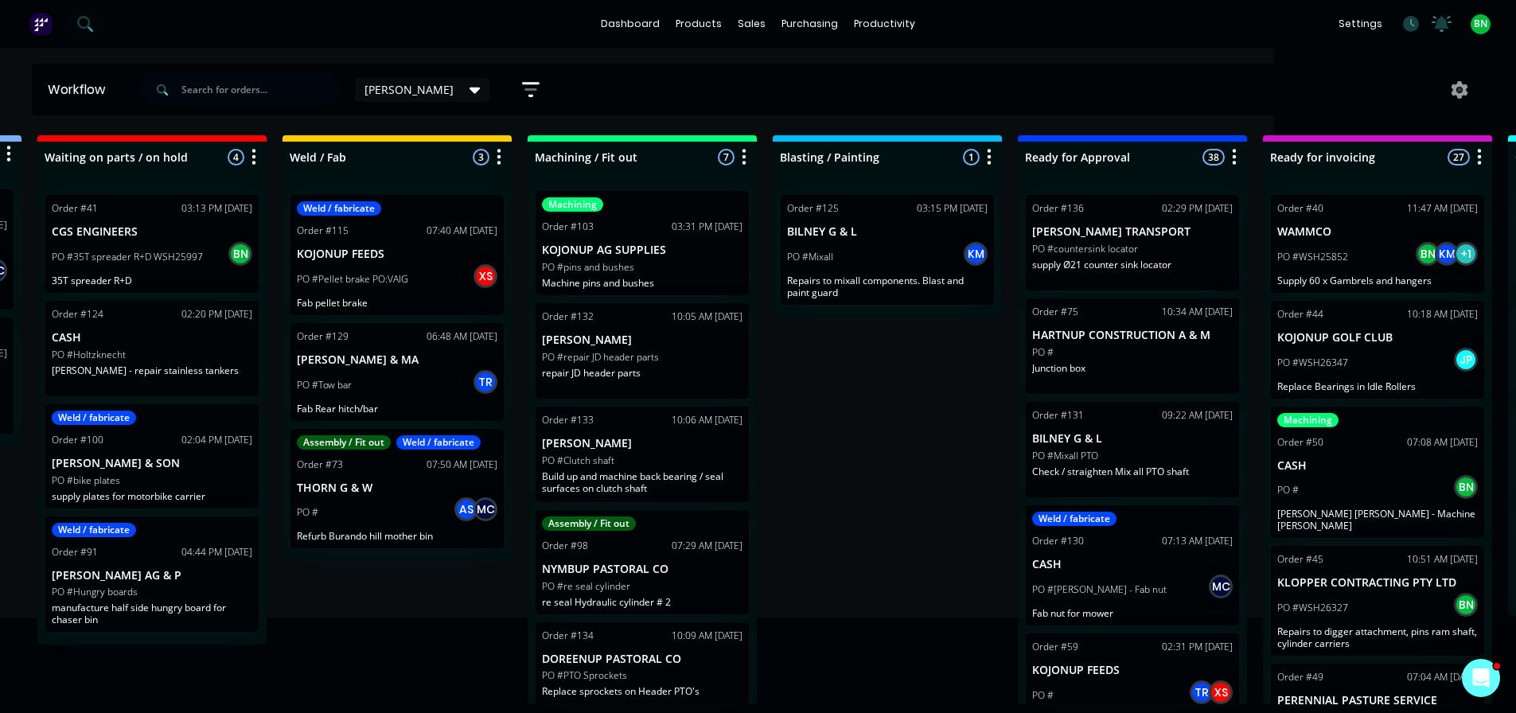
scroll to position [0, 0]
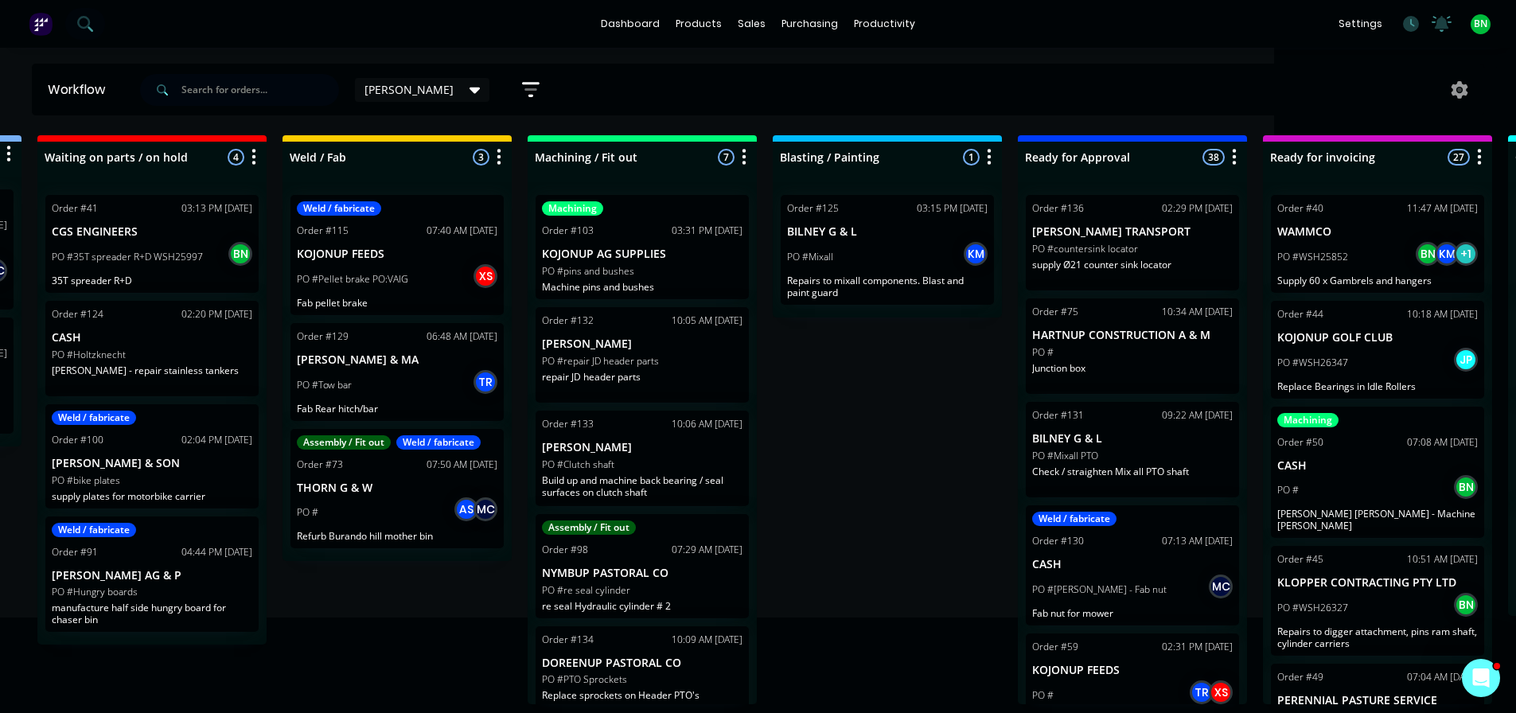
click at [878, 388] on div "Submitted 2 Status colour #273444 hex #273444 Save Cancel Summaries Total order…" at bounding box center [958, 419] width 2424 height 569
click at [864, 419] on div "Submitted 2 Status colour #273444 hex #273444 Save Cancel Summaries Total order…" at bounding box center [958, 419] width 2424 height 569
click at [809, 411] on div "Submitted 2 Status colour #273444 hex #273444 Save Cancel Summaries Total order…" at bounding box center [958, 419] width 2424 height 569
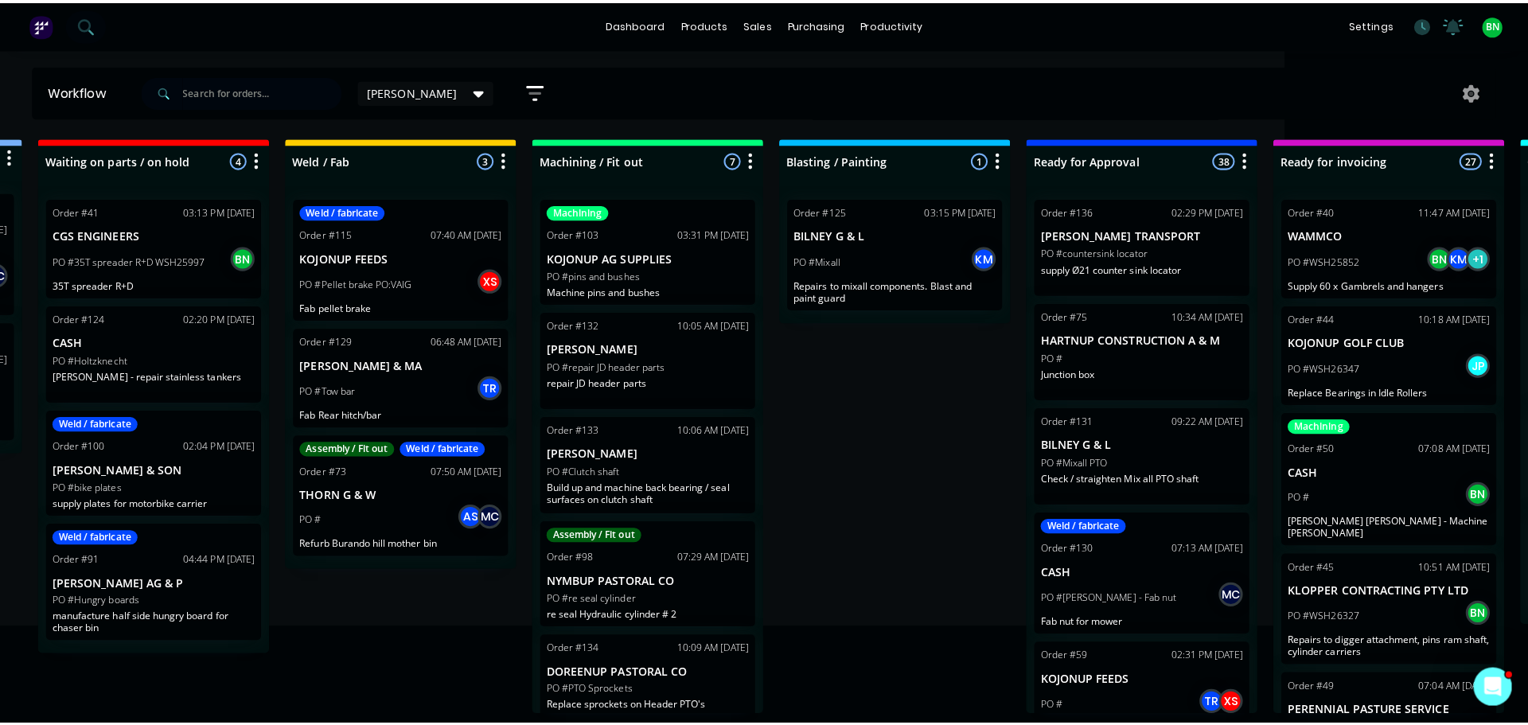
scroll to position [0, 242]
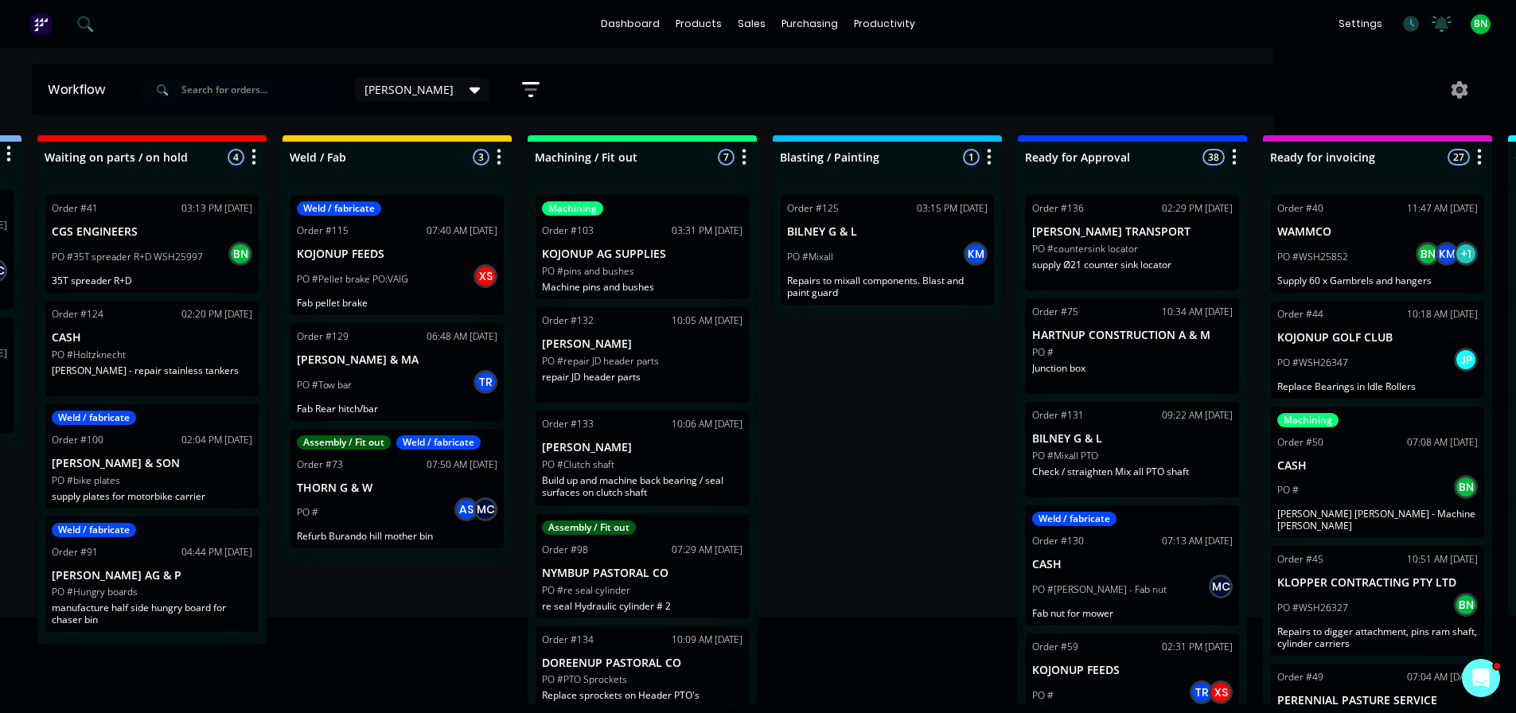
drag, startPoint x: 954, startPoint y: 498, endPoint x: 975, endPoint y: 486, distance: 25.0
click at [954, 497] on div "Submitted 2 Status colour #273444 hex #273444 Save Cancel Summaries Total order…" at bounding box center [958, 419] width 2424 height 569
drag, startPoint x: 155, startPoint y: 9, endPoint x: 146, endPoint y: 50, distance: 42.5
click at [155, 18] on div "dashboard products sales purchasing productivity dashboard products Product Cat…" at bounding box center [758, 24] width 1516 height 48
click at [92, 23] on icon at bounding box center [84, 23] width 15 height 15
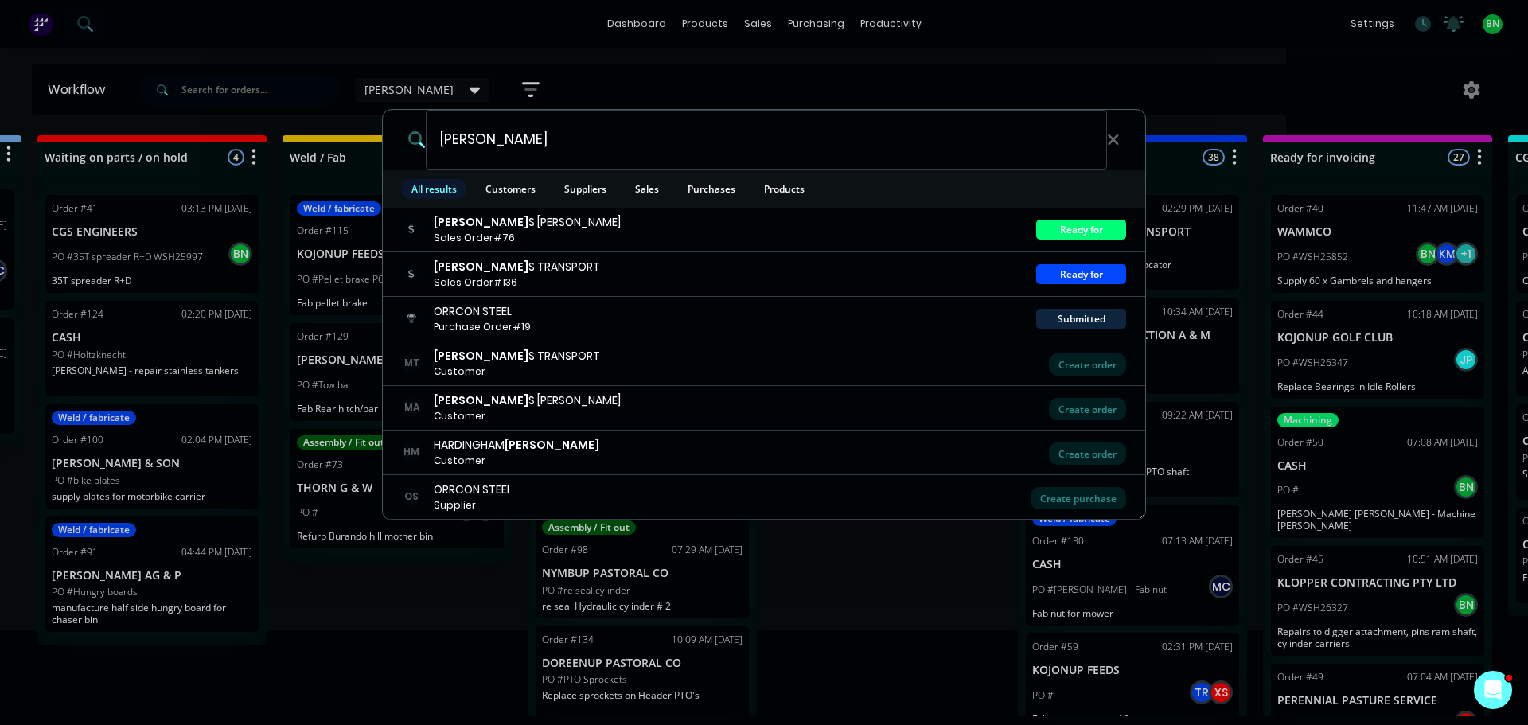
type input "matthew"
click at [515, 194] on span "Customers" at bounding box center [510, 189] width 69 height 20
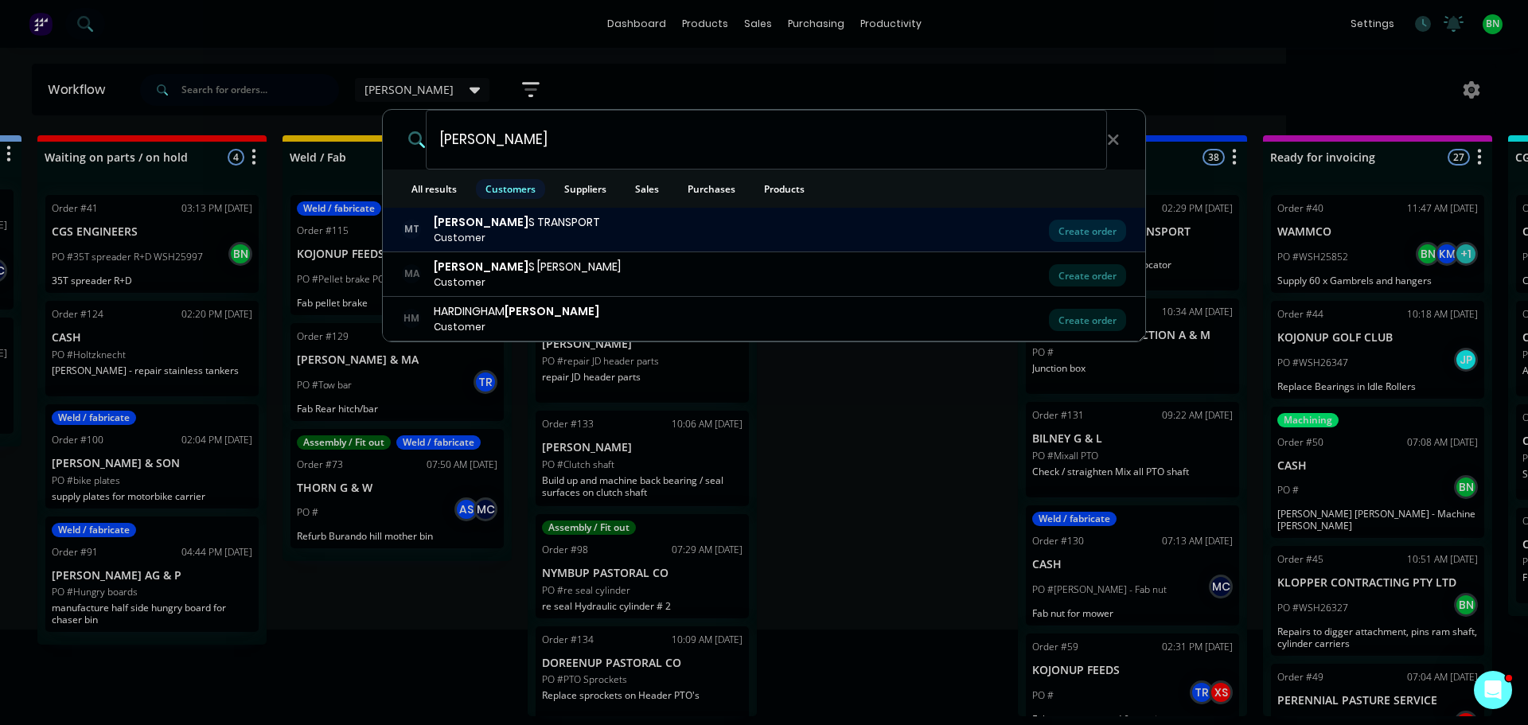
click at [476, 222] on b "MATTHEW" at bounding box center [481, 222] width 95 height 16
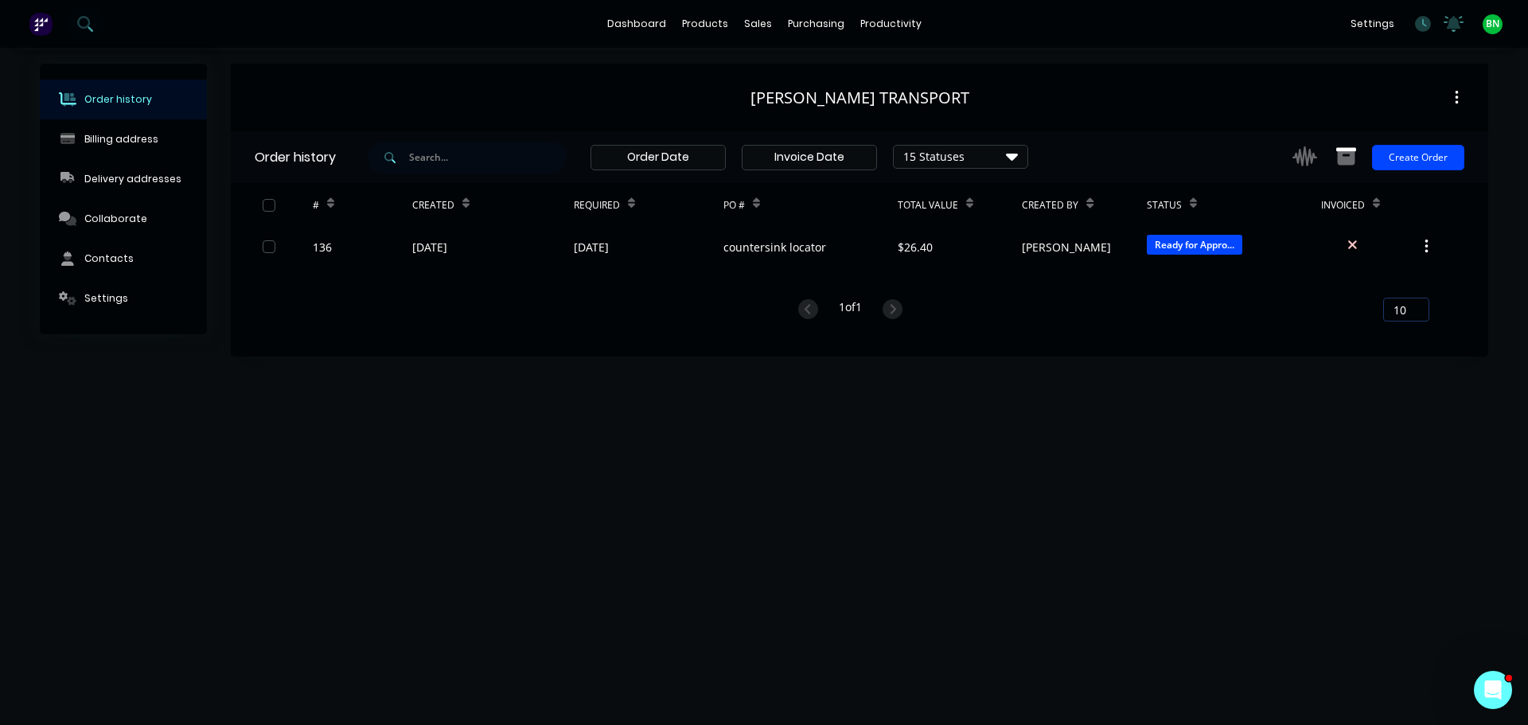
click at [818, 92] on div "[PERSON_NAME] TRANSPORT" at bounding box center [860, 97] width 219 height 19
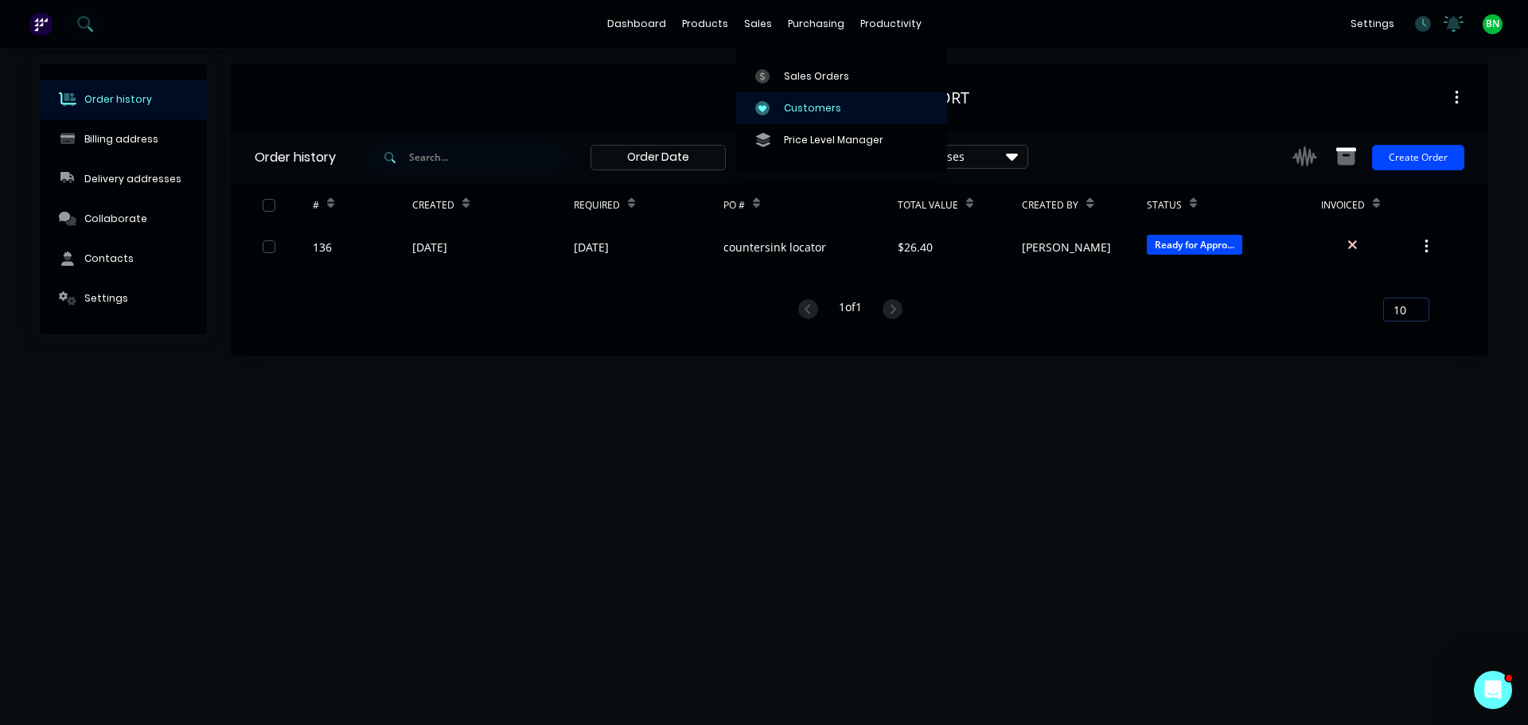
click at [798, 109] on div "Customers" at bounding box center [812, 108] width 57 height 14
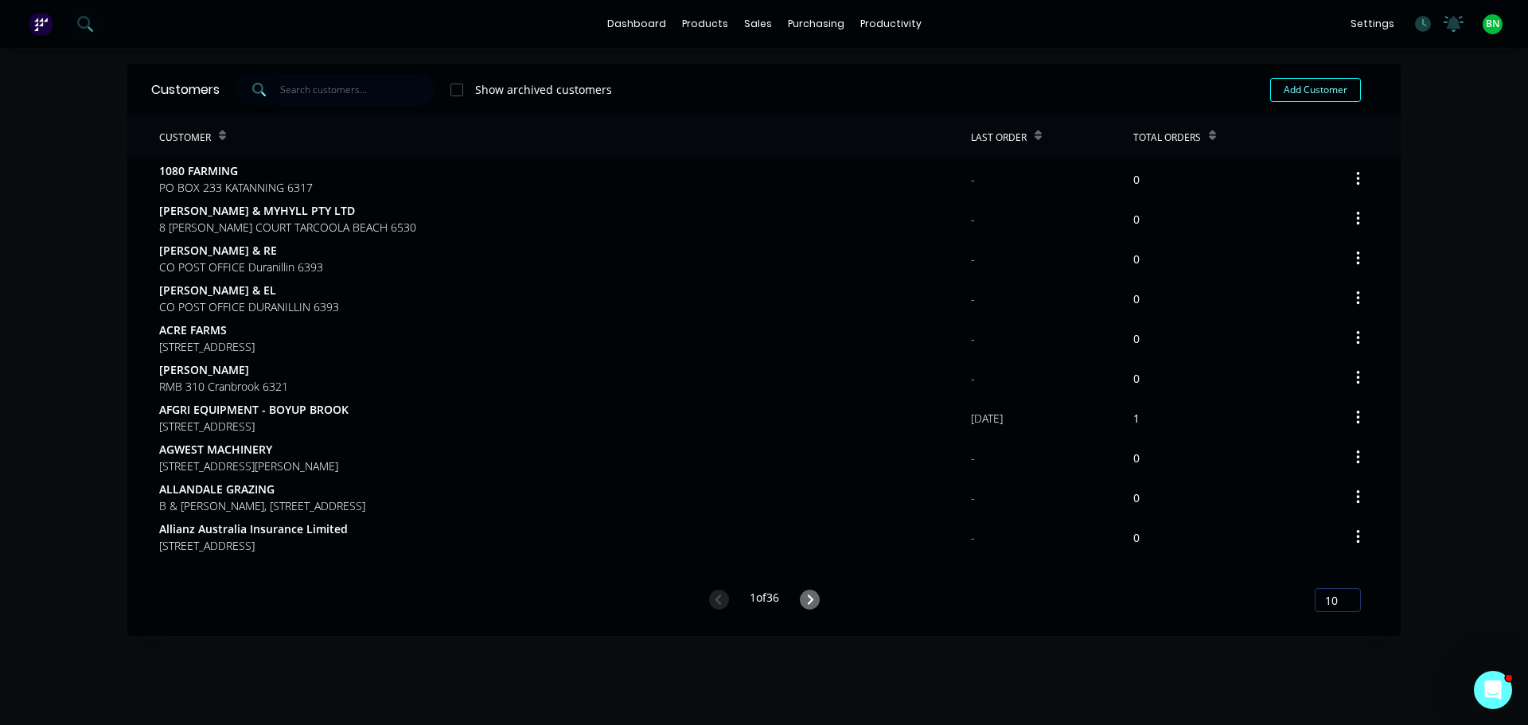
click at [312, 89] on input "text" at bounding box center [357, 90] width 155 height 32
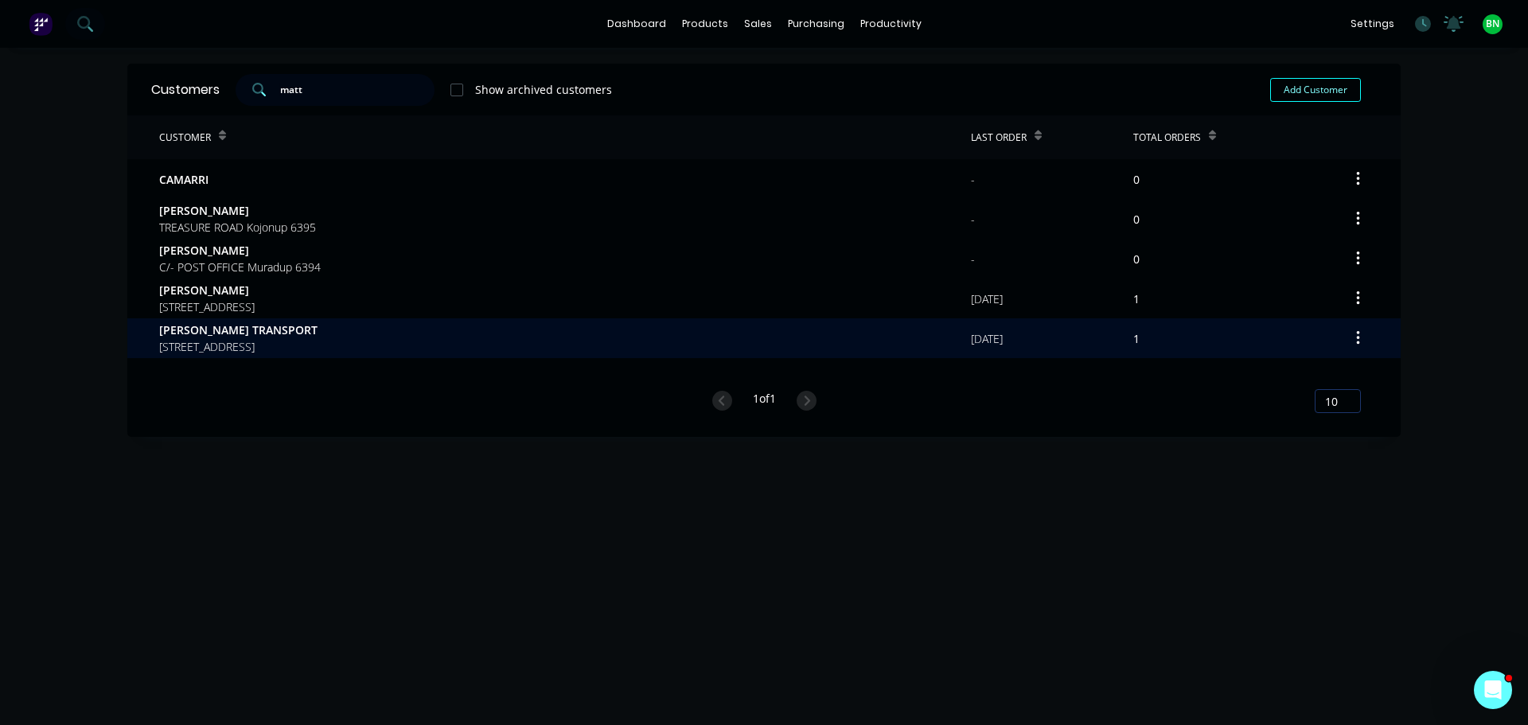
type input "matt"
click at [228, 331] on span "[PERSON_NAME] TRANSPORT" at bounding box center [238, 330] width 158 height 17
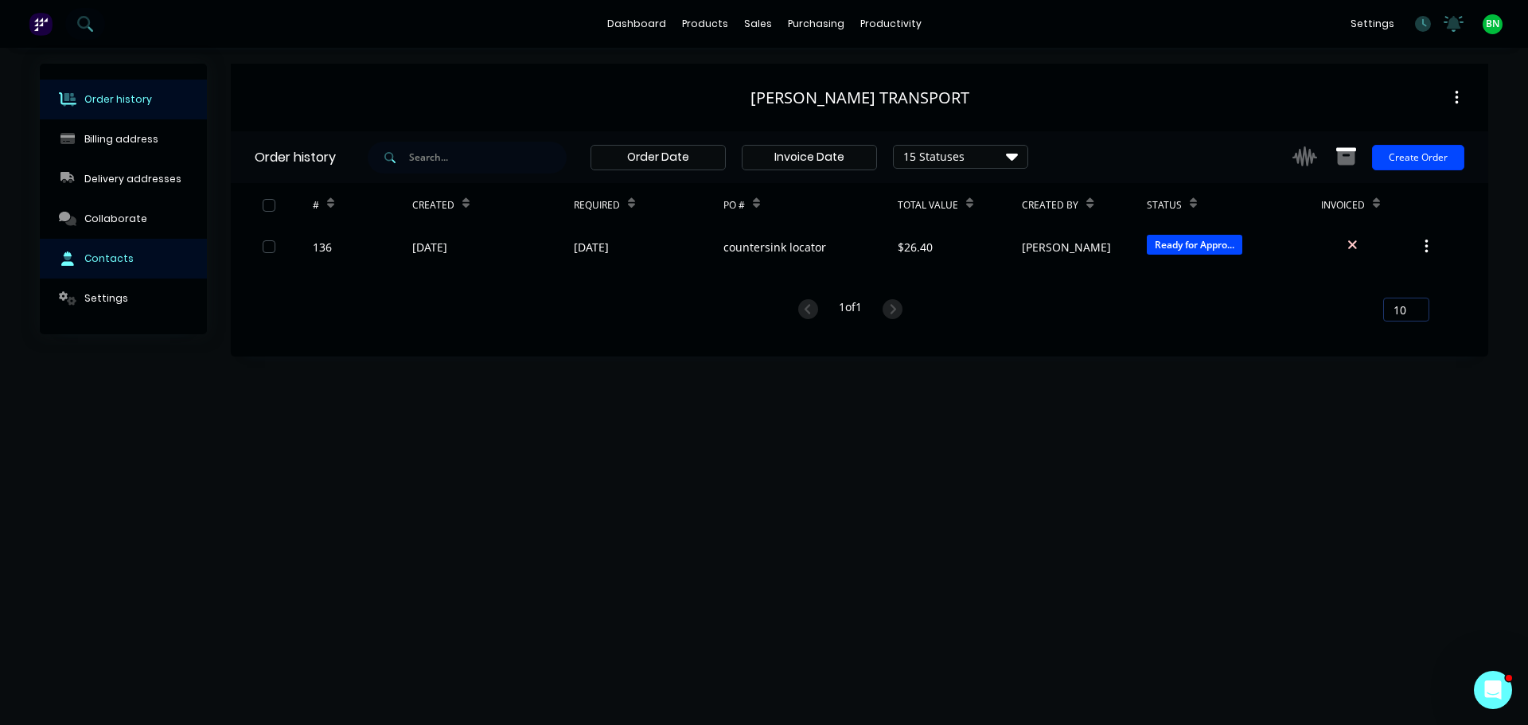
click at [105, 258] on div "Contacts" at bounding box center [108, 259] width 49 height 14
select select "AU"
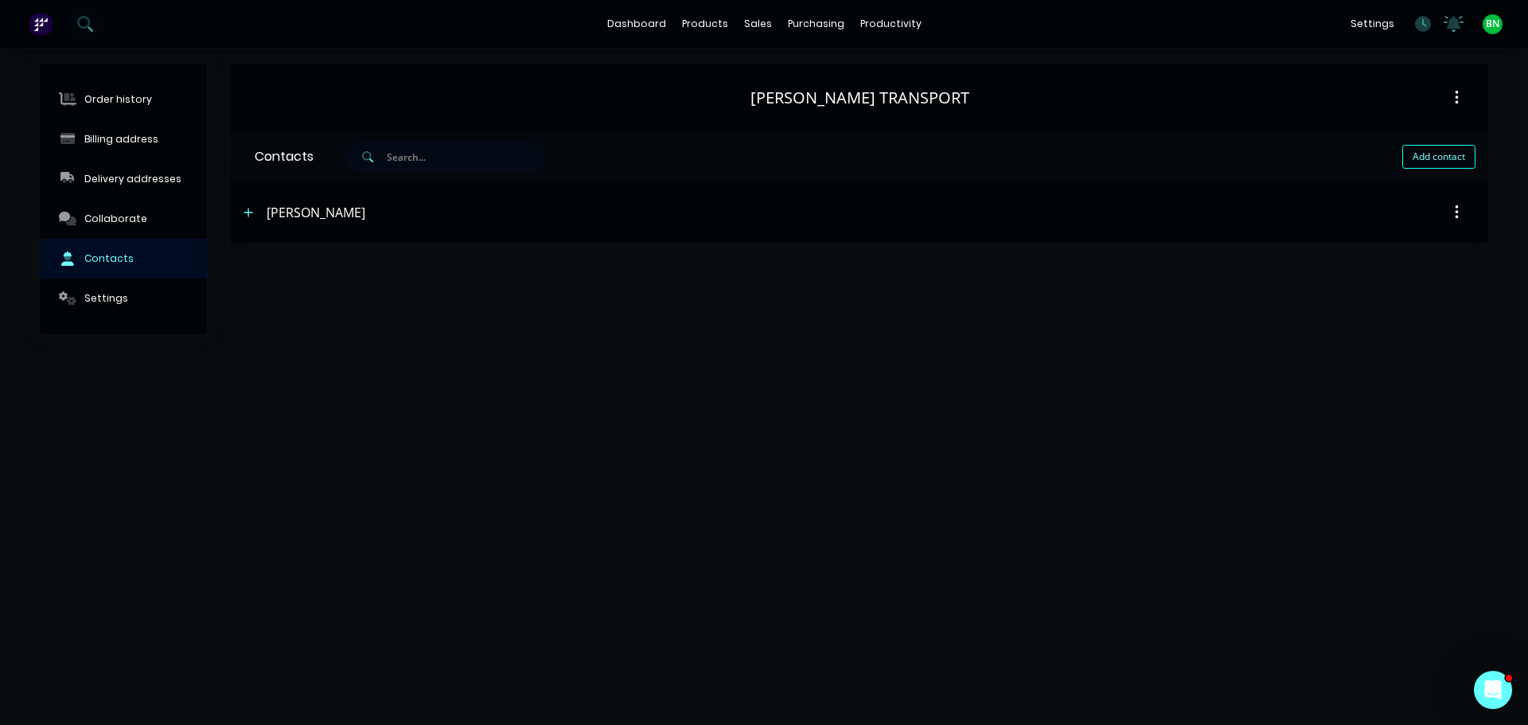
click at [252, 213] on icon "button" at bounding box center [249, 212] width 10 height 11
click at [726, 351] on div "Email address accounts@matthewstrans.com.au" at bounding box center [860, 336] width 1210 height 62
click at [682, 555] on div "Order history Billing address Delivery addresses Collaborate Contacts Settings …" at bounding box center [764, 386] width 1528 height 677
click at [778, 303] on div "Contact name Neville" at bounding box center [860, 274] width 1210 height 62
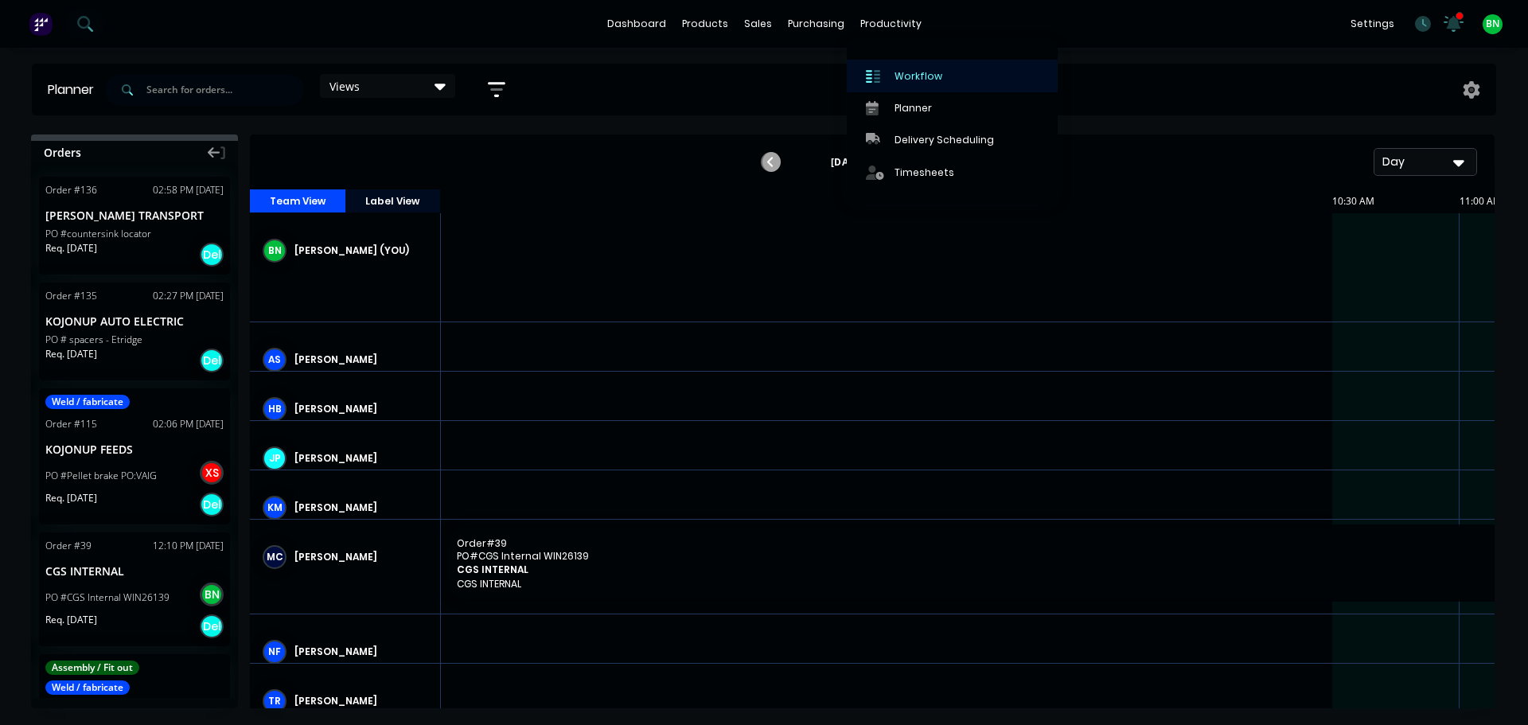
drag, startPoint x: 0, startPoint y: 0, endPoint x: 927, endPoint y: 84, distance: 931.0
click at [927, 84] on link "Workflow" at bounding box center [952, 76] width 211 height 32
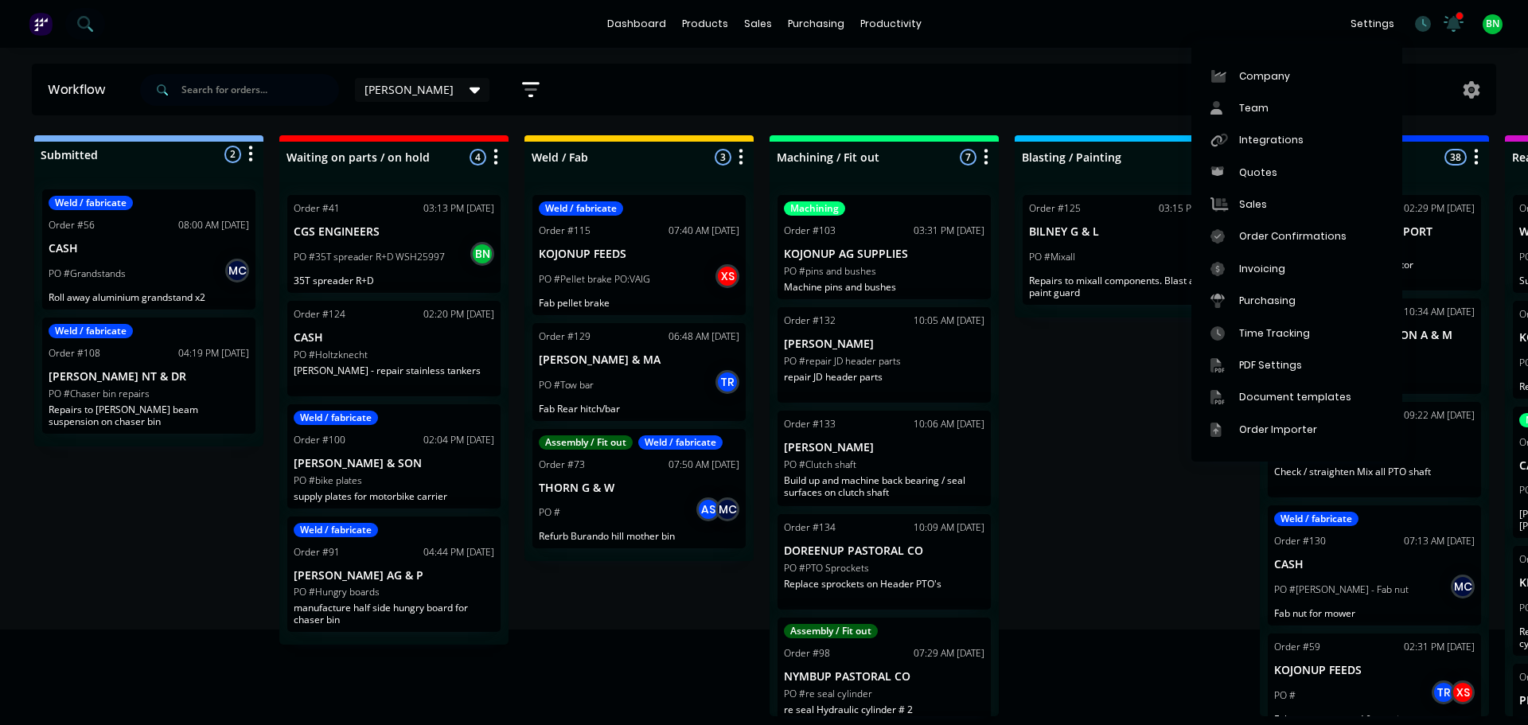
click at [1459, 18] on div "settings 3 new notifications Mark all as read Xman mentioned you in a message K…" at bounding box center [1435, 24] width 185 height 24
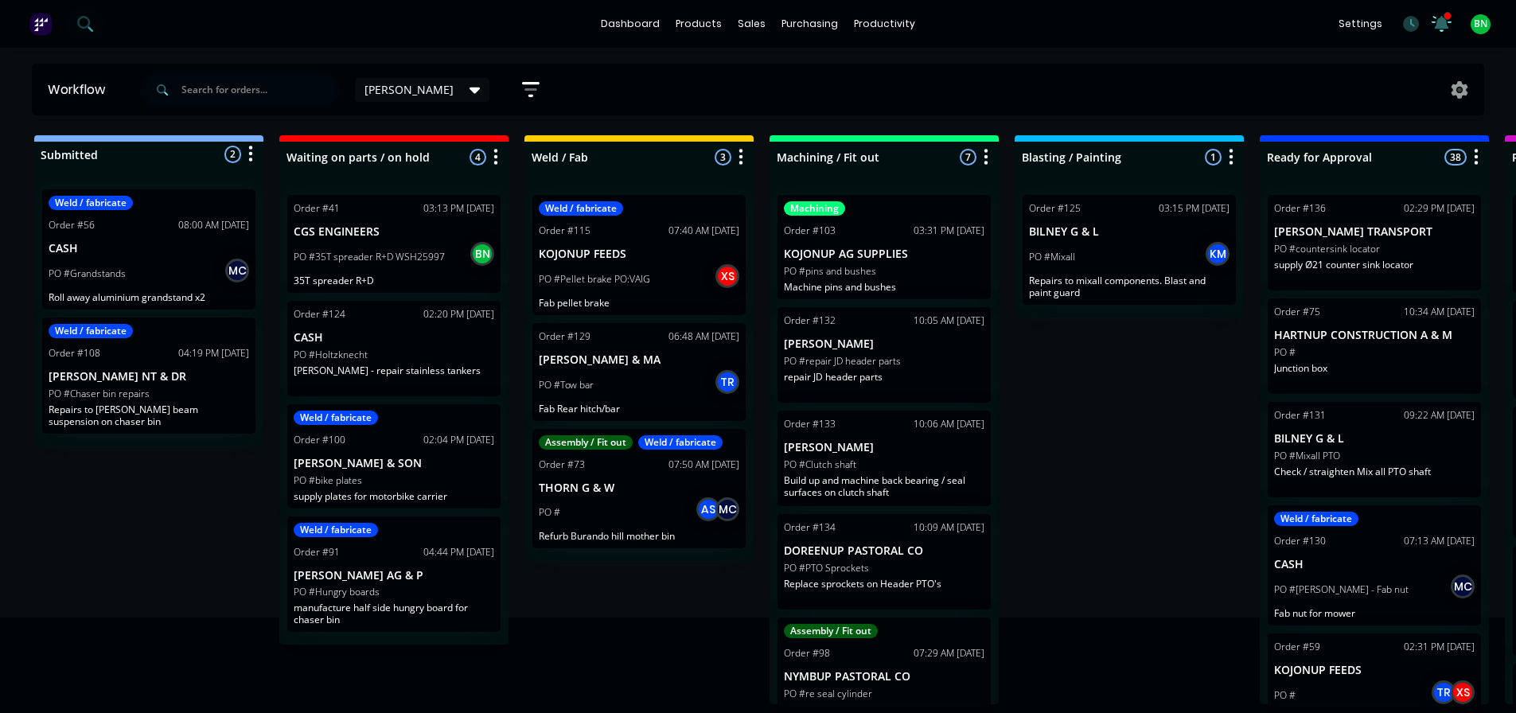
click at [1449, 22] on icon at bounding box center [1441, 23] width 21 height 18
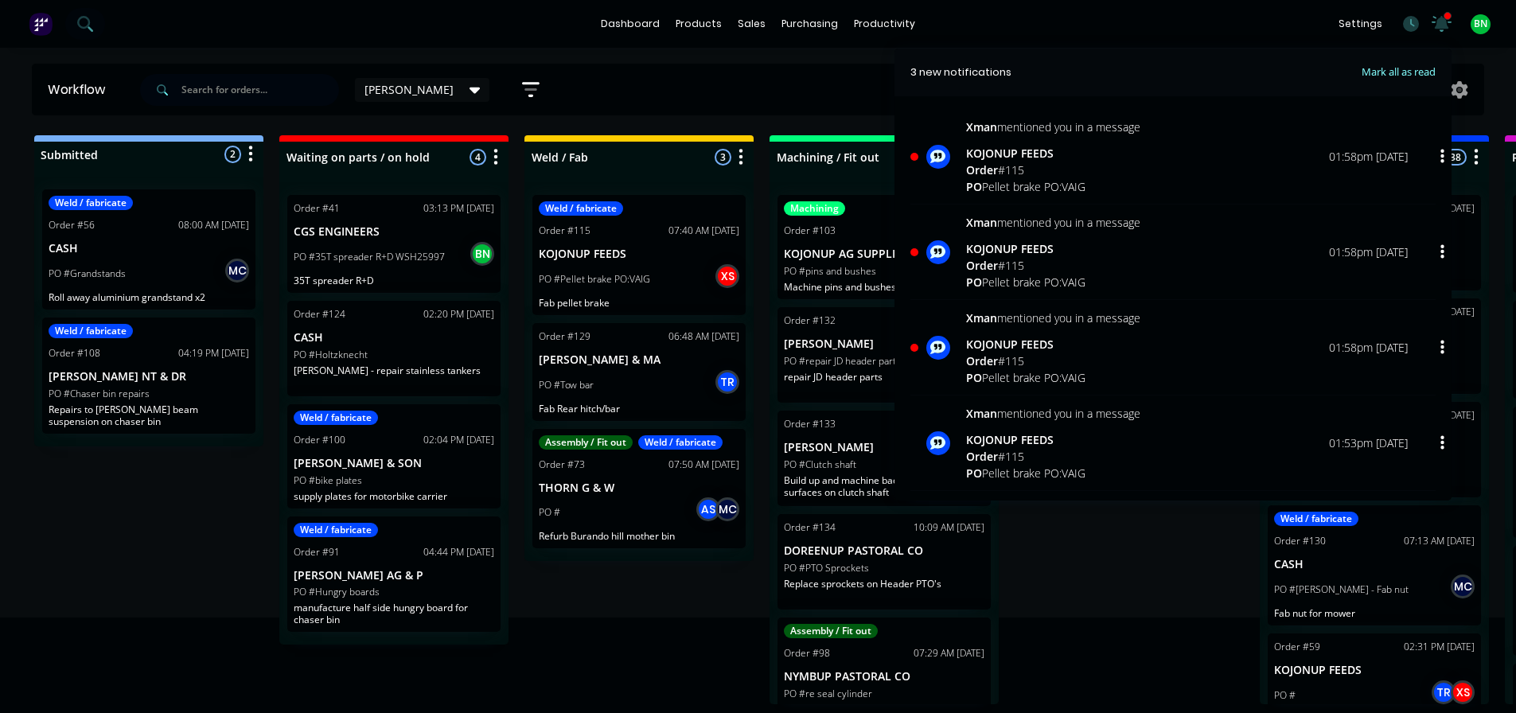
click at [1125, 158] on div "KOJONUP FEEDS" at bounding box center [1053, 153] width 174 height 17
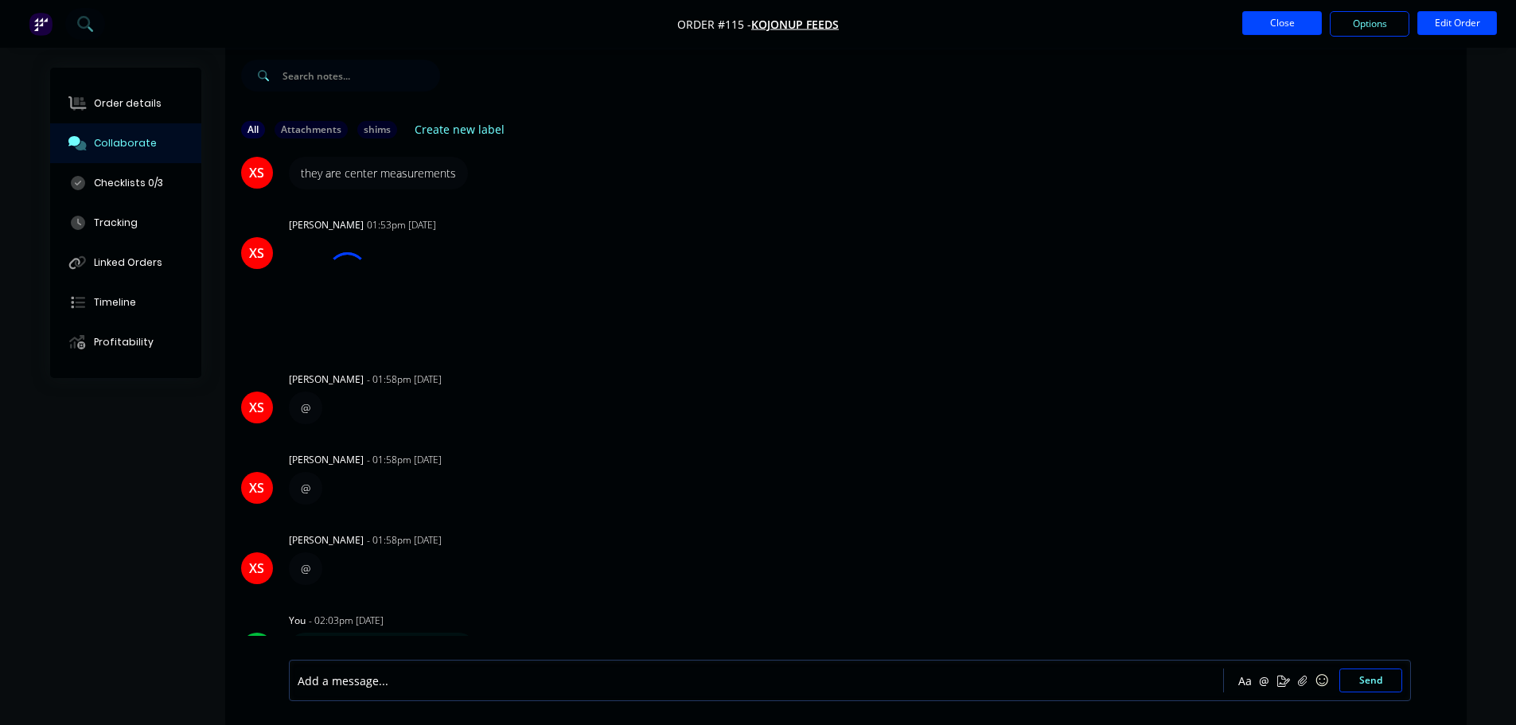
scroll to position [696, 0]
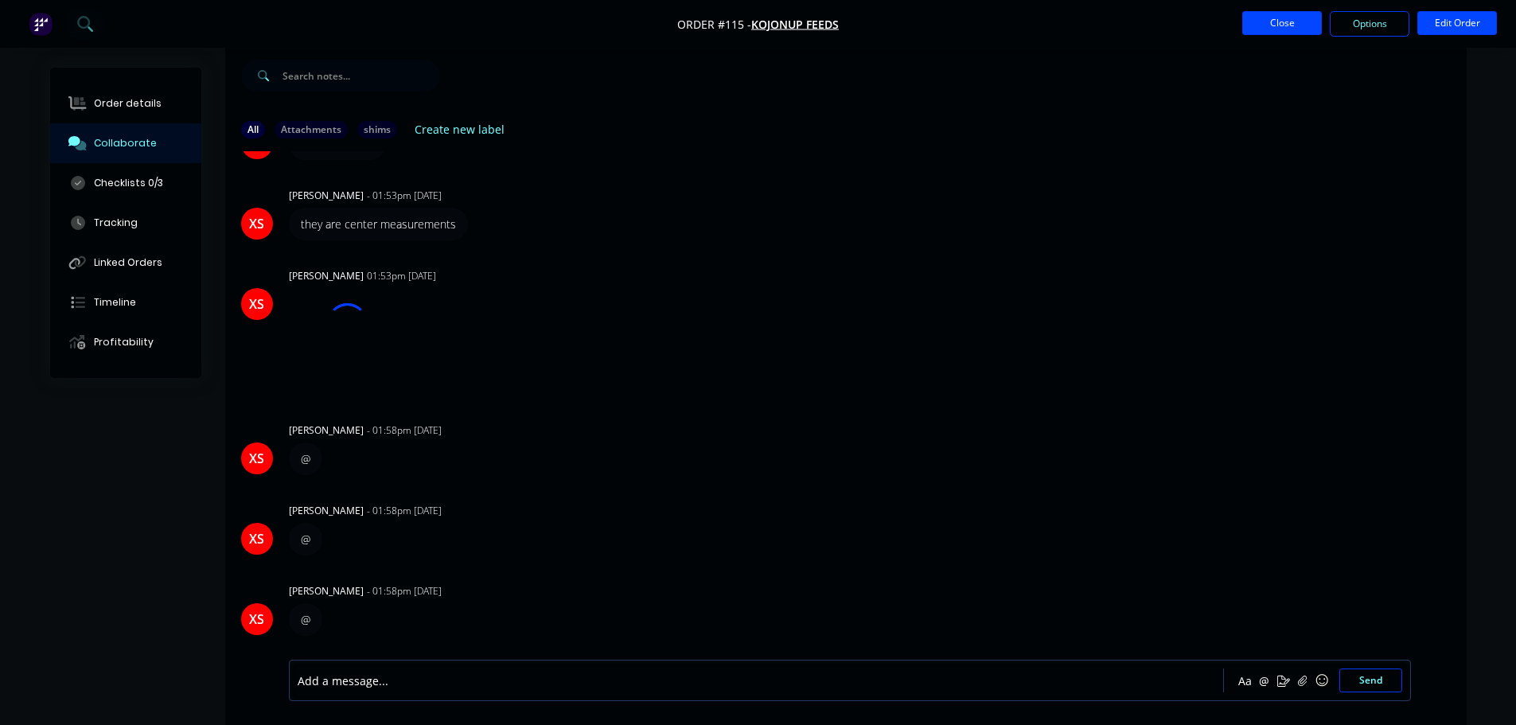
click at [1257, 33] on button "Close" at bounding box center [1282, 23] width 80 height 24
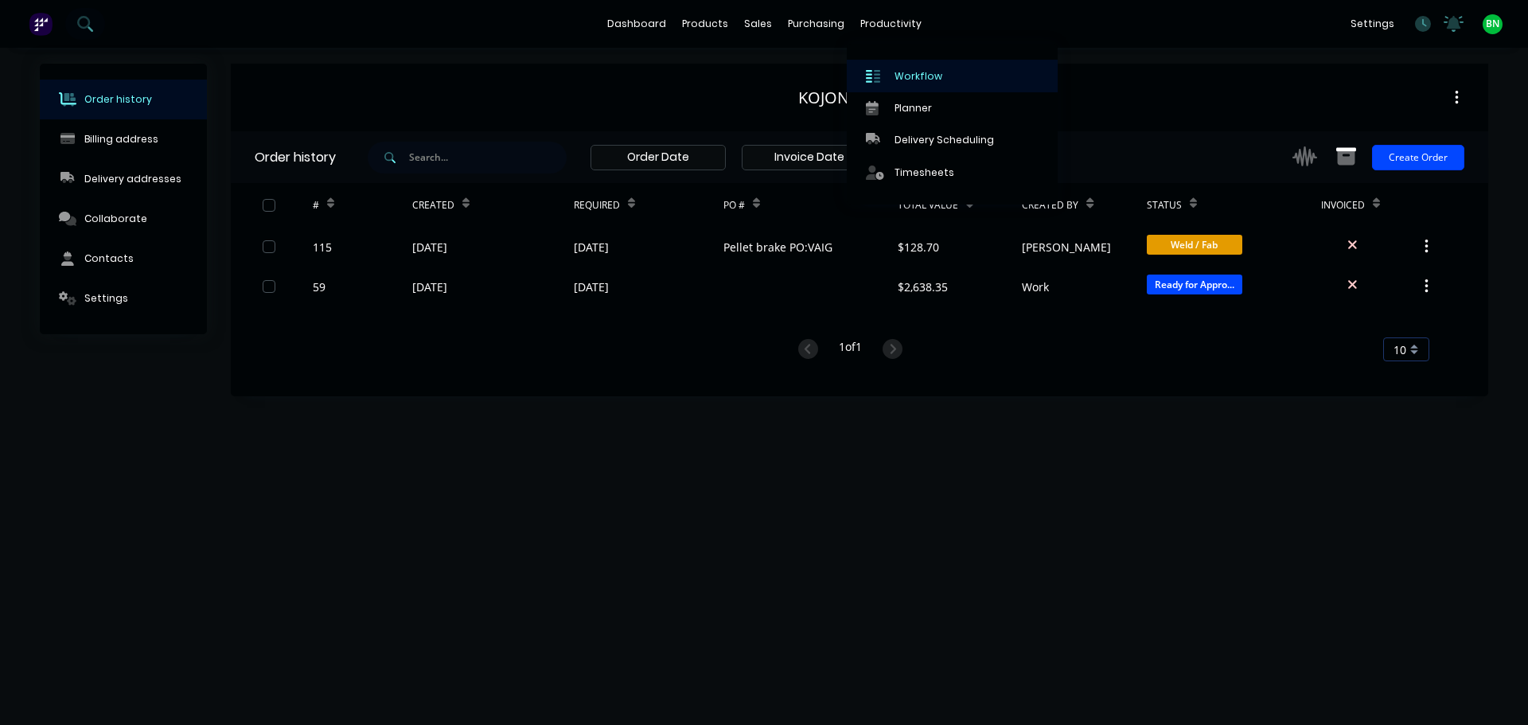
click at [919, 65] on link "Workflow" at bounding box center [952, 76] width 211 height 32
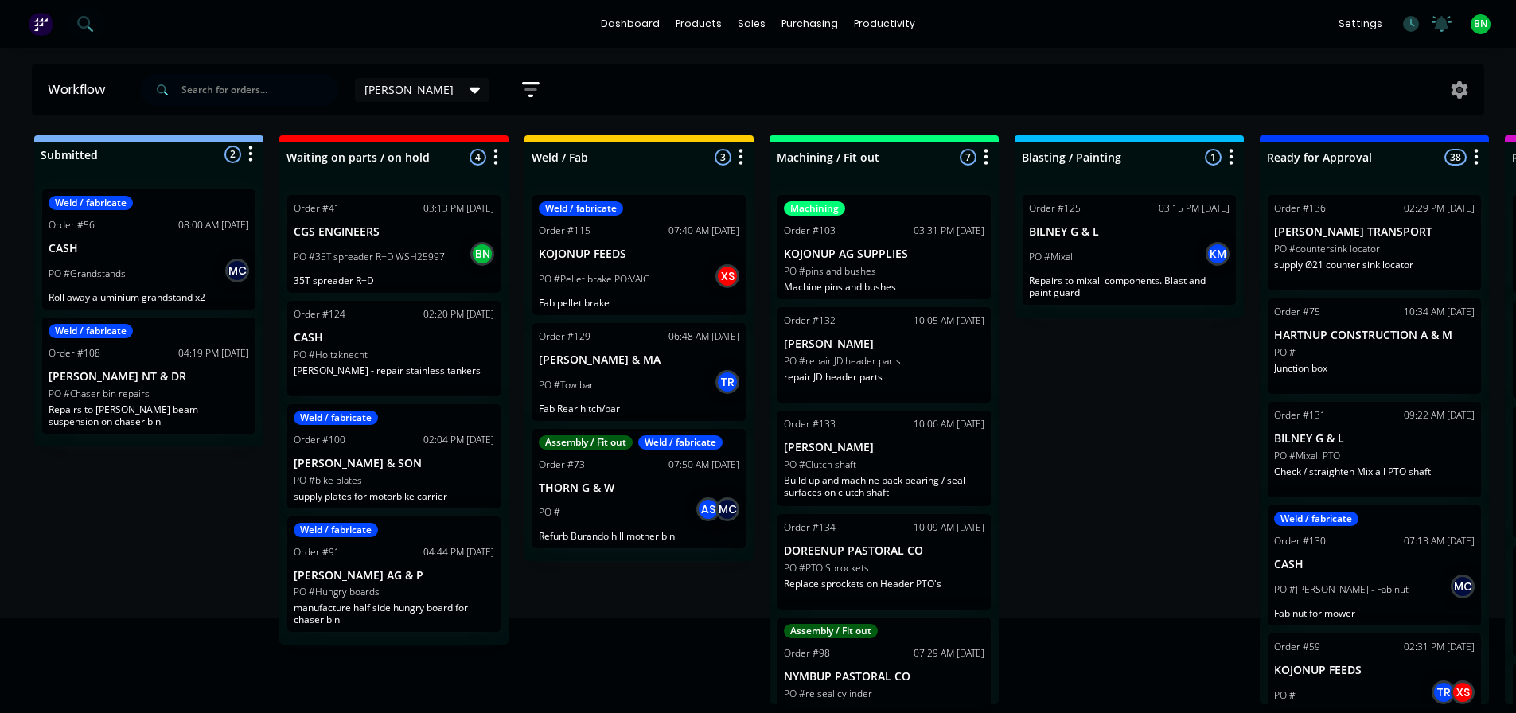
click at [416, 88] on div "[PERSON_NAME]" at bounding box center [422, 90] width 135 height 24
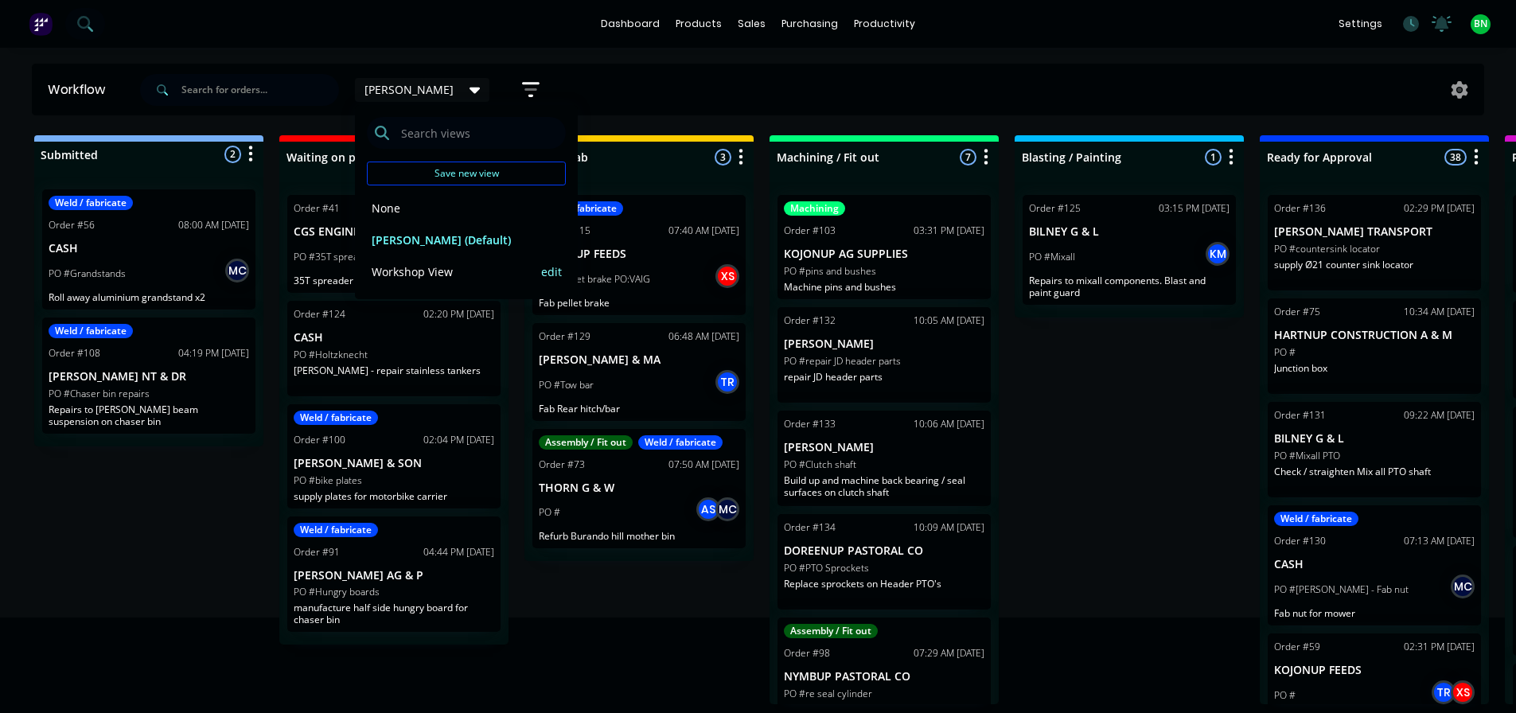
click at [429, 275] on button "Workshop View" at bounding box center [452, 272] width 170 height 18
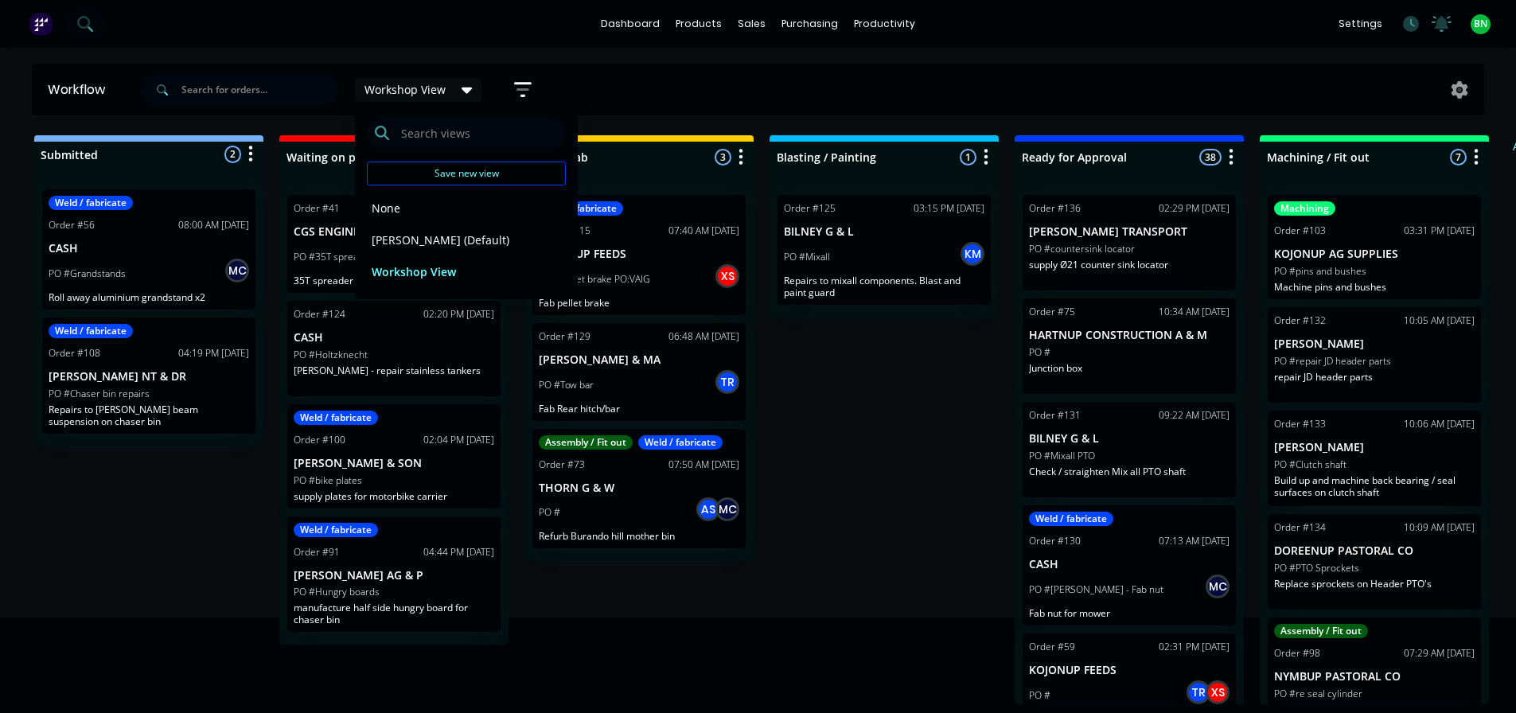
click at [876, 417] on div "Submitted 2 Status colour #273444 hex #273444 Save Cancel Summaries Total order…" at bounding box center [1200, 419] width 2424 height 569
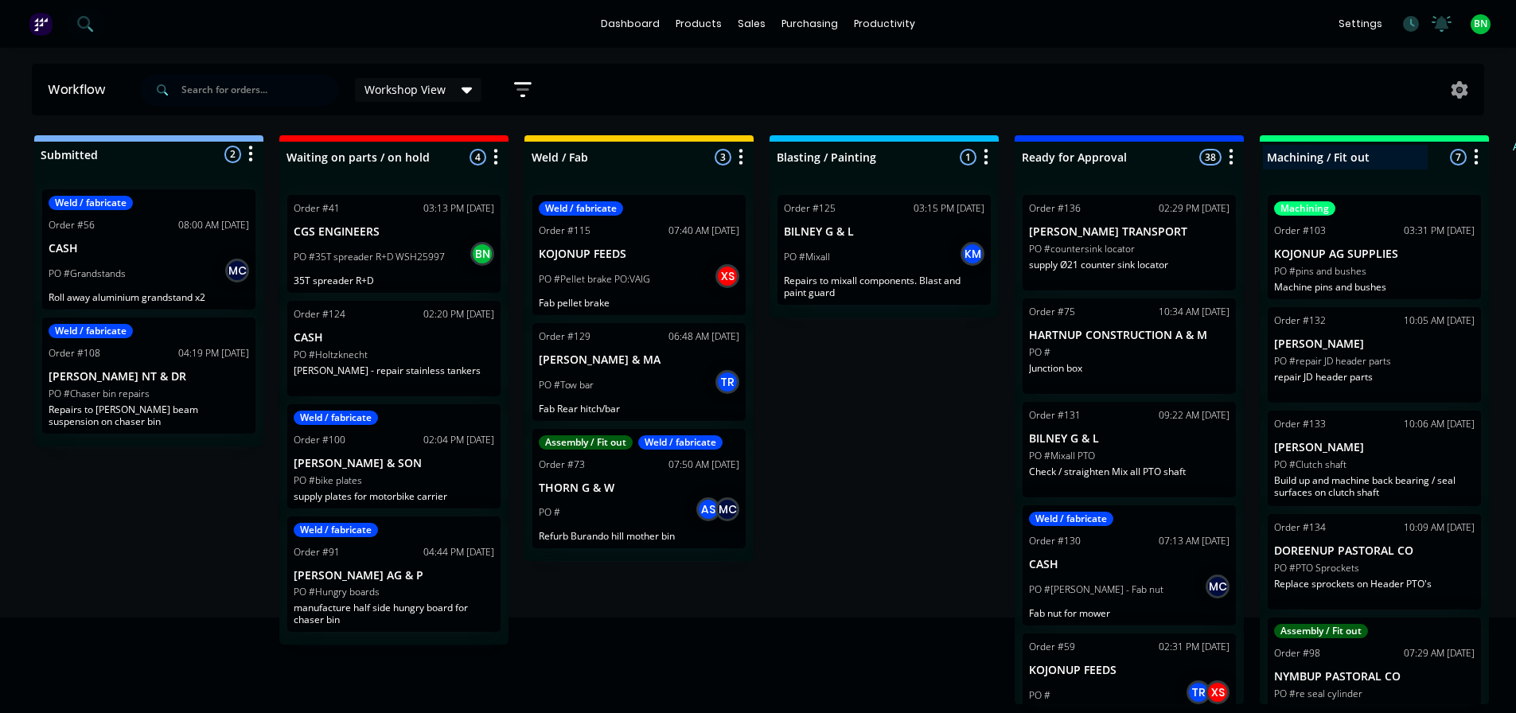
drag, startPoint x: 1432, startPoint y: 180, endPoint x: 1412, endPoint y: 146, distance: 39.6
click at [1426, 170] on div "Machining / Fit out 7 Status colour #1DD971 hex #1DD971 Save Cancel Notificatio…" at bounding box center [1374, 419] width 229 height 569
drag, startPoint x: 1430, startPoint y: 155, endPoint x: 1336, endPoint y: 156, distance: 94.7
click at [1336, 156] on div "Machining / Fit out 7 Status colour #1DD971 hex #1DD971 Save Cancel Notificatio…" at bounding box center [1374, 153] width 229 height 37
click at [1474, 158] on icon "button" at bounding box center [1476, 157] width 5 height 20
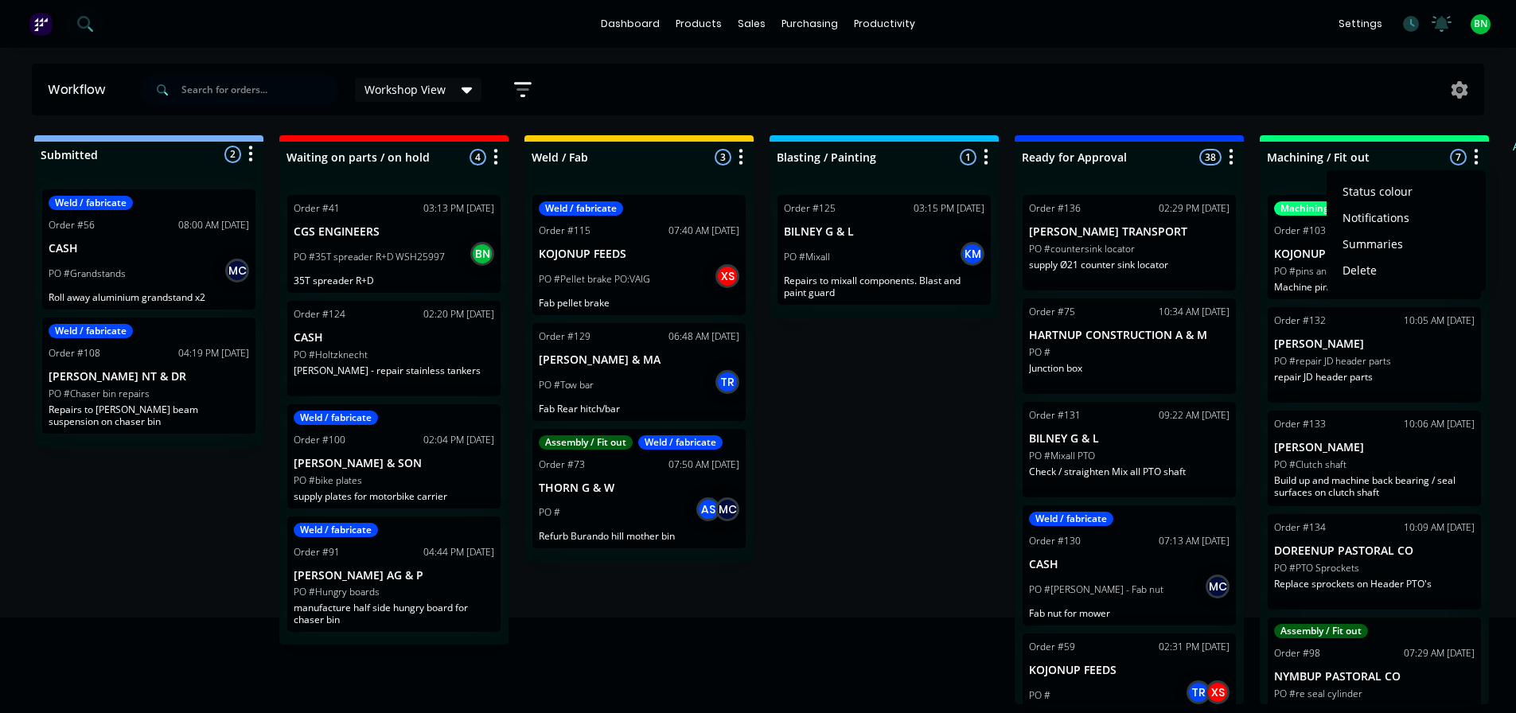
click at [945, 392] on div "Submitted 2 Status colour #273444 hex #273444 Save Cancel Summaries Total order…" at bounding box center [1200, 419] width 2424 height 569
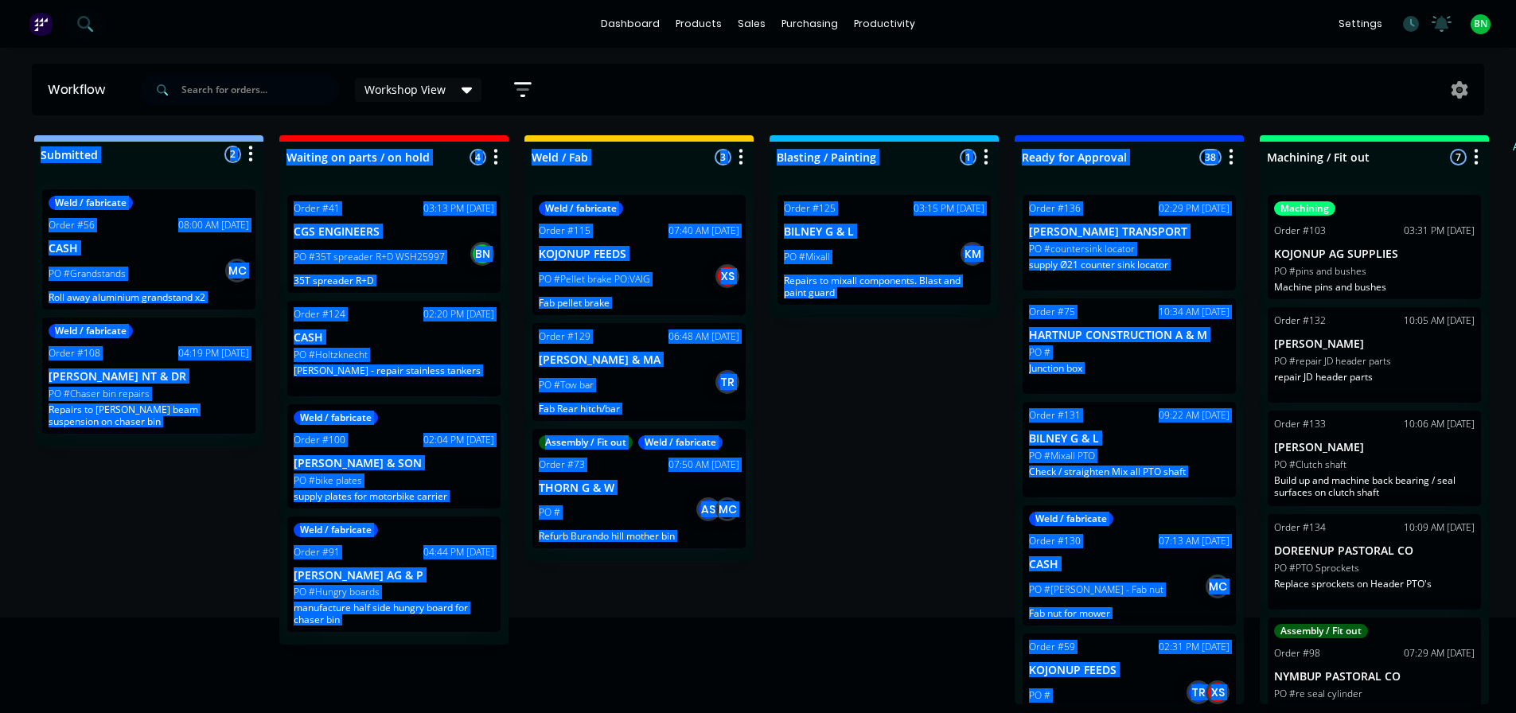
drag, startPoint x: 1402, startPoint y: 137, endPoint x: 1225, endPoint y: 124, distance: 177.2
click at [1238, 123] on div "Workflow Workshop View Save new view None edit brad (Default) edit Workshop Vie…" at bounding box center [758, 373] width 1516 height 618
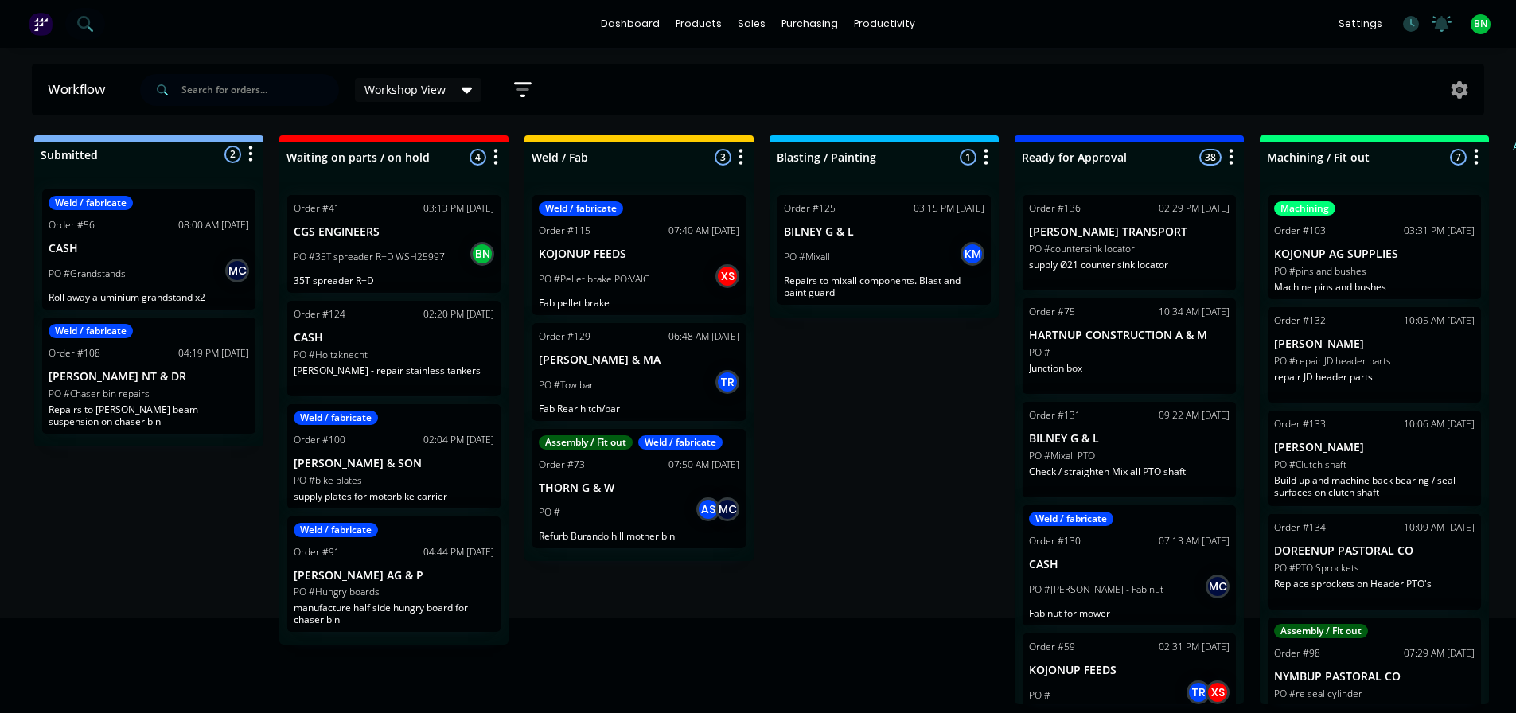
click at [1203, 126] on div "Workflow Workshop View Save new view None edit brad (Default) edit Workshop Vie…" at bounding box center [758, 373] width 1516 height 618
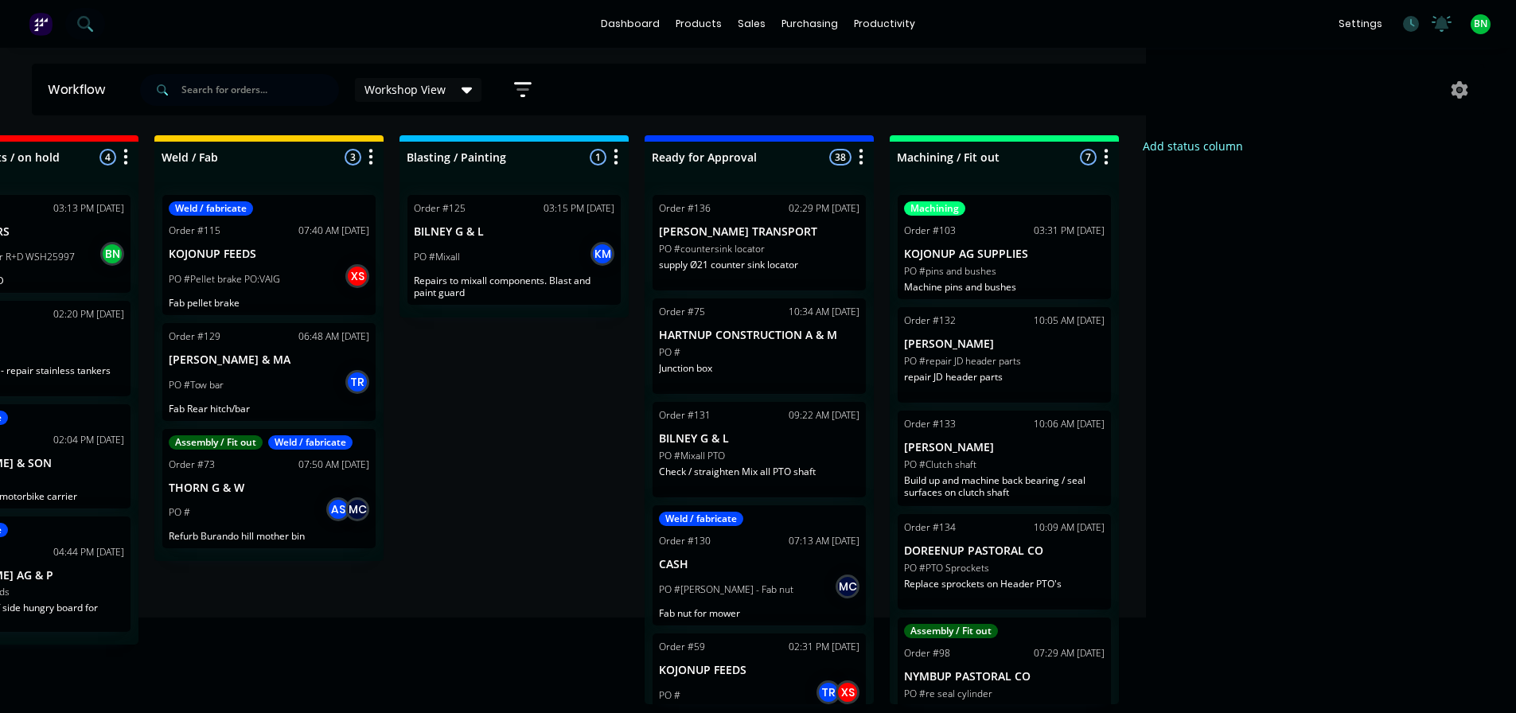
drag, startPoint x: 1407, startPoint y: 208, endPoint x: 1485, endPoint y: 205, distance: 78.0
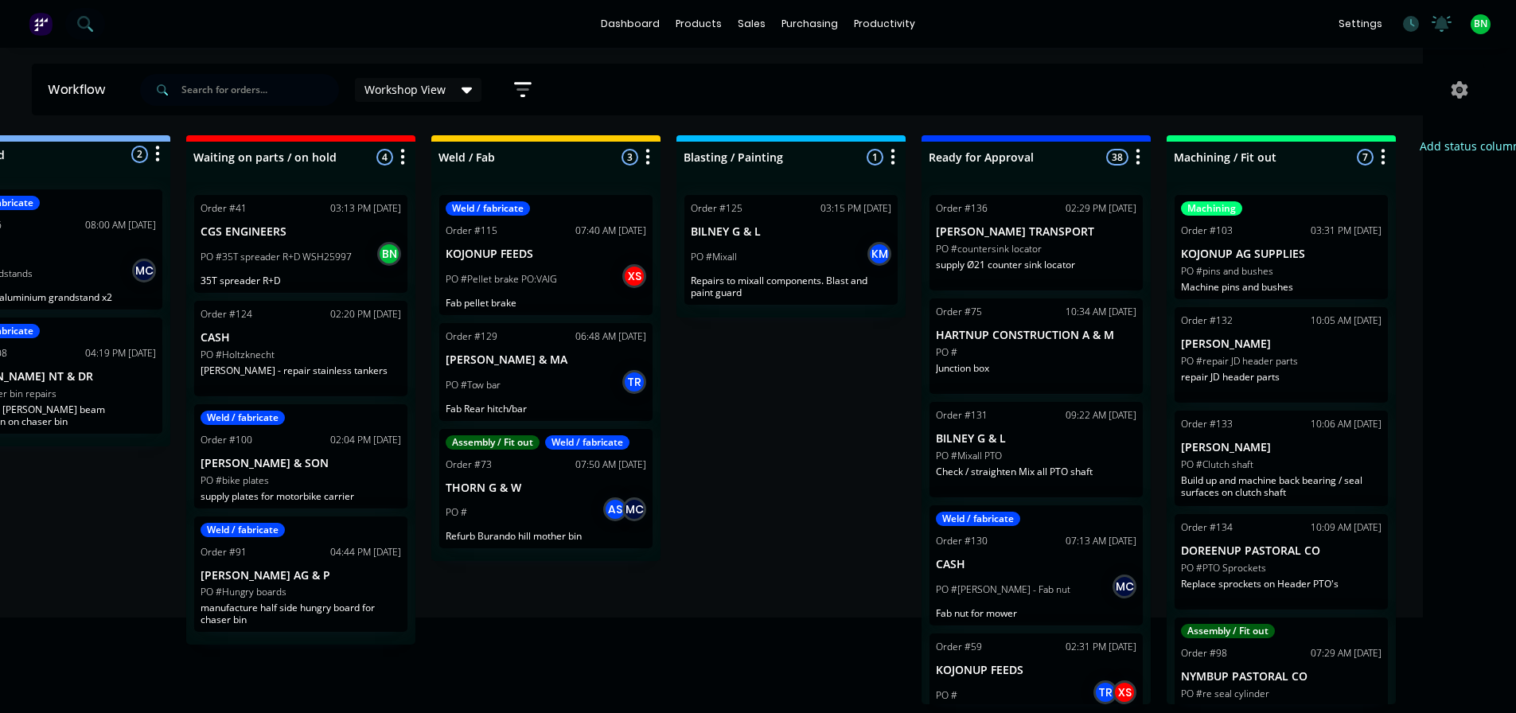
scroll to position [3, 0]
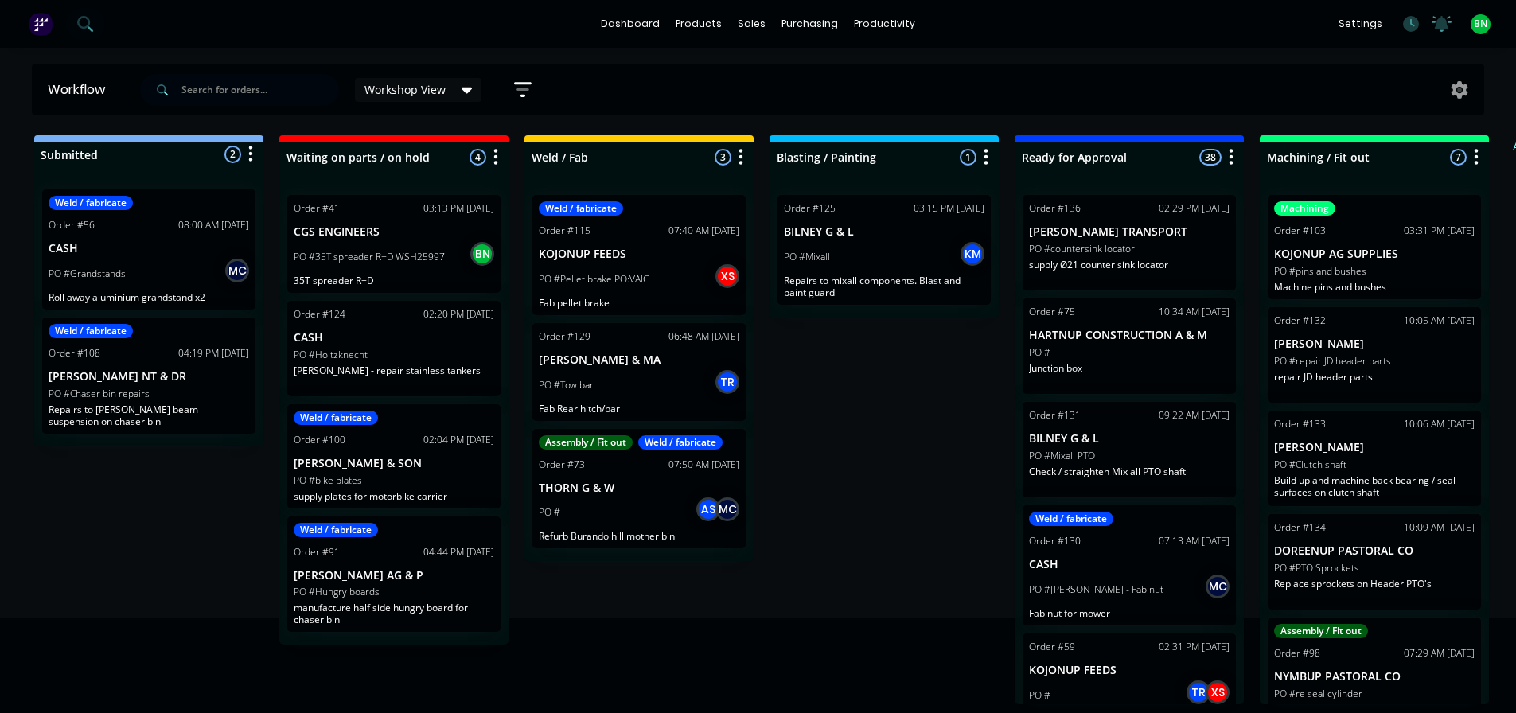
drag, startPoint x: 1266, startPoint y: 219, endPoint x: 850, endPoint y: 257, distance: 418.0
drag, startPoint x: 866, startPoint y: 429, endPoint x: 813, endPoint y: 439, distance: 53.4
click at [813, 439] on div "Submitted 2 Status colour #273444 hex #273444 Save Cancel Summaries Total order…" at bounding box center [1200, 419] width 2424 height 569
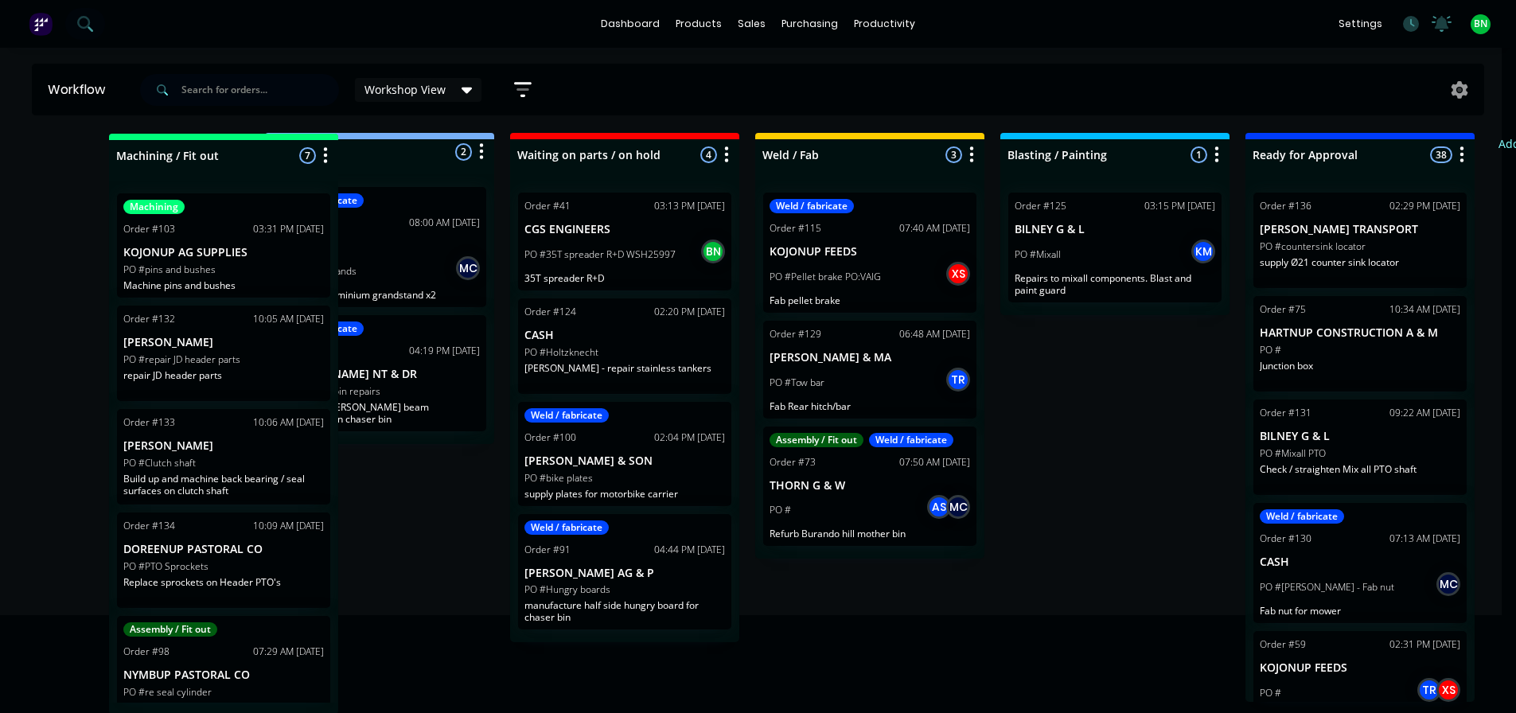
scroll to position [2, 0]
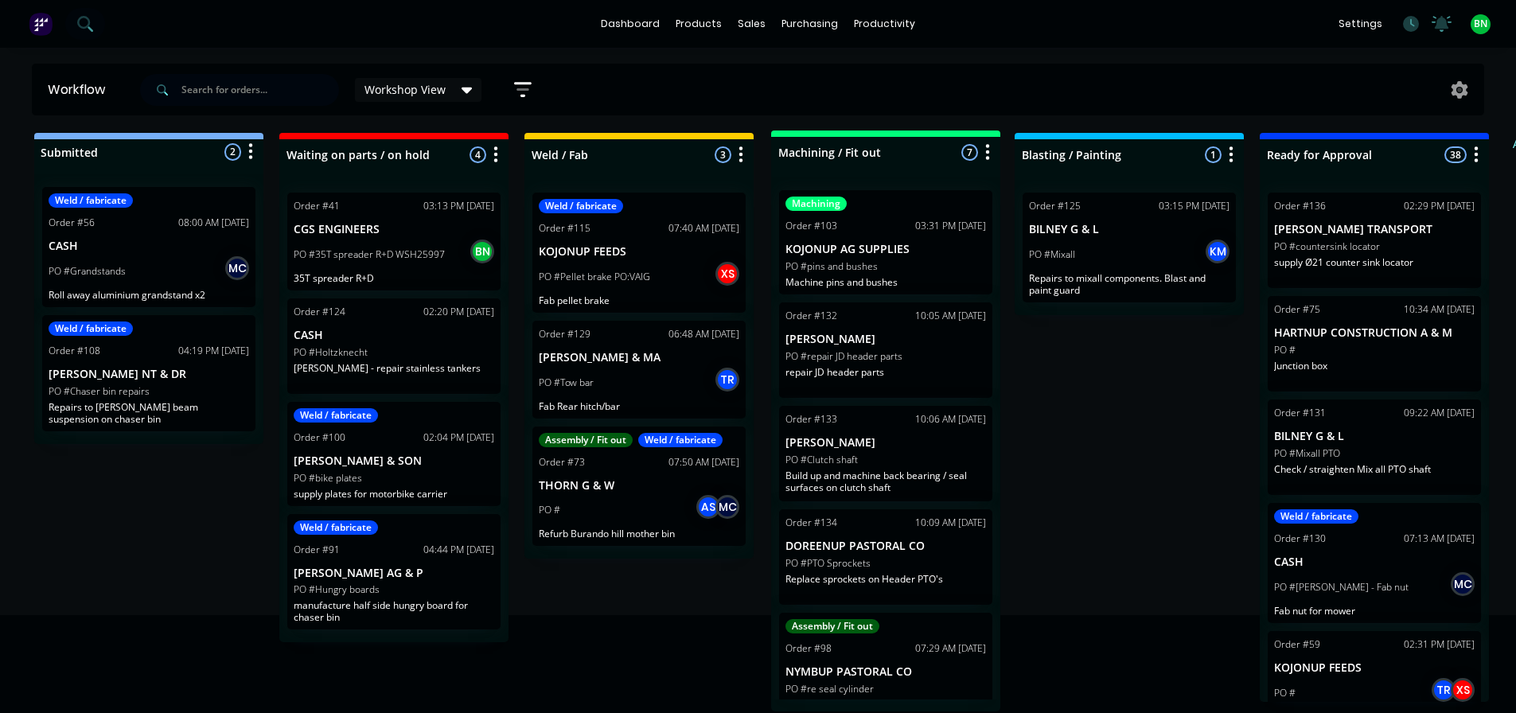
drag, startPoint x: 1438, startPoint y: 142, endPoint x: 946, endPoint y: 141, distance: 492.7
click at [946, 141] on div "Submitted 2 Status colour #273444 hex #273444 Save Cancel Summaries Total order…" at bounding box center [1200, 423] width 2424 height 581
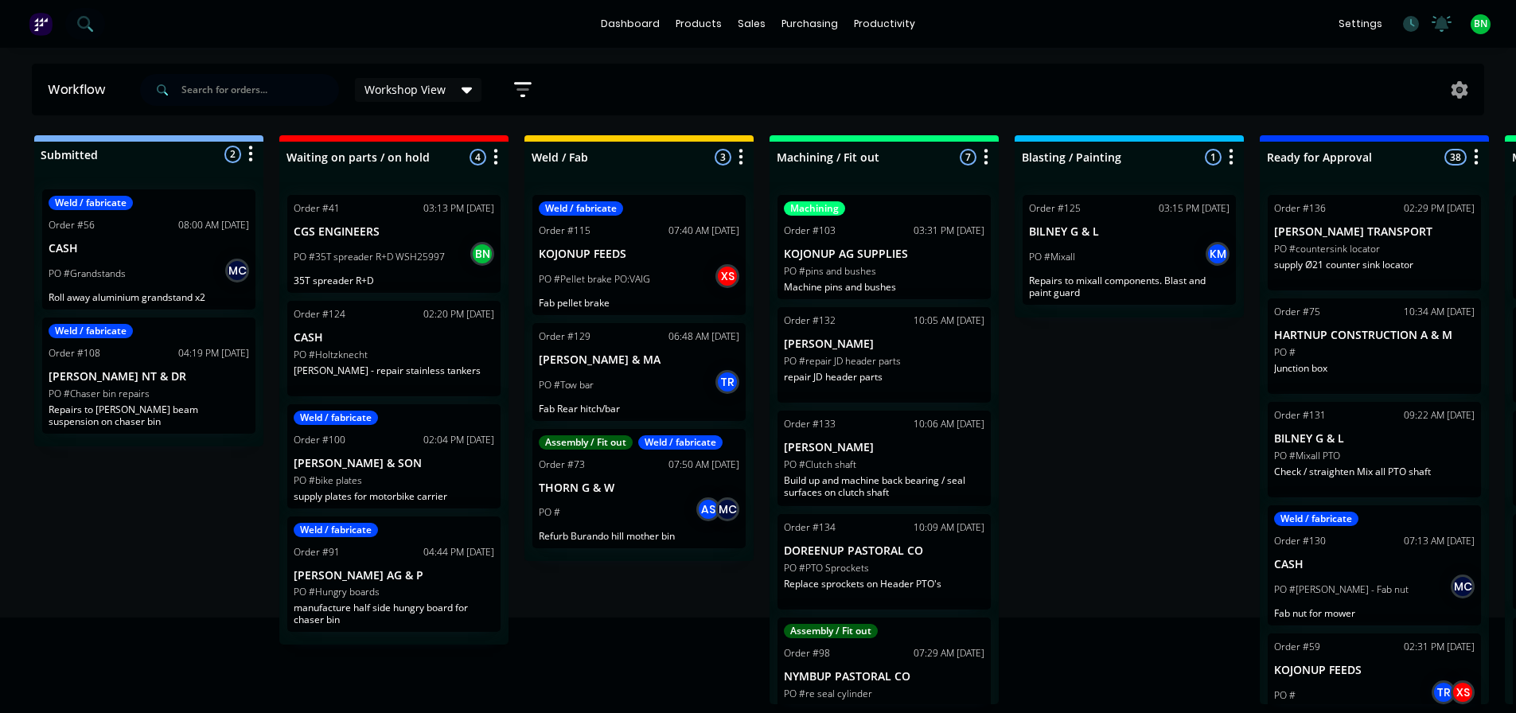
click at [1160, 408] on div "Submitted 2 Status colour #273444 hex #273444 Save Cancel Summaries Total order…" at bounding box center [1200, 419] width 2424 height 569
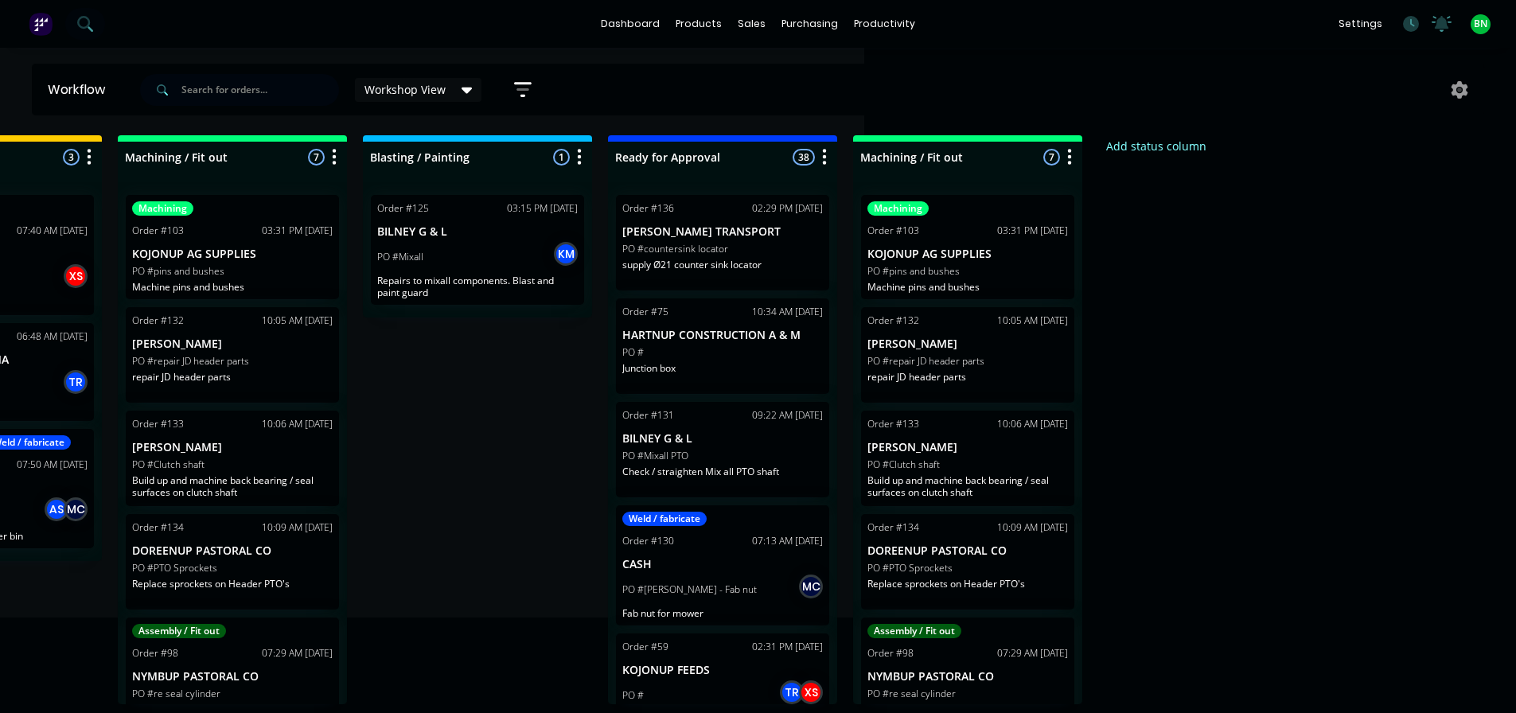
scroll to position [2, 877]
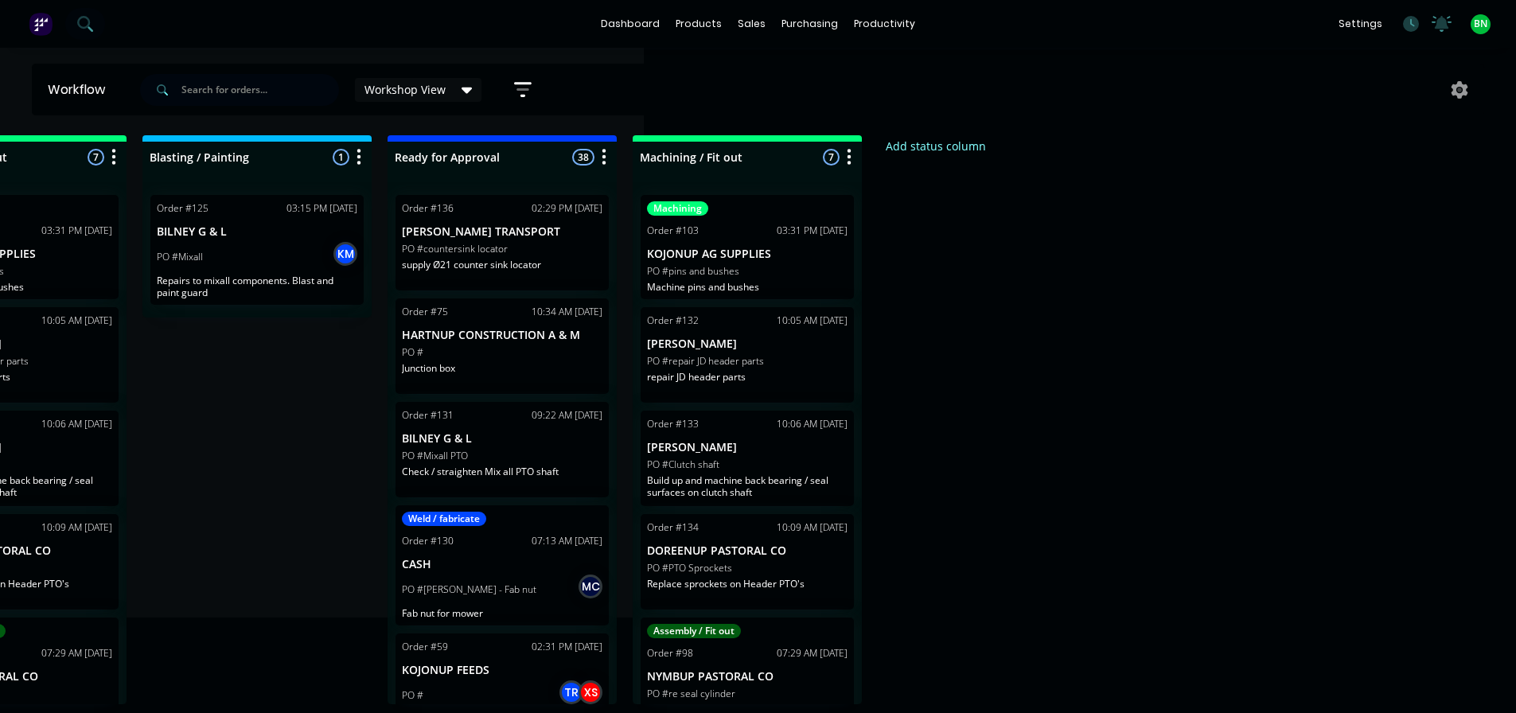
drag, startPoint x: 1176, startPoint y: 466, endPoint x: 1297, endPoint y: 470, distance: 121.0
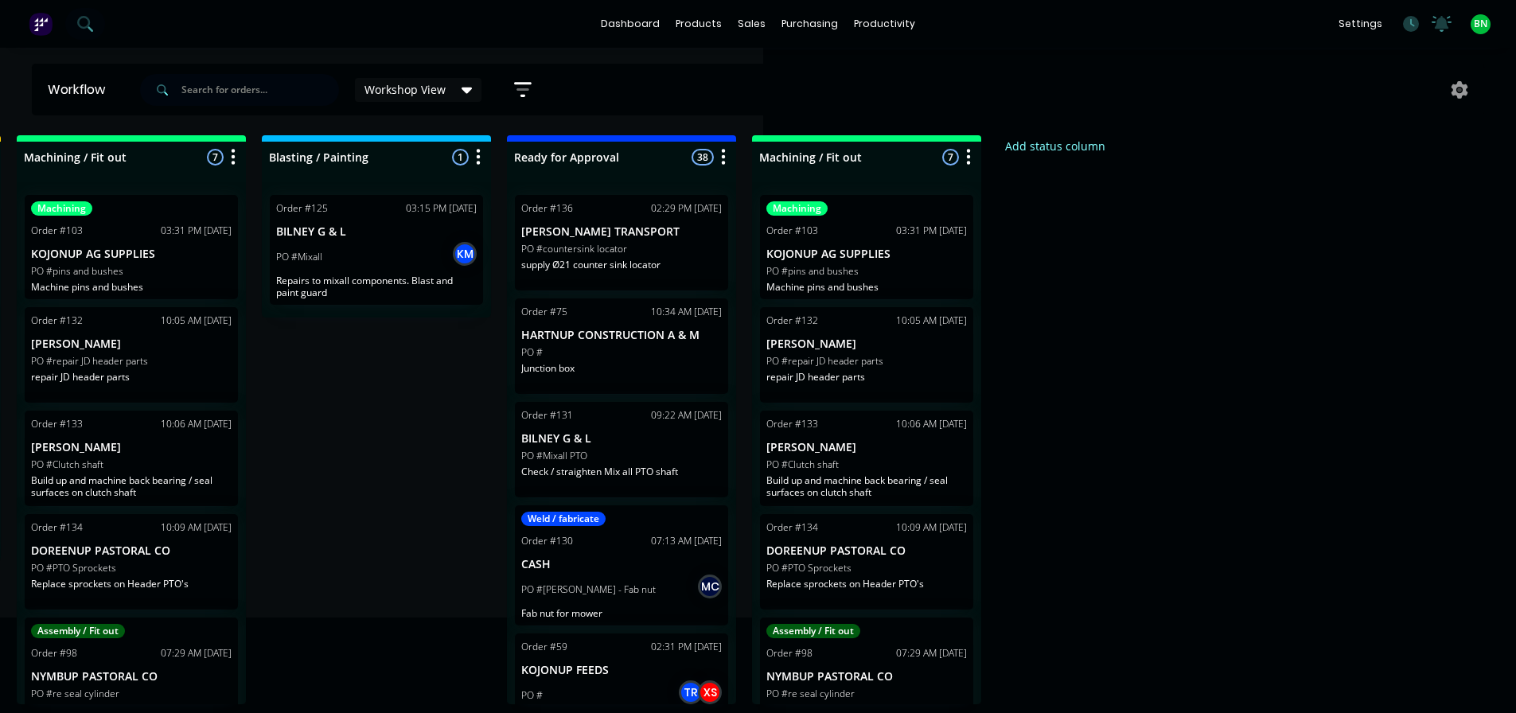
scroll to position [2, 0]
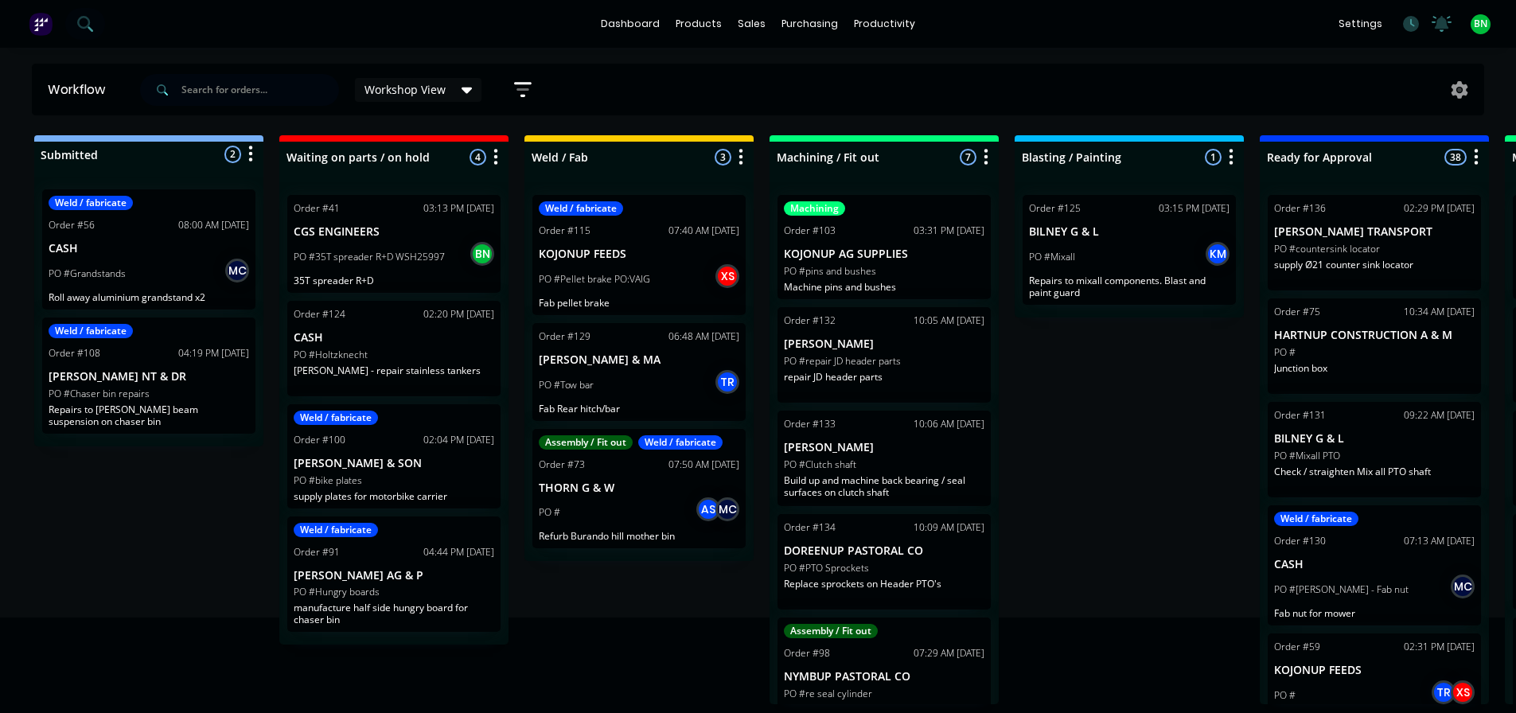
drag, startPoint x: 1202, startPoint y: 402, endPoint x: 953, endPoint y: 399, distance: 249.1
click at [1090, 404] on div "Submitted 2 Status colour #273444 hex #273444 Save Cancel Summaries Total order…" at bounding box center [1200, 419] width 2424 height 569
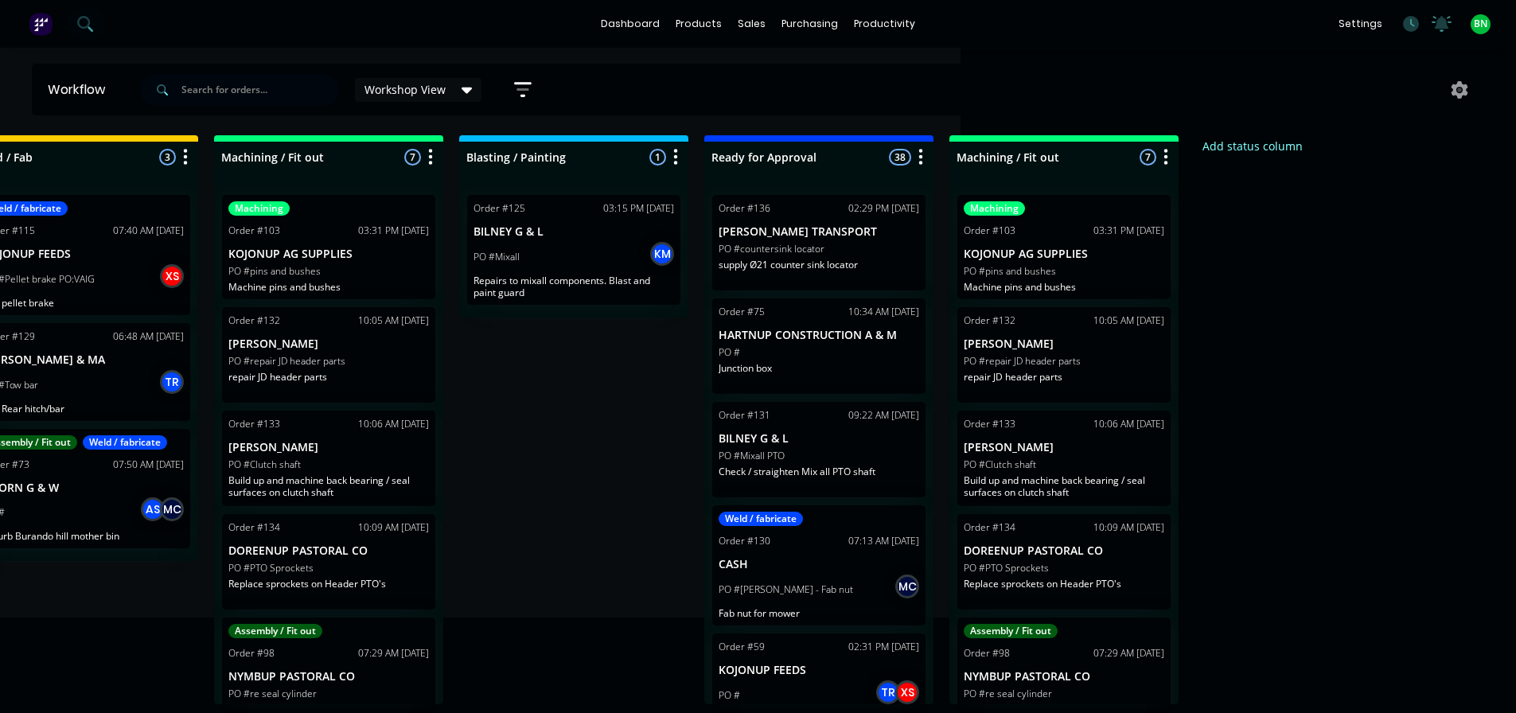
drag, startPoint x: 1083, startPoint y: 396, endPoint x: 1250, endPoint y: 396, distance: 166.3
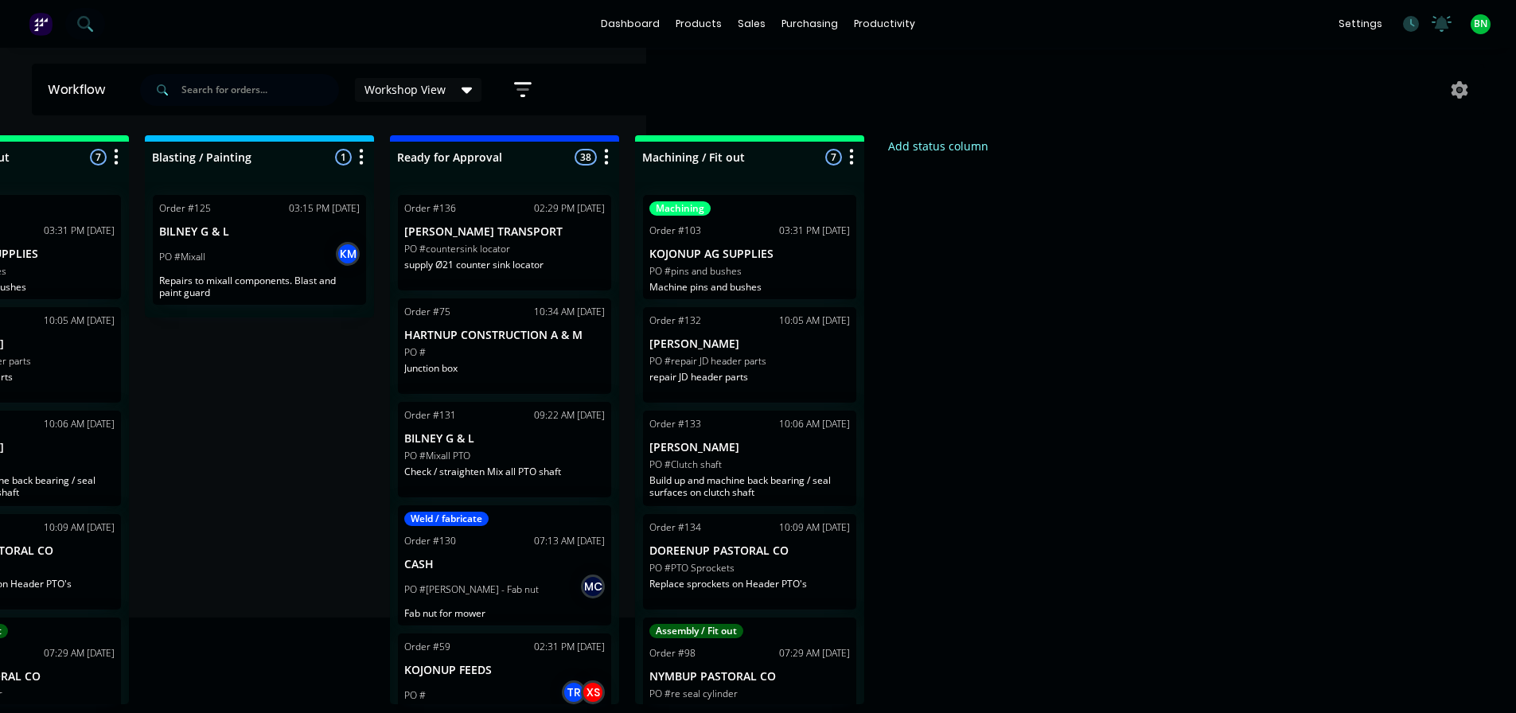
click at [1211, 361] on div "Submitted 2 Status colour #273444 hex #273444 Save Cancel Summaries Total order…" at bounding box center [330, 419] width 2424 height 569
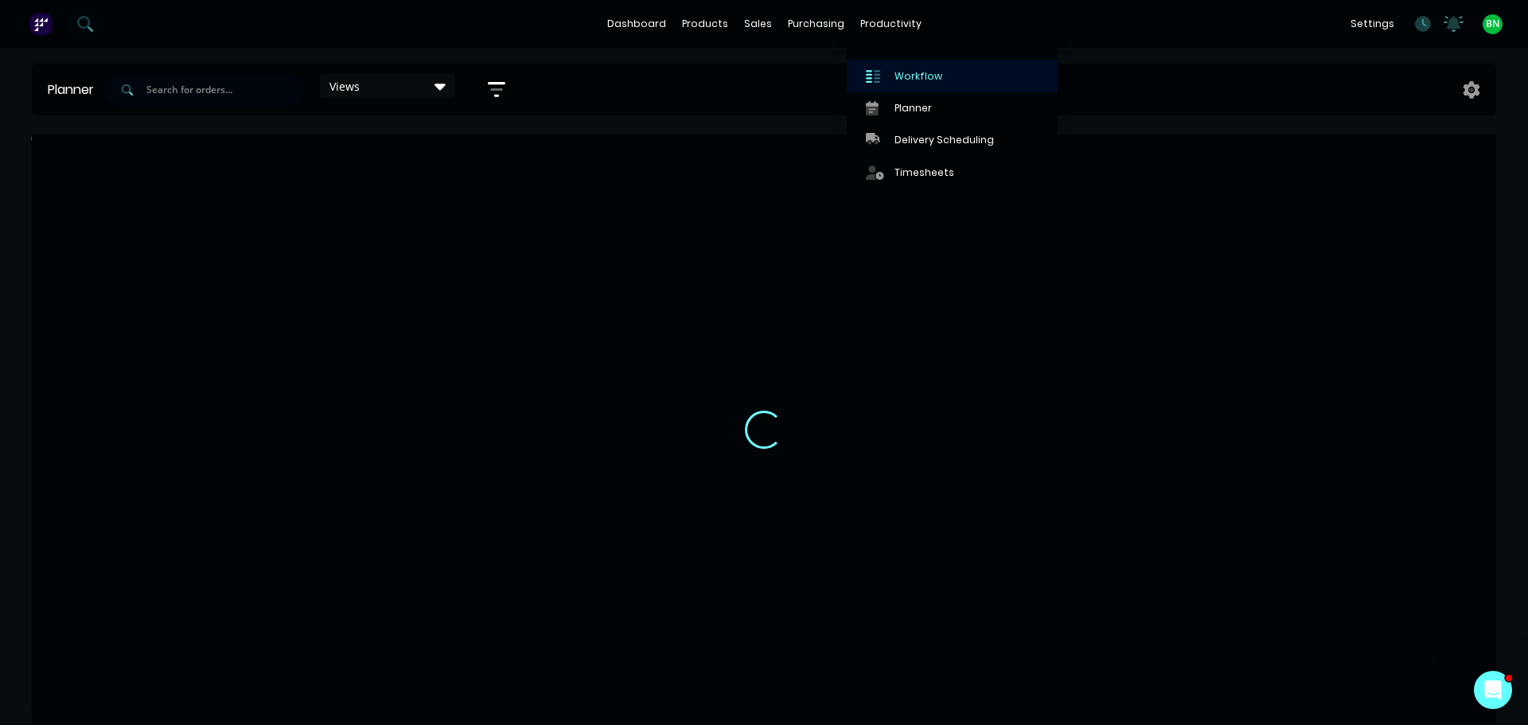
click at [916, 76] on div "Workflow" at bounding box center [919, 76] width 48 height 14
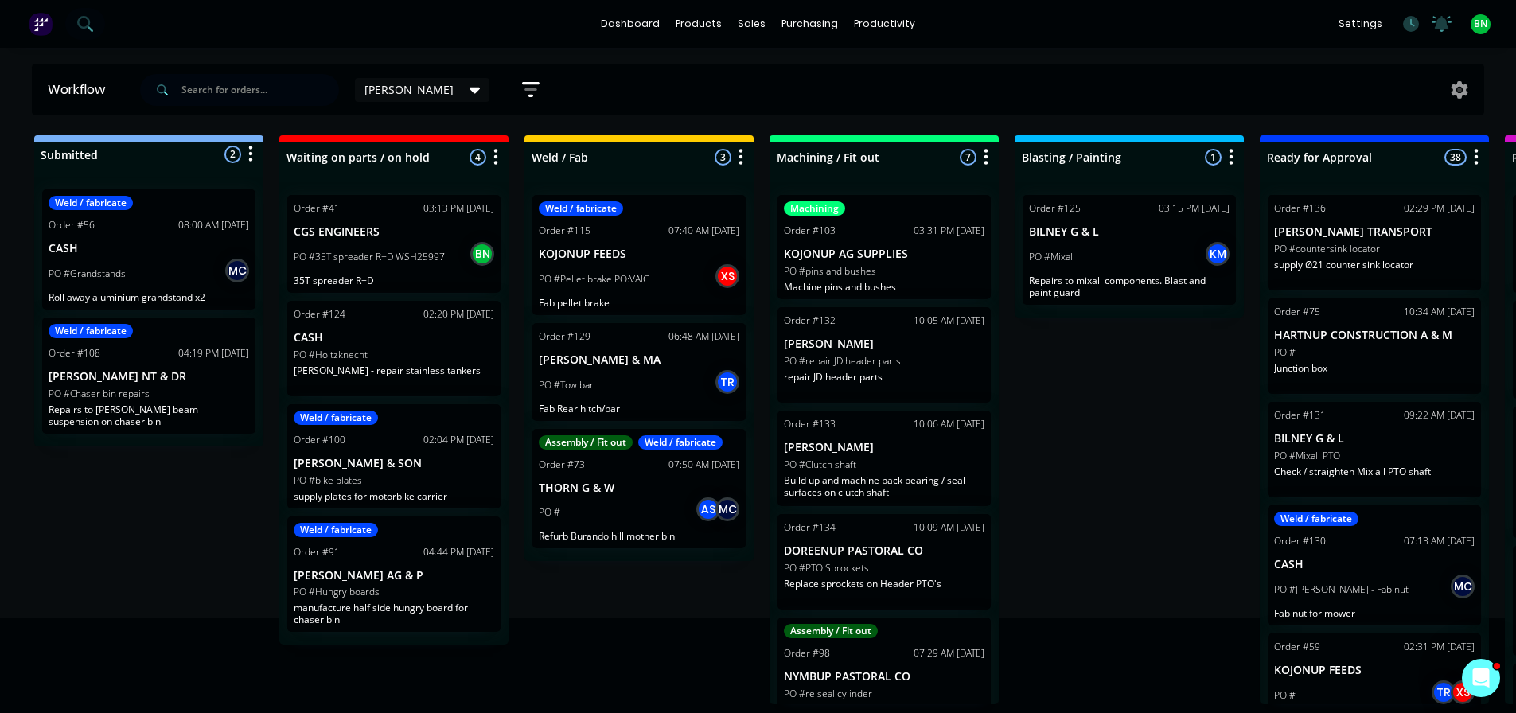
drag, startPoint x: 1119, startPoint y: 423, endPoint x: 886, endPoint y: 439, distance: 233.7
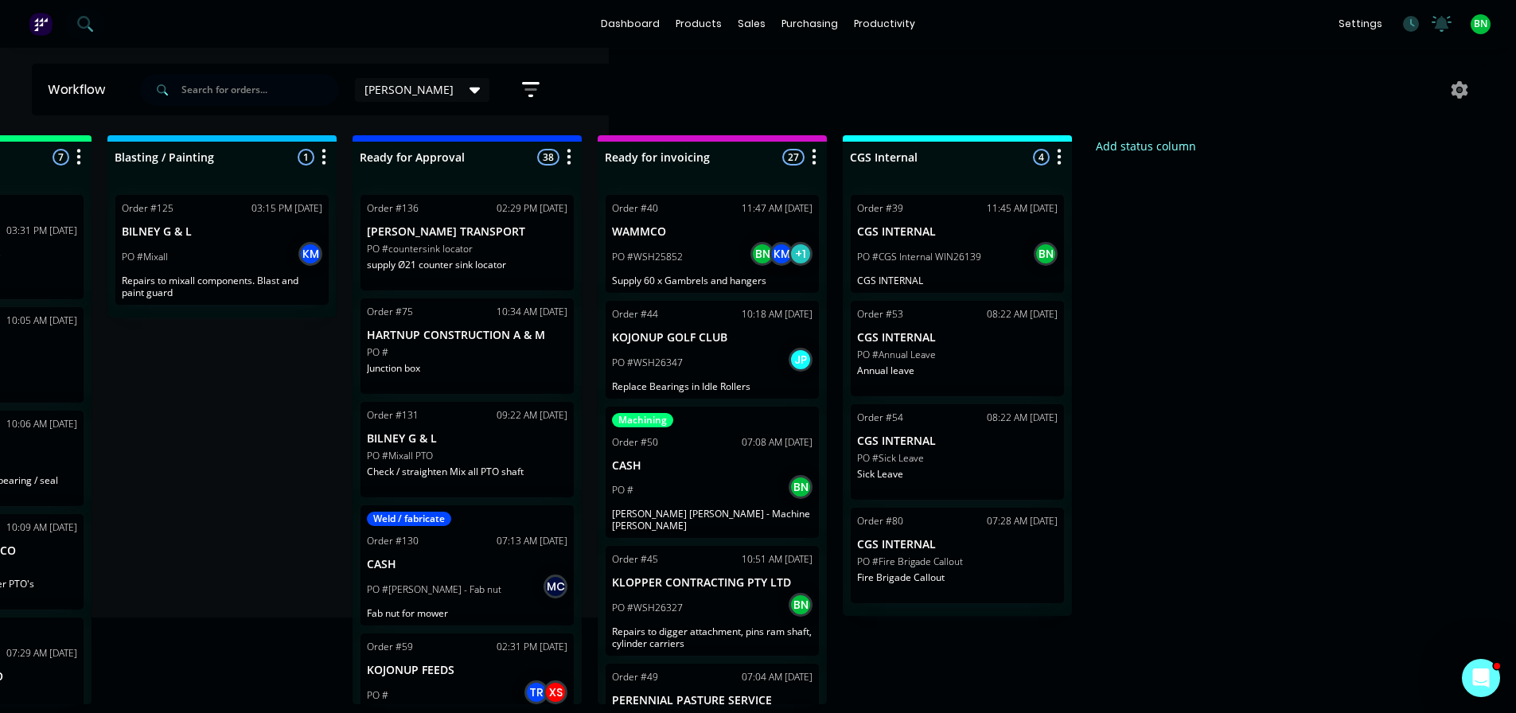
scroll to position [1, 0]
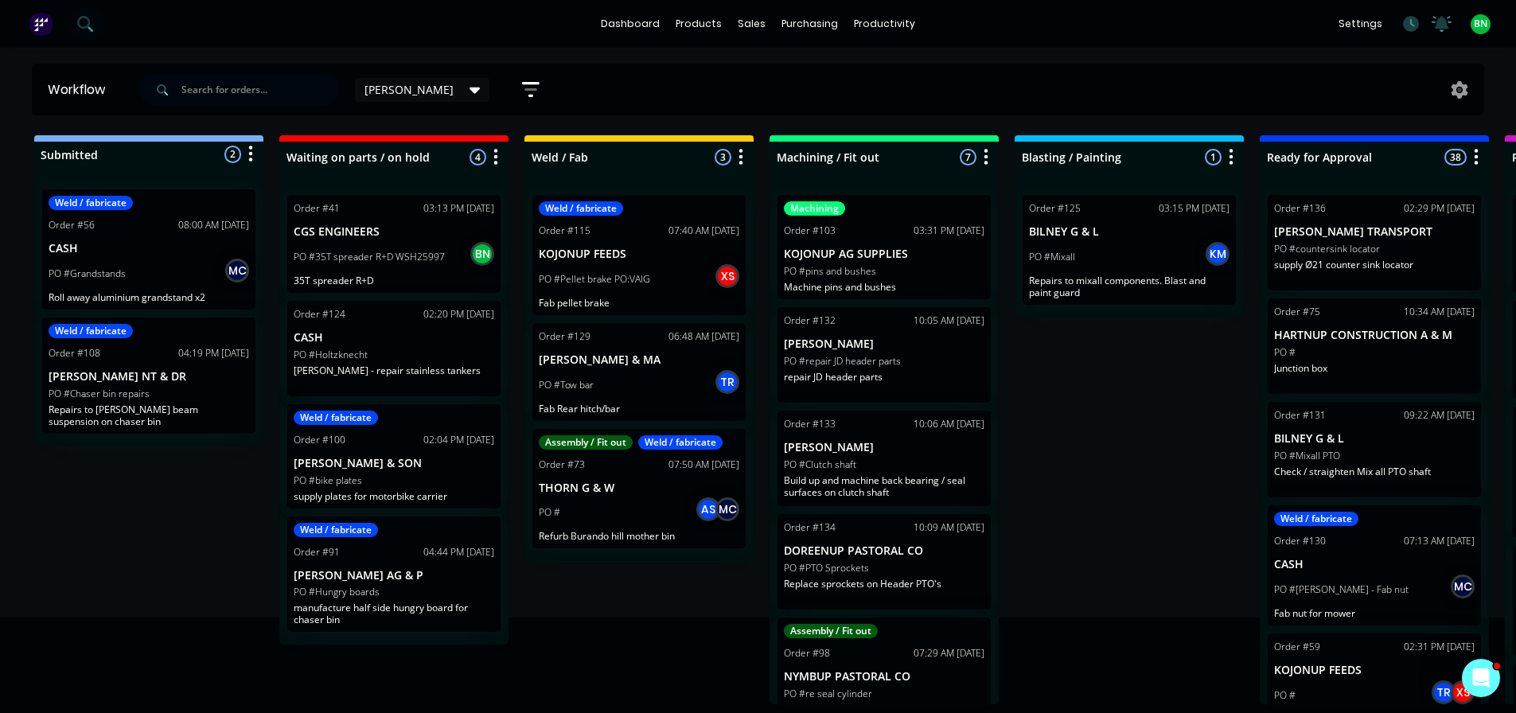
drag, startPoint x: 1211, startPoint y: 425, endPoint x: 694, endPoint y: 400, distance: 518.0
click at [413, 81] on div "[PERSON_NAME]" at bounding box center [422, 90] width 135 height 24
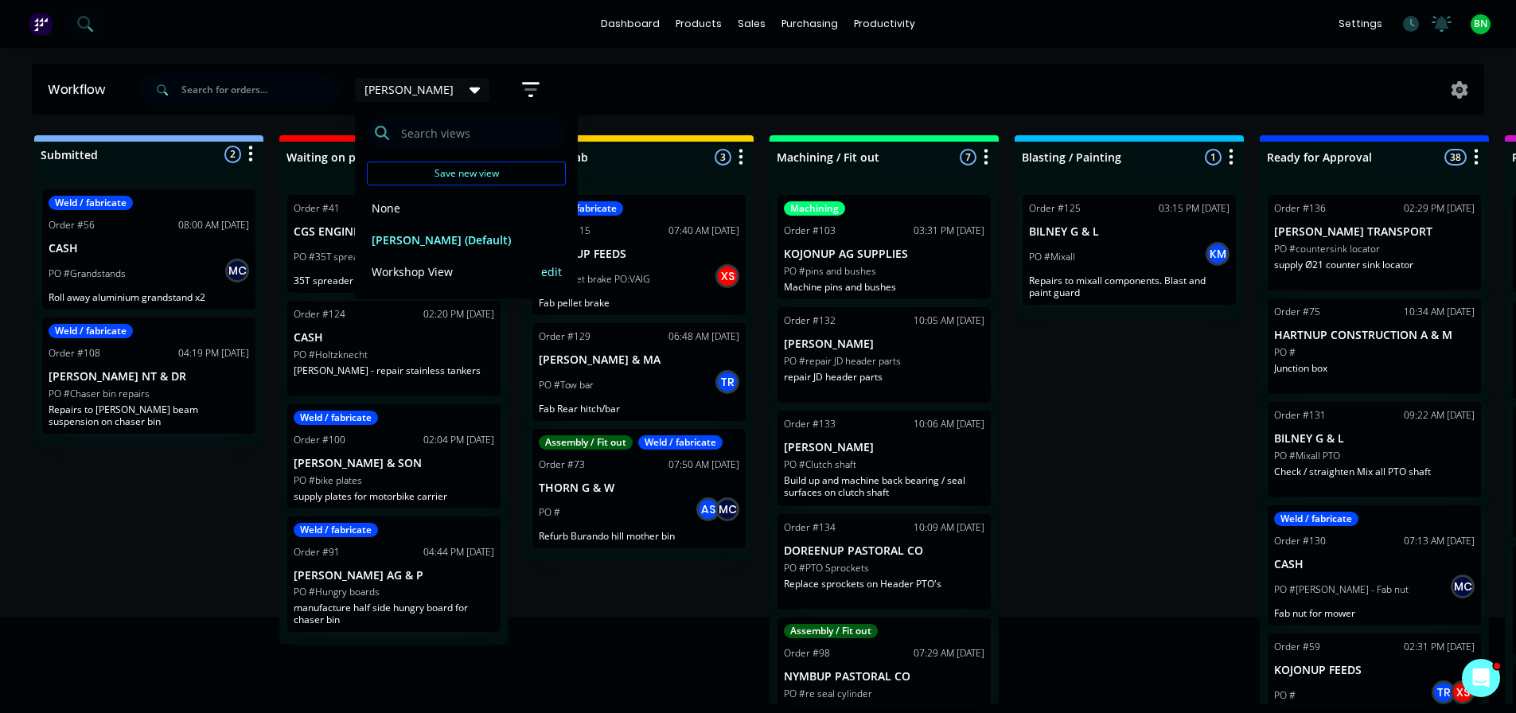
click at [432, 271] on button "Workshop View" at bounding box center [452, 272] width 170 height 18
drag, startPoint x: 1180, startPoint y: 415, endPoint x: 1082, endPoint y: 411, distance: 98.8
drag, startPoint x: 1114, startPoint y: 411, endPoint x: 926, endPoint y: 388, distance: 189.3
click at [1067, 489] on div "Submitted 2 Status colour #273444 hex #273444 Save Cancel Summaries Total order…" at bounding box center [1200, 419] width 2424 height 569
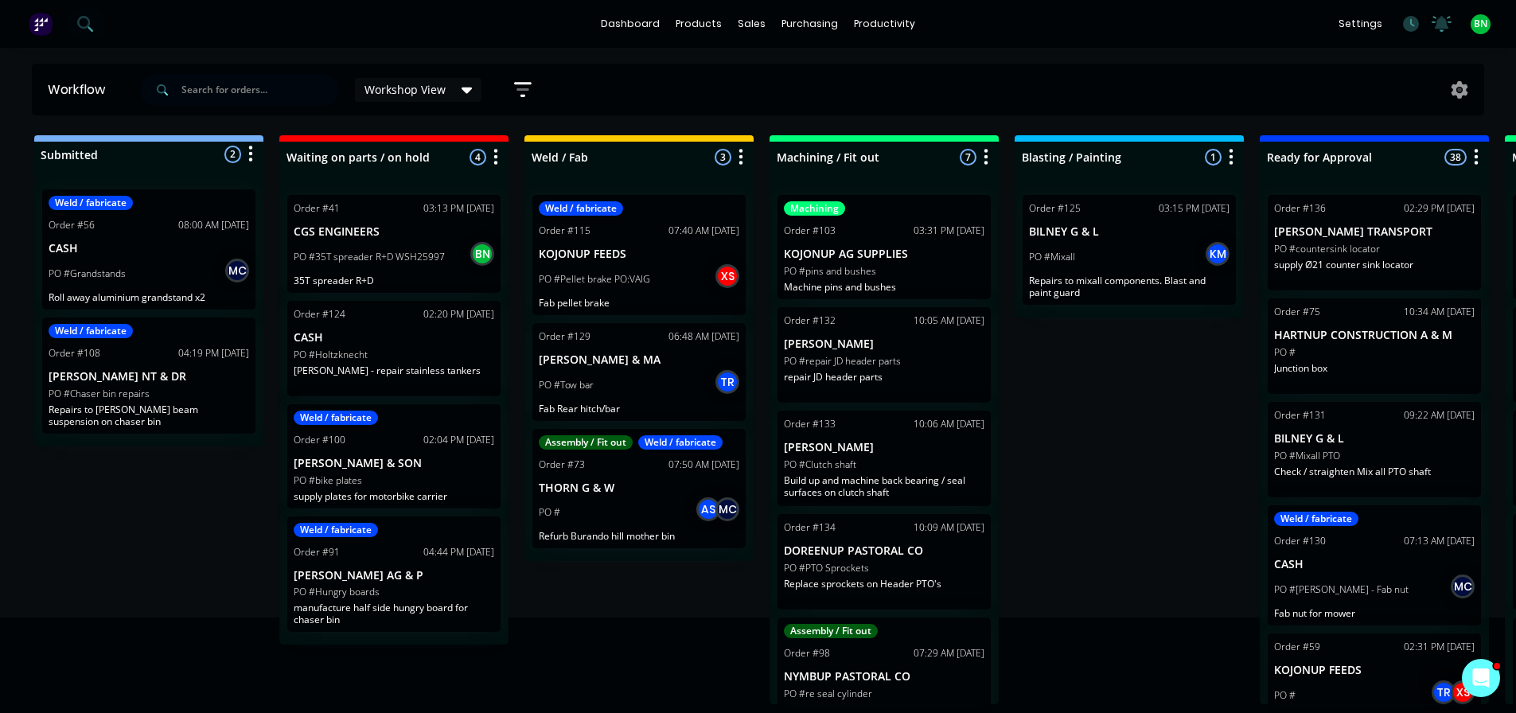
click at [465, 94] on icon at bounding box center [467, 90] width 11 height 18
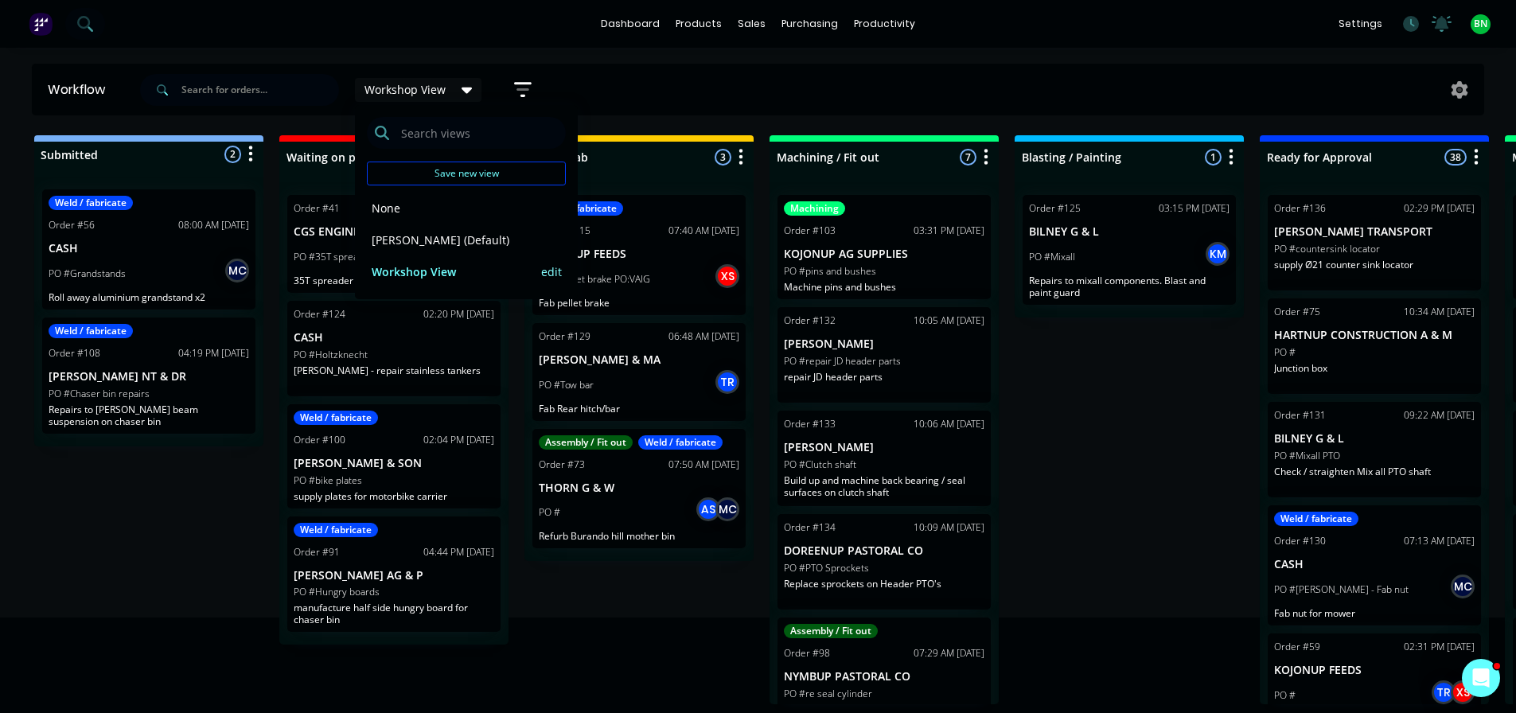
click at [556, 271] on button "edit" at bounding box center [551, 271] width 21 height 17
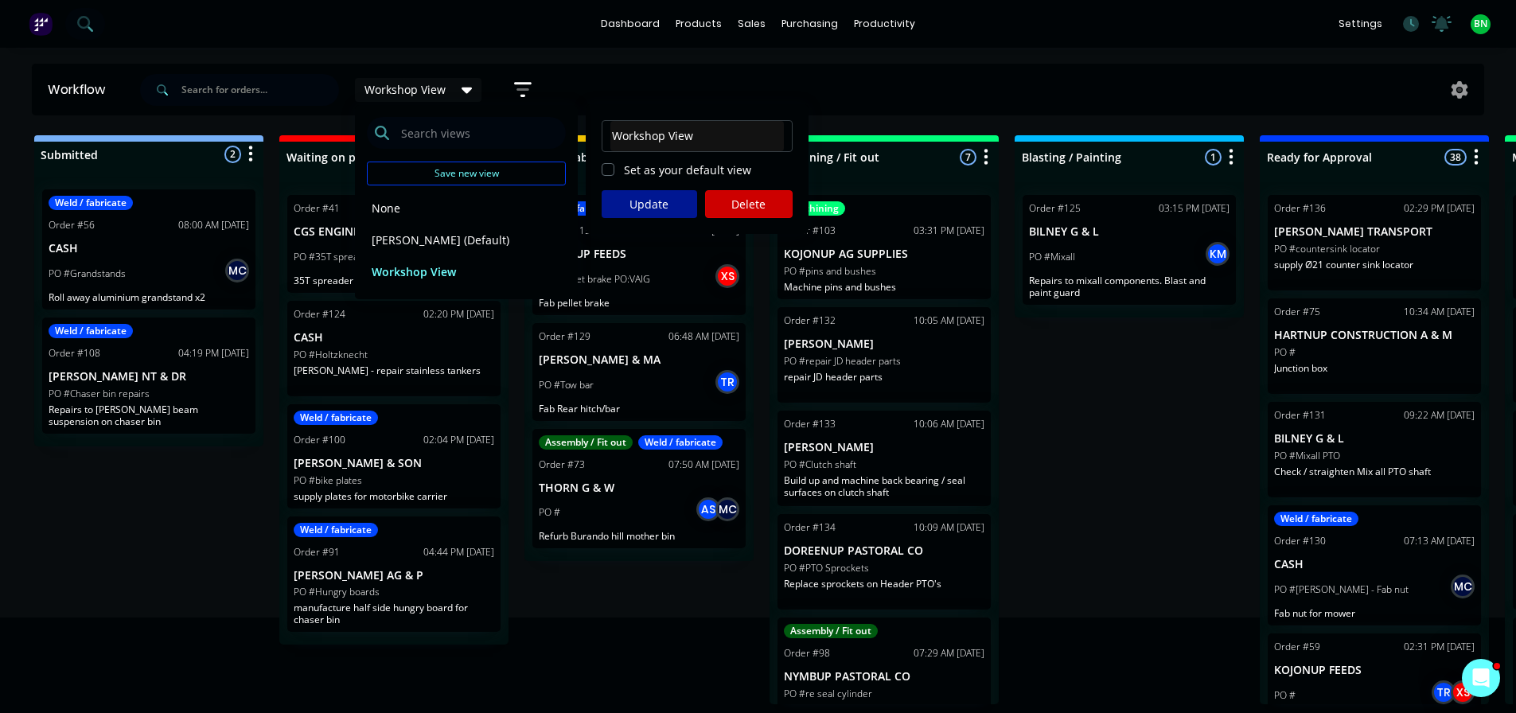
click at [648, 205] on button "Update" at bounding box center [650, 204] width 96 height 28
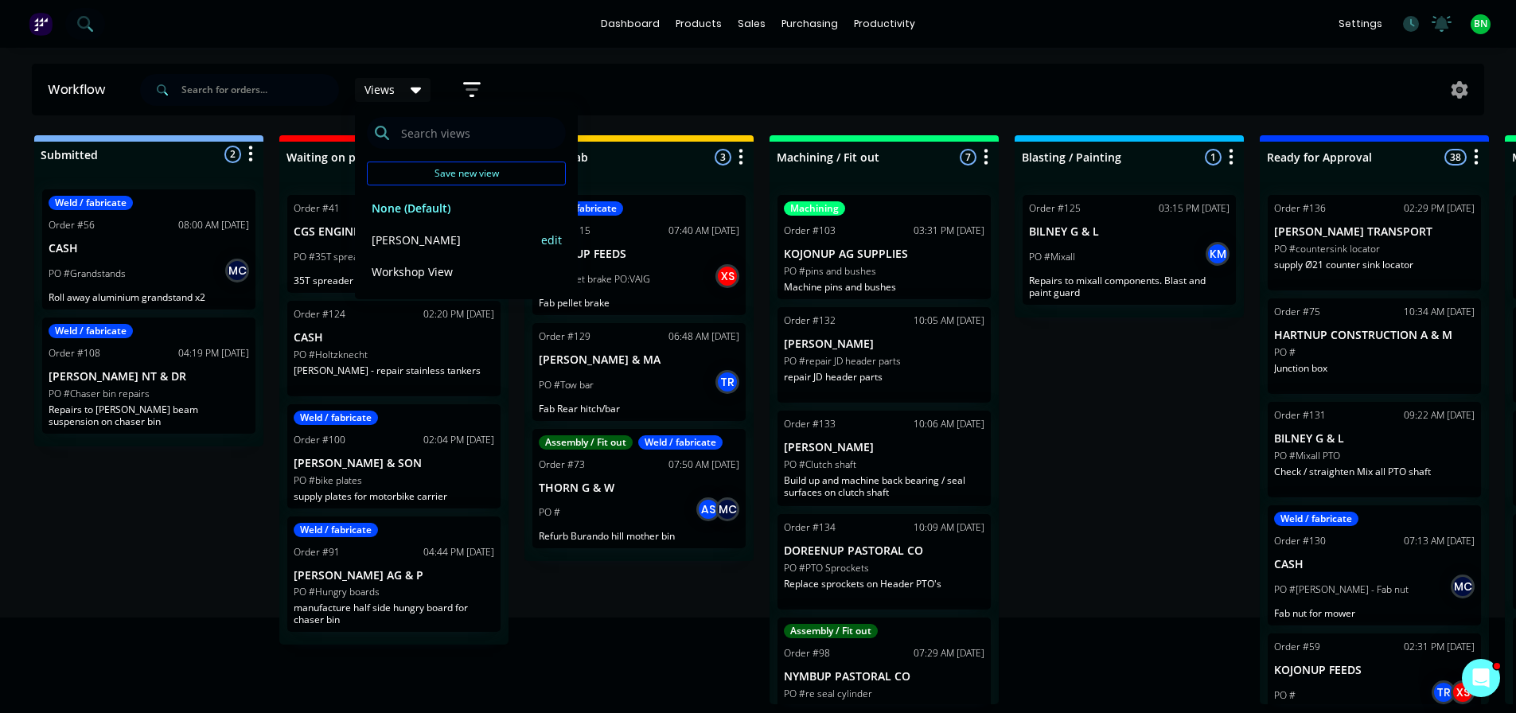
click at [405, 238] on button "[PERSON_NAME]" at bounding box center [452, 240] width 170 height 18
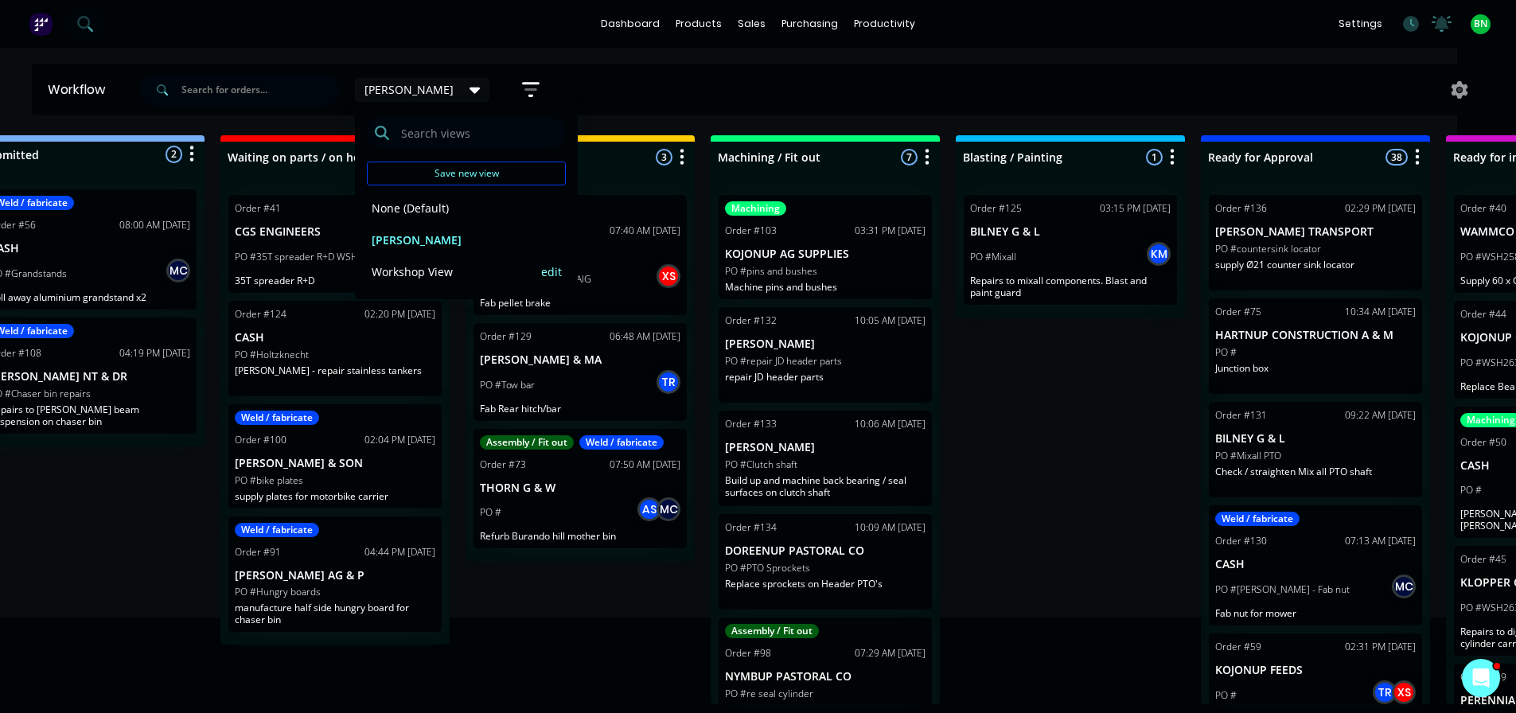
scroll to position [3, 0]
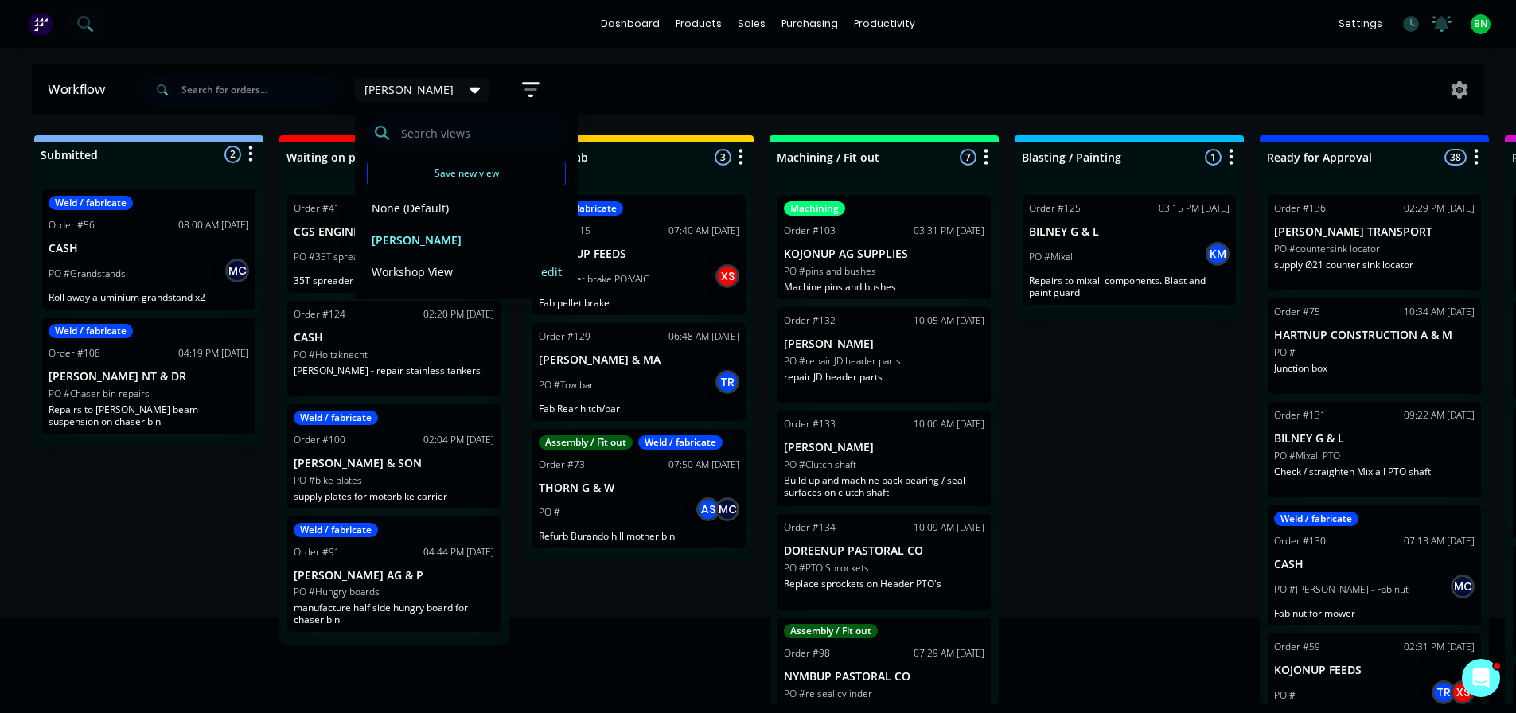
drag, startPoint x: 918, startPoint y: 266, endPoint x: 489, endPoint y: 283, distance: 430.2
click at [553, 244] on button "edit" at bounding box center [551, 240] width 21 height 17
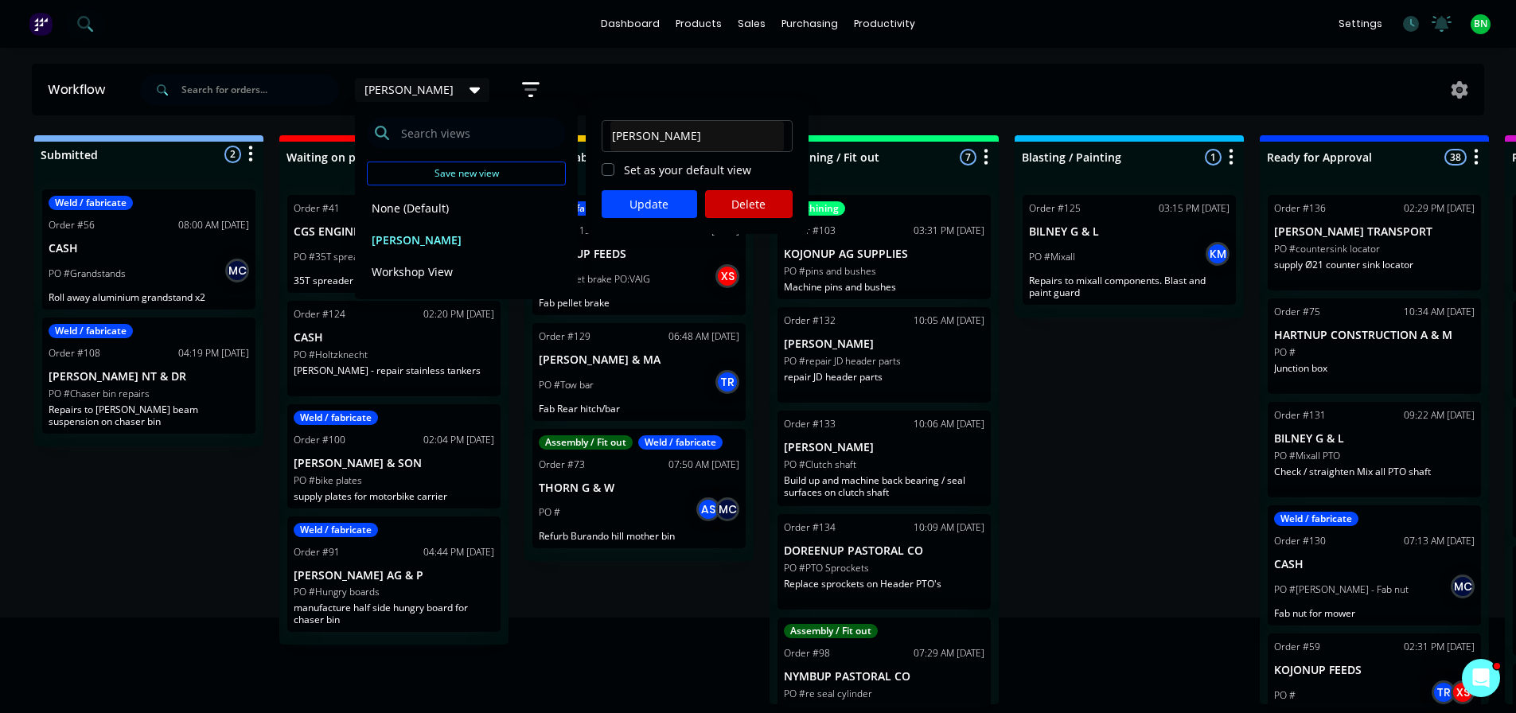
click at [599, 171] on div "brad Set as your default view Update Delete" at bounding box center [697, 169] width 223 height 130
click at [624, 170] on label "Set as your default view" at bounding box center [687, 170] width 127 height 17
click at [609, 170] on input "Set as your default view" at bounding box center [608, 169] width 13 height 15
checkbox input "true"
click at [638, 201] on button "Update" at bounding box center [650, 204] width 96 height 28
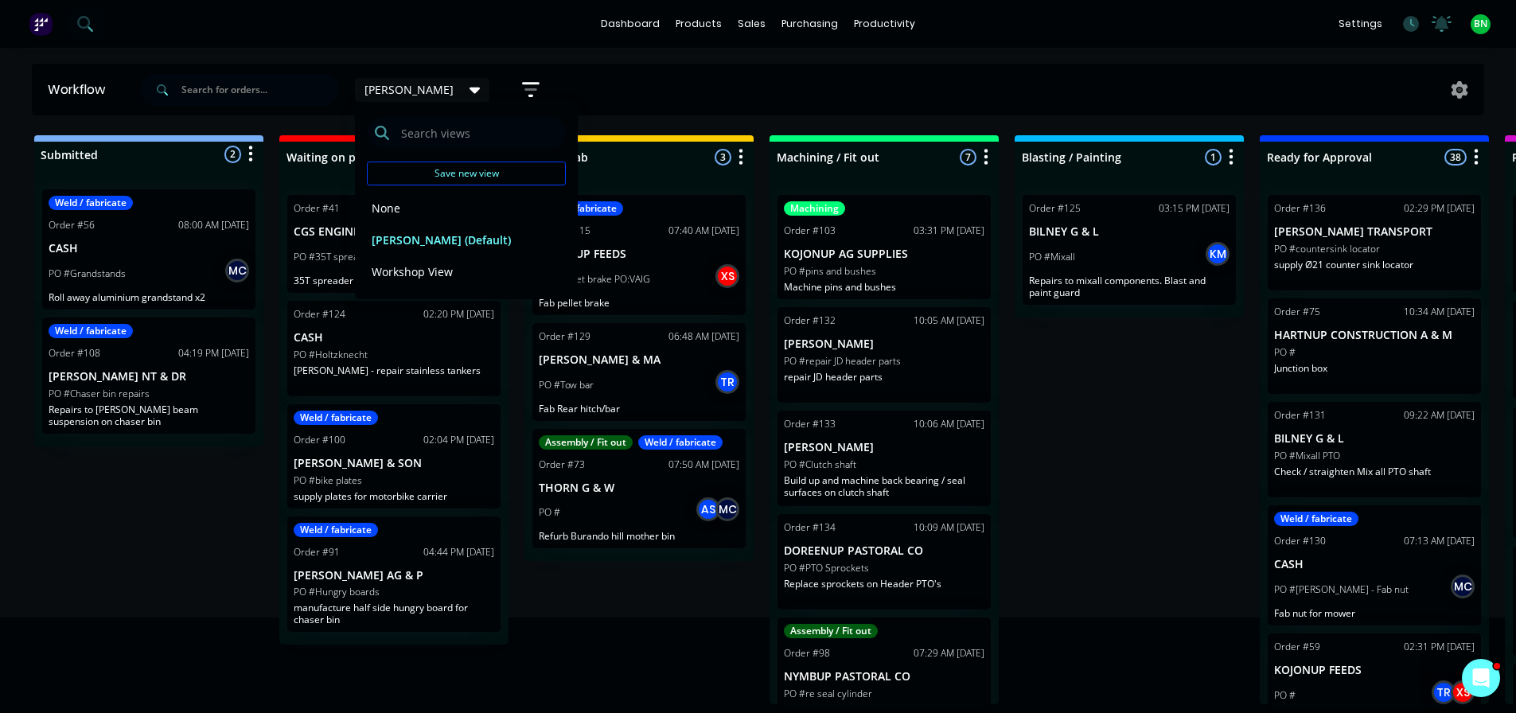
click at [519, 340] on div "Submitted 2 Status colour #273444 hex #273444 Save Cancel Summaries Total order…" at bounding box center [1200, 419] width 2424 height 569
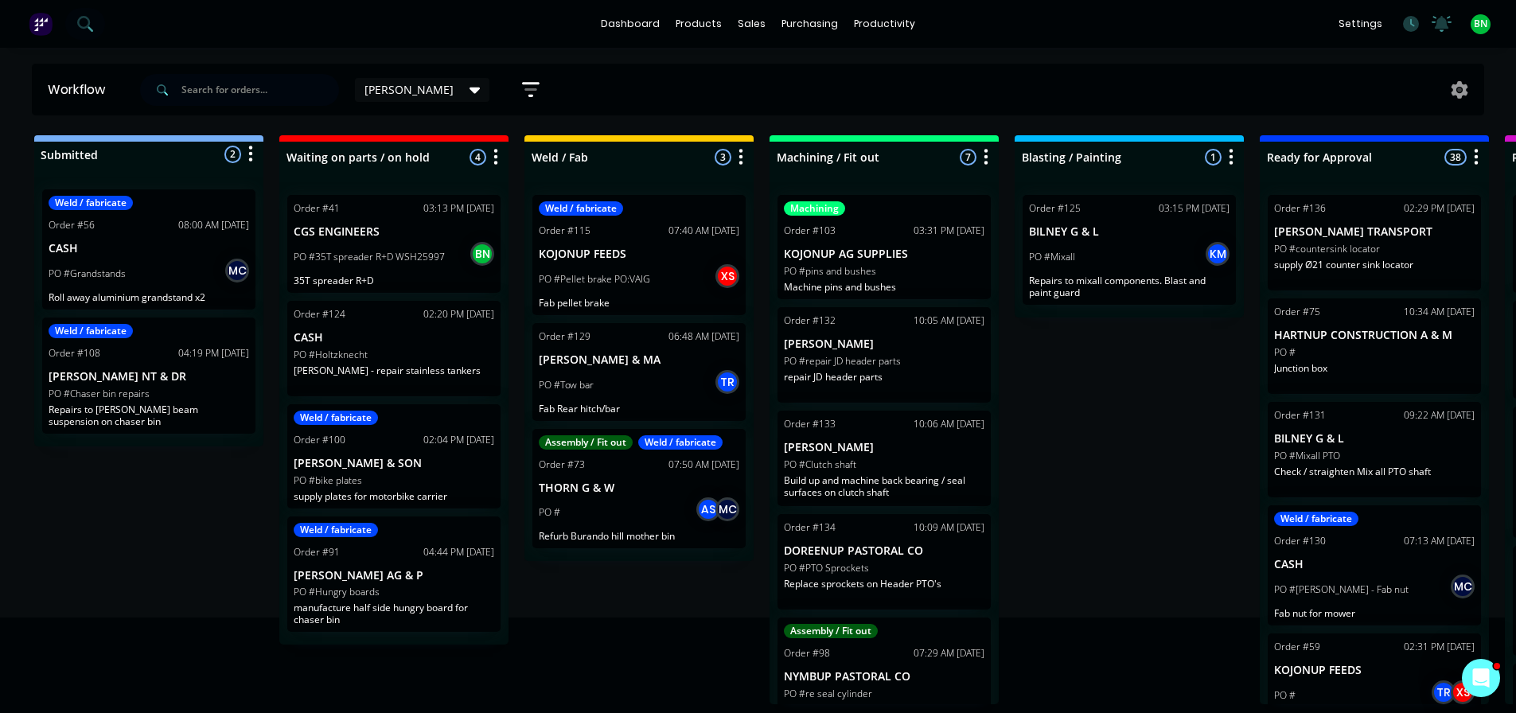
click at [522, 92] on icon "button" at bounding box center [531, 90] width 18 height 20
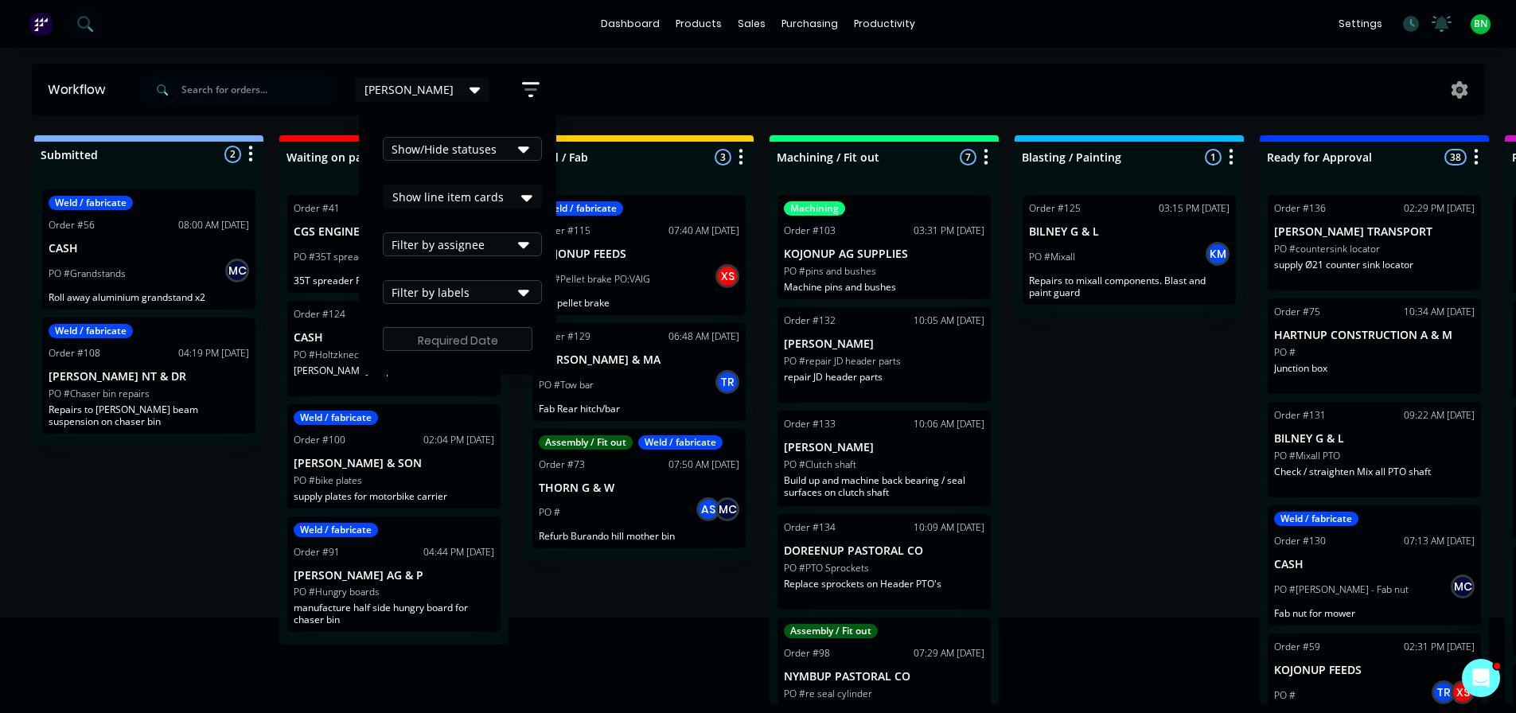
click at [525, 89] on icon "button" at bounding box center [531, 89] width 13 height 2
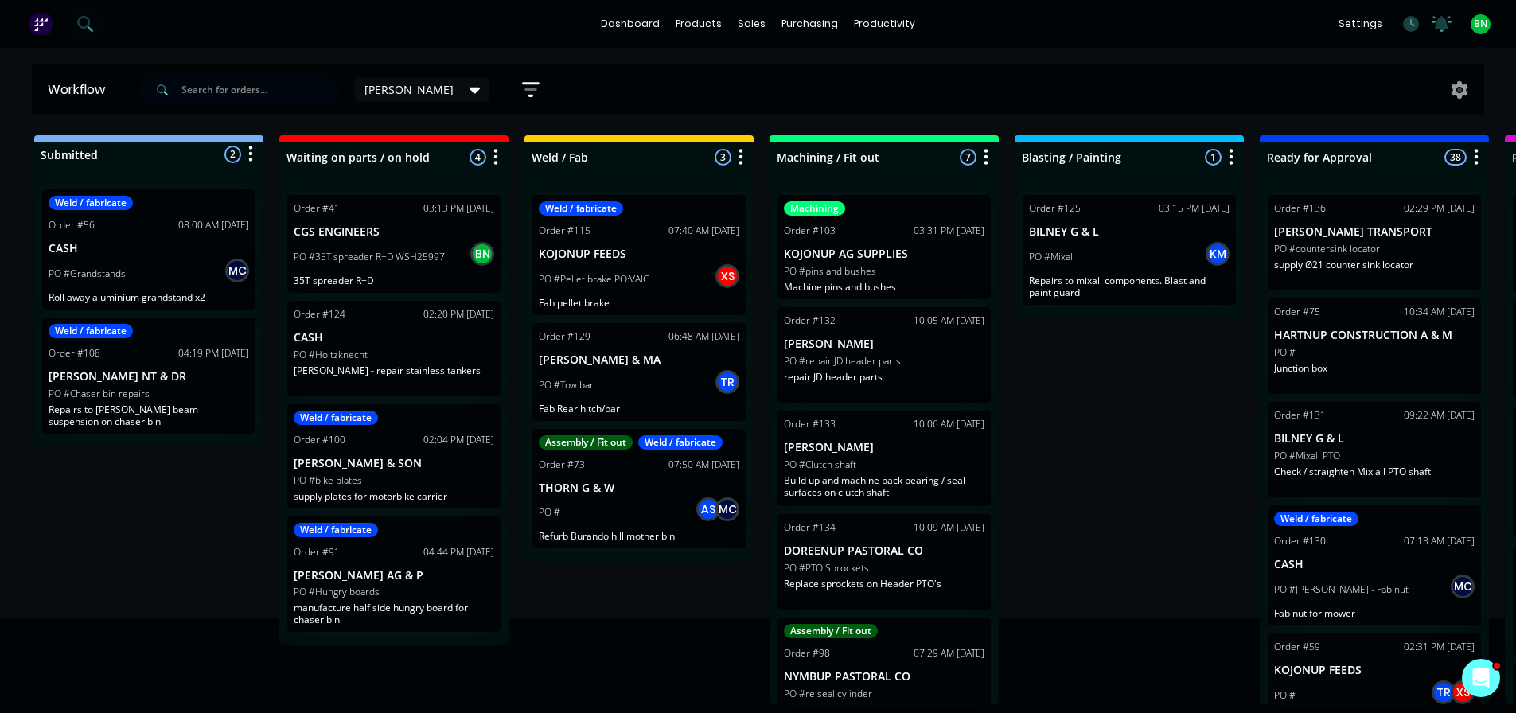
click at [390, 88] on div "[PERSON_NAME]" at bounding box center [423, 90] width 116 height 14
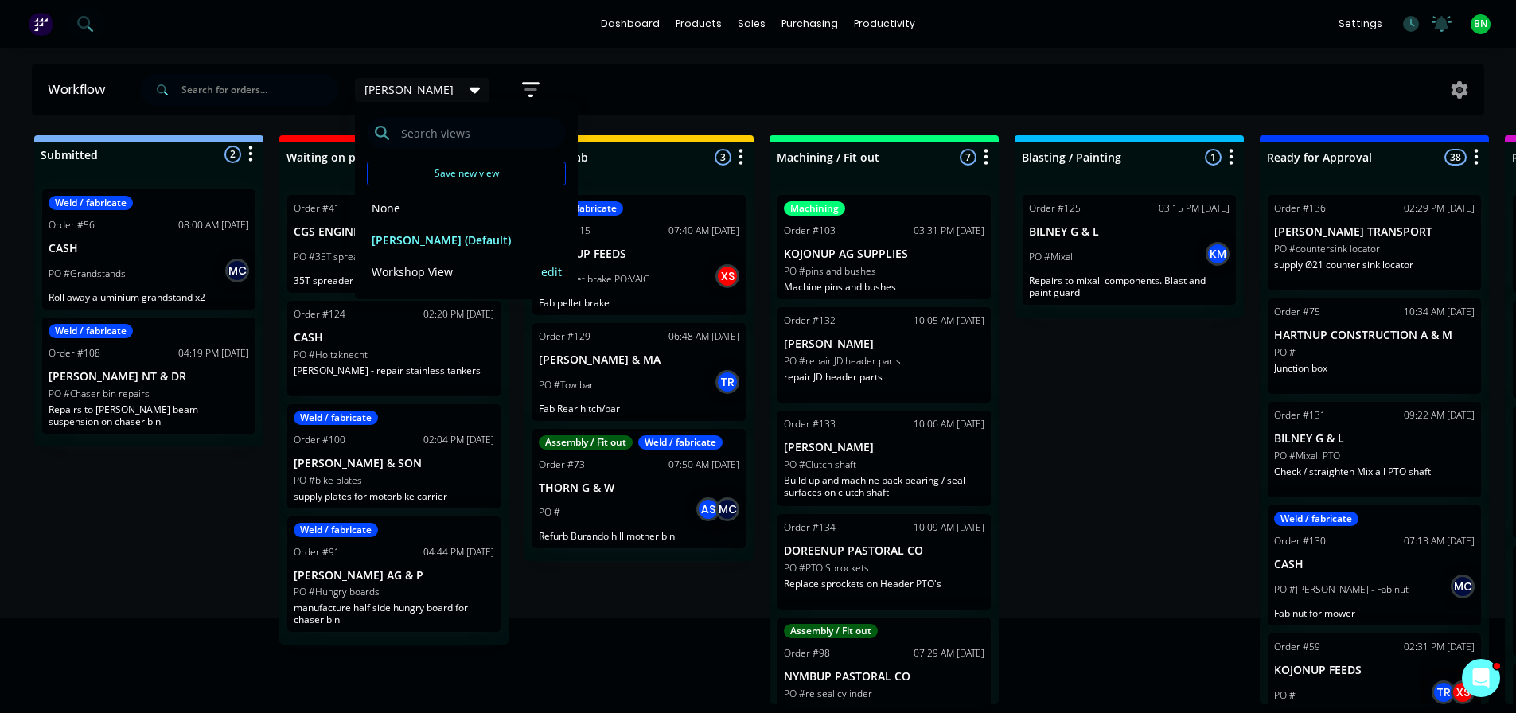
click at [437, 263] on button "Workshop View" at bounding box center [452, 272] width 170 height 18
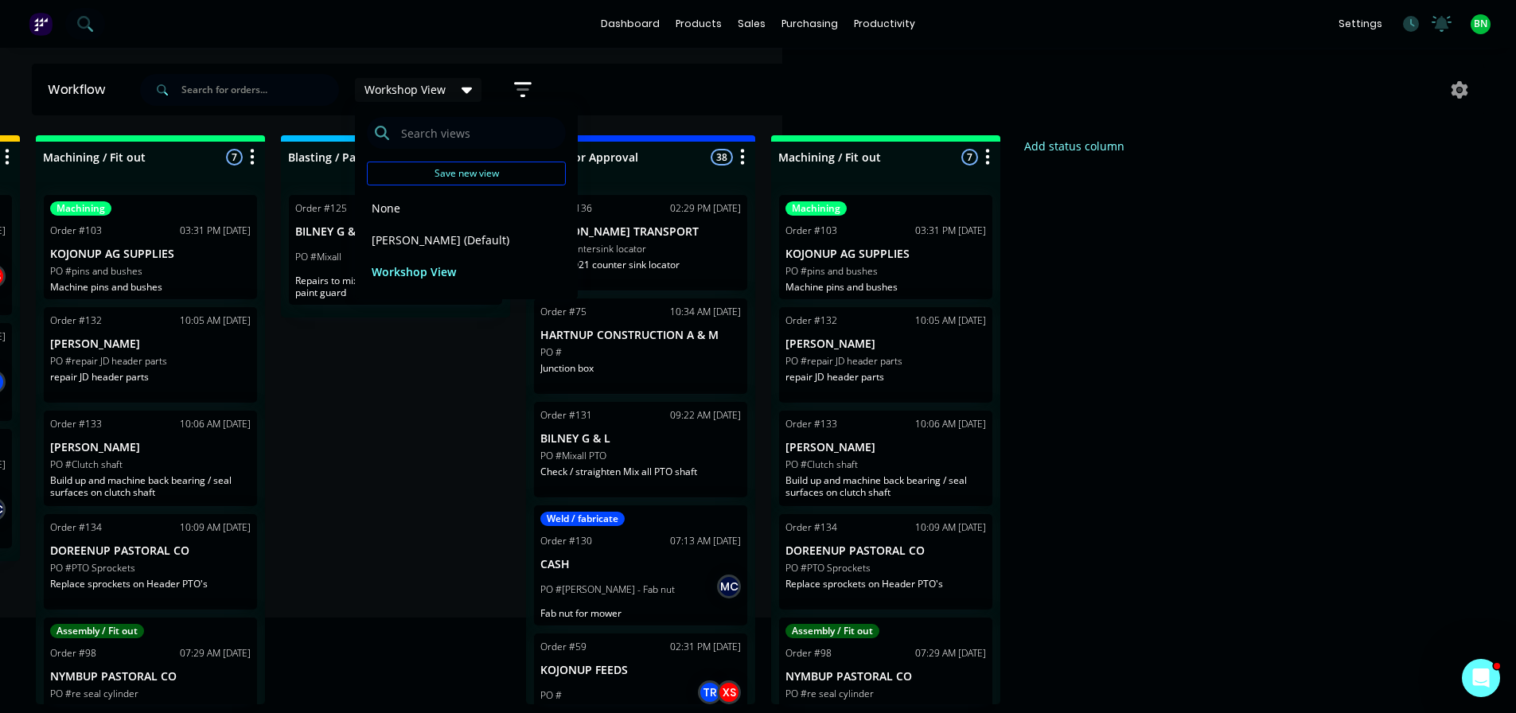
scroll to position [0, 0]
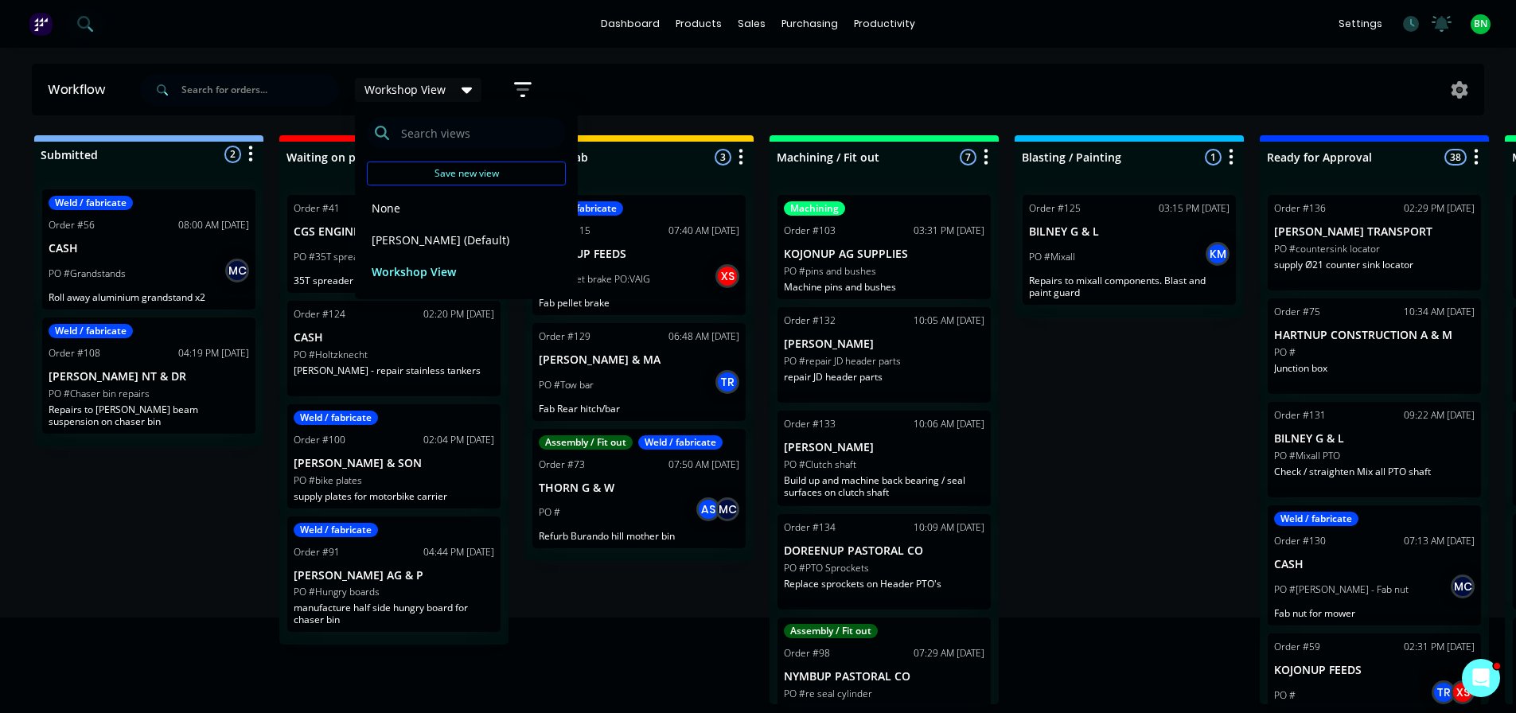
drag, startPoint x: 973, startPoint y: 454, endPoint x: 631, endPoint y: 447, distance: 341.5
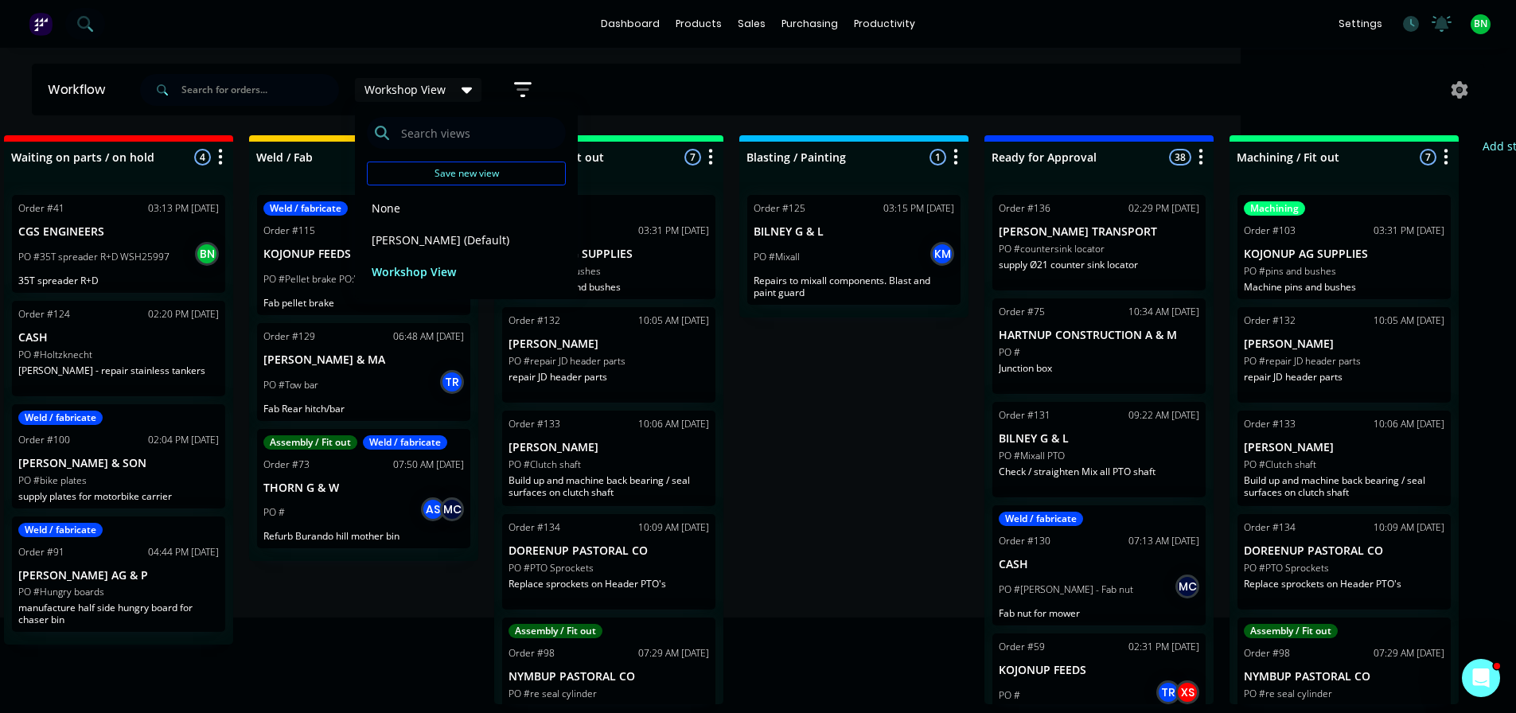
drag, startPoint x: 860, startPoint y: 340, endPoint x: 963, endPoint y: 333, distance: 102.9
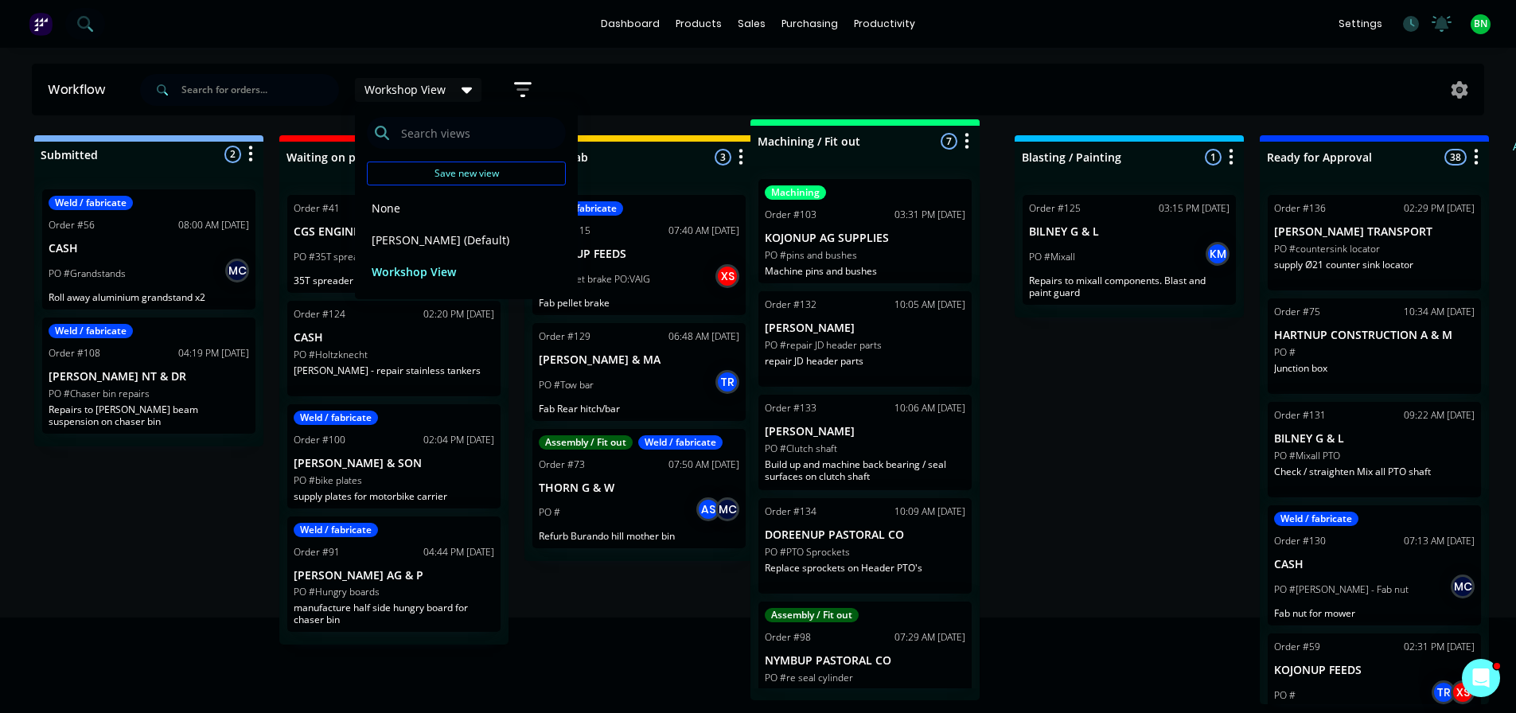
drag, startPoint x: 1351, startPoint y: 161, endPoint x: 920, endPoint y: 155, distance: 431.4
click at [920, 155] on div "Submitted 2 Status colour #273444 hex #273444 Save Cancel Summaries Total order…" at bounding box center [1200, 425] width 2424 height 581
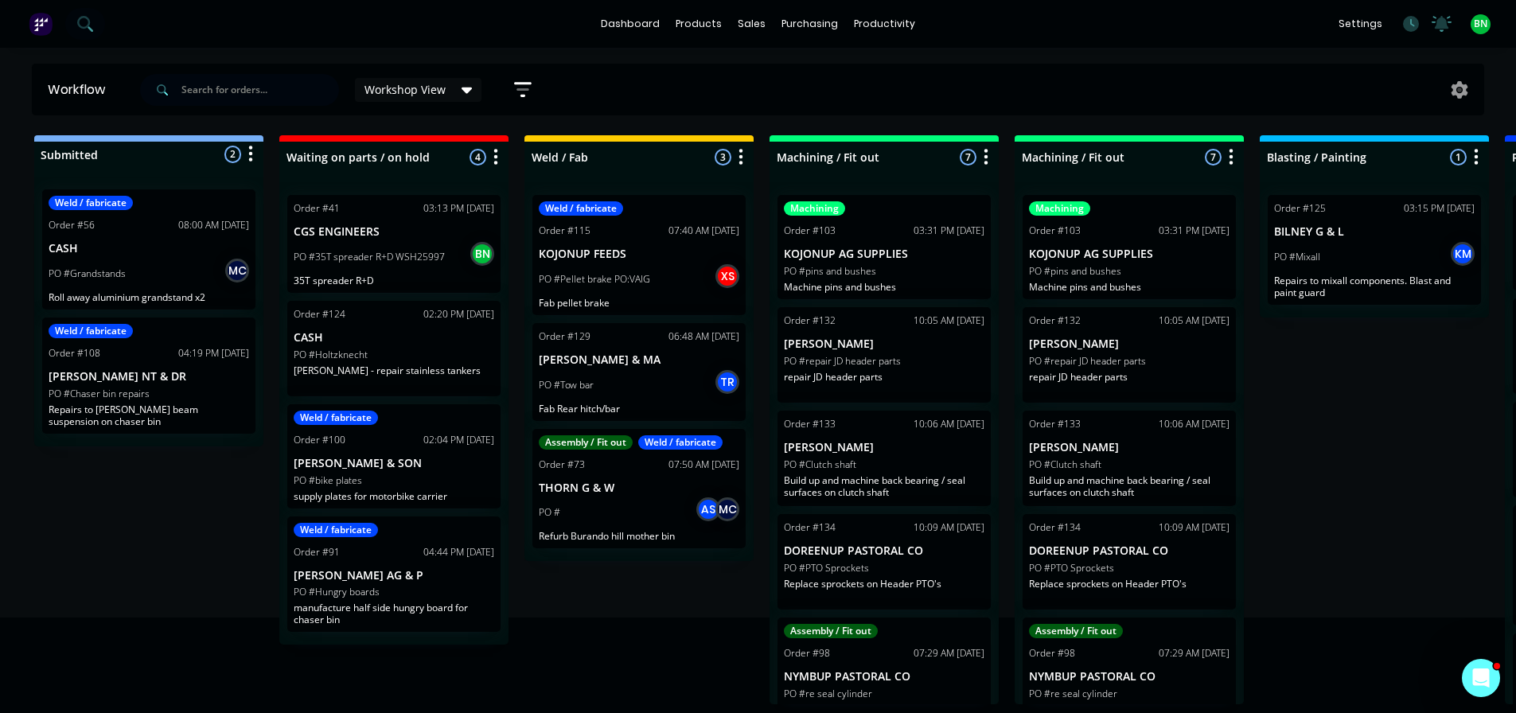
scroll to position [0, 19]
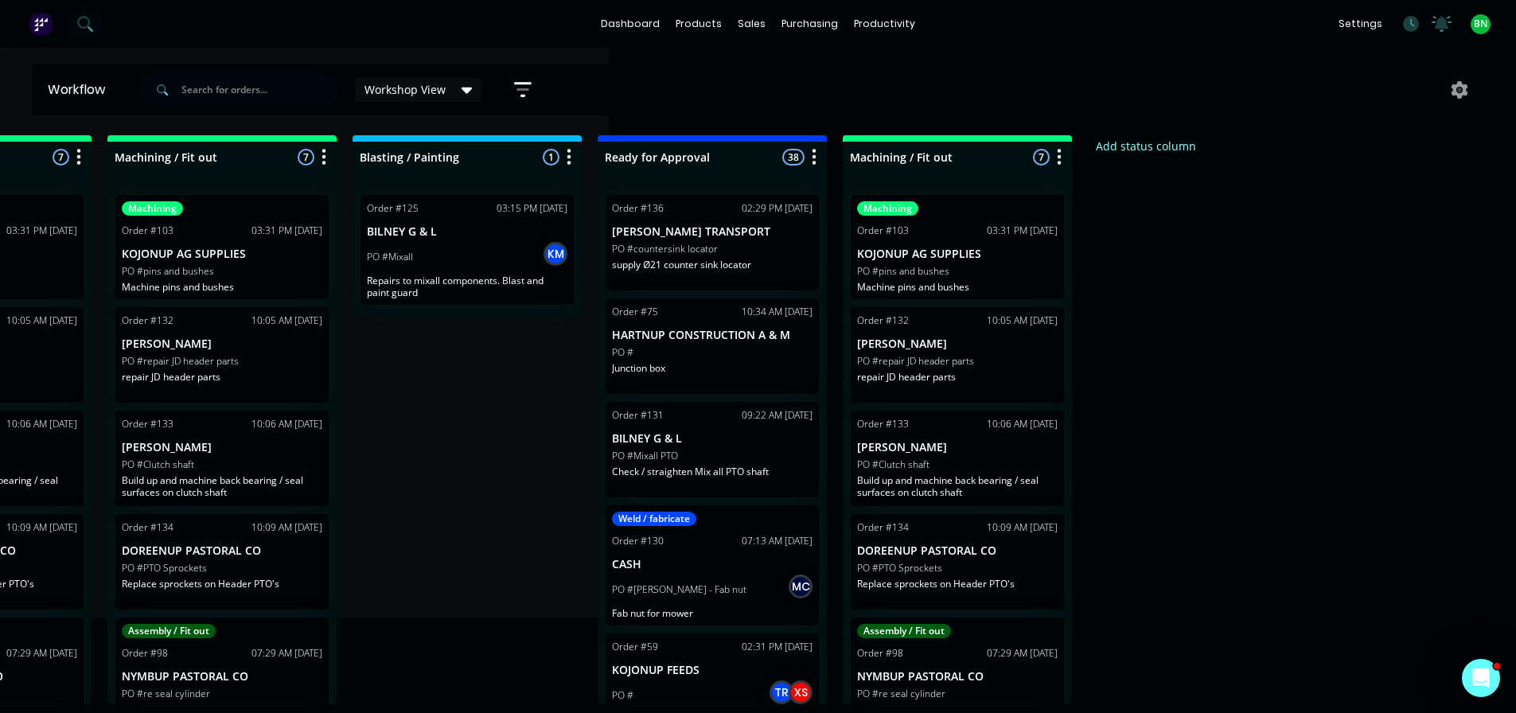
drag, startPoint x: 1118, startPoint y: 163, endPoint x: 1263, endPoint y: 177, distance: 145.5
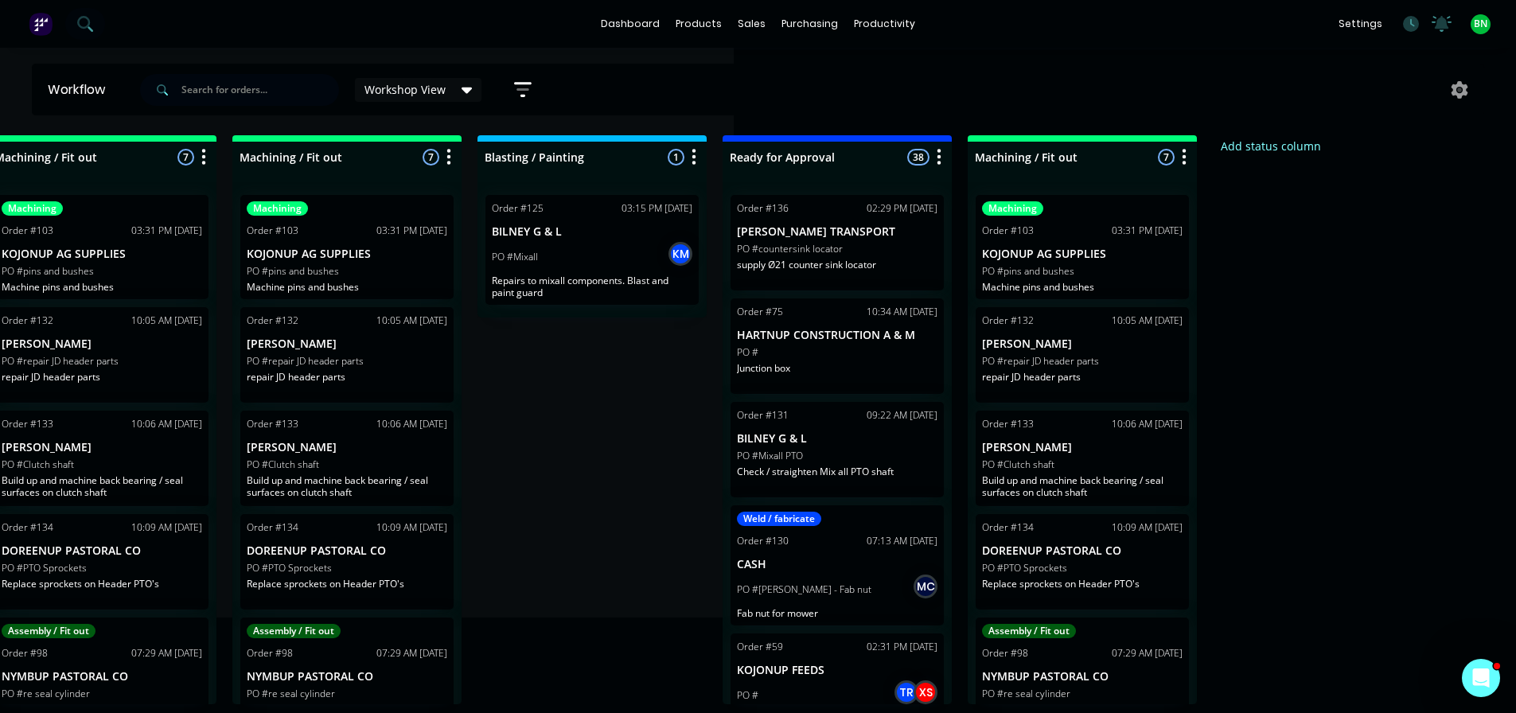
scroll to position [3, 0]
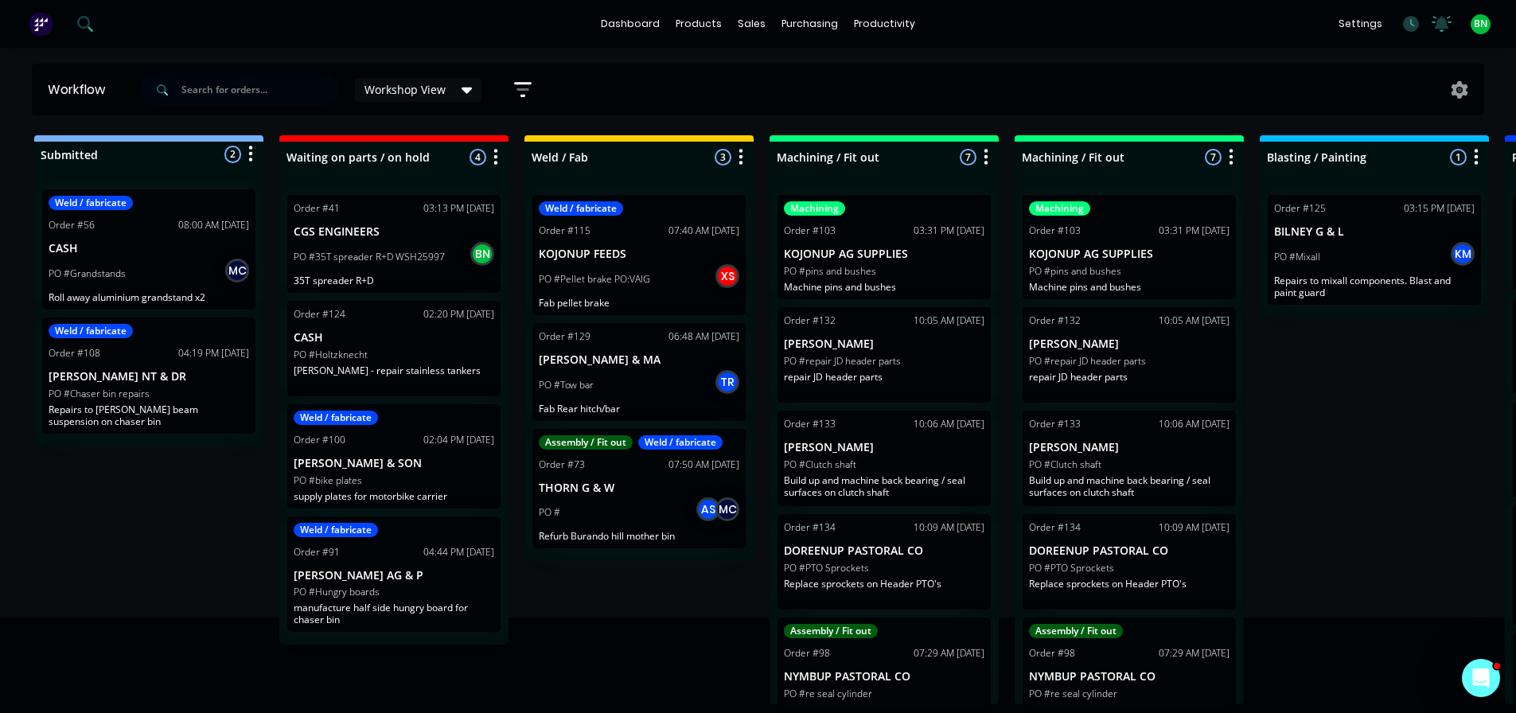
drag, startPoint x: 1168, startPoint y: 201, endPoint x: 697, endPoint y: 274, distance: 476.1
click at [462, 93] on icon at bounding box center [467, 90] width 11 height 18
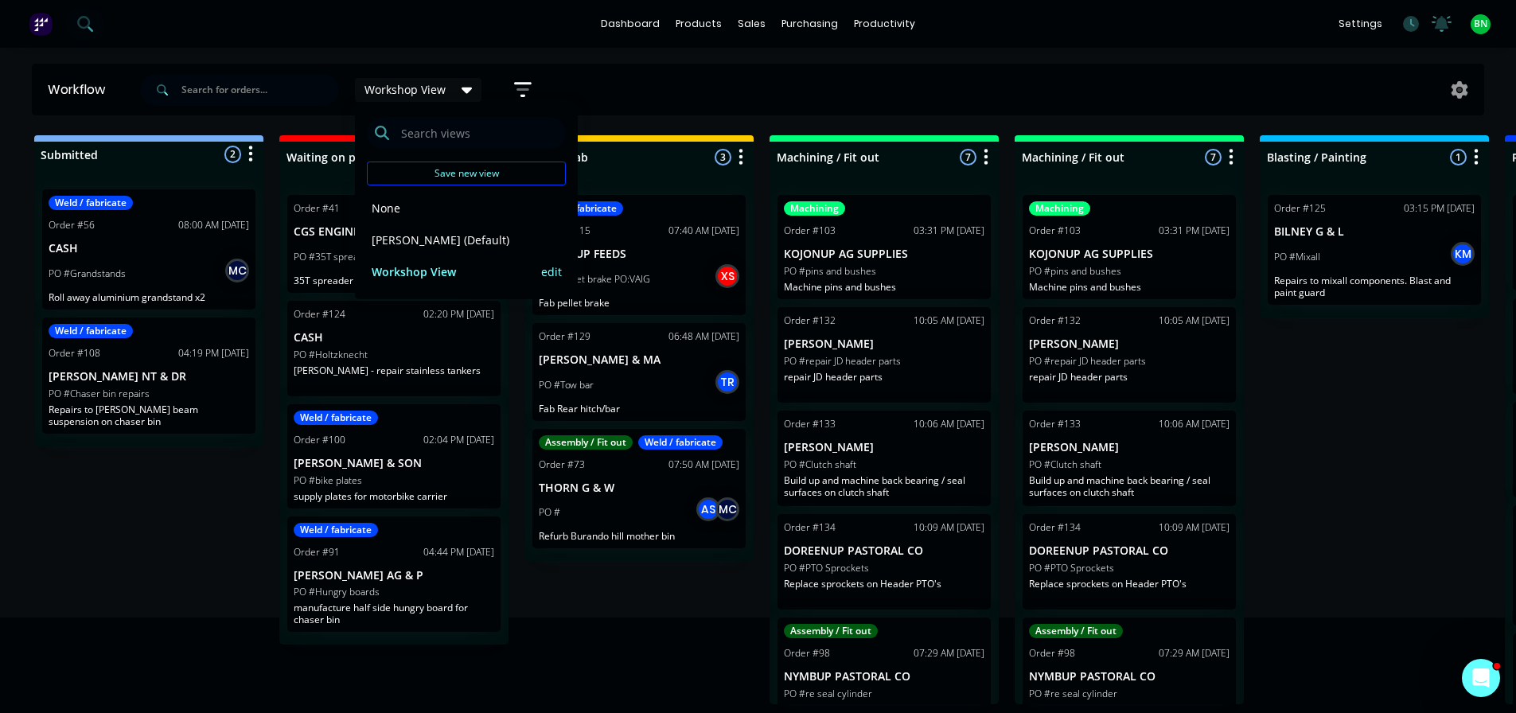
click at [559, 272] on button "edit" at bounding box center [551, 271] width 21 height 17
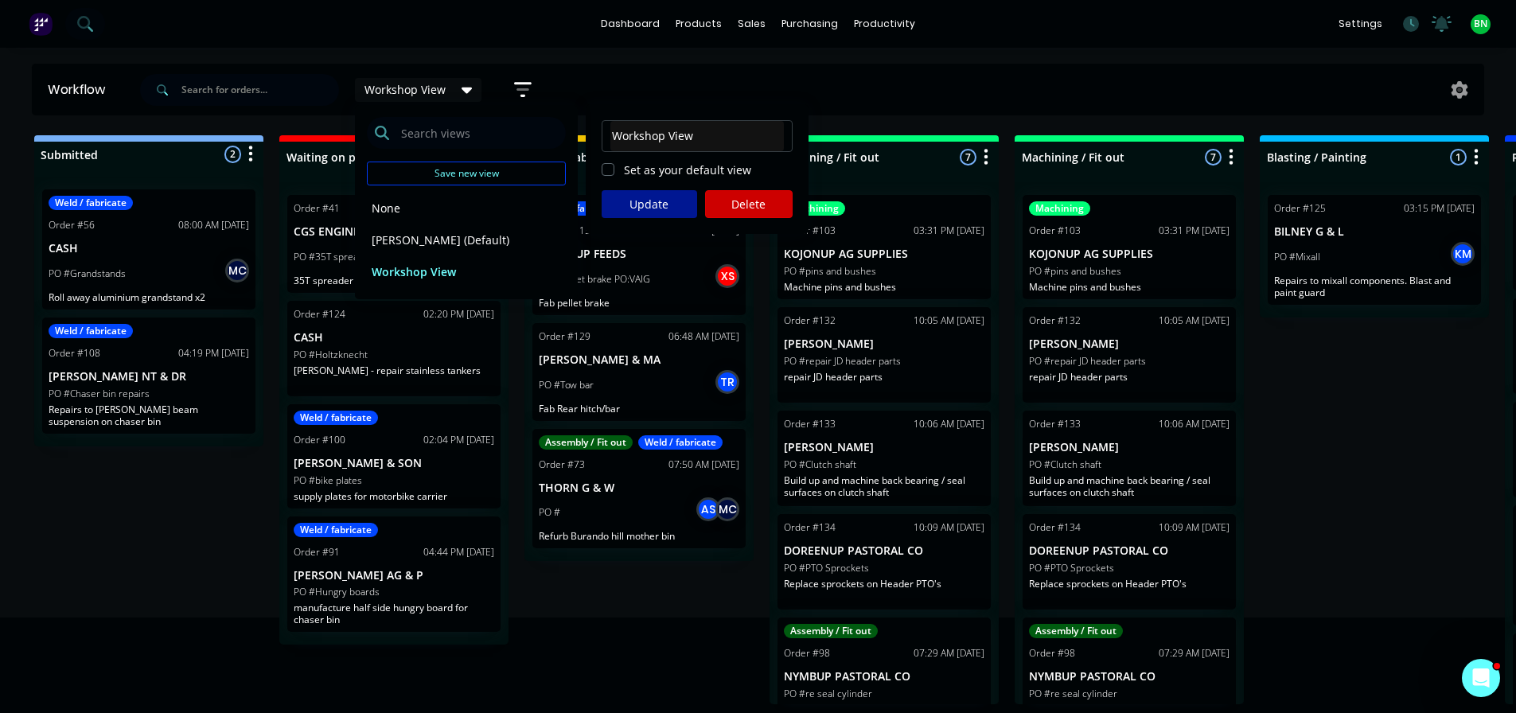
click at [658, 210] on button "Update" at bounding box center [650, 204] width 96 height 28
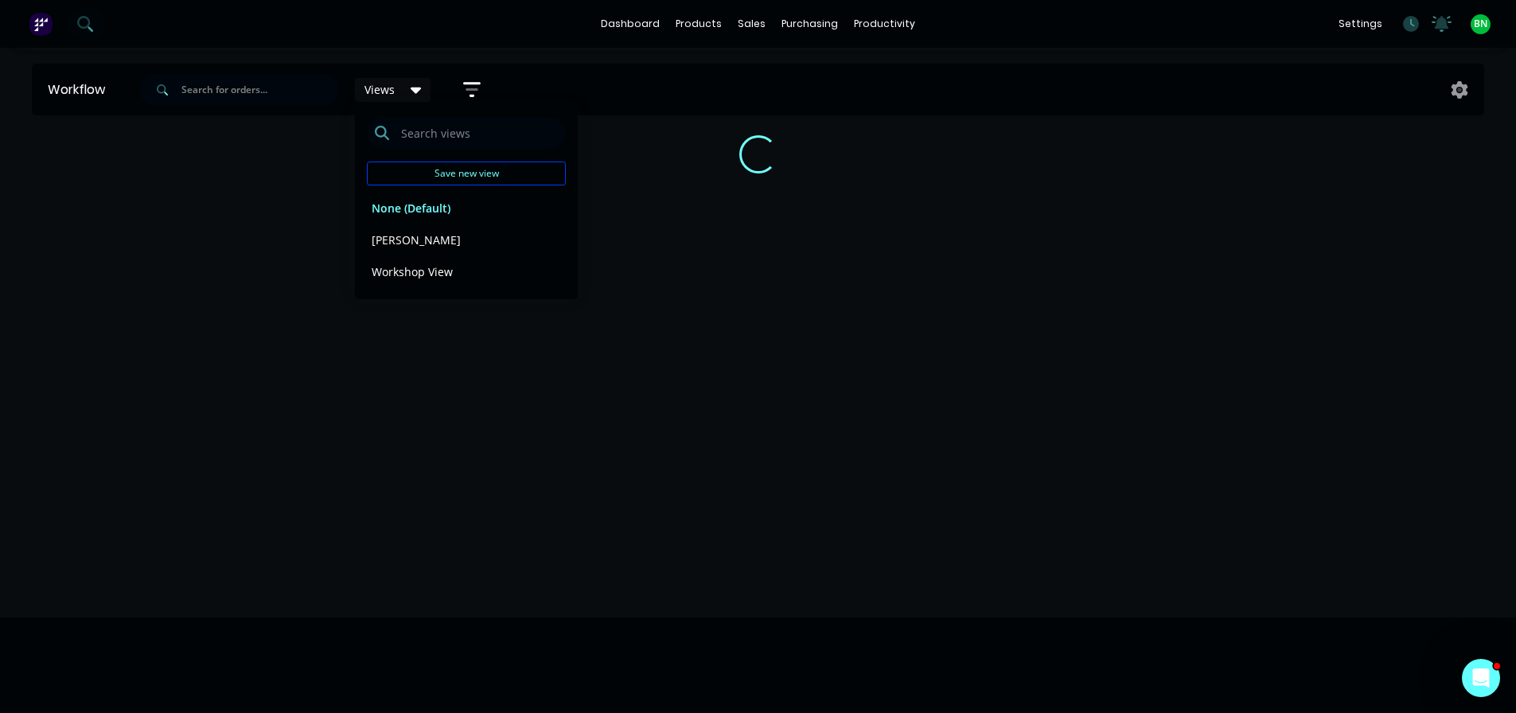
scroll to position [0, 0]
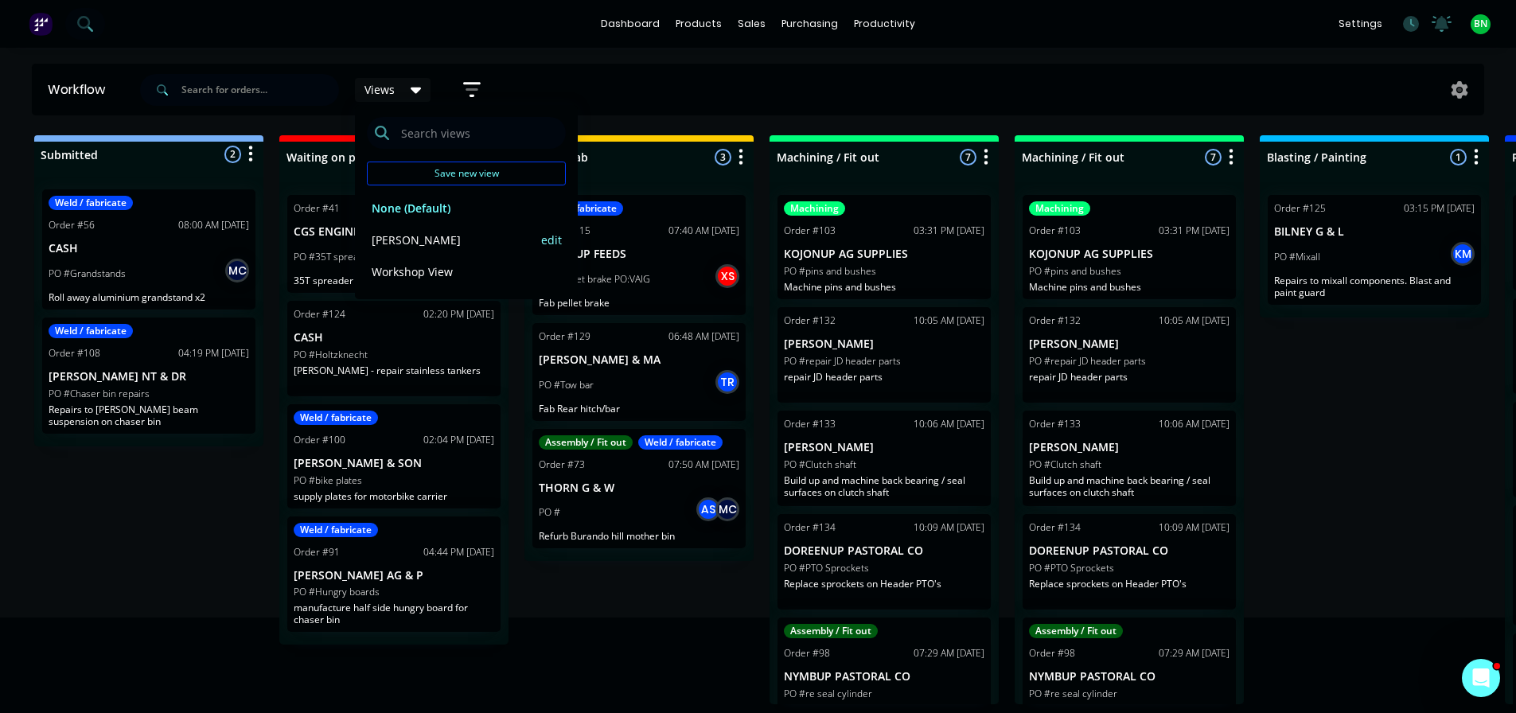
click at [393, 240] on button "[PERSON_NAME]" at bounding box center [452, 240] width 170 height 18
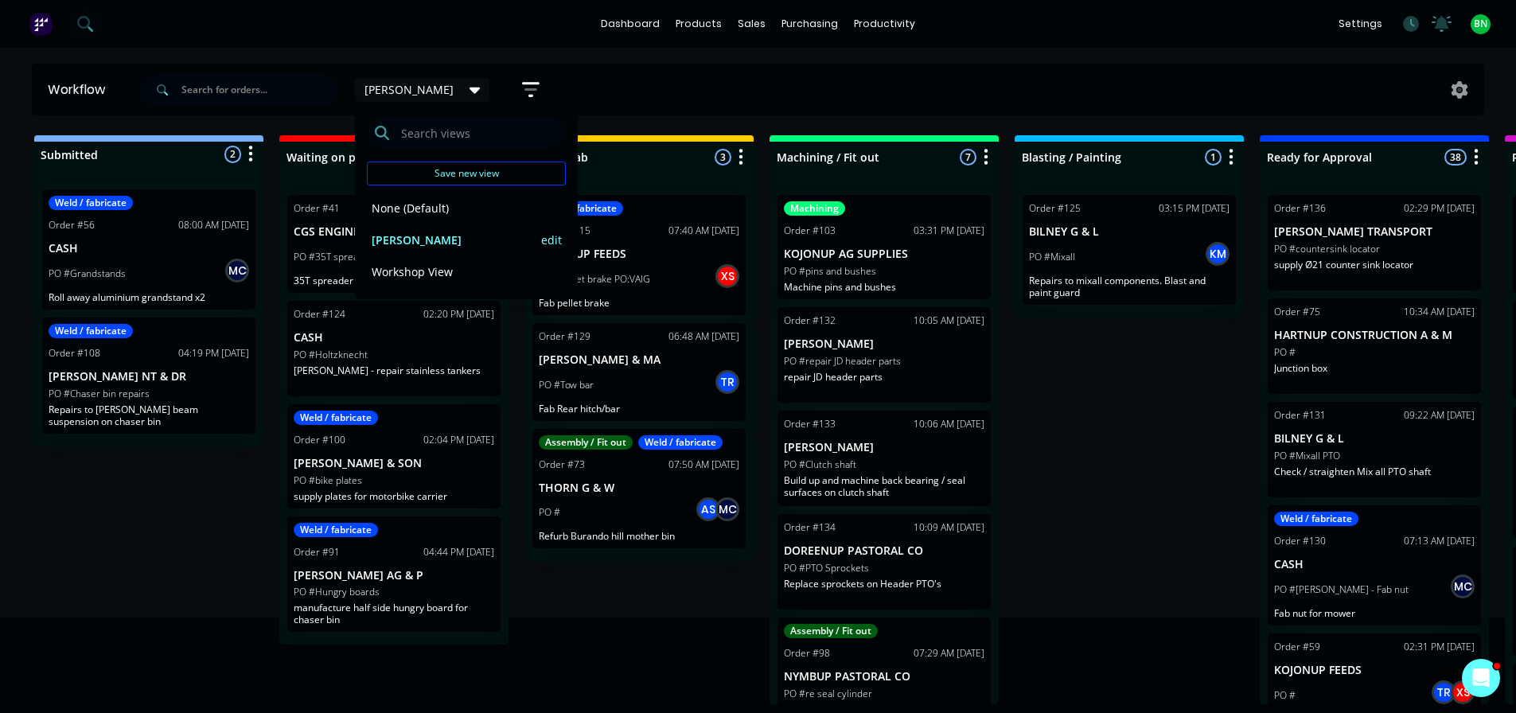
click at [552, 239] on button "edit" at bounding box center [551, 240] width 21 height 17
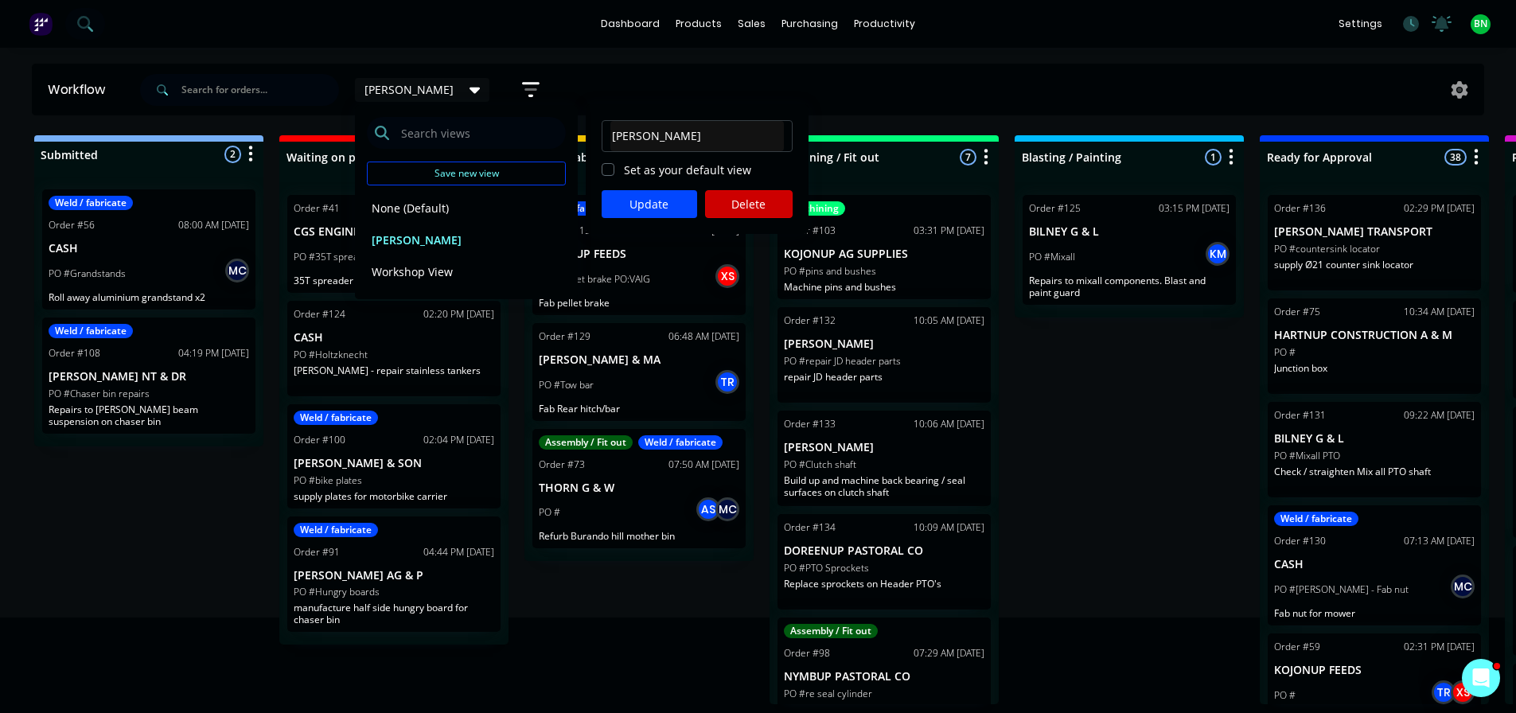
click at [624, 169] on label "Set as your default view" at bounding box center [687, 170] width 127 height 17
click at [612, 169] on input "Set as your default view" at bounding box center [608, 169] width 13 height 15
checkbox input "true"
click at [650, 210] on button "Update" at bounding box center [650, 204] width 96 height 28
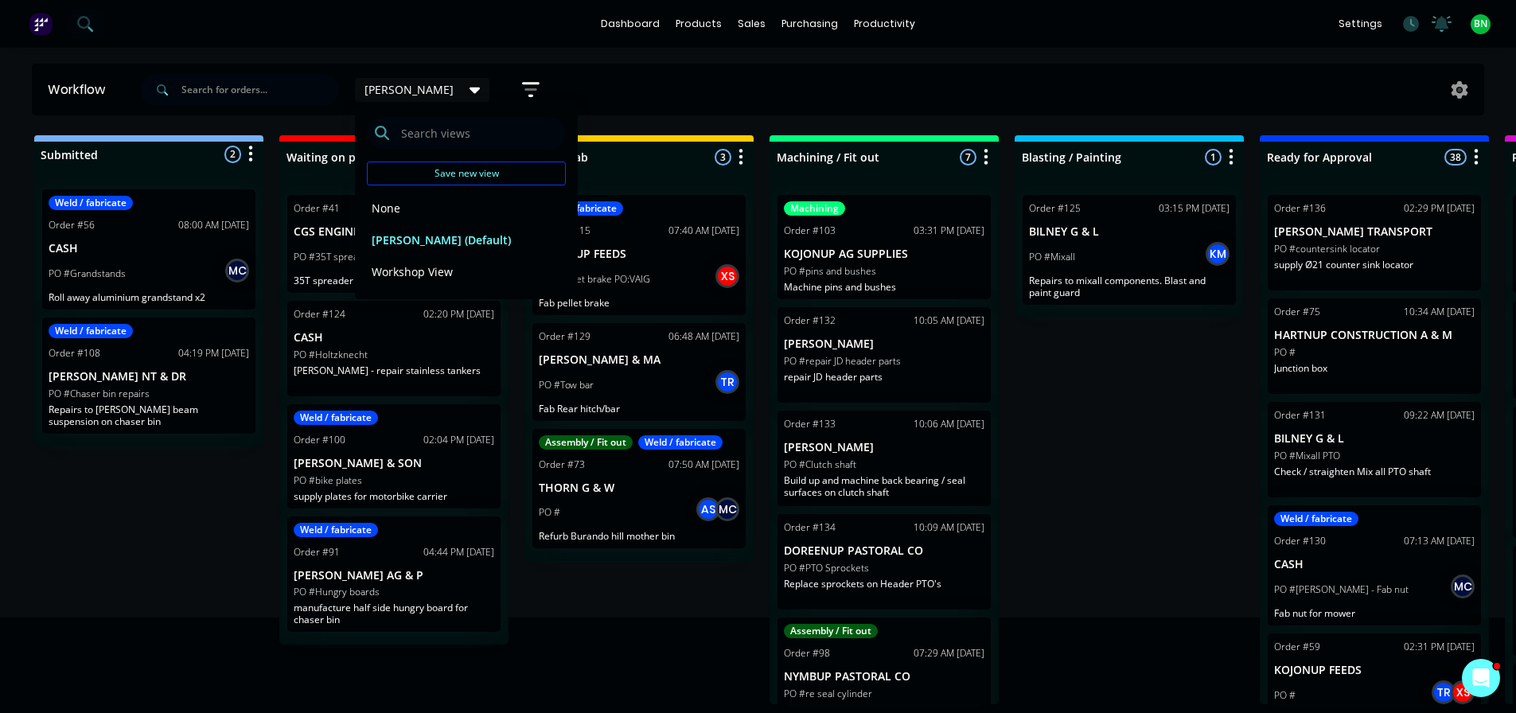
click at [1067, 435] on div "Submitted 2 Status colour #273444 hex #273444 Save Cancel Summaries Total order…" at bounding box center [1200, 419] width 2424 height 569
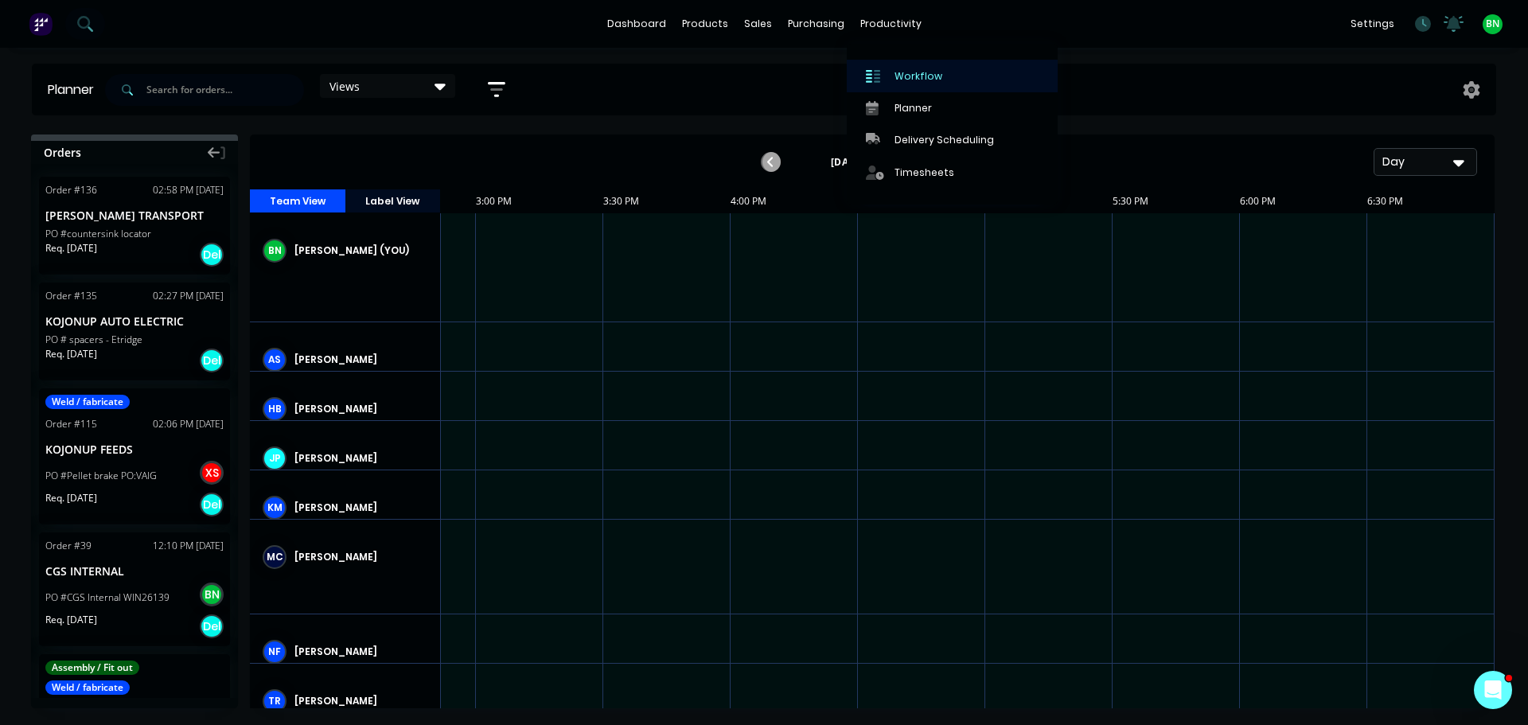
click at [923, 69] on div "Workflow" at bounding box center [919, 76] width 48 height 14
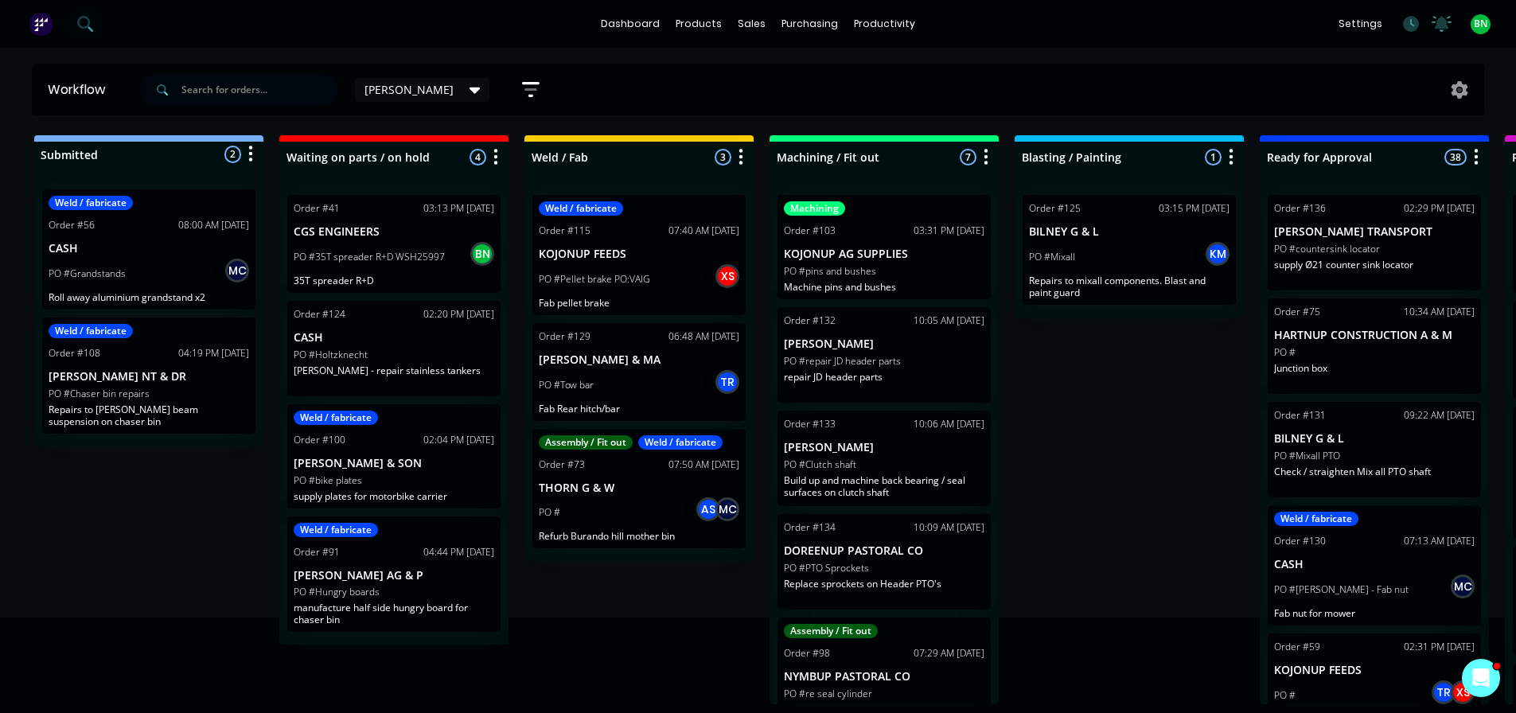
click at [406, 98] on div "[PERSON_NAME]" at bounding box center [422, 90] width 135 height 24
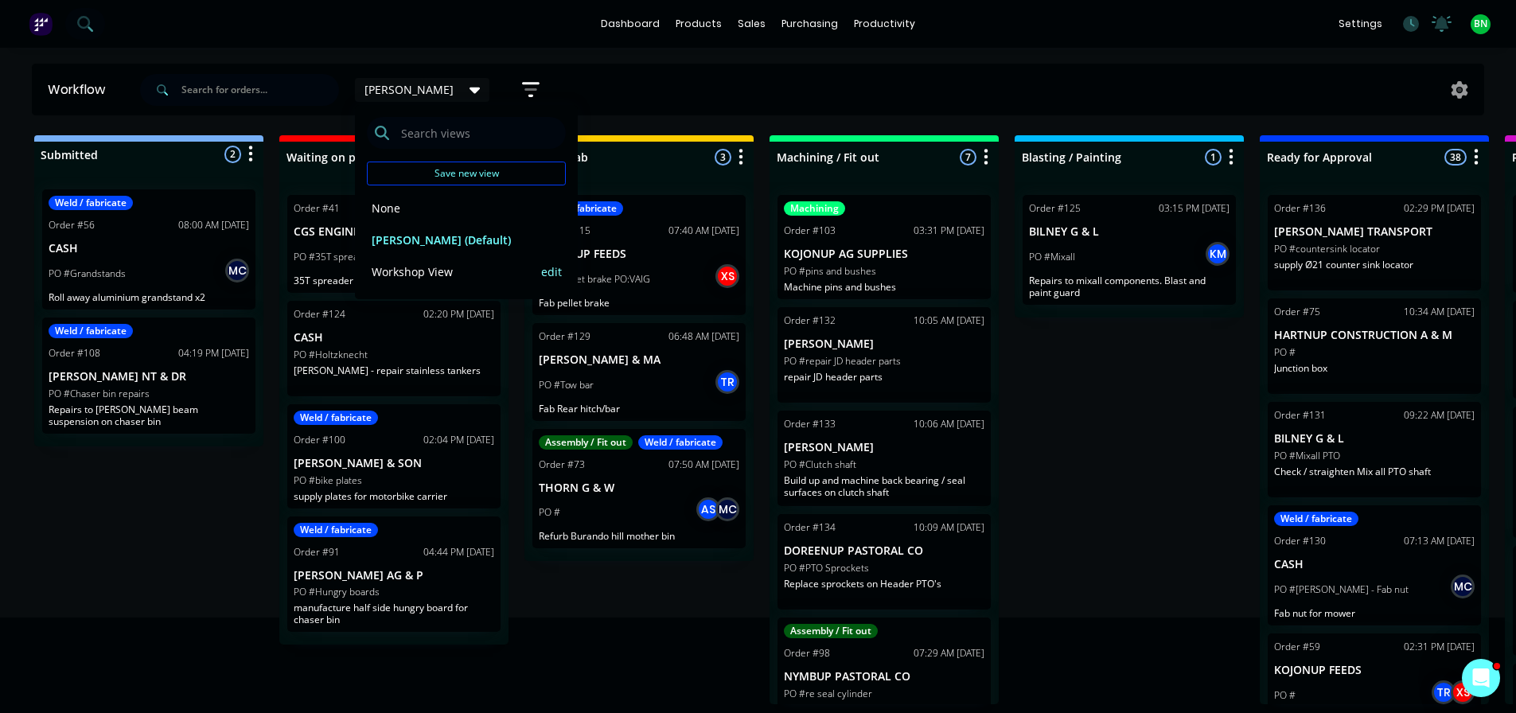
click at [424, 275] on button "Workshop View" at bounding box center [452, 272] width 170 height 18
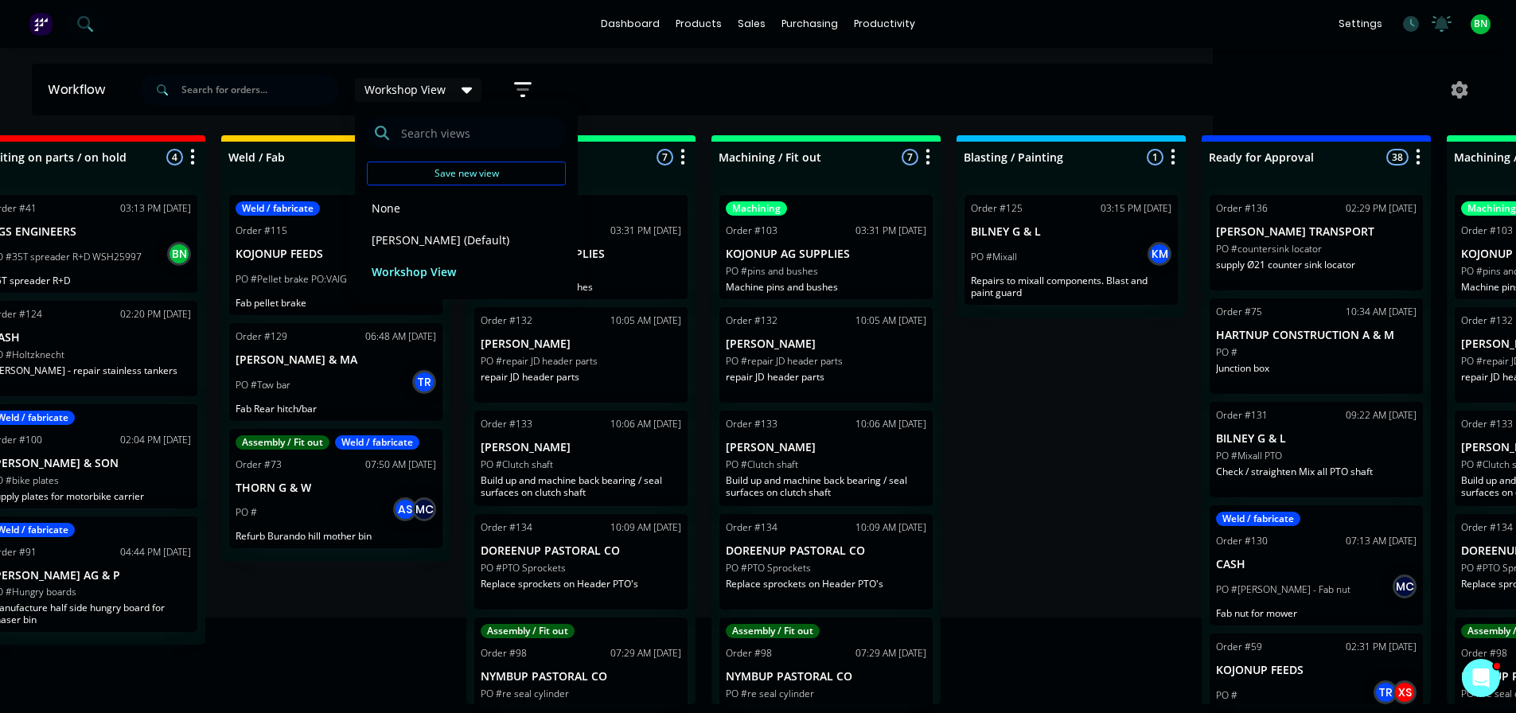
drag, startPoint x: 1316, startPoint y: 466, endPoint x: 1423, endPoint y: 475, distance: 107.0
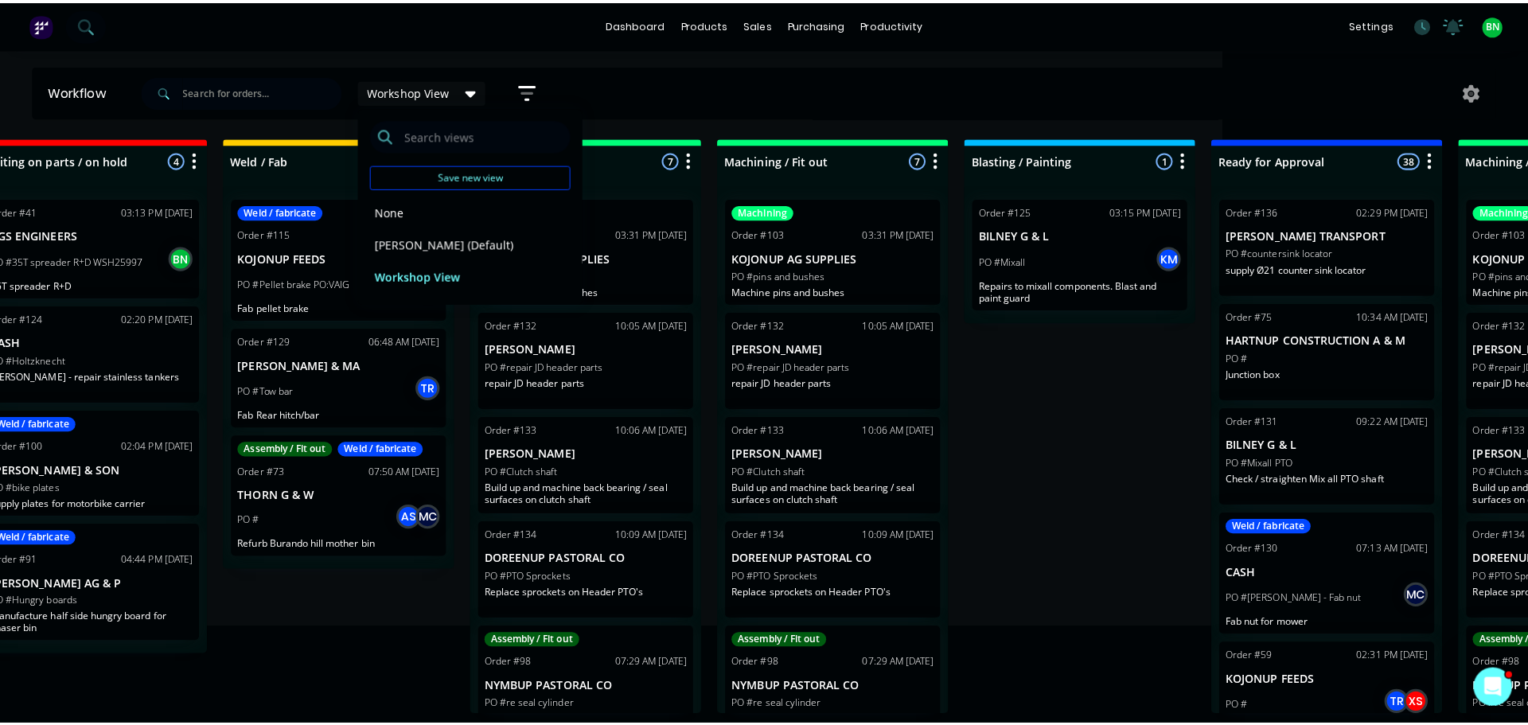
scroll to position [0, 481]
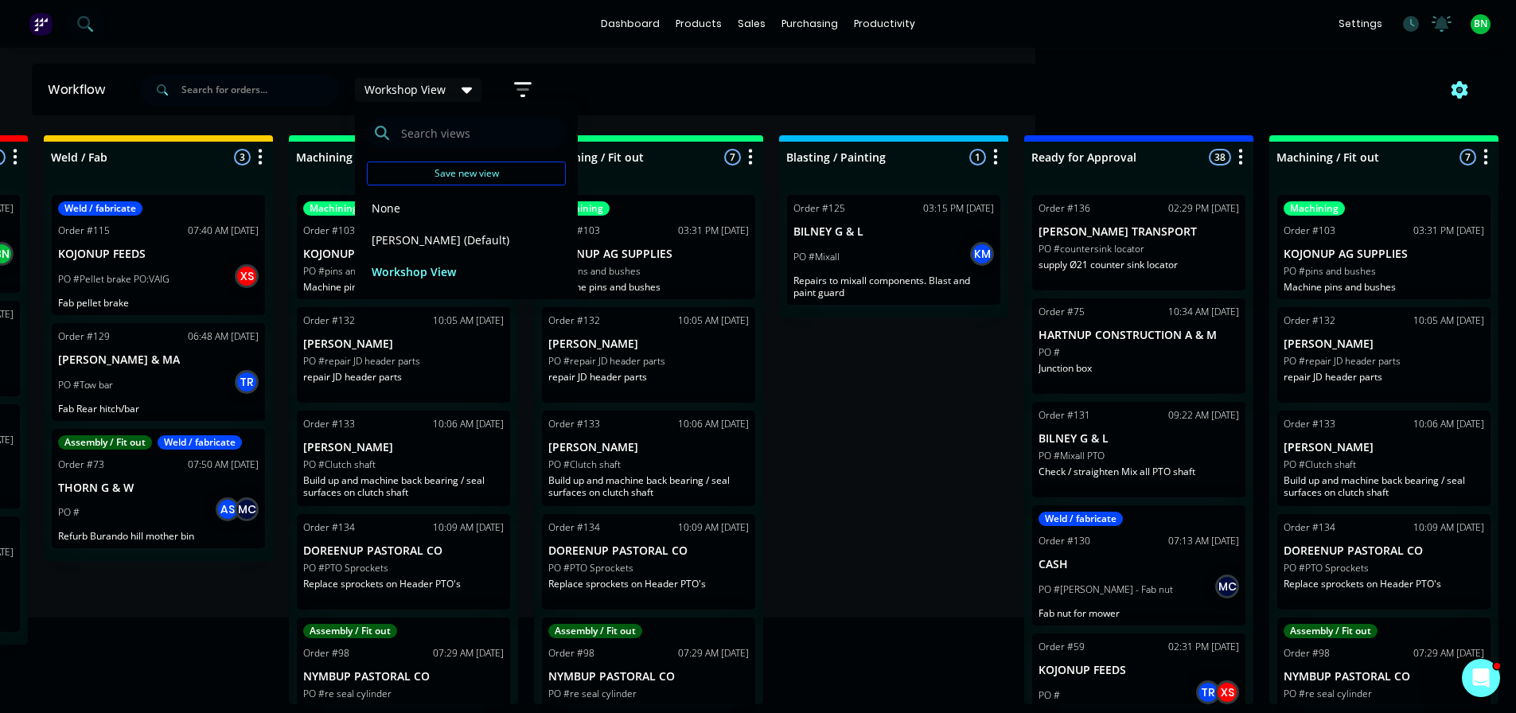
click at [1455, 89] on icon at bounding box center [1460, 90] width 17 height 18
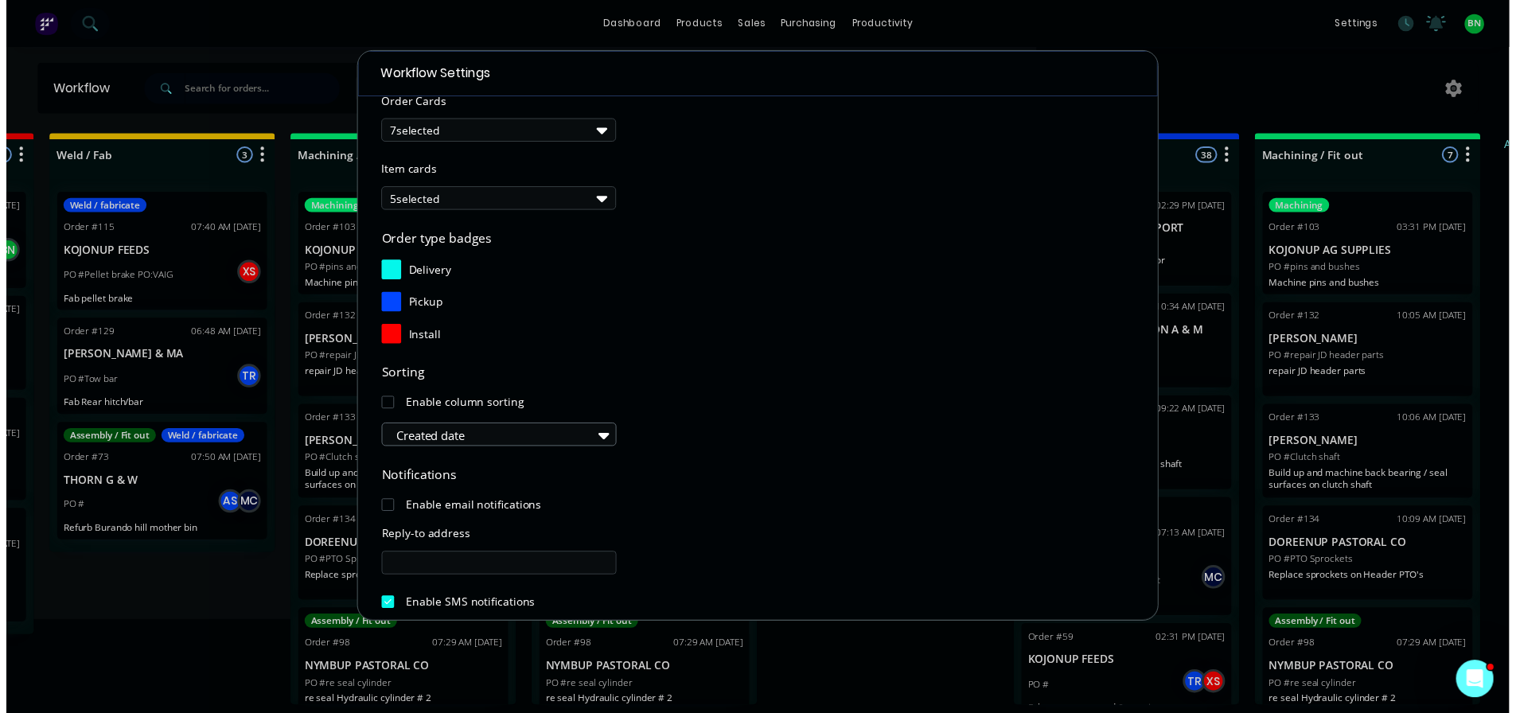
scroll to position [159, 0]
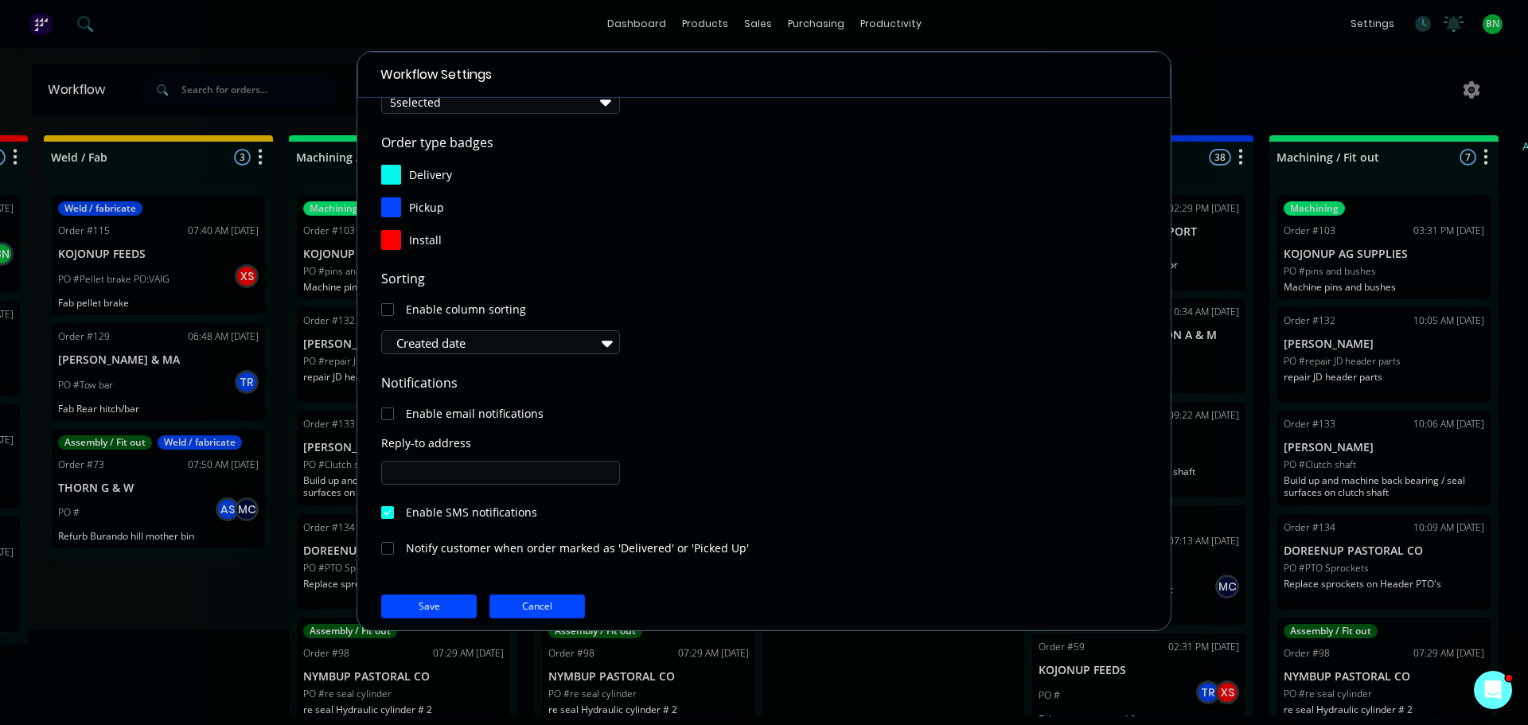
click at [552, 608] on button "Cancel" at bounding box center [537, 607] width 96 height 24
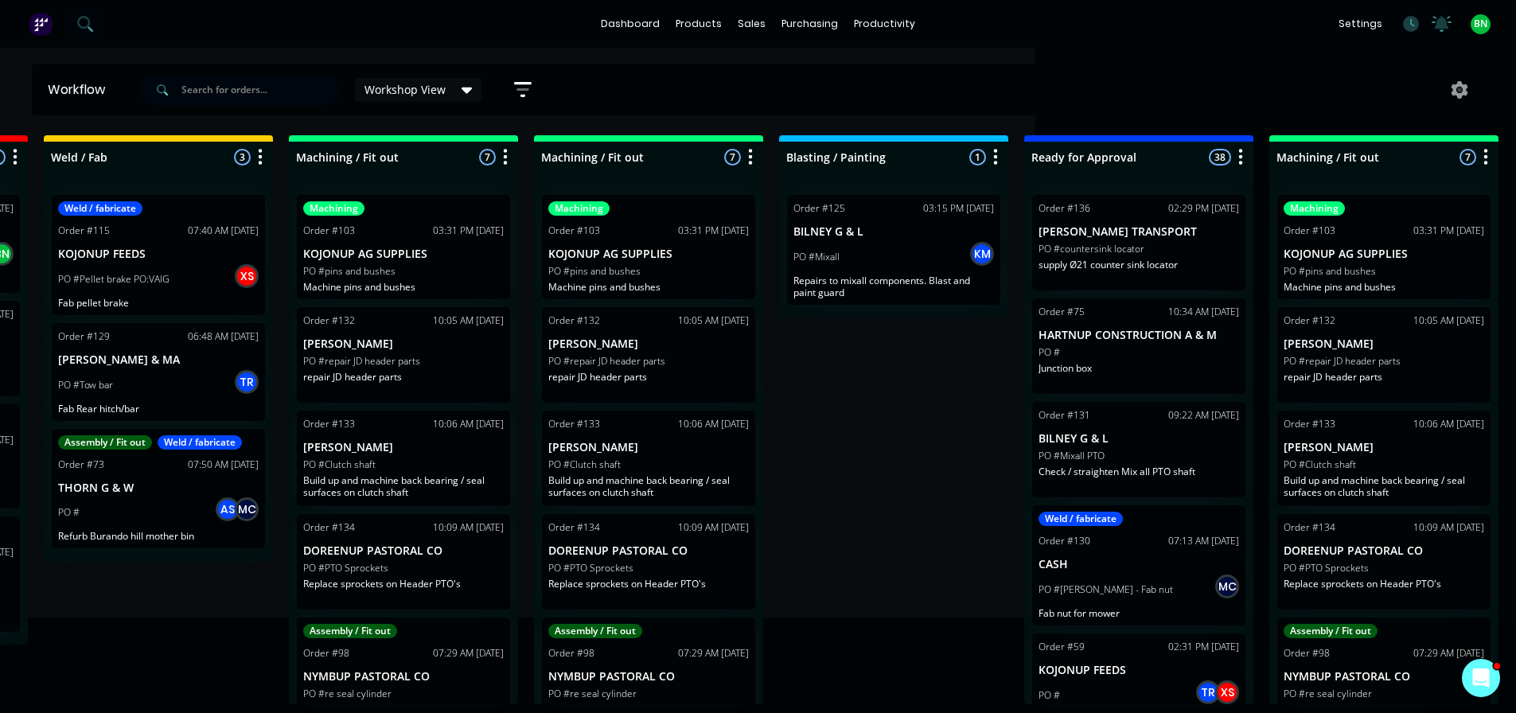
click at [875, 508] on div "Submitted 2 Status colour #273444 hex #273444 Save Cancel Summaries Total order…" at bounding box center [719, 419] width 2424 height 569
click at [458, 93] on div "Workshop View" at bounding box center [419, 90] width 108 height 14
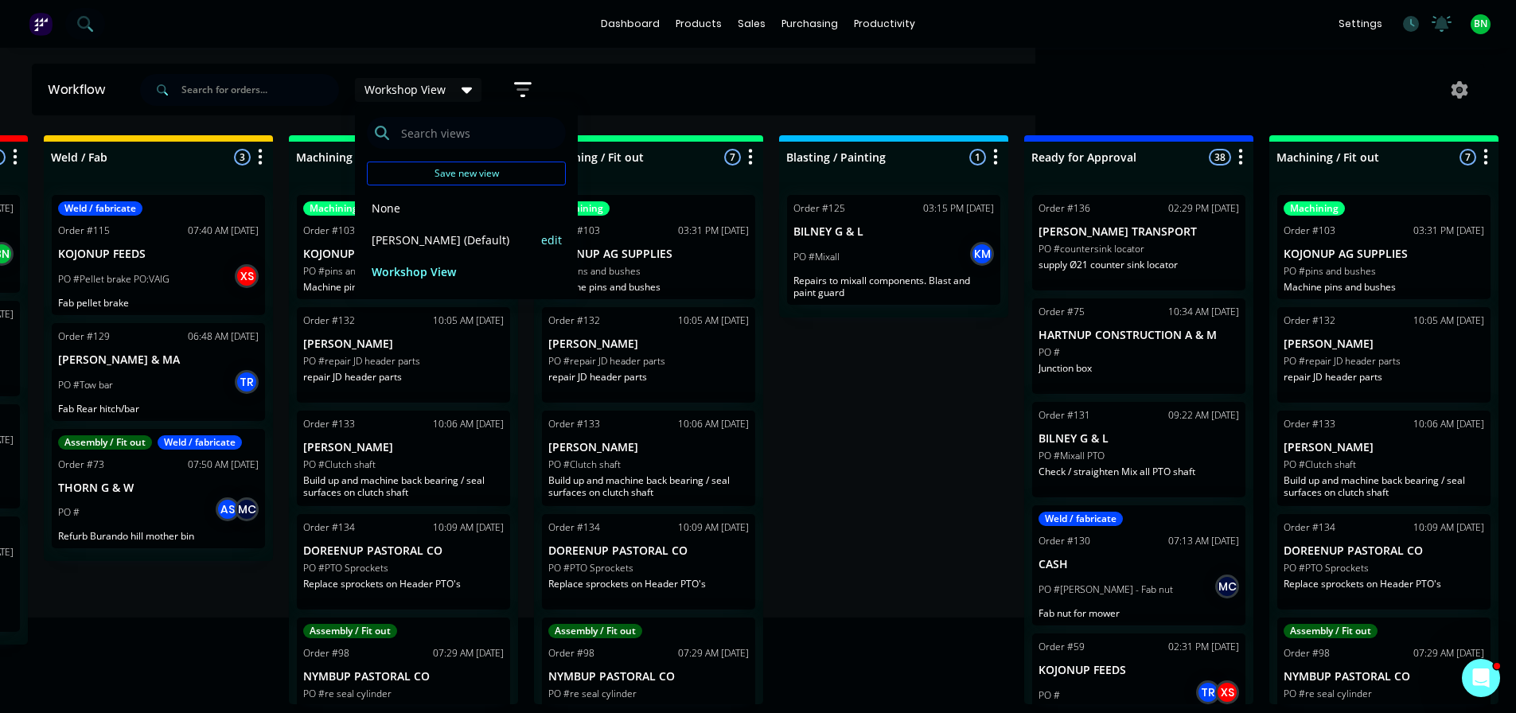
click at [412, 239] on button "brad (Default)" at bounding box center [452, 240] width 170 height 18
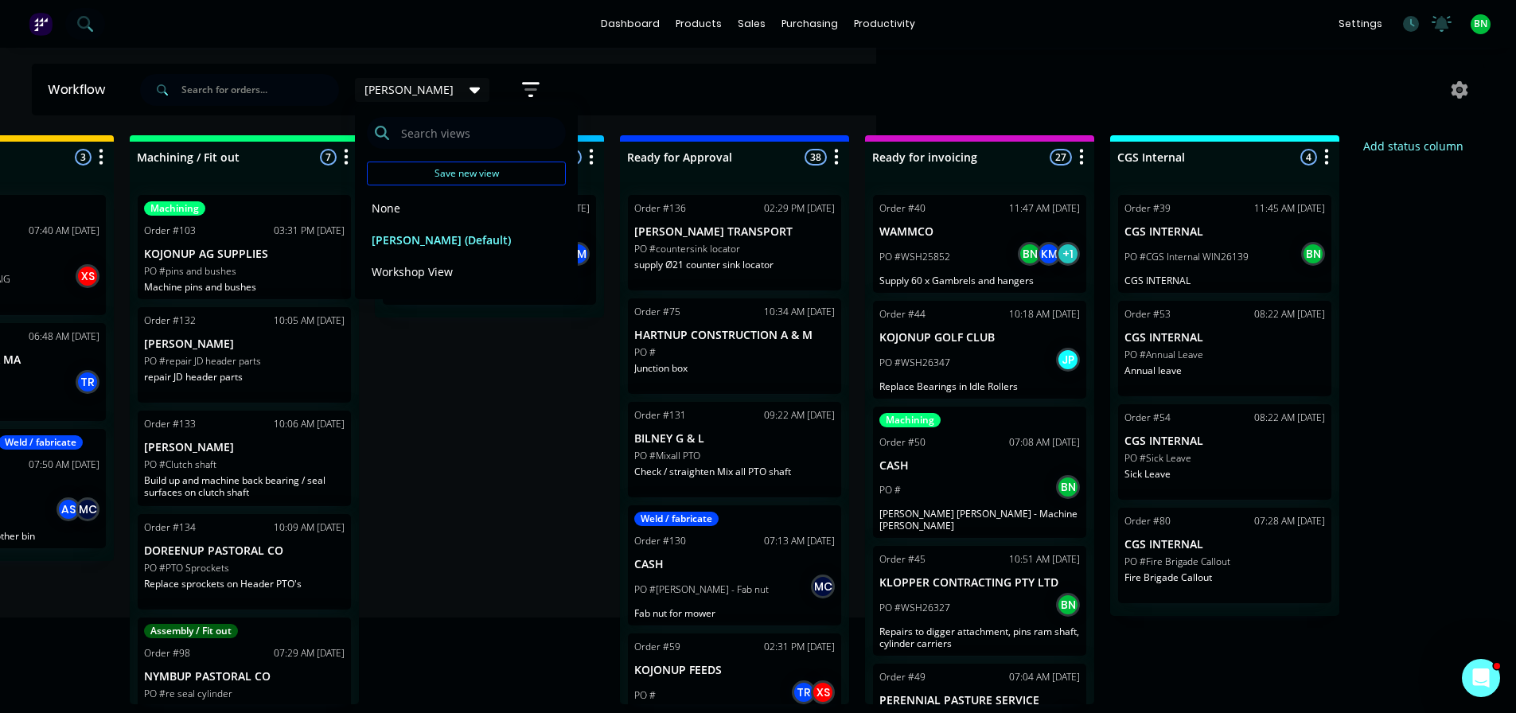
scroll to position [3, 907]
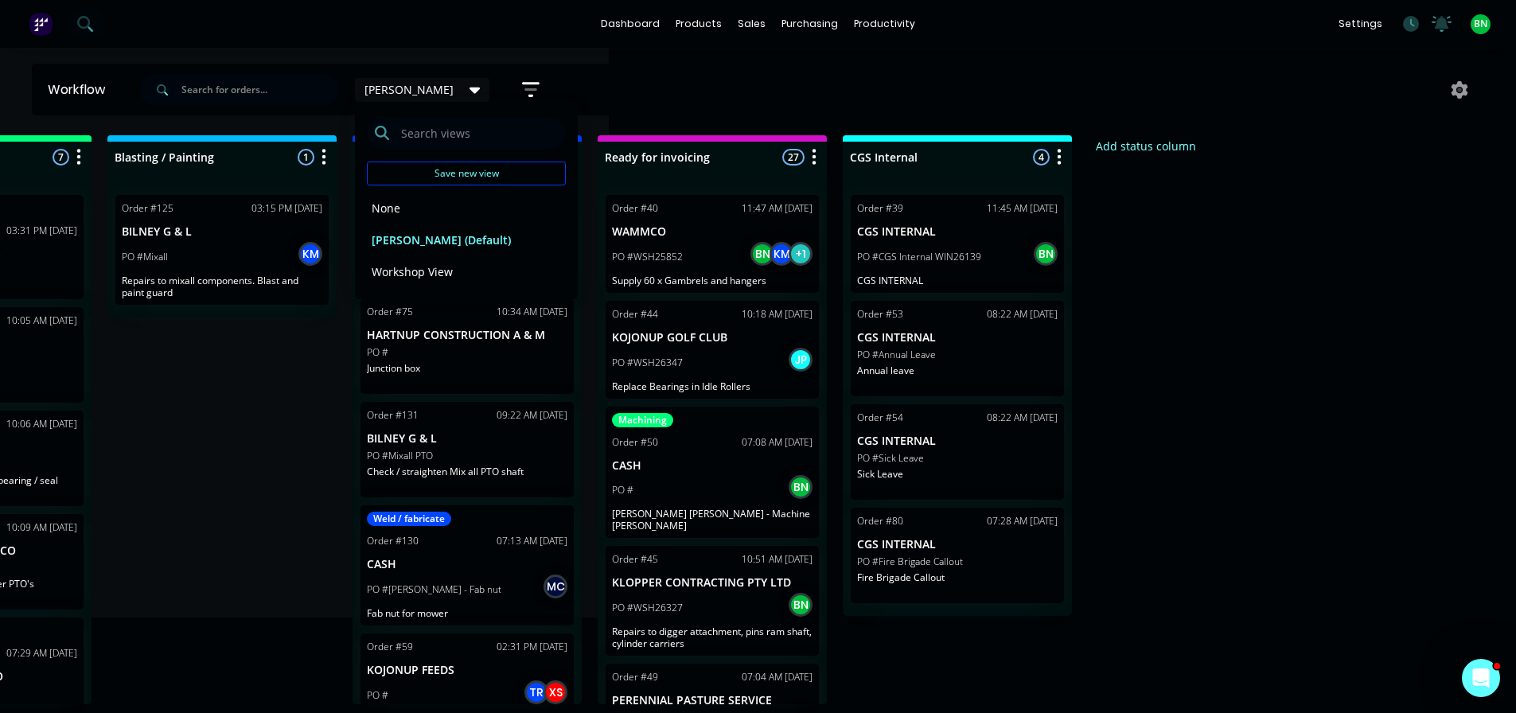
drag, startPoint x: 1121, startPoint y: 435, endPoint x: 1306, endPoint y: 451, distance: 185.4
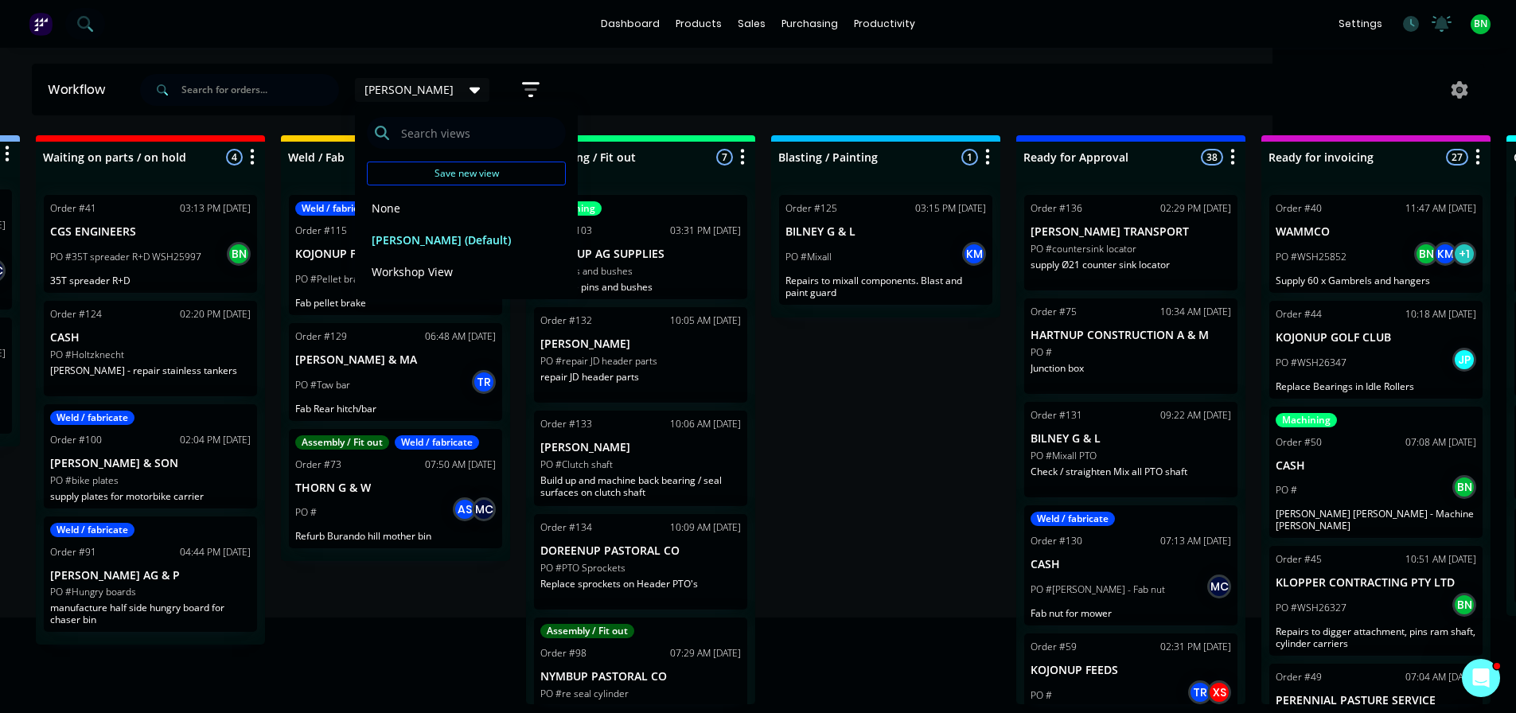
scroll to position [3, 0]
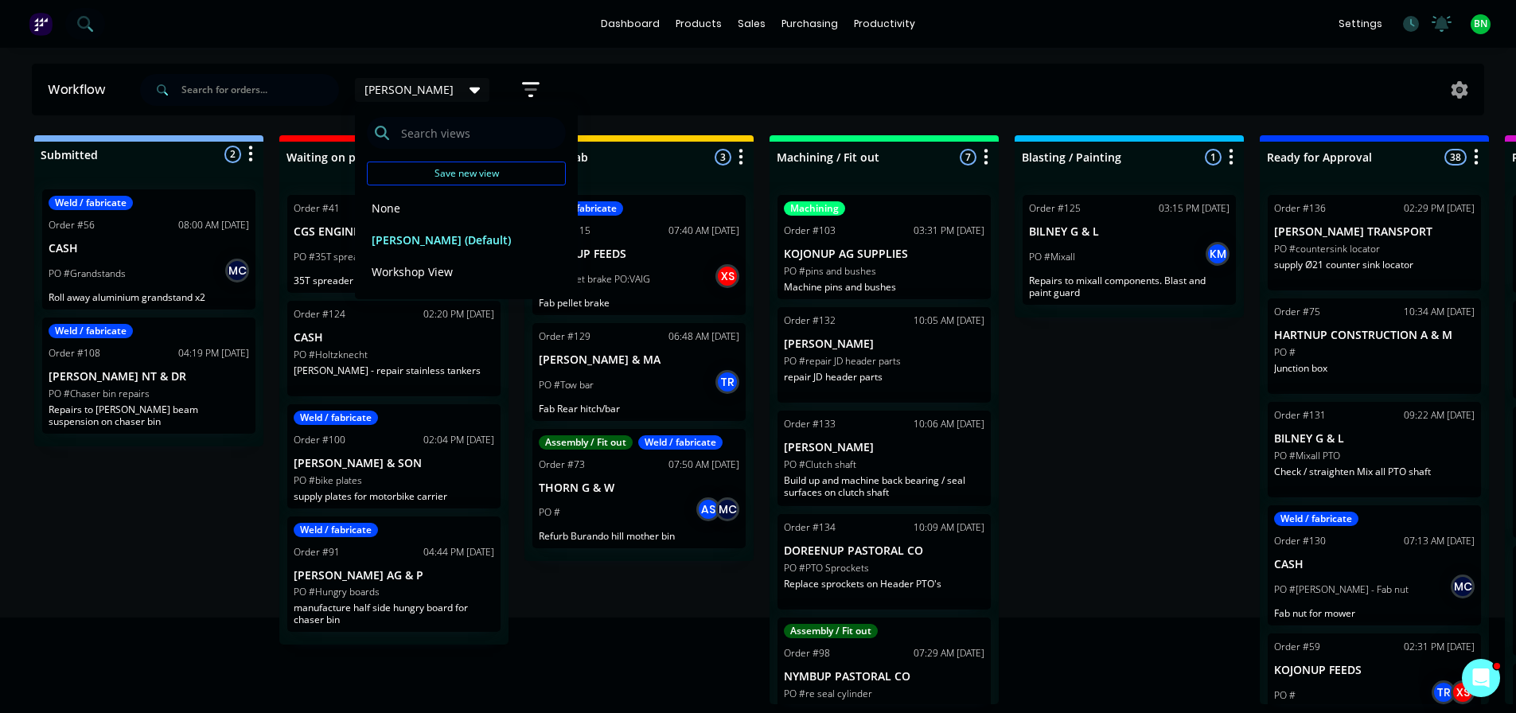
drag, startPoint x: 276, startPoint y: 462, endPoint x: 23, endPoint y: 467, distance: 253.1
drag, startPoint x: 103, startPoint y: 455, endPoint x: 108, endPoint y: 447, distance: 9.3
click at [104, 456] on div "Submitted 2 Status colour #273444 hex #273444 Save Cancel Summaries Total order…" at bounding box center [1200, 419] width 2424 height 569
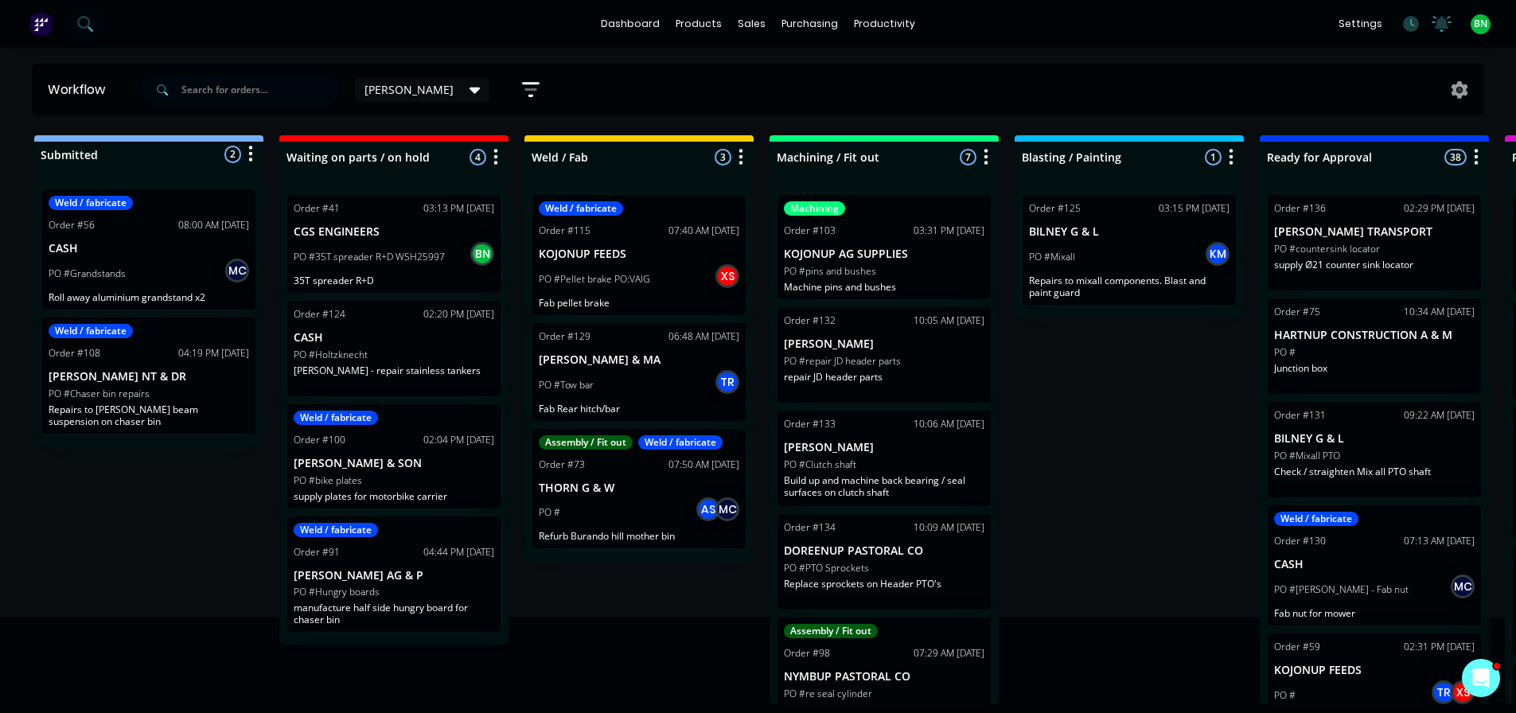
click at [985, 152] on icon "button" at bounding box center [986, 157] width 5 height 20
click at [1058, 388] on div "Submitted 2 Status colour #273444 hex #273444 Save Cancel Summaries Total order…" at bounding box center [1200, 419] width 2424 height 569
drag, startPoint x: 1018, startPoint y: 443, endPoint x: 660, endPoint y: 468, distance: 359.0
click at [1121, 515] on div "Submitted 2 Status colour #273444 hex #273444 Save Cancel Summaries Total order…" at bounding box center [1200, 419] width 2424 height 569
click at [1034, 380] on div "Submitted 2 Status colour #273444 hex #273444 Save Cancel Summaries Total order…" at bounding box center [1200, 419] width 2424 height 569
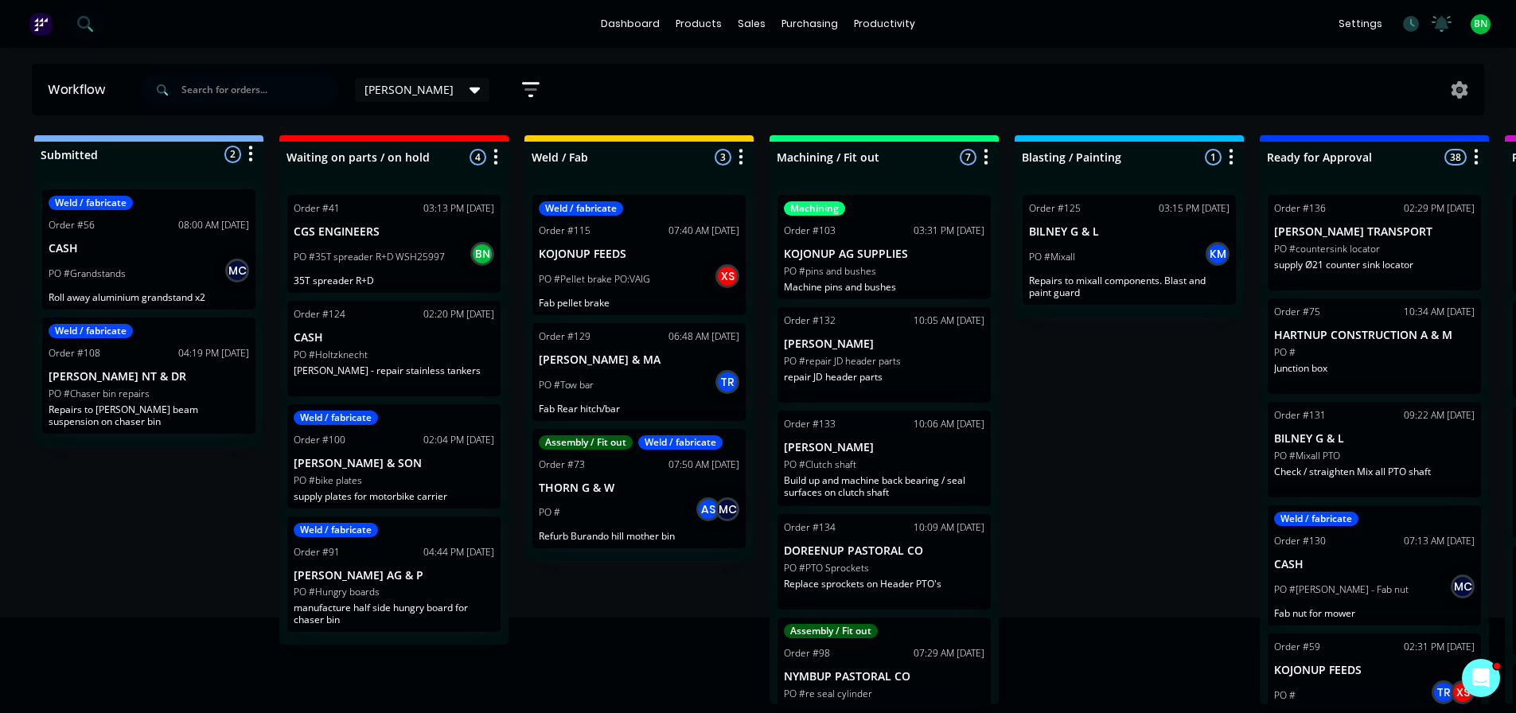
click at [1056, 480] on div "Submitted 2 Status colour #273444 hex #273444 Save Cancel Summaries Total order…" at bounding box center [1200, 419] width 2424 height 569
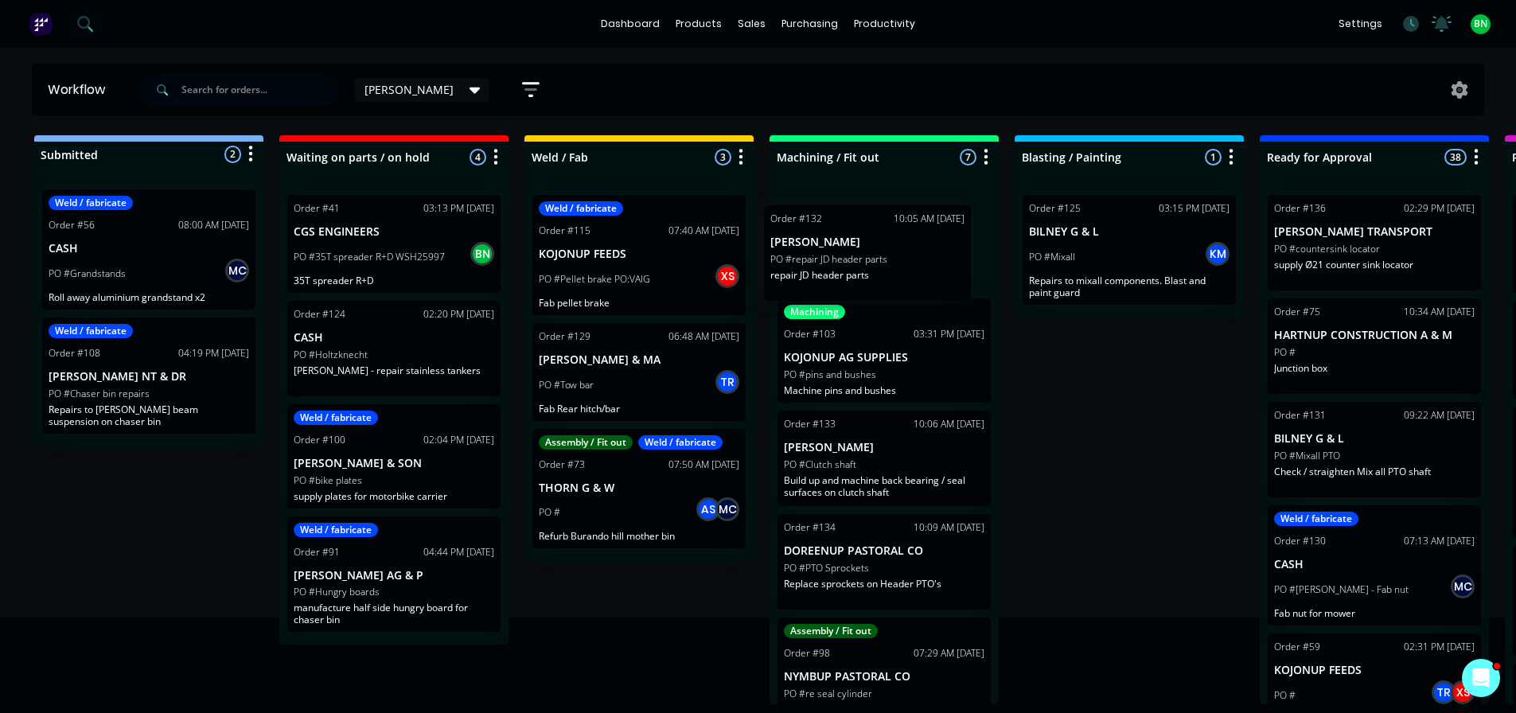
drag, startPoint x: 932, startPoint y: 369, endPoint x: 917, endPoint y: 266, distance: 104.6
click at [917, 266] on div "Machining Order #103 03:31 PM 01/10/25 KOJONUP AG SUPPLIES PO #pins and bushes …" at bounding box center [884, 443] width 229 height 522
click at [1092, 409] on div "Submitted 2 Status colour #273444 hex #273444 Save Cancel Summaries Total order…" at bounding box center [1200, 419] width 2424 height 569
click at [470, 92] on icon at bounding box center [475, 90] width 11 height 18
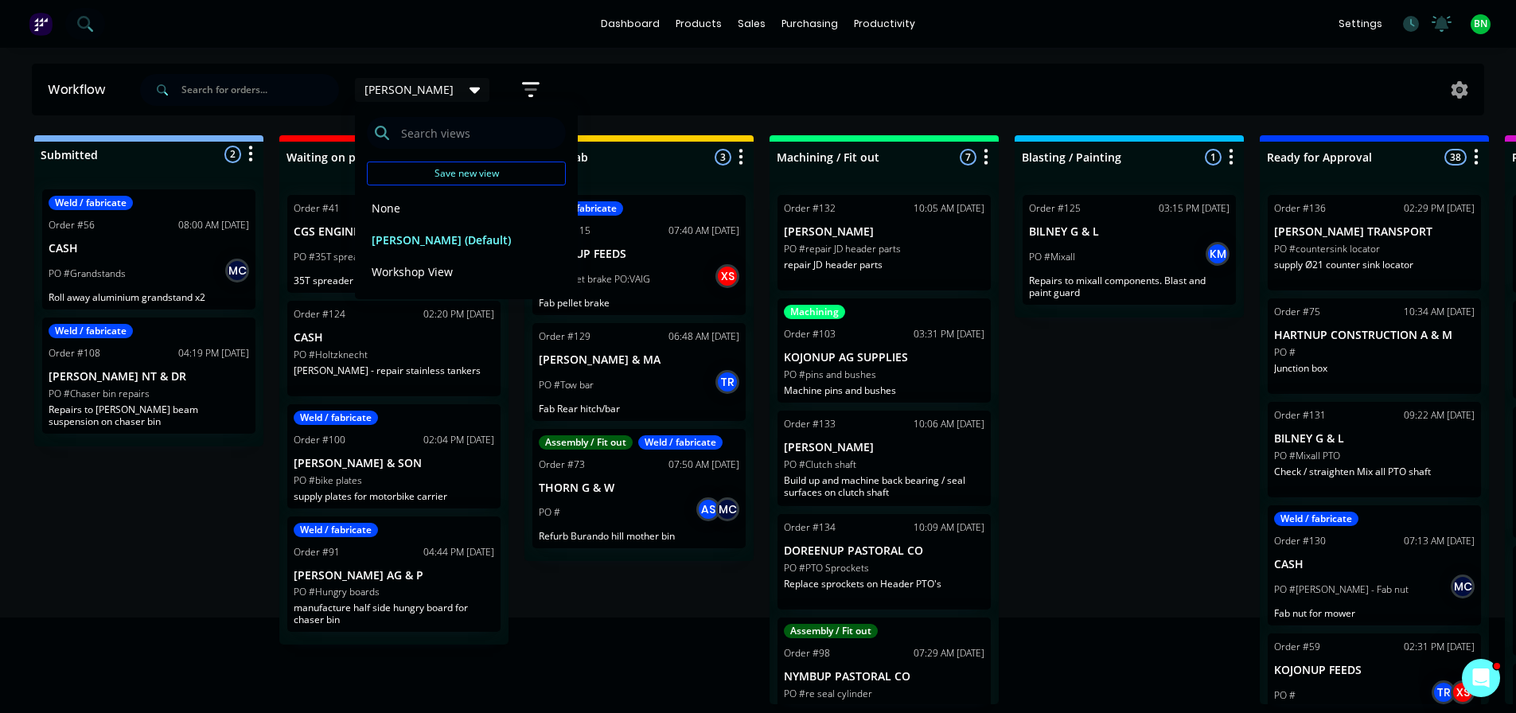
click at [470, 92] on icon at bounding box center [475, 90] width 11 height 18
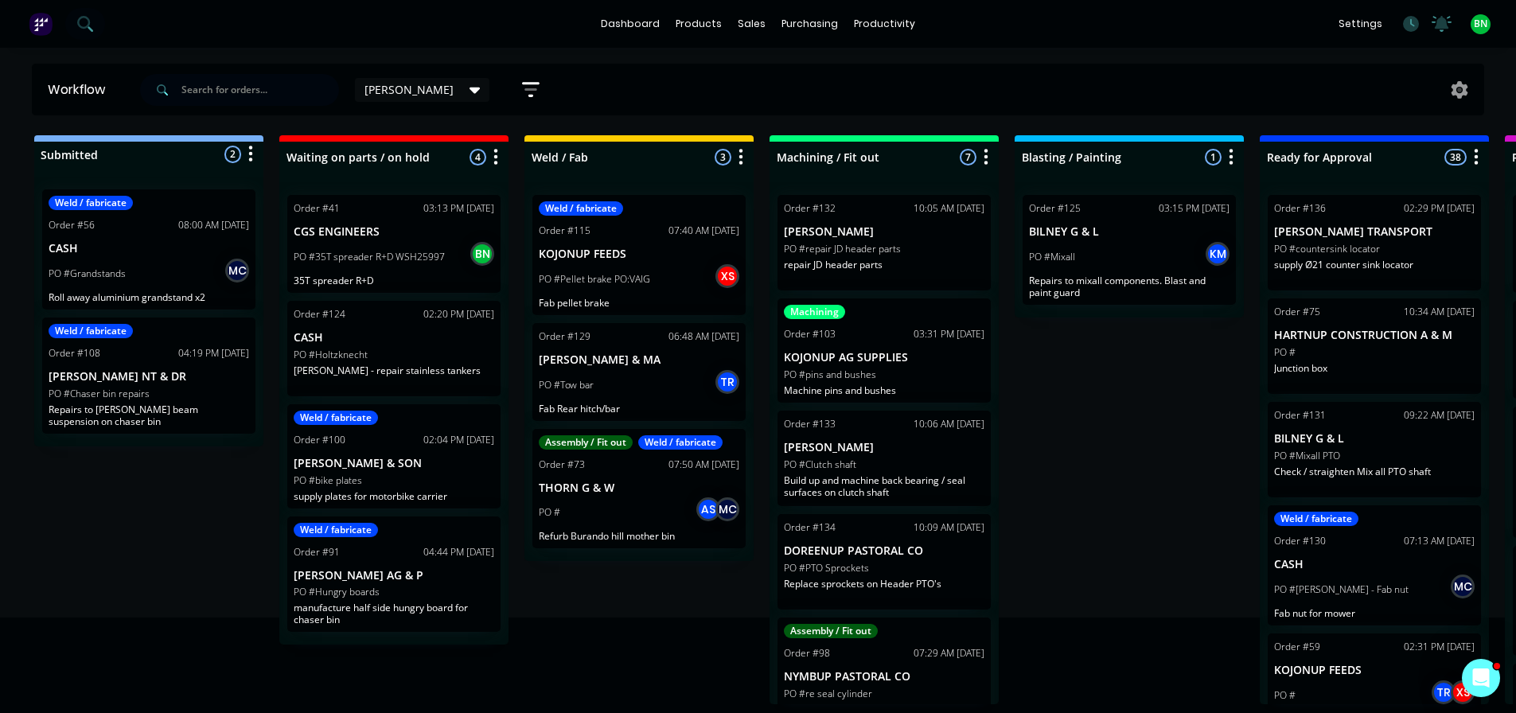
click at [470, 90] on icon at bounding box center [475, 91] width 11 height 6
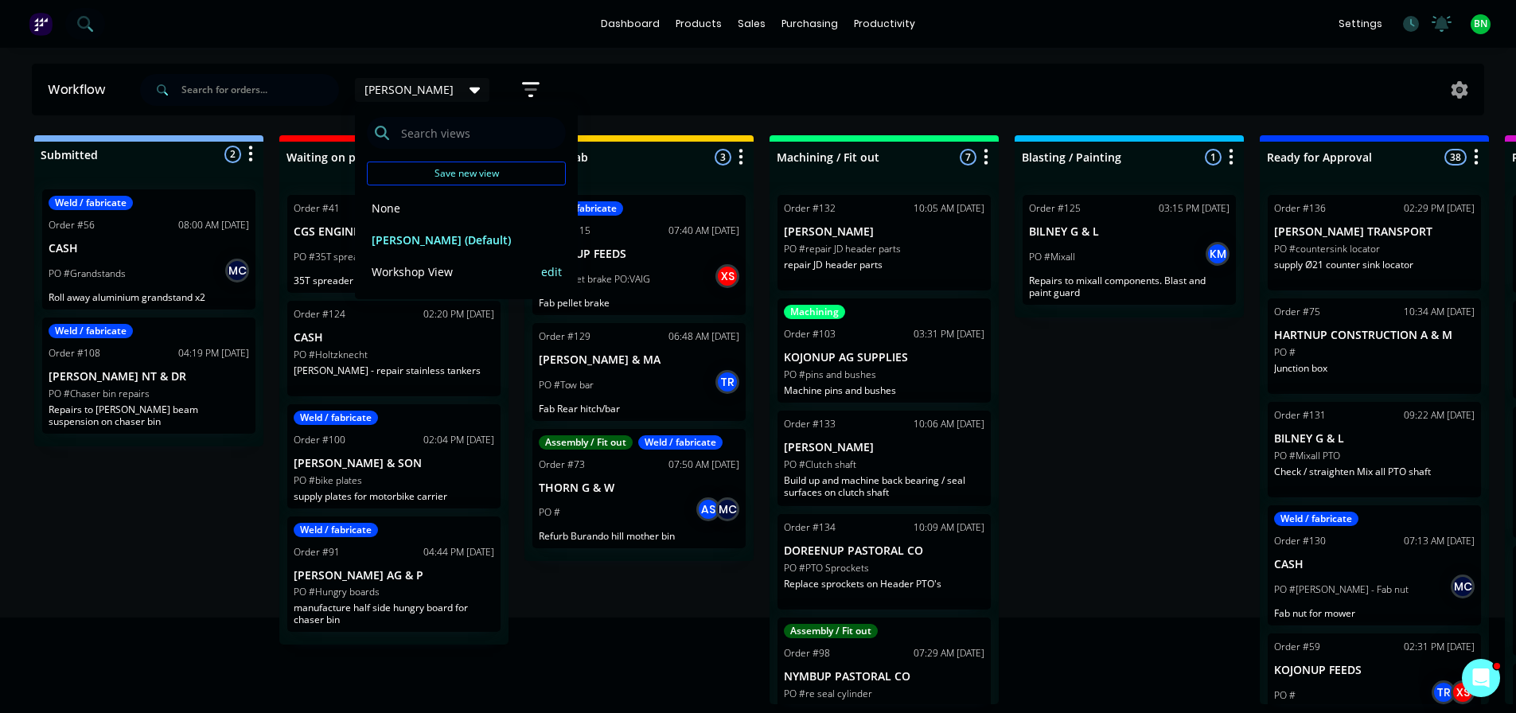
click at [441, 278] on button "Workshop View" at bounding box center [452, 272] width 170 height 18
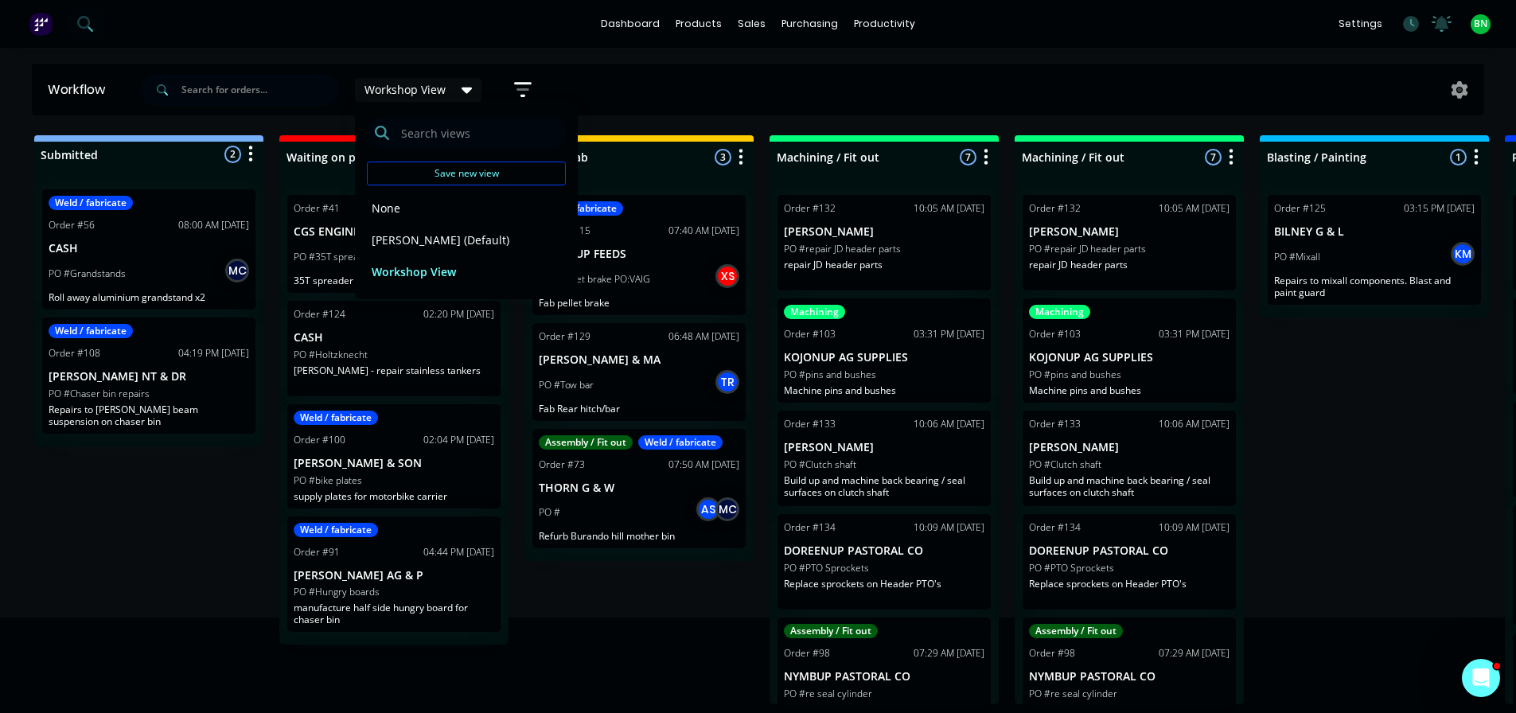
click at [669, 614] on div "Submitted 2 Status colour #273444 hex #273444 Save Cancel Summaries Total order…" at bounding box center [1200, 419] width 2424 height 569
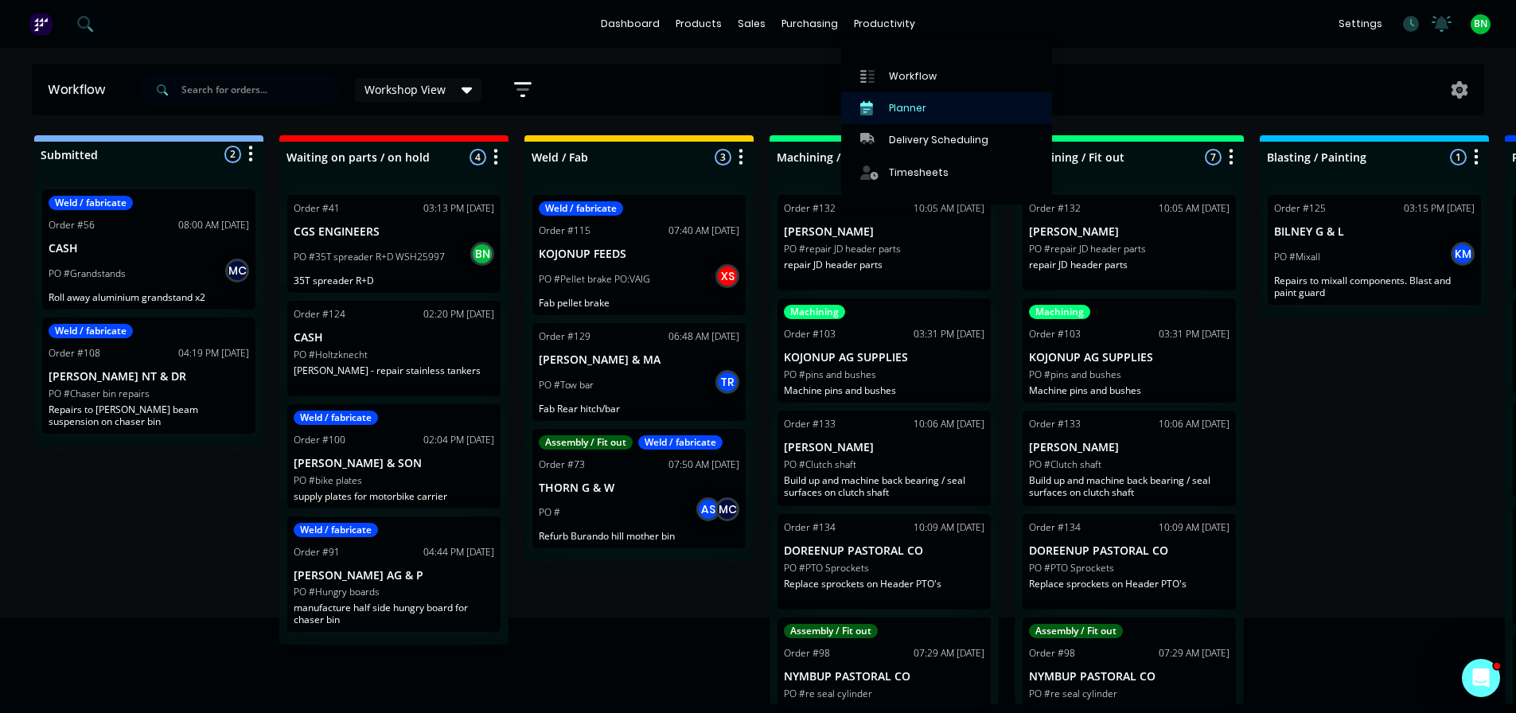
click at [907, 108] on div "Planner" at bounding box center [907, 108] width 37 height 14
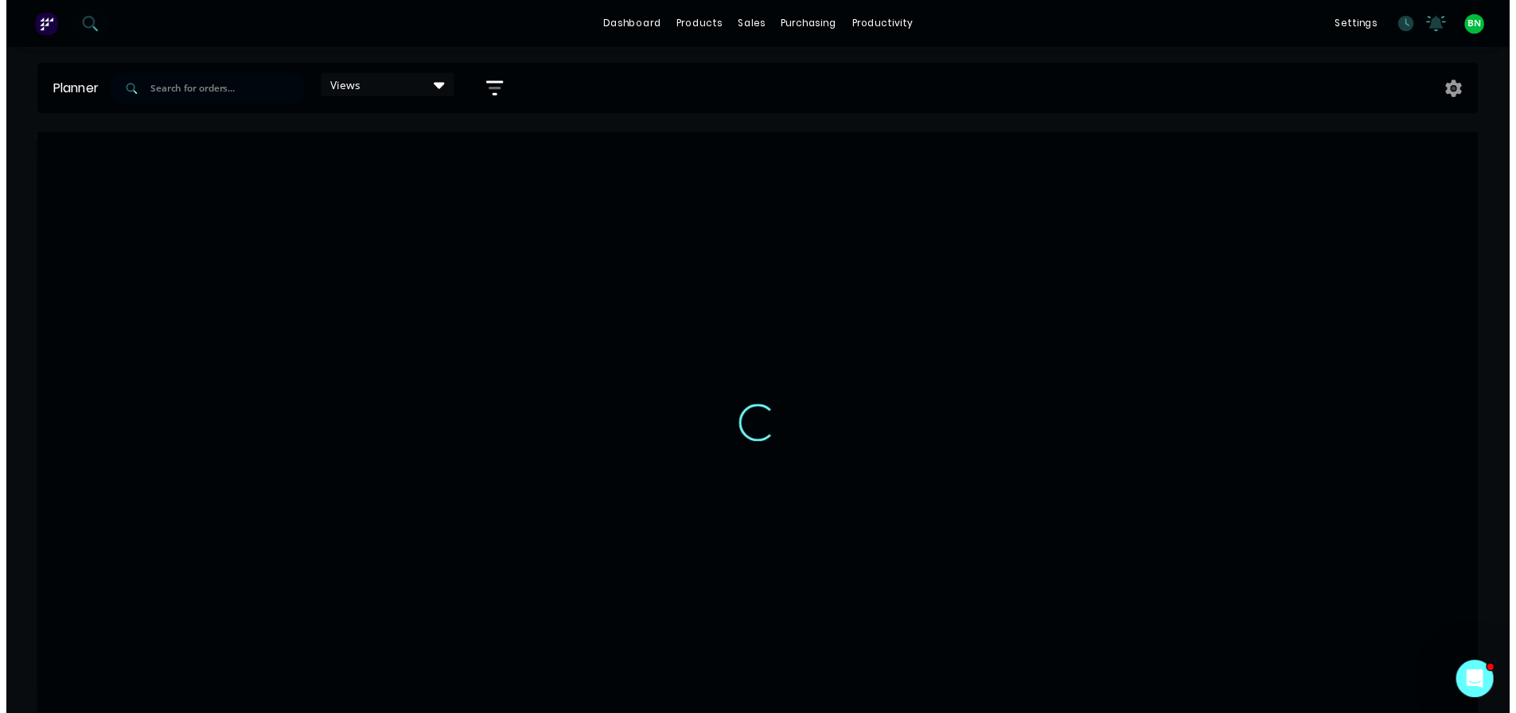
scroll to position [0, 2009]
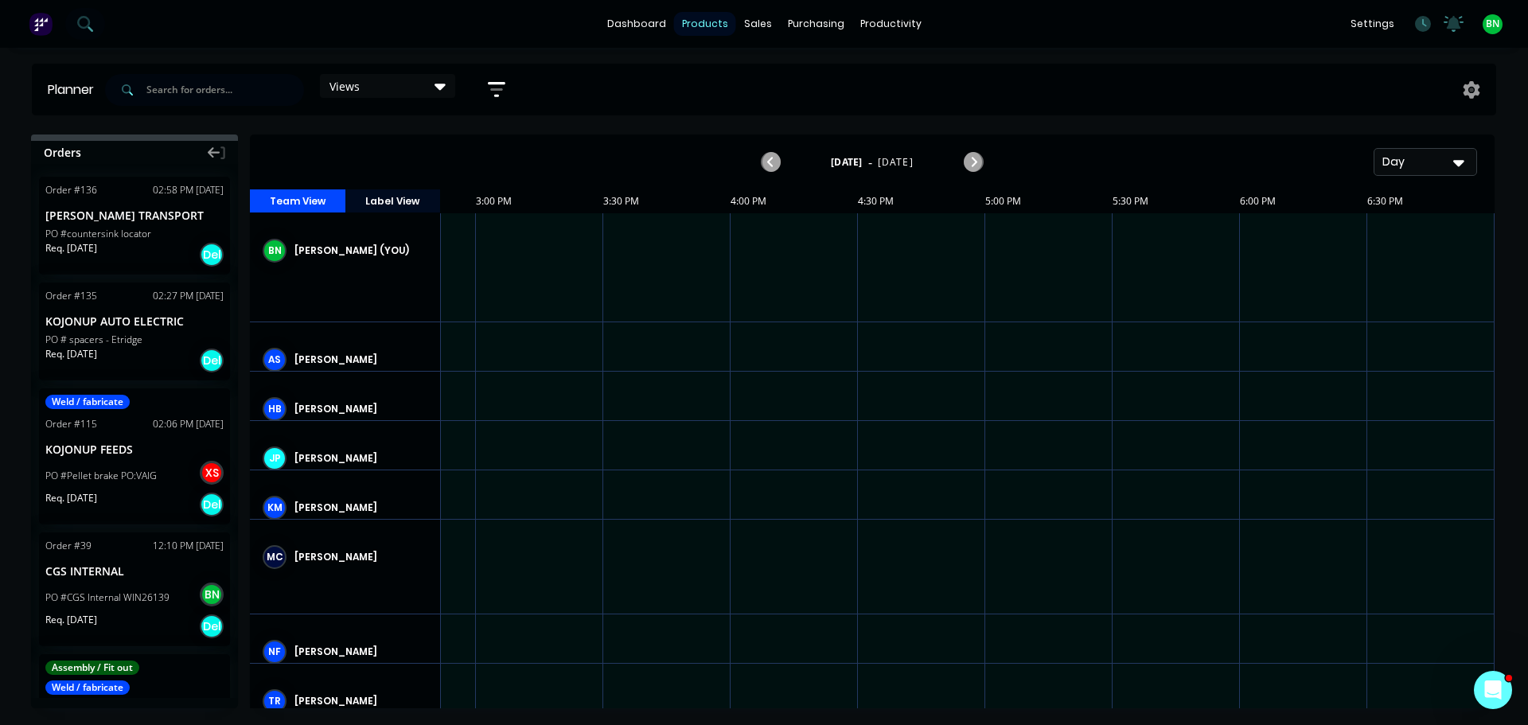
drag, startPoint x: 578, startPoint y: 397, endPoint x: 689, endPoint y: 24, distance: 389.6
click at [578, 396] on div at bounding box center [539, 396] width 127 height 49
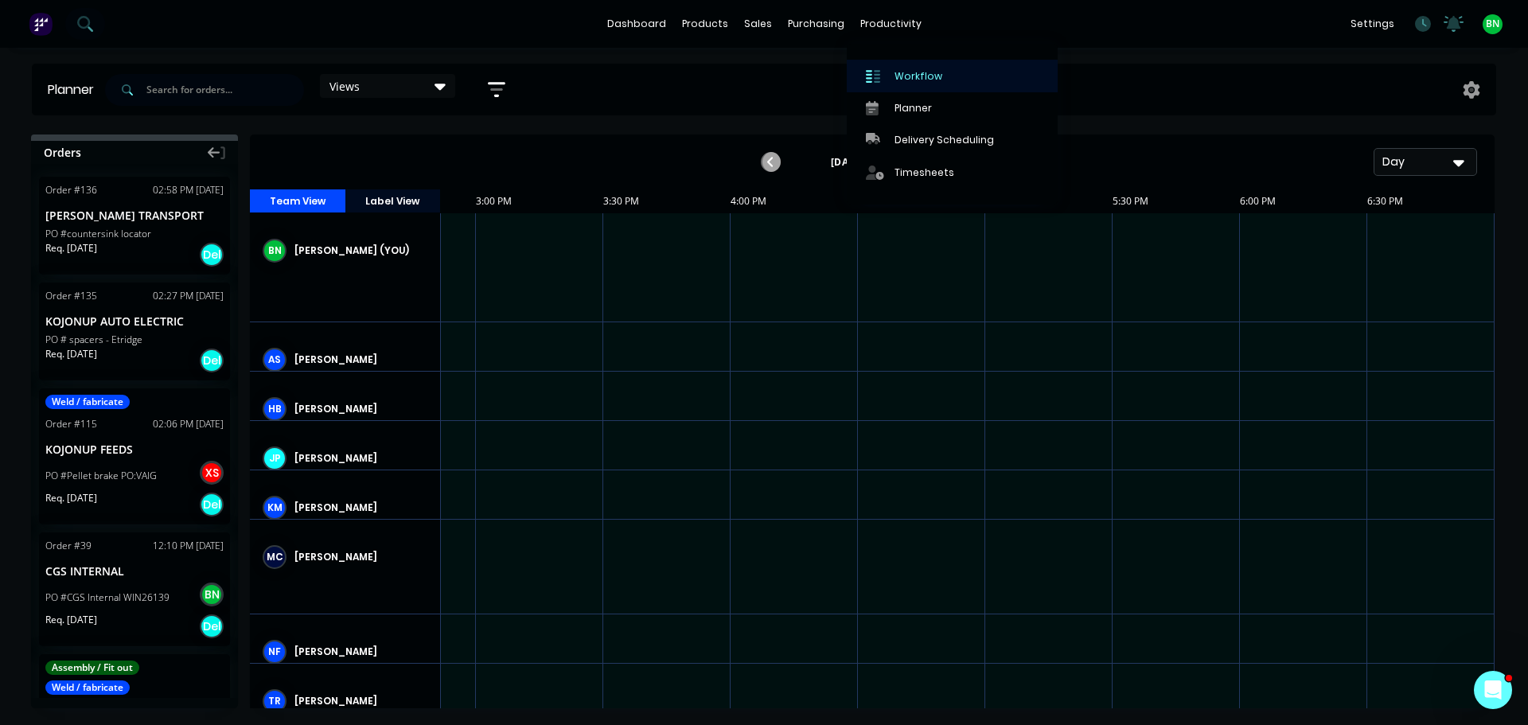
click at [918, 76] on div "Workflow" at bounding box center [919, 76] width 48 height 14
